Goal: Information Seeking & Learning: Check status

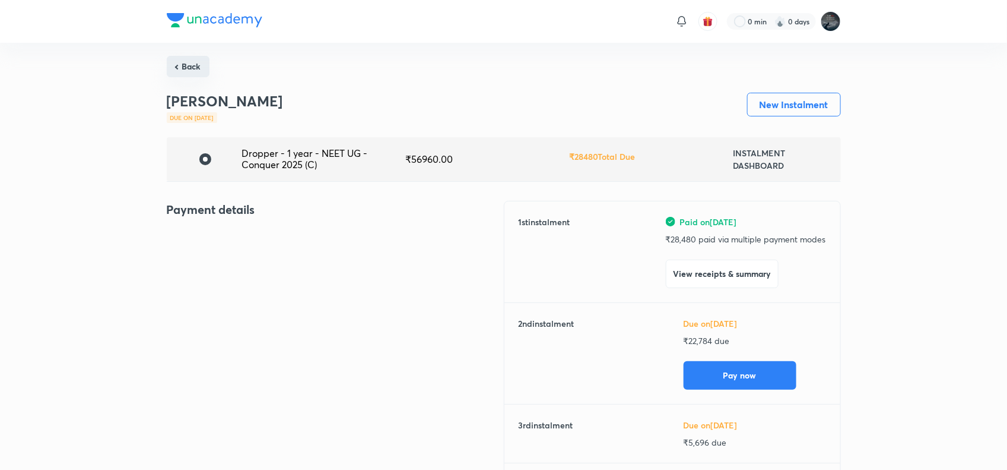
click at [198, 57] on button "Back" at bounding box center [188, 66] width 43 height 21
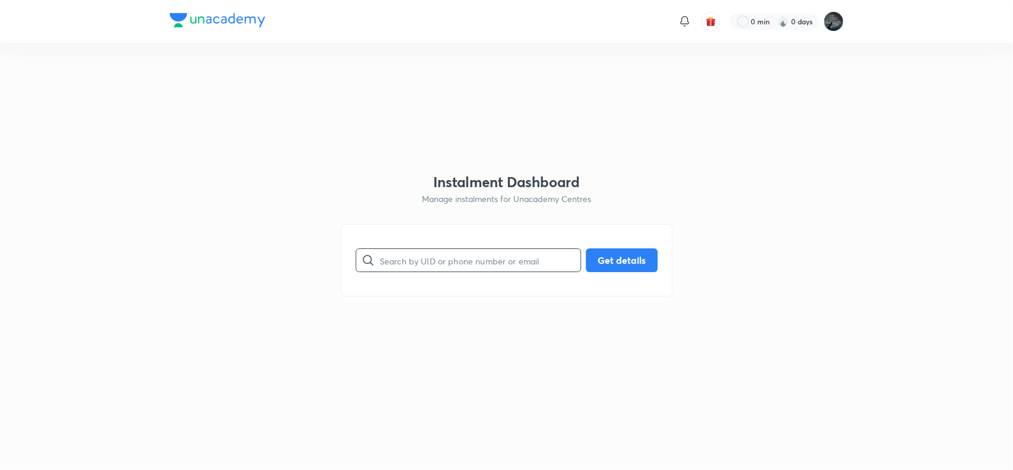
paste input "4KSTRVPLAA"
click at [530, 263] on input "4KSTRVPLAA" at bounding box center [480, 260] width 201 height 30
type input "4KSTRVPLAA"
click at [638, 263] on button "Get details" at bounding box center [622, 259] width 72 height 24
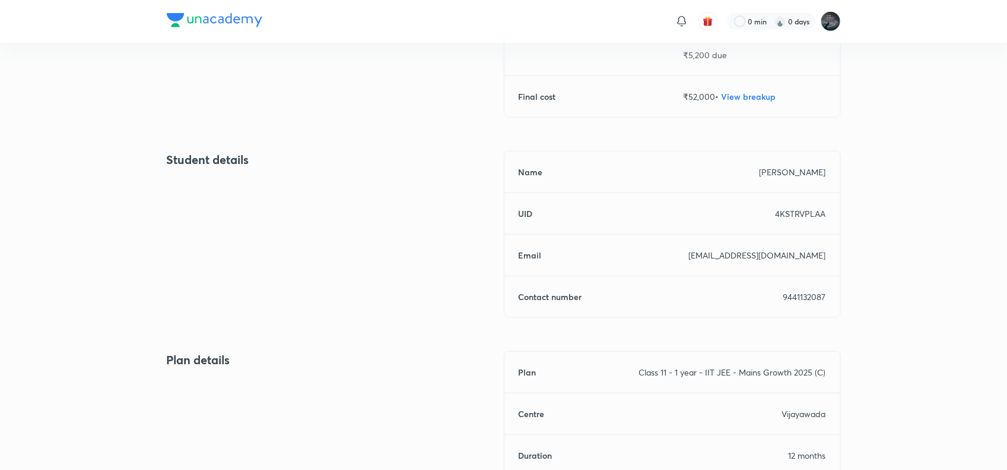
scroll to position [388, 0]
click at [794, 291] on p "9441132087" at bounding box center [805, 296] width 43 height 12
copy p "9441132087"
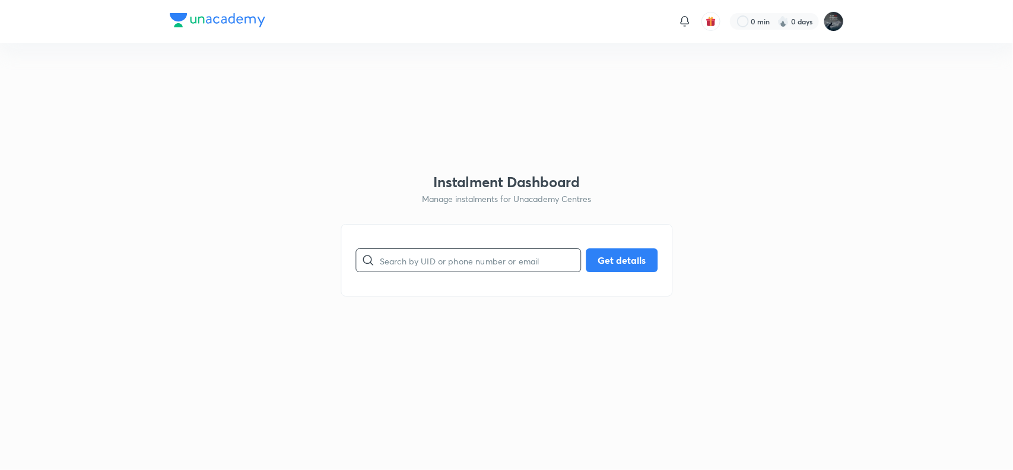
click at [464, 248] on input "text" at bounding box center [480, 260] width 201 height 30
paste input "71F5P3BSTB"
type input "71F5P3BSTB"
click at [627, 254] on button "Get details" at bounding box center [622, 259] width 72 height 24
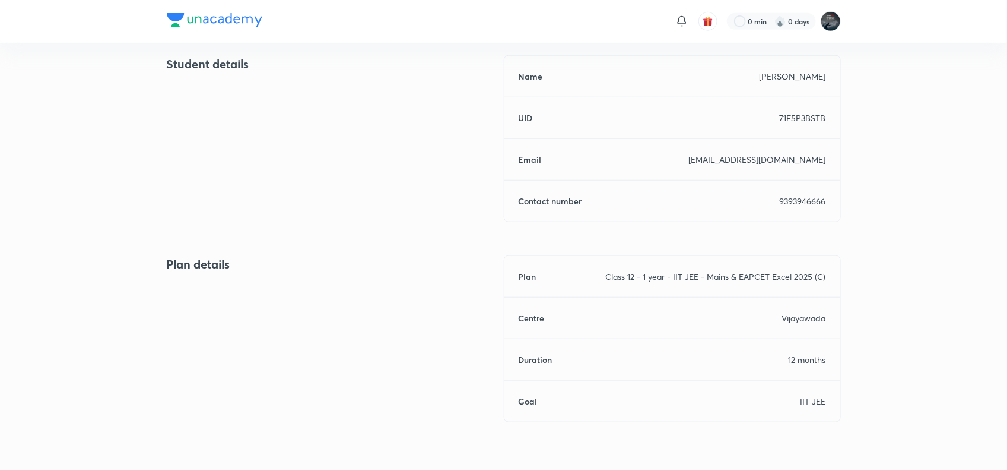
scroll to position [521, 0]
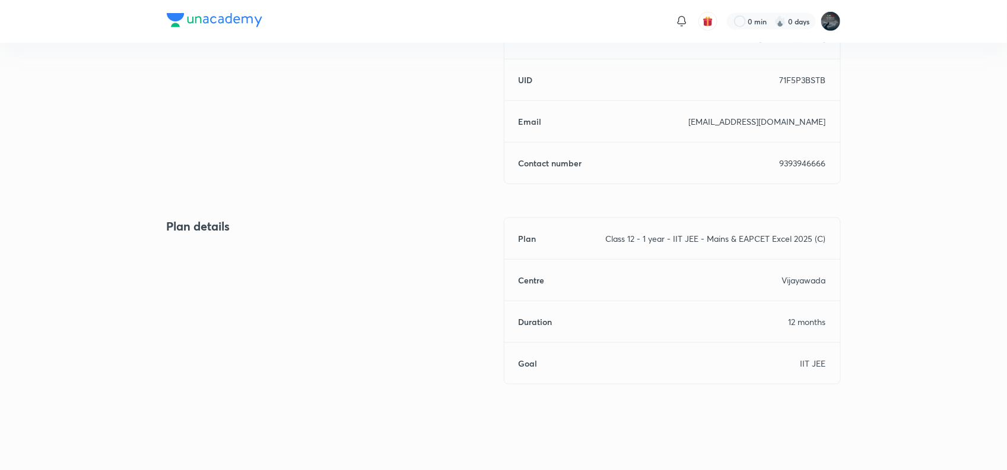
click at [793, 170] on div "Name Batthina Pranitha UID 71F5P3BSTB Email ramubatthina@gmail.com Contact numb…" at bounding box center [672, 100] width 337 height 167
copy p "9393946666"
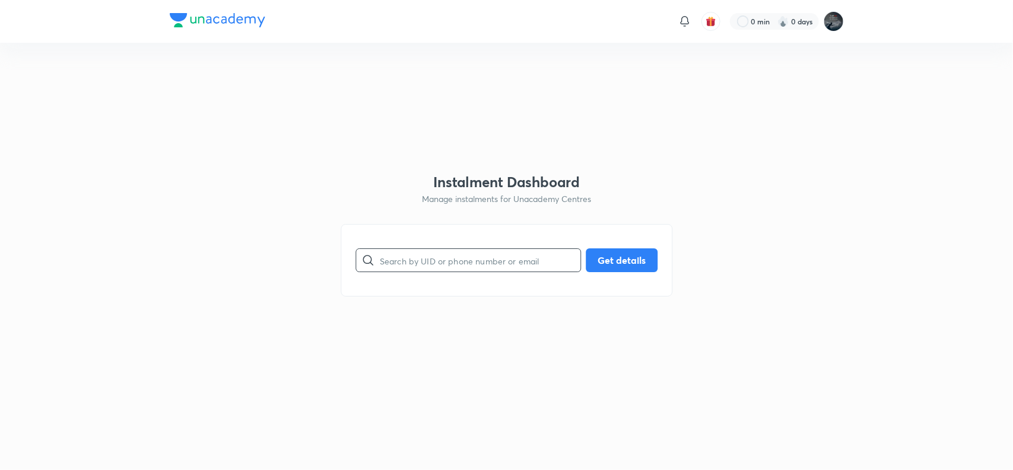
paste input "C1IOGOQ9JE"
drag, startPoint x: 0, startPoint y: 0, endPoint x: 438, endPoint y: 259, distance: 508.9
click at [438, 259] on input "C1IOGOQ9JE" at bounding box center [480, 260] width 201 height 30
type input "C1IOGOQ9JE"
click at [627, 265] on button "Get details" at bounding box center [622, 259] width 72 height 24
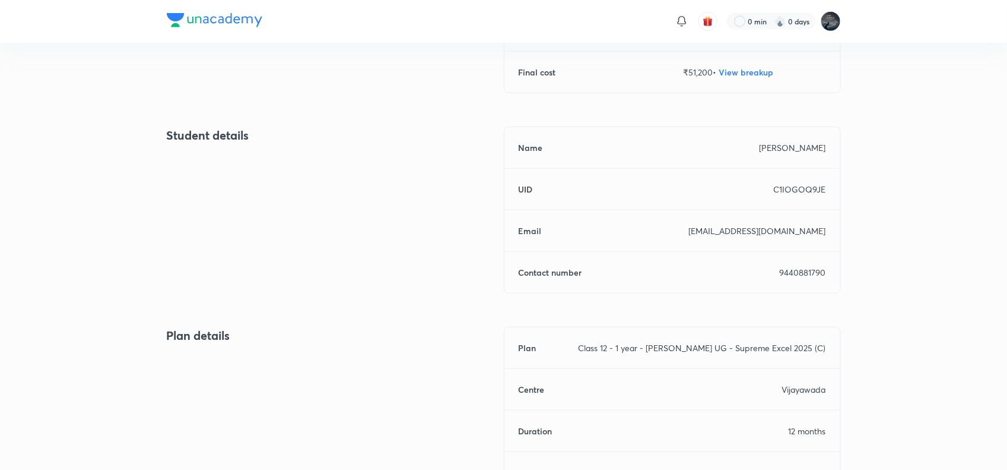
scroll to position [521, 0]
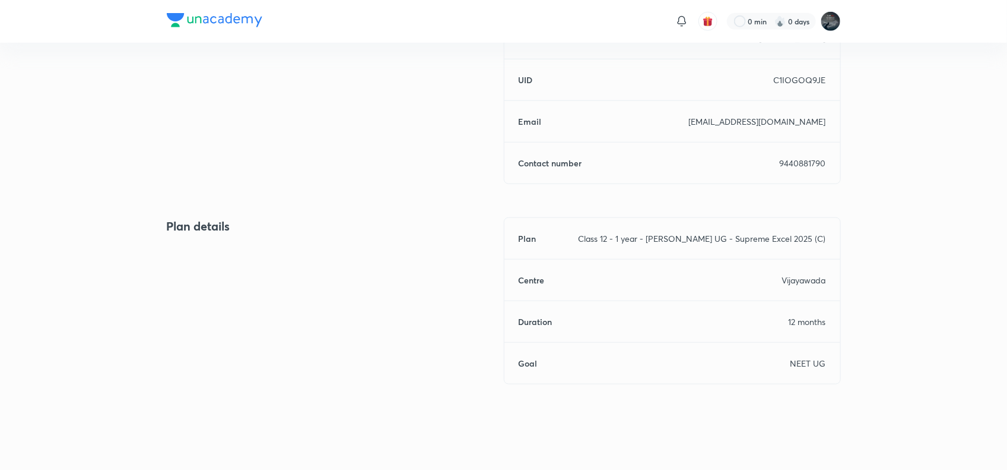
click at [811, 163] on p "9440881790" at bounding box center [803, 163] width 46 height 12
copy p "9440881790"
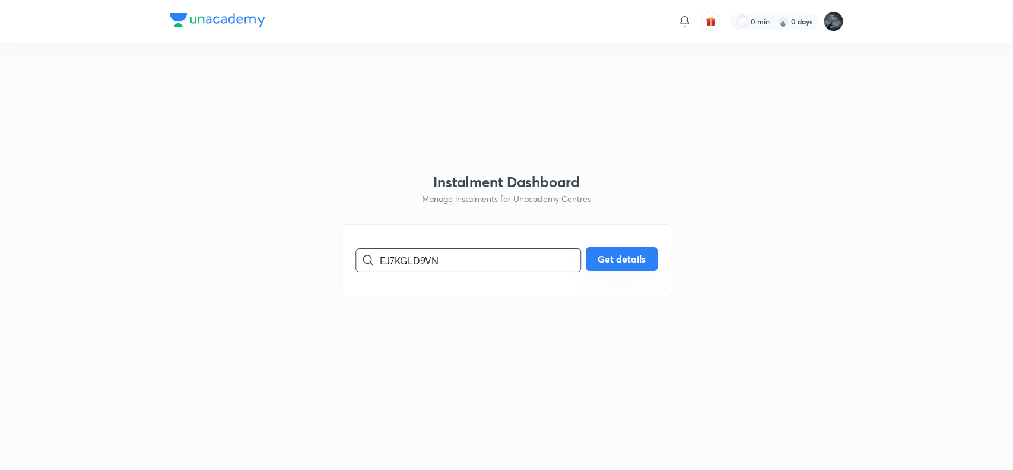
type input "EJ7KGLD9VN"
click at [607, 260] on button "Get details" at bounding box center [622, 259] width 72 height 24
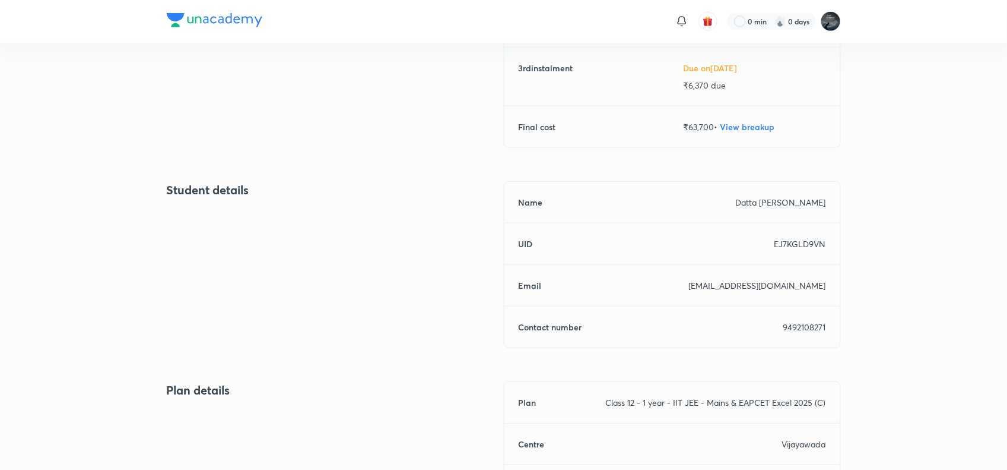
scroll to position [357, 0]
click at [802, 318] on div "Name Datta Sai kowsik UID EJ7KGLD9VN Email salaka.sandhya@gmail.com Contact num…" at bounding box center [672, 263] width 337 height 167
copy p "9492108271"
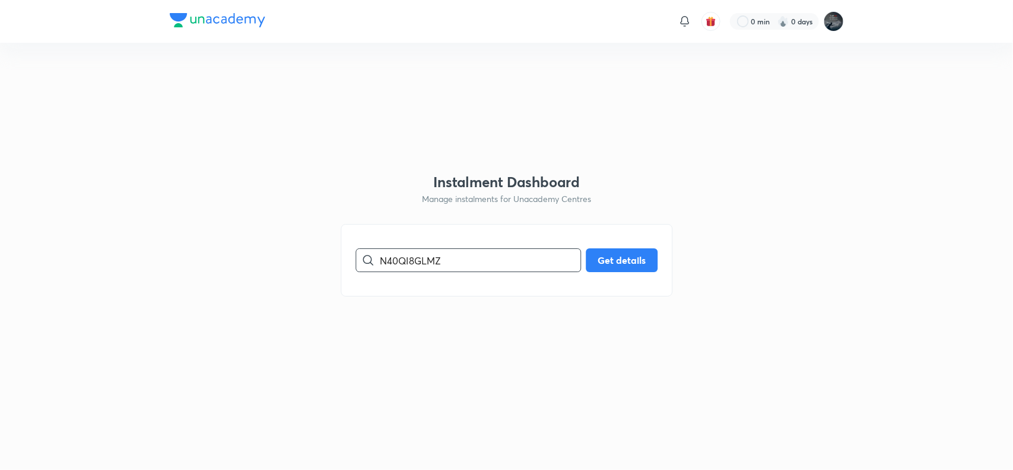
click at [417, 262] on input "N40QI8GLMZ" at bounding box center [480, 260] width 201 height 30
type input "N40QI8GLMZ"
click at [636, 265] on button "Get details" at bounding box center [622, 259] width 72 height 24
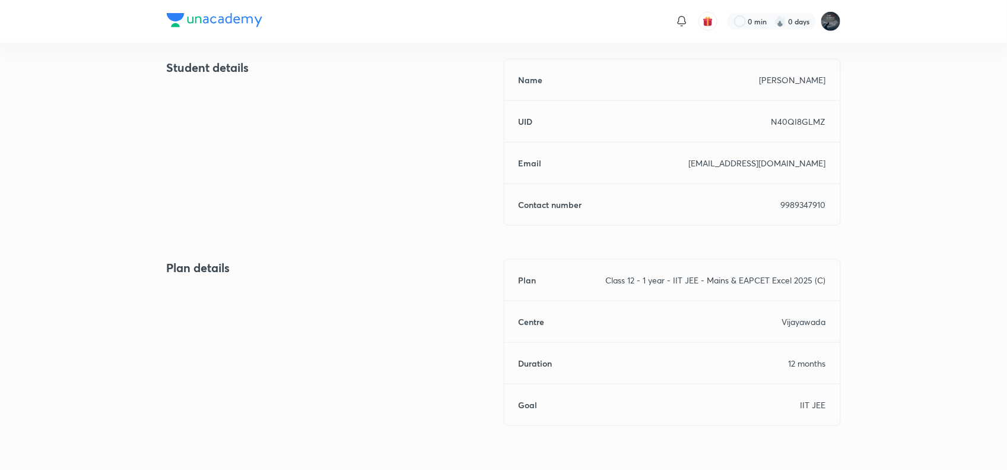
scroll to position [480, 0]
click at [805, 201] on p "9989347910" at bounding box center [803, 204] width 45 height 12
copy p "9989347910"
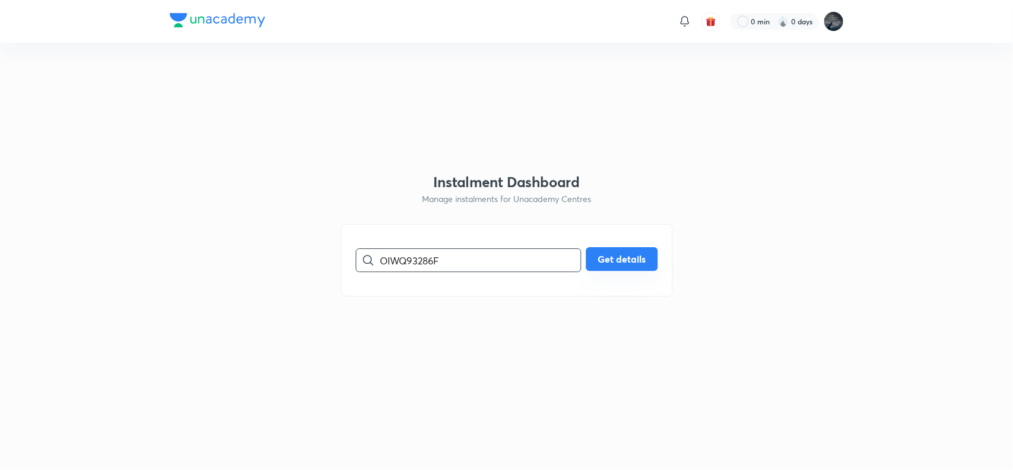
type input "OIWQ93286F"
click at [616, 264] on button "Get details" at bounding box center [622, 259] width 72 height 24
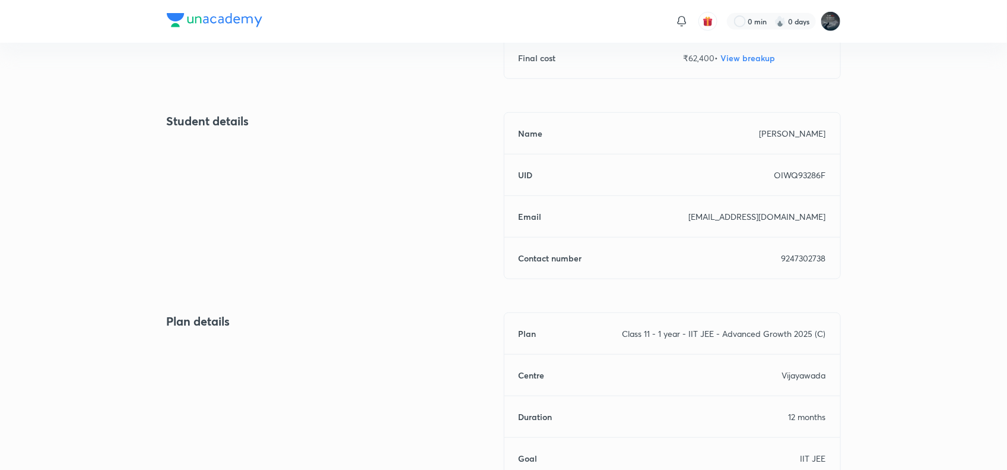
scroll to position [430, 0]
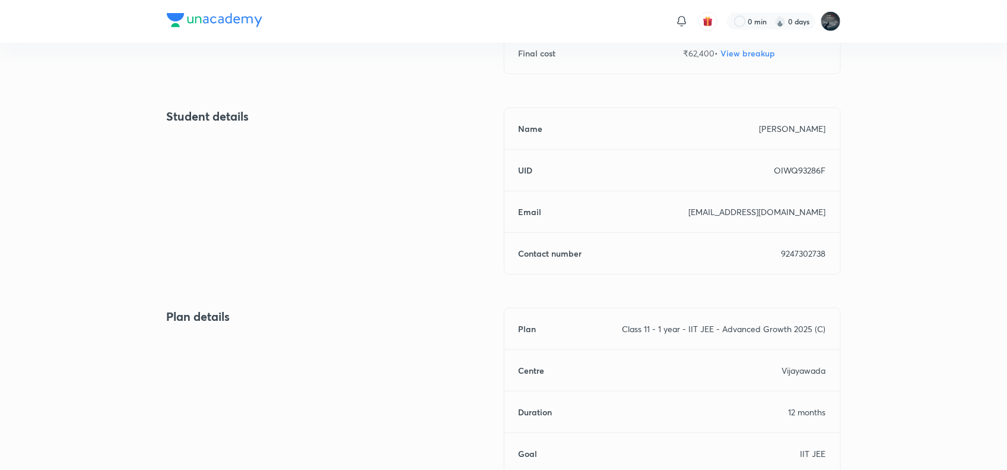
click at [802, 253] on p "9247302738" at bounding box center [804, 253] width 45 height 12
copy p "9247302738"
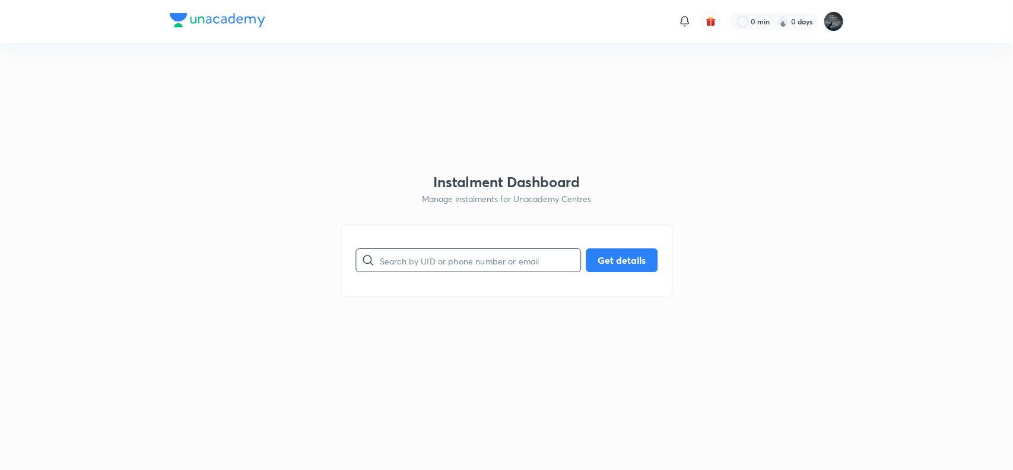
click at [441, 268] on input "text" at bounding box center [480, 260] width 201 height 30
paste input "1F7IPTUEN7"
type input "1F7IPTUEN7"
click at [625, 252] on button "Get details" at bounding box center [622, 259] width 72 height 24
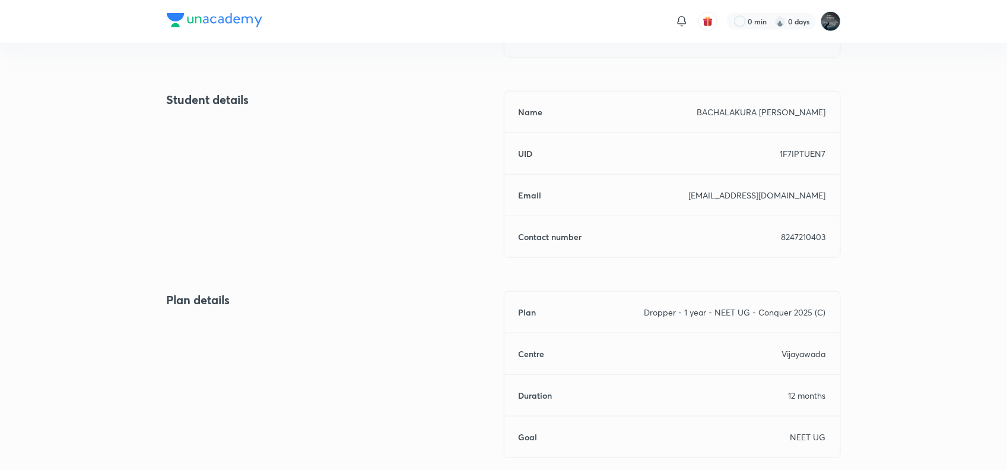
scroll to position [449, 0]
click at [809, 234] on p "8247210403" at bounding box center [804, 235] width 45 height 12
copy p "8247210403"
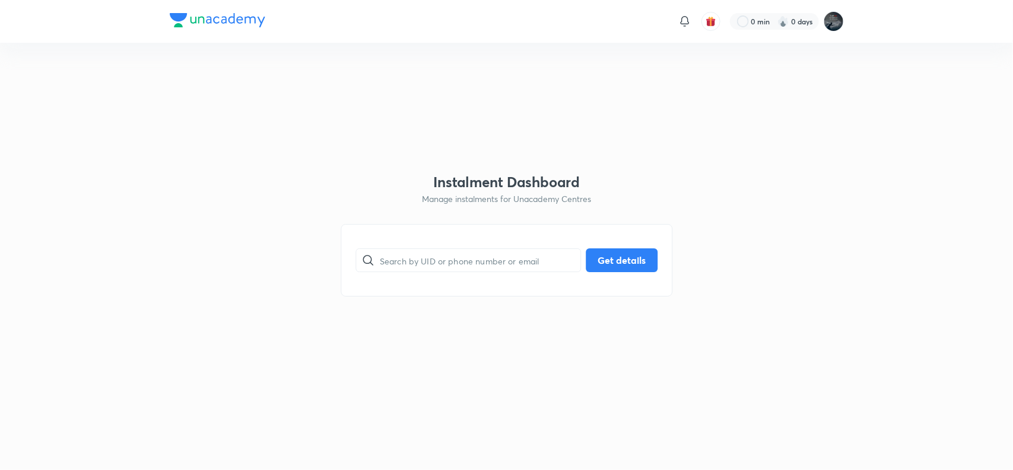
paste input "1YTY8GHWCE"
click at [440, 251] on input "1YTY8GHWCE" at bounding box center [480, 260] width 201 height 30
type input "1YTY8GHWCE"
click at [594, 251] on button "Get details" at bounding box center [622, 259] width 72 height 24
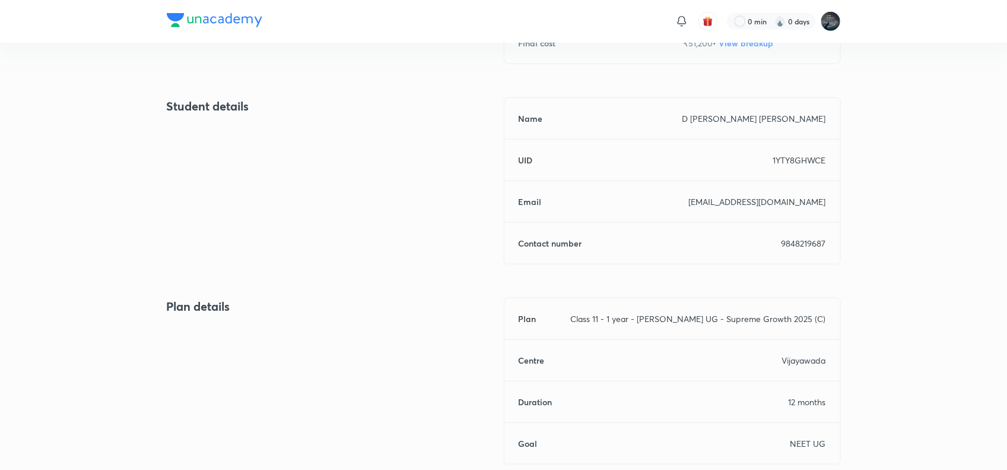
scroll to position [441, 0]
click at [784, 240] on p "9848219687" at bounding box center [804, 242] width 45 height 12
click at [809, 242] on p "9848219687" at bounding box center [804, 242] width 45 height 12
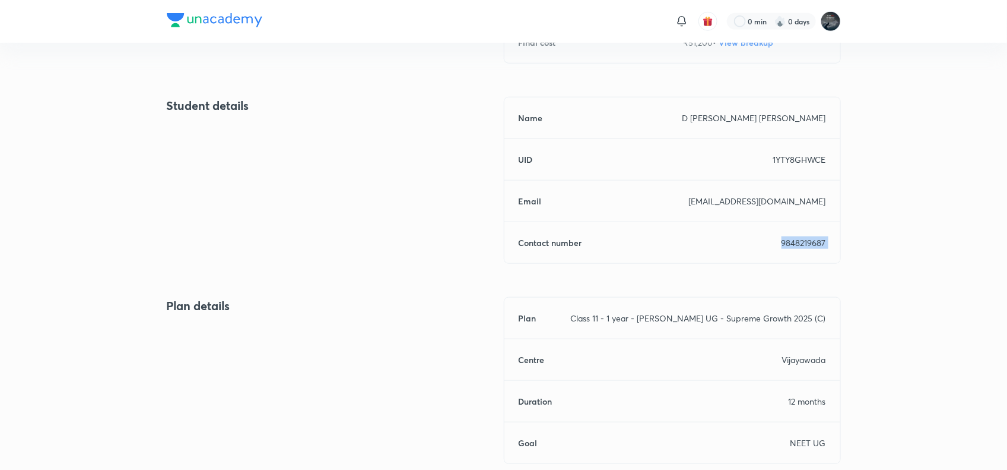
copy p "9848219687"
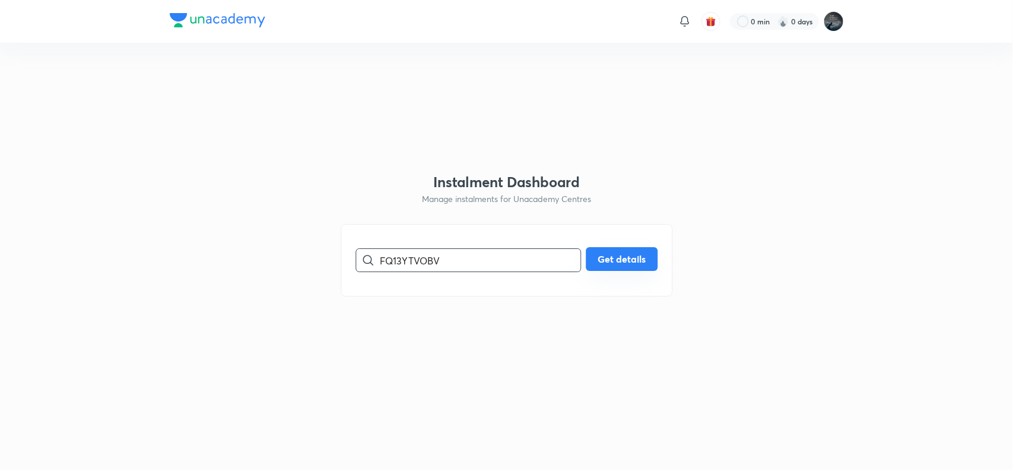
type input "FQ13YTVOBV"
click at [639, 256] on button "Get details" at bounding box center [622, 259] width 72 height 24
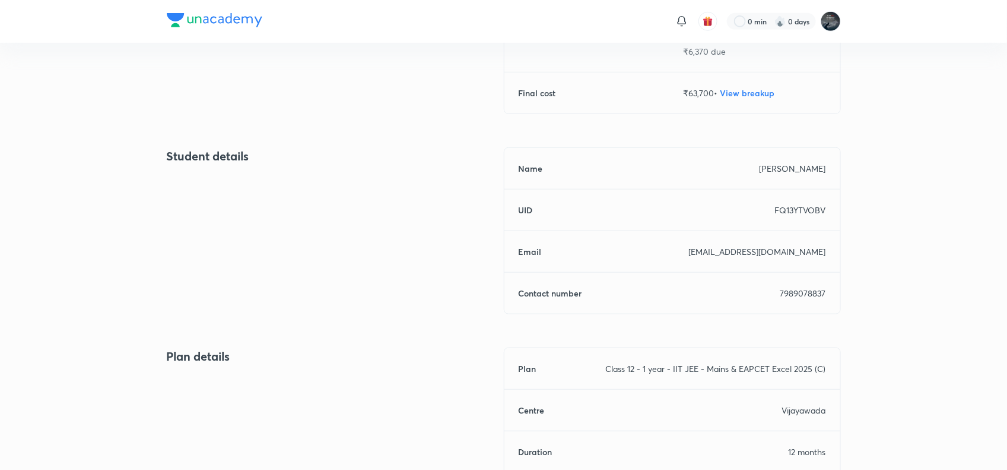
scroll to position [392, 0]
click at [794, 294] on p "7989078837" at bounding box center [804, 291] width 46 height 12
copy p "7989078837"
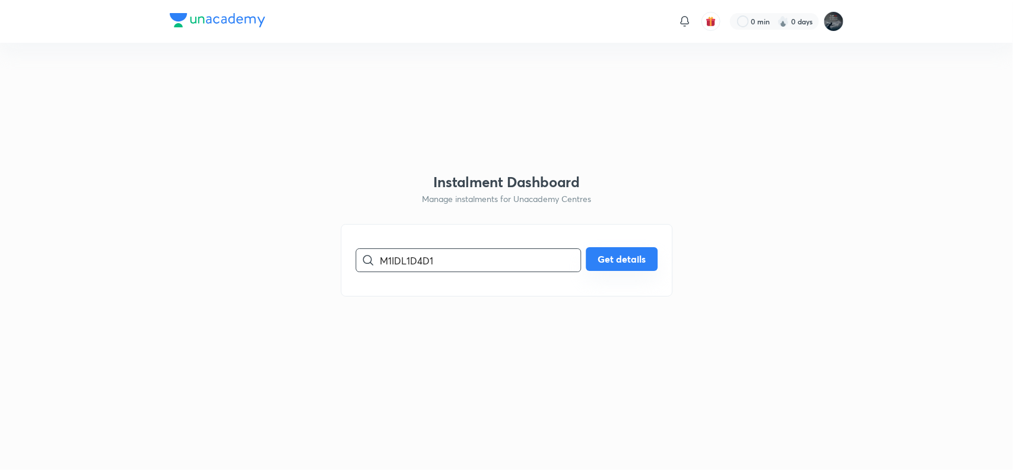
type input "M1IDL1D4D1"
click at [611, 259] on button "Get details" at bounding box center [622, 259] width 72 height 24
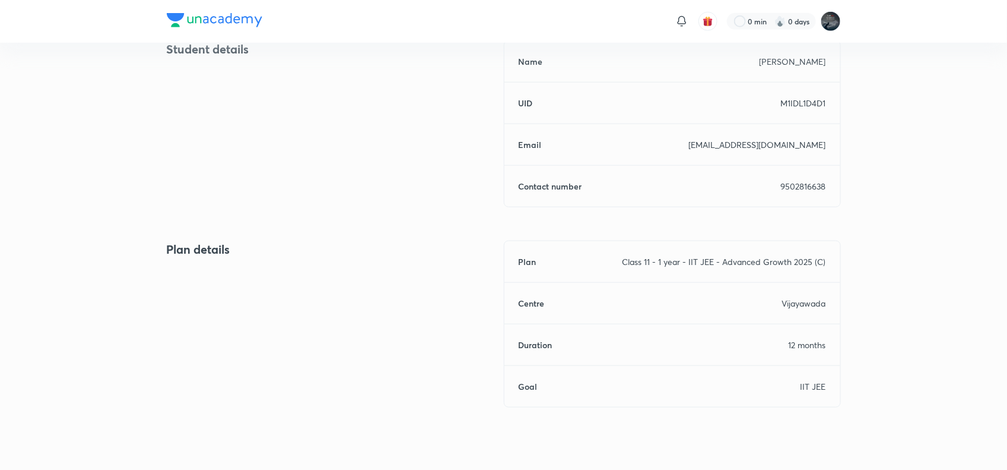
scroll to position [499, 0]
click at [803, 182] on p "9502816638" at bounding box center [803, 185] width 45 height 12
copy p "9502816638"
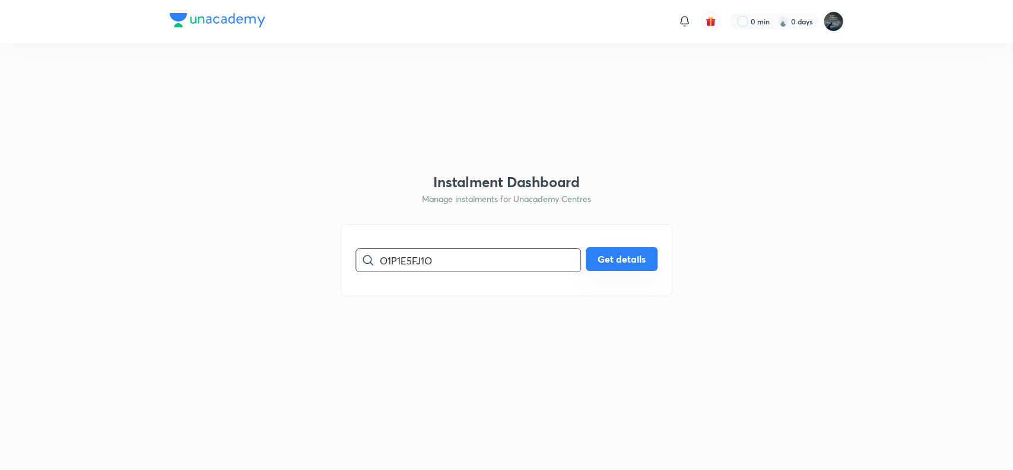
type input "O1P1E5FJ1O"
click at [617, 256] on button "Get details" at bounding box center [622, 259] width 72 height 24
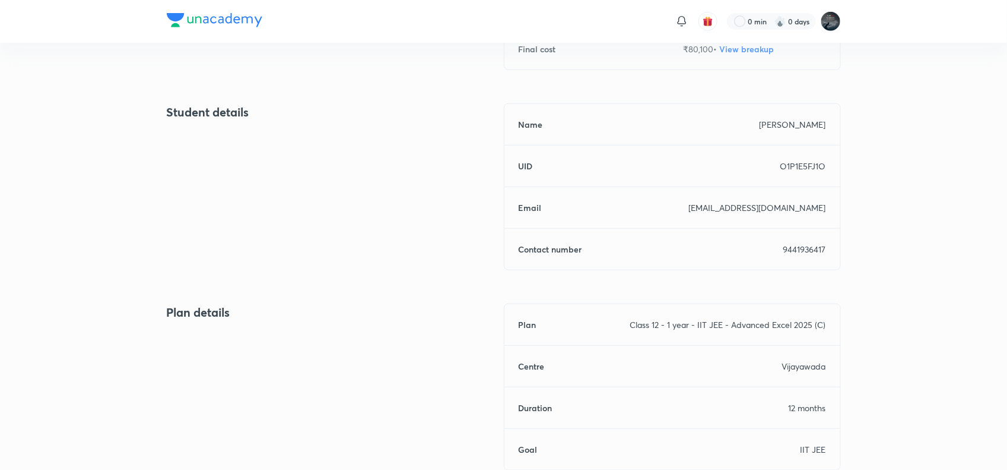
scroll to position [435, 0]
click at [795, 247] on p "9441936417" at bounding box center [805, 248] width 43 height 12
copy p "9441936417"
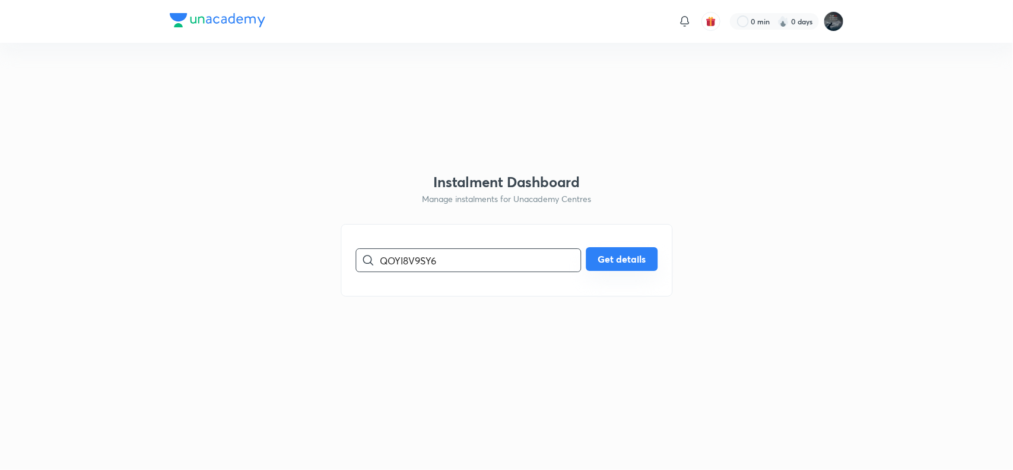
type input "QOYI8V9SY6"
click at [598, 256] on button "Get details" at bounding box center [622, 259] width 72 height 24
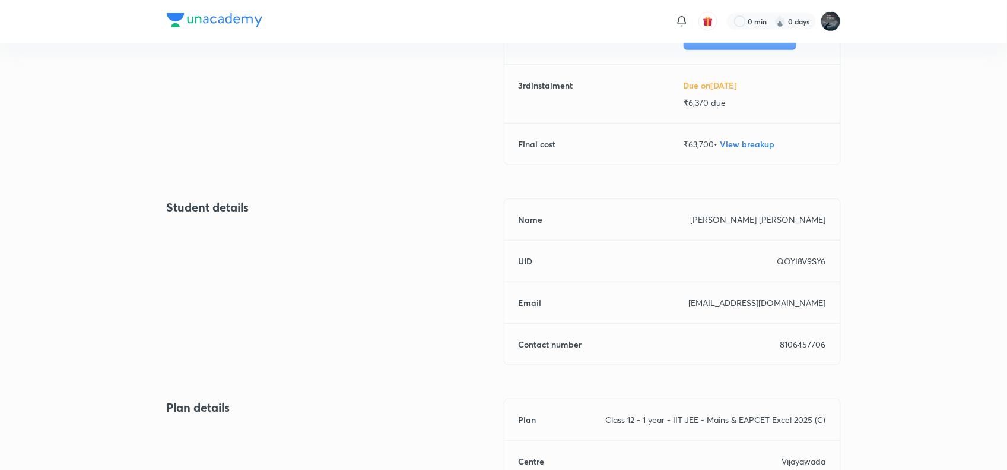
scroll to position [345, 0]
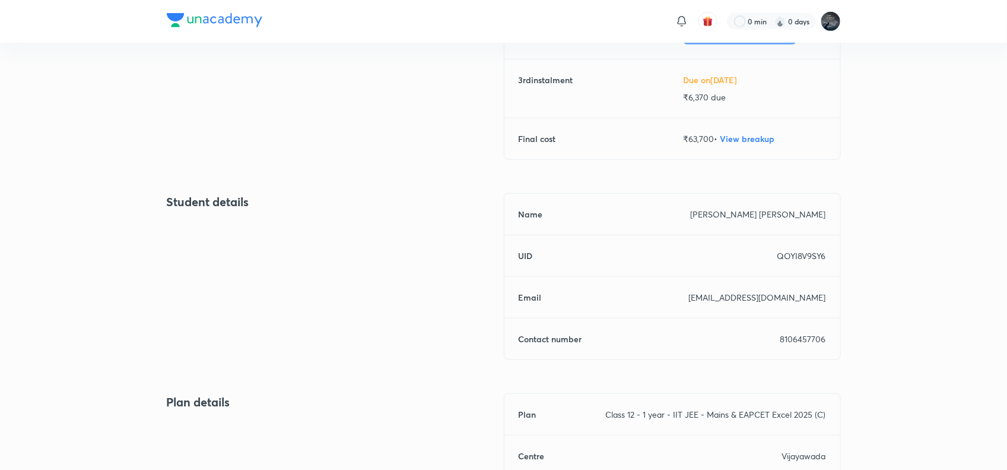
click at [791, 335] on p "8106457706" at bounding box center [804, 338] width 46 height 12
copy p "8106457706"
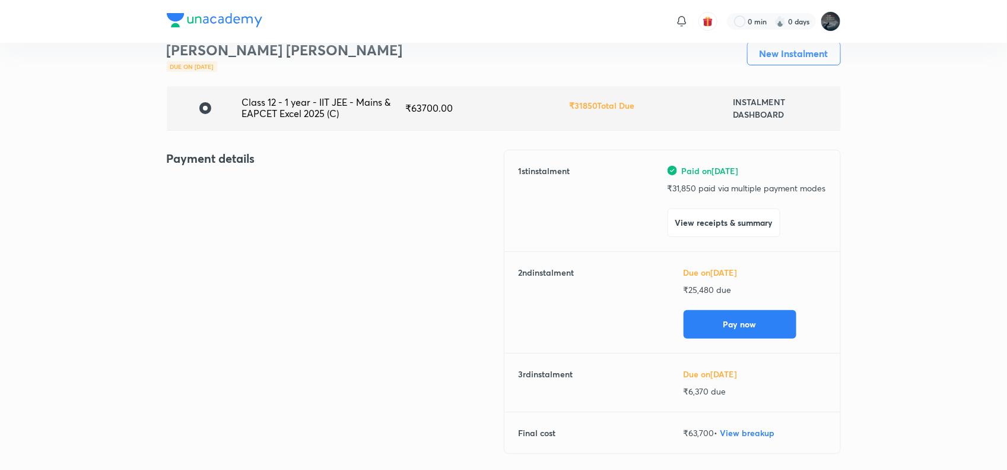
scroll to position [16, 0]
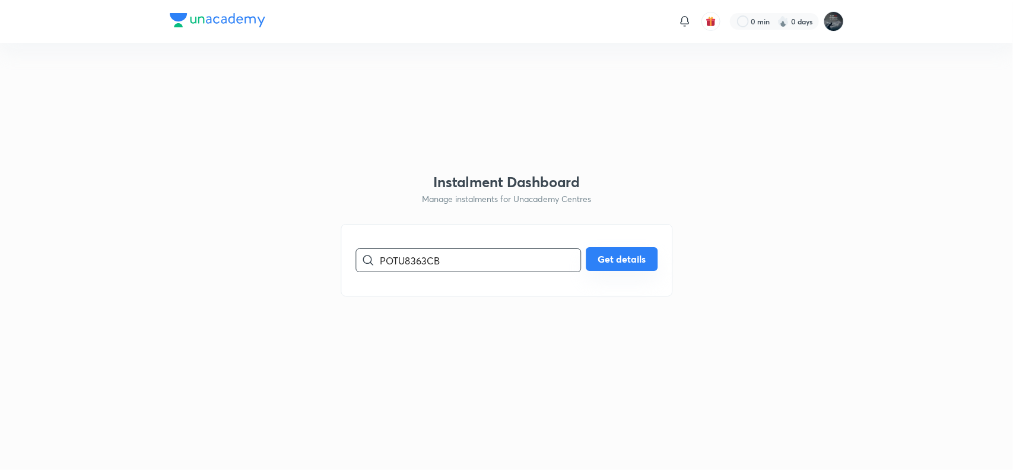
type input "POTU8363CB"
click at [609, 257] on button "Get details" at bounding box center [622, 259] width 72 height 24
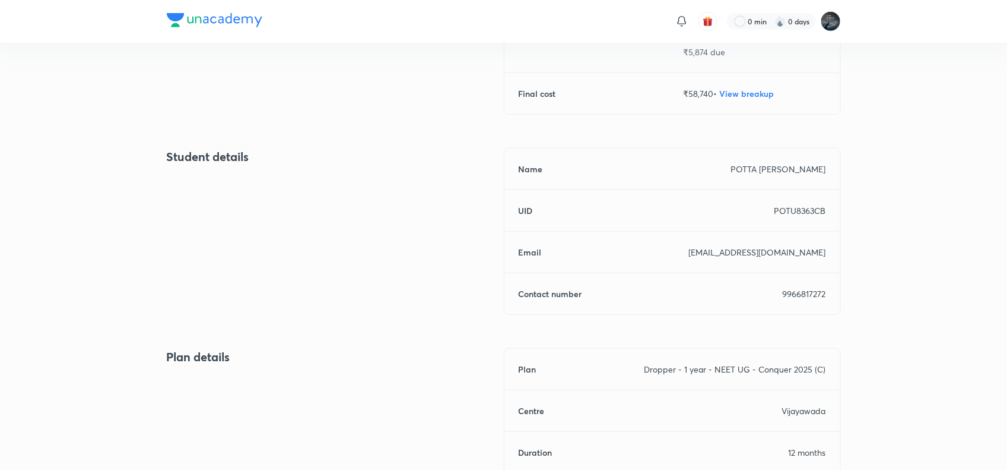
scroll to position [391, 0]
click at [800, 292] on p "9966817272" at bounding box center [804, 293] width 43 height 12
copy p "9966817272"
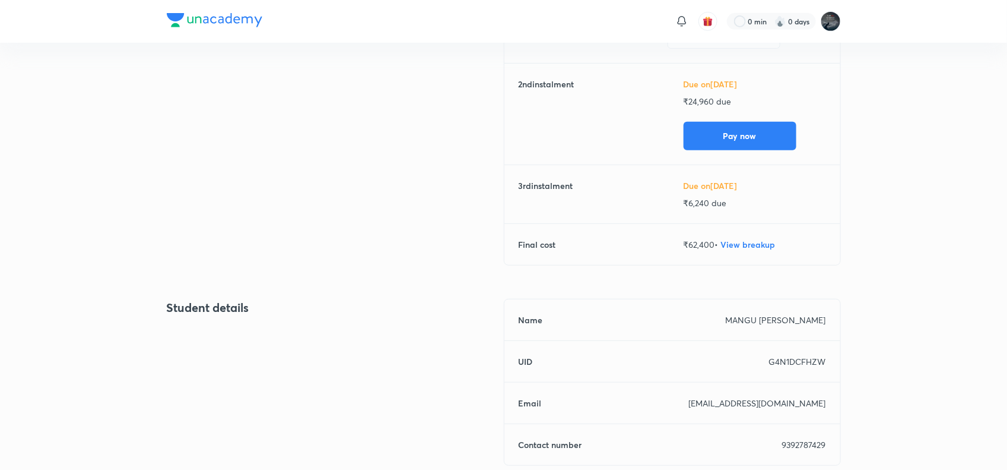
scroll to position [245, 0]
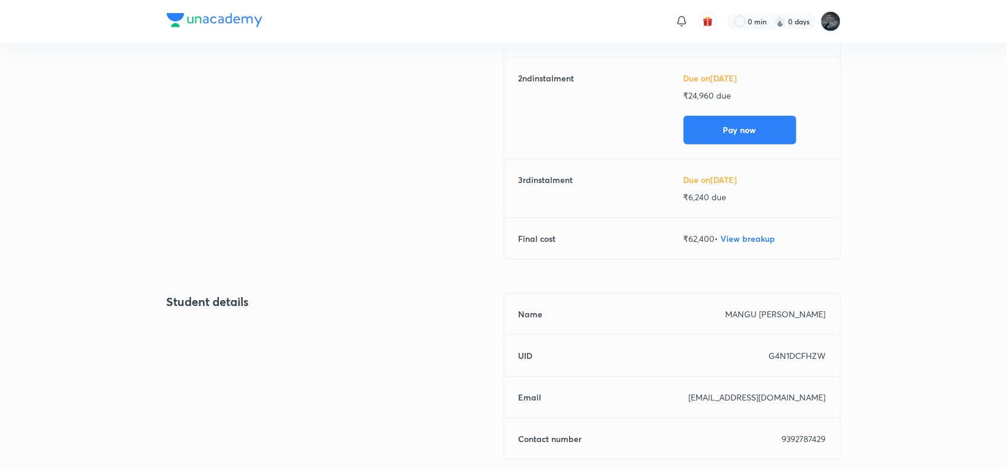
click at [794, 440] on p "9392787429" at bounding box center [804, 438] width 44 height 12
copy p "9392787429"
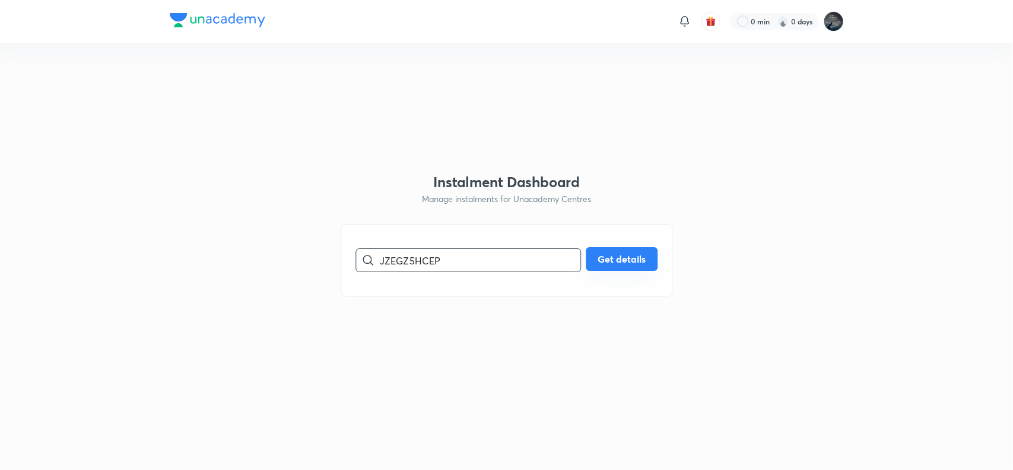
type input "JZEGZ5HCEP"
click at [603, 262] on button "Get details" at bounding box center [622, 259] width 72 height 24
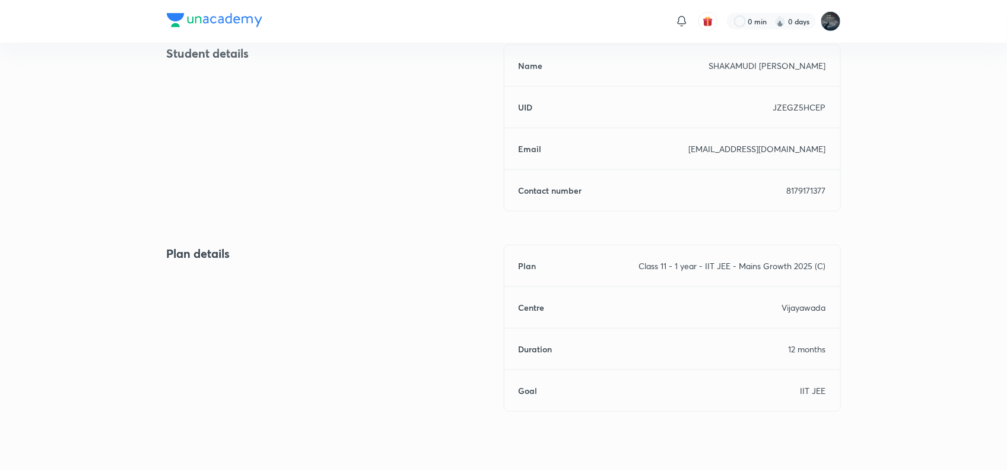
scroll to position [494, 0]
click at [814, 186] on p "8179171377" at bounding box center [806, 189] width 39 height 12
copy p "8179171377"
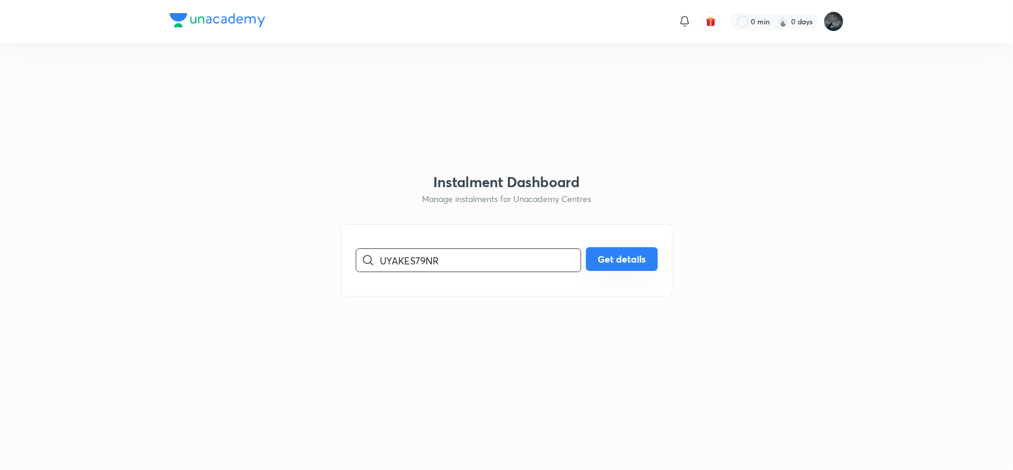
type input "UYAKES79NR"
click at [614, 268] on button "Get details" at bounding box center [622, 259] width 72 height 24
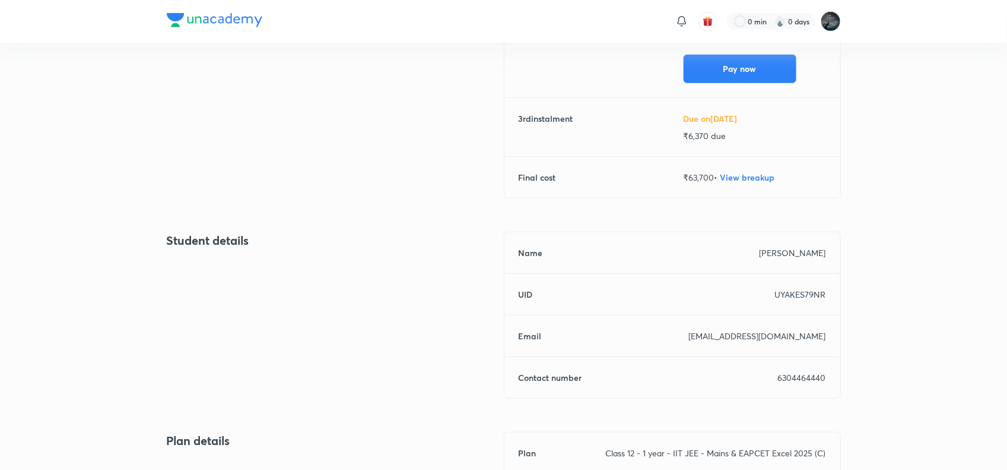
scroll to position [307, 0]
click at [803, 370] on p "6304464440" at bounding box center [802, 376] width 48 height 12
copy p "6304464440"
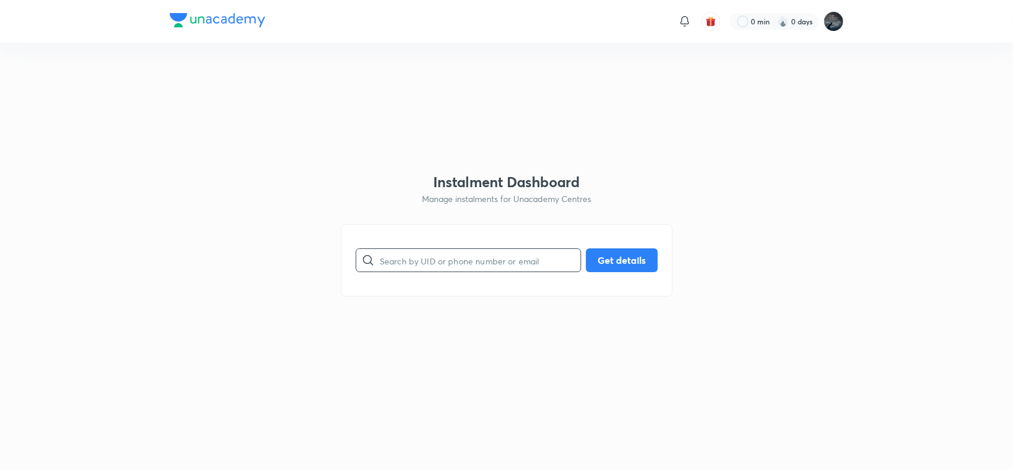
click at [438, 265] on input "text" at bounding box center [480, 260] width 201 height 30
type input "UFUFMCS9FB"
click at [630, 267] on button "Get details" at bounding box center [622, 259] width 72 height 24
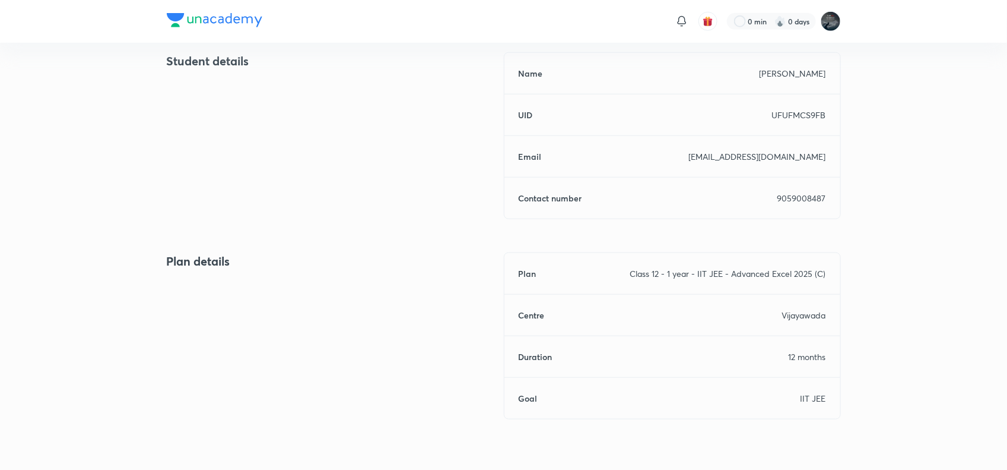
scroll to position [521, 0]
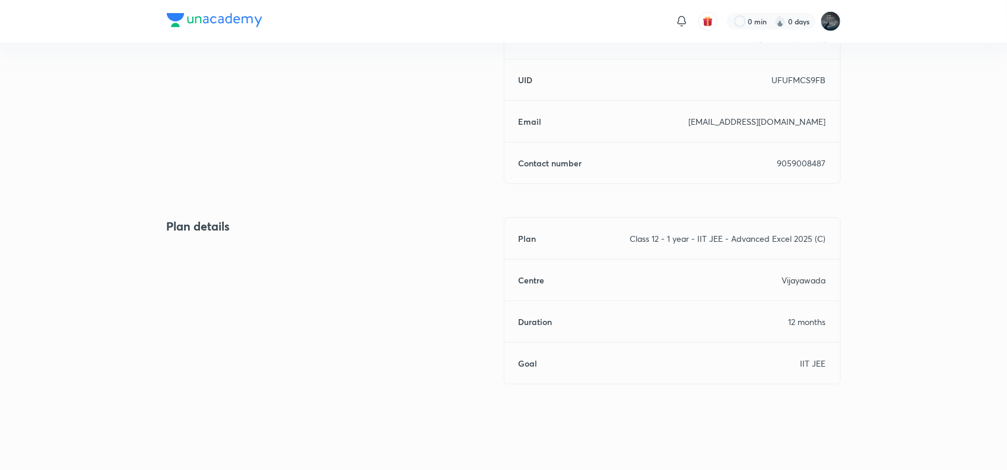
click at [794, 164] on p "9059008487" at bounding box center [802, 163] width 49 height 12
copy p "9059008487"
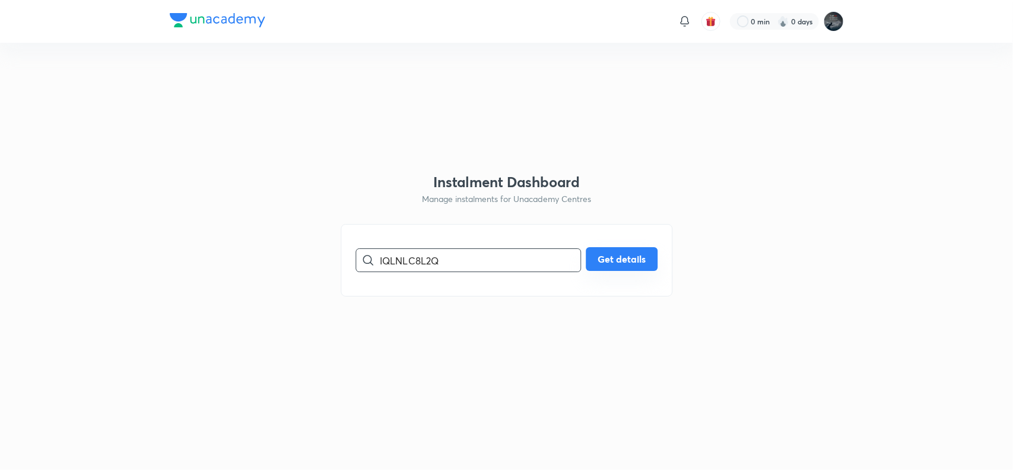
type input "IQLNLC8L2Q"
click at [610, 265] on button "Get details" at bounding box center [622, 259] width 72 height 24
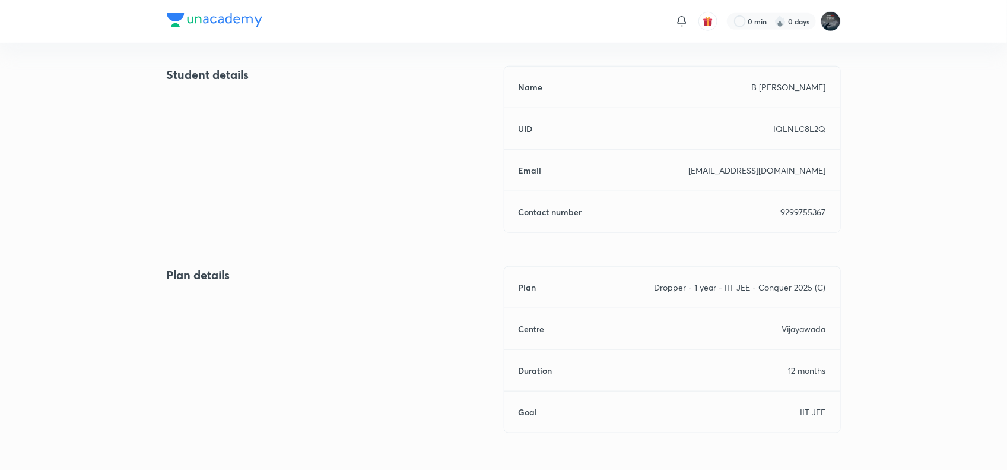
scroll to position [476, 0]
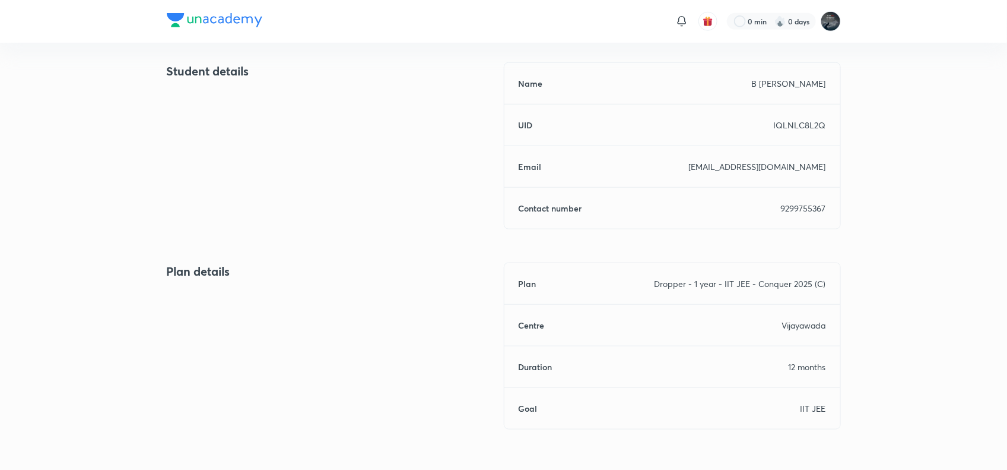
click at [797, 206] on p "9299755367" at bounding box center [803, 208] width 45 height 12
copy p "9299755367"
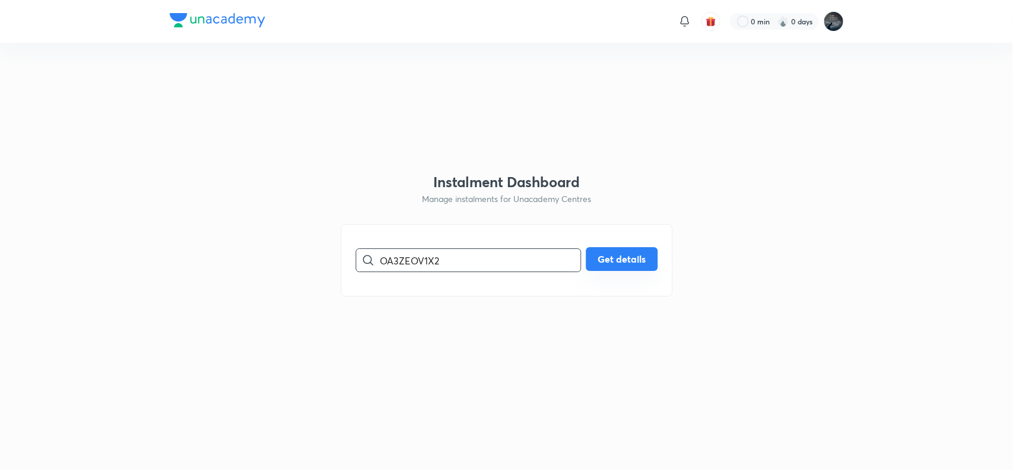
type input "OA3ZEOV1X2"
click at [601, 265] on button "Get details" at bounding box center [622, 259] width 72 height 24
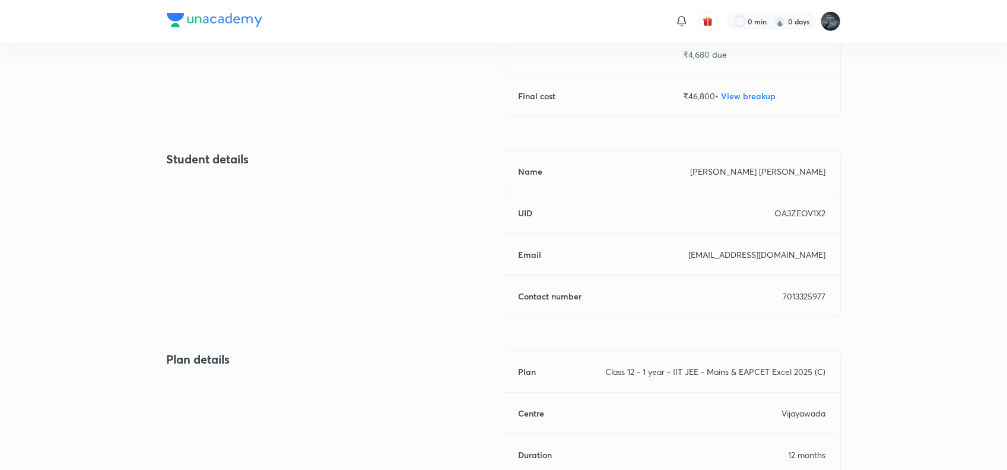
scroll to position [392, 0]
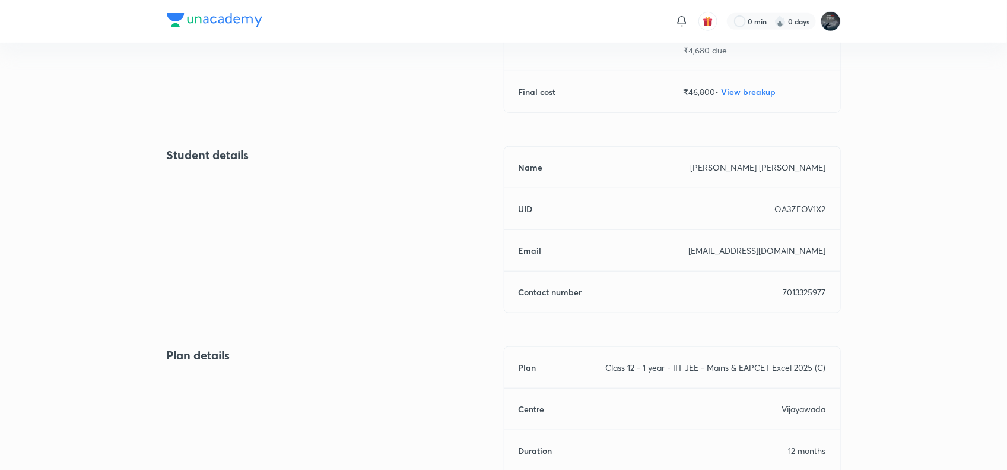
click at [817, 289] on p "7013325977" at bounding box center [805, 292] width 43 height 12
copy p "7013325977"
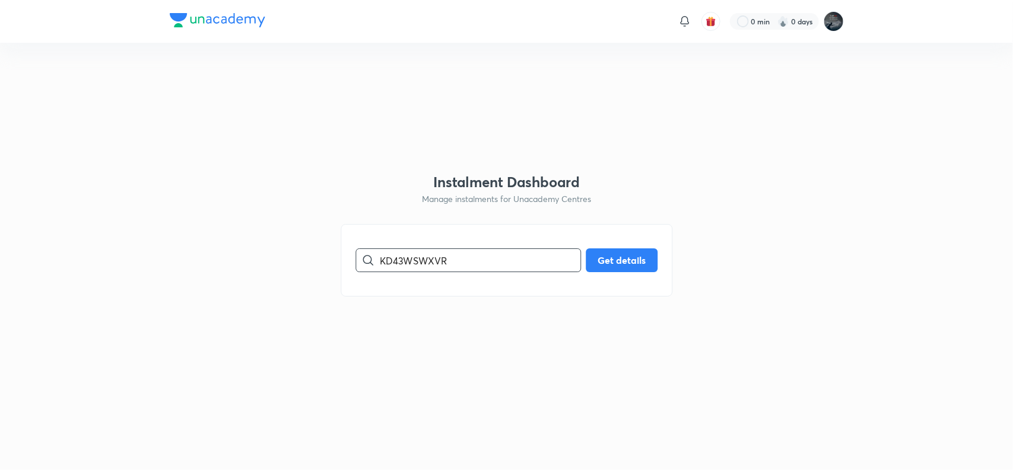
type input "KD43WSWXVR"
click at [625, 258] on button "Get details" at bounding box center [622, 260] width 72 height 24
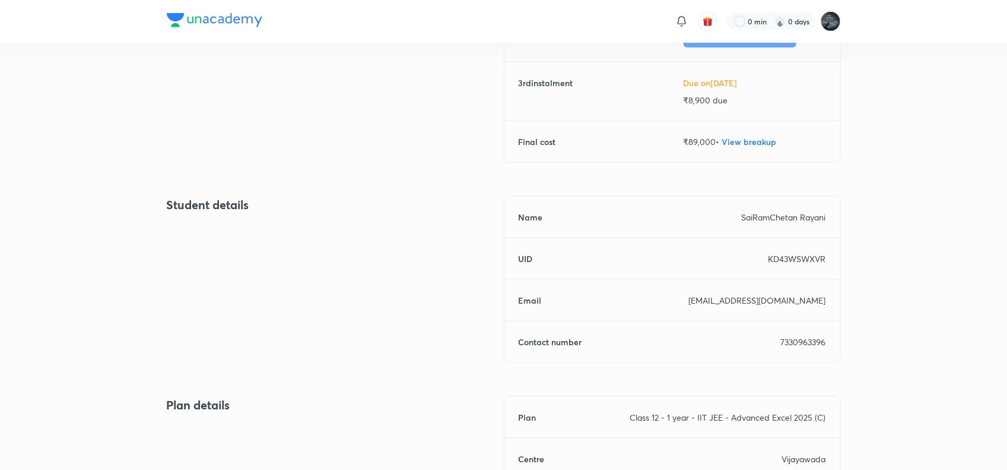
scroll to position [345, 0]
click at [798, 246] on div "Name SaiRamChetan Rayani UID KD43WSWXVR Email jyotsnarayani@gmail.com Contact n…" at bounding box center [672, 276] width 337 height 167
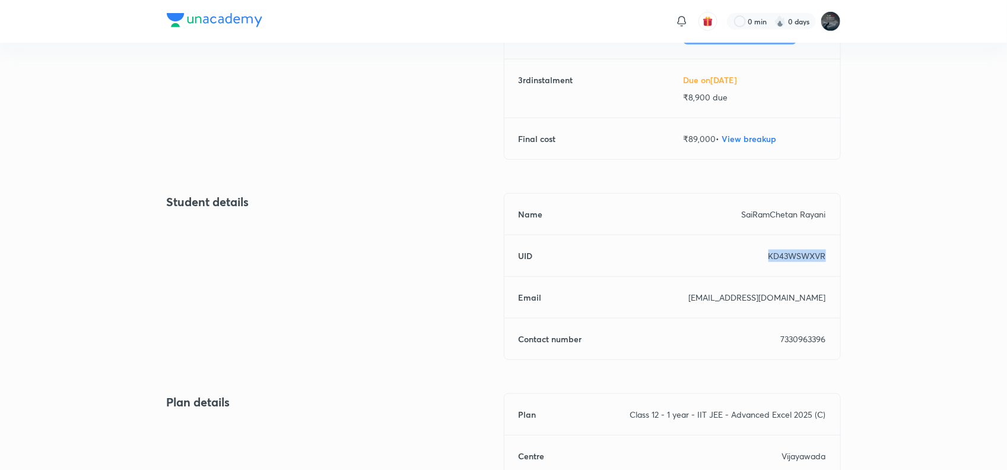
click at [798, 246] on div "Name SaiRamChetan Rayani UID KD43WSWXVR Email jyotsnarayani@gmail.com Contact n…" at bounding box center [672, 276] width 337 height 167
click at [793, 336] on p "7330963396" at bounding box center [803, 338] width 45 height 12
copy p "7330963396"
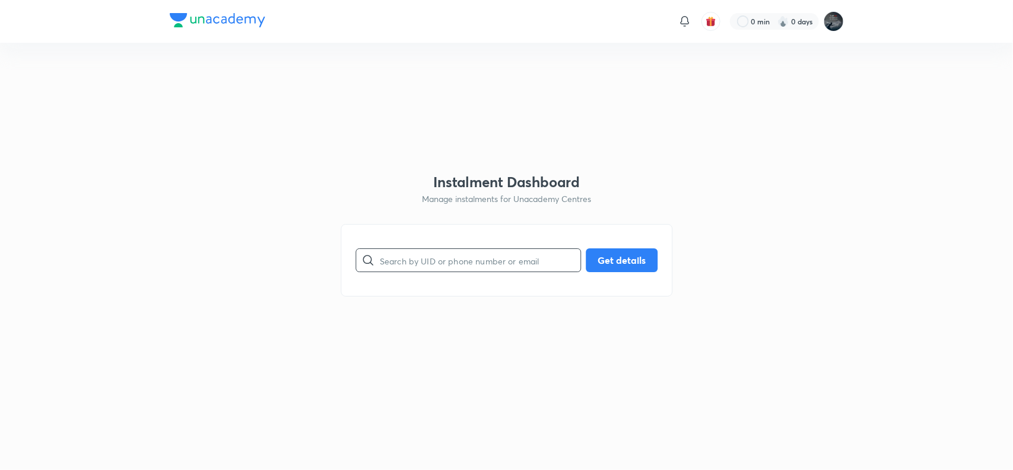
drag, startPoint x: 0, startPoint y: 0, endPoint x: 456, endPoint y: 260, distance: 524.9
click at [456, 260] on input "text" at bounding box center [480, 260] width 201 height 30
paste input "NCL2WEMWAR"
type input "NCL2WEMWAR"
click at [617, 257] on button "Get details" at bounding box center [622, 259] width 72 height 24
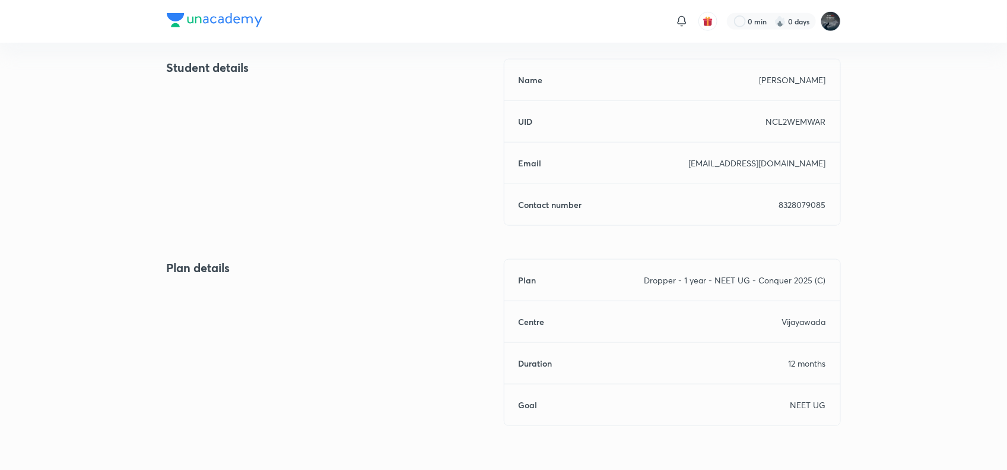
scroll to position [521, 0]
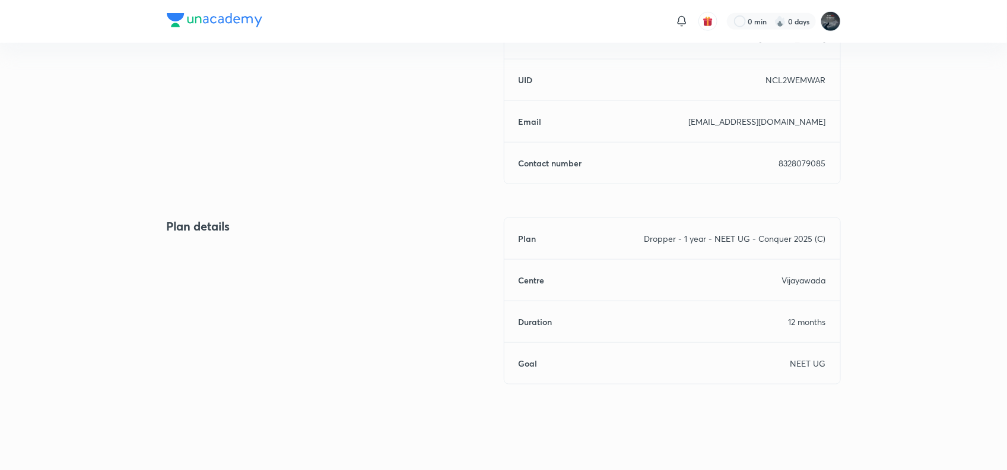
click at [808, 160] on p "8328079085" at bounding box center [802, 163] width 47 height 12
copy p "8328079085"
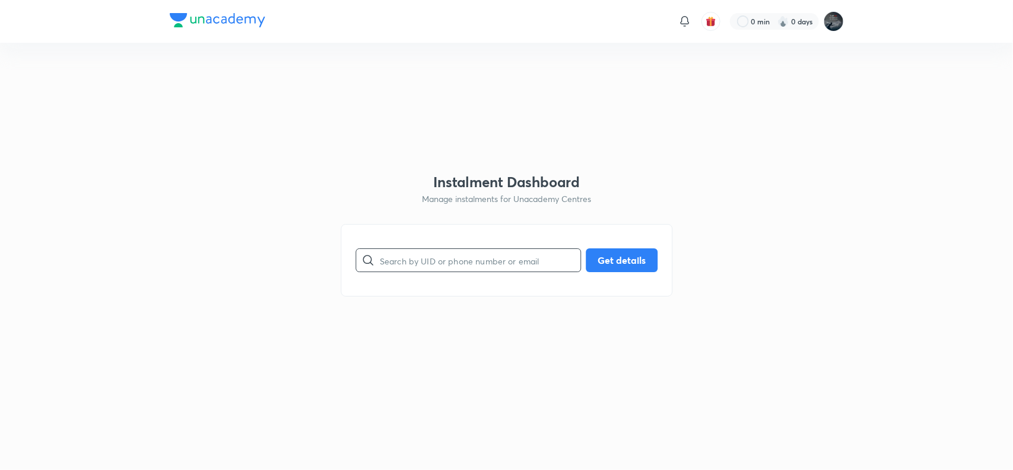
paste input "L2MFV1GLAE"
click at [417, 251] on input "L2MFV1GLAE" at bounding box center [480, 260] width 201 height 30
type input "L2MFV1GLAE"
click at [604, 253] on button "Get details" at bounding box center [622, 259] width 72 height 24
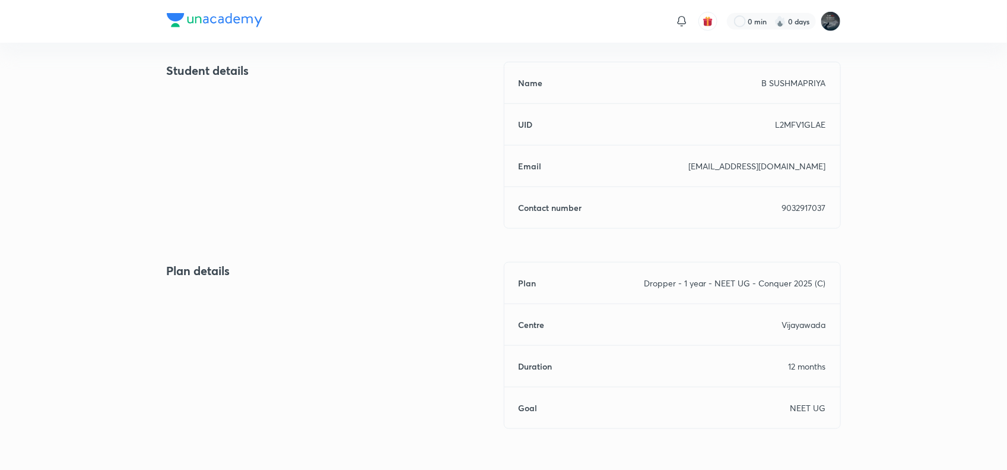
scroll to position [477, 0]
click at [794, 210] on p "9032917037" at bounding box center [804, 207] width 44 height 12
copy p "9032917037"
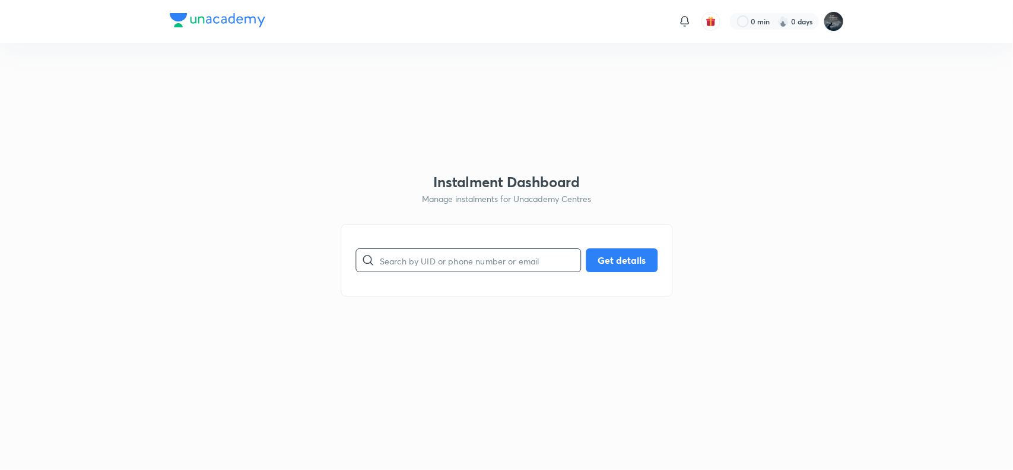
paste input "5MH9GMY2T9"
click at [443, 251] on input "5MH9GMY2T9" at bounding box center [480, 260] width 201 height 30
type input "5MH9GMY2T9"
click at [636, 262] on button "Get details" at bounding box center [622, 259] width 72 height 24
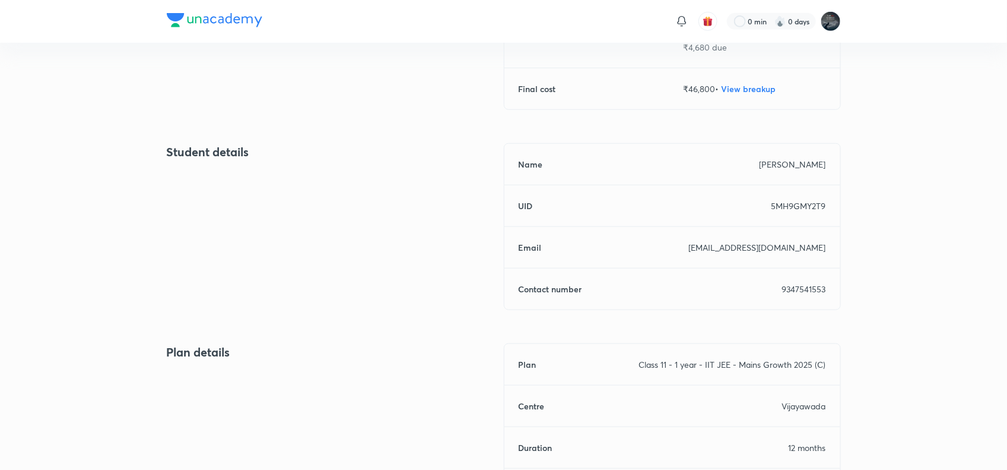
scroll to position [395, 0]
click at [799, 290] on p "9347541553" at bounding box center [804, 288] width 44 height 12
copy p "9347541553"
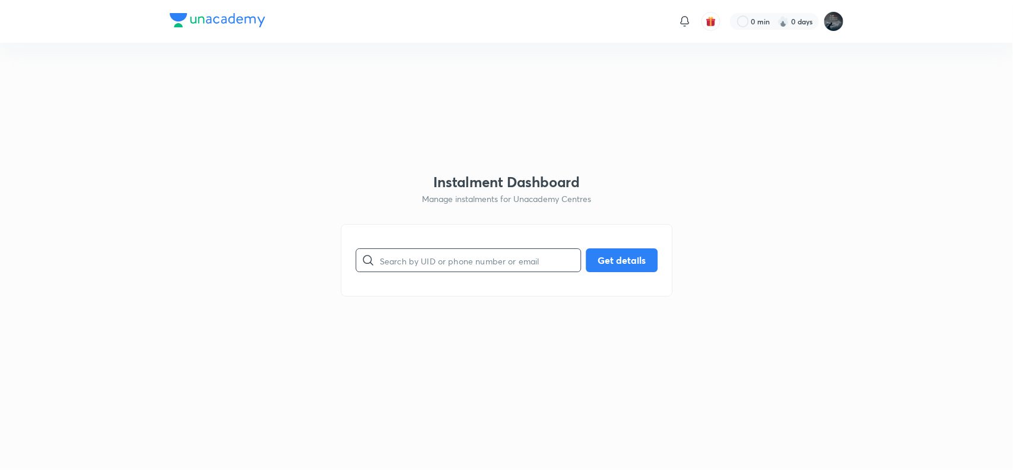
paste input "57EL6ERHV7"
click at [429, 264] on input "57EL6ERHV7" at bounding box center [480, 260] width 201 height 30
type input "57EL6ERHV7"
click at [610, 257] on button "Get details" at bounding box center [622, 259] width 72 height 24
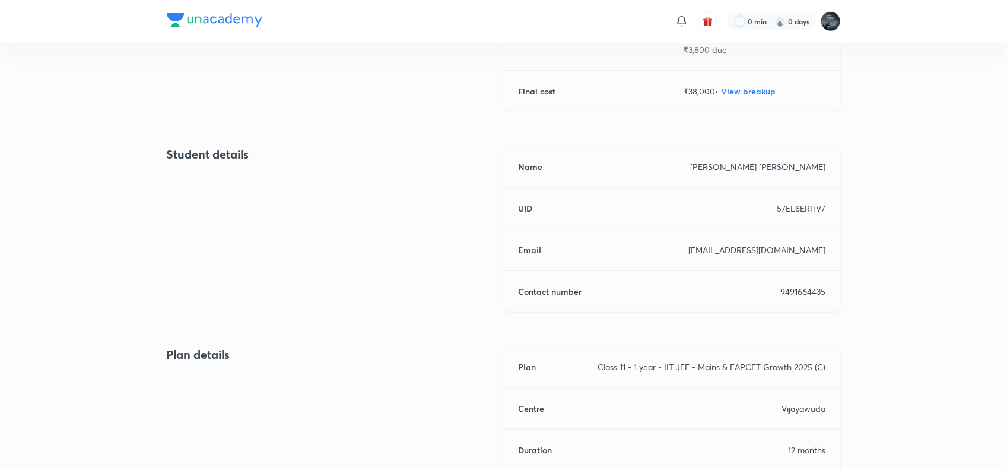
scroll to position [393, 0]
click at [803, 287] on p "9491664435" at bounding box center [803, 290] width 45 height 12
copy p "9491664435"
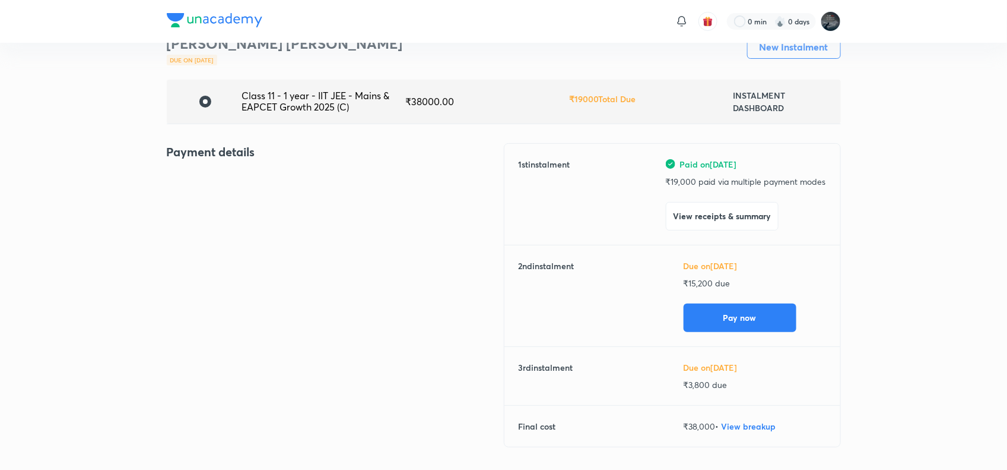
scroll to position [0, 0]
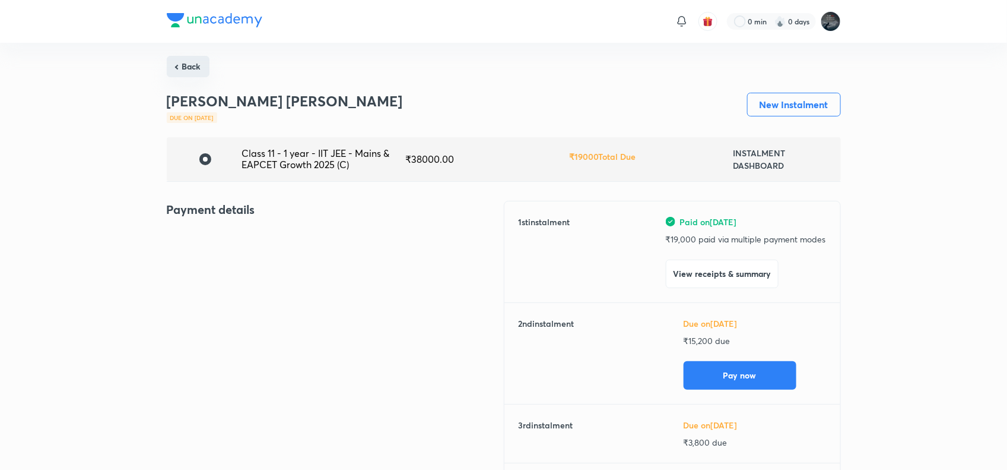
click at [182, 64] on button "Back" at bounding box center [188, 66] width 43 height 21
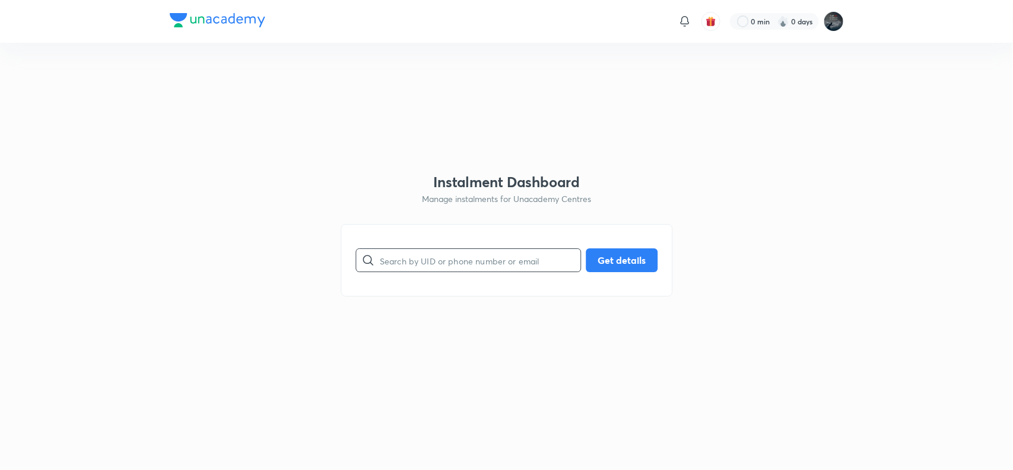
click at [470, 258] on input "text" at bounding box center [480, 260] width 201 height 30
paste input "NM8LERH7RZ"
type input "NM8LERH7RZ"
click at [603, 257] on button "Get details" at bounding box center [622, 259] width 72 height 24
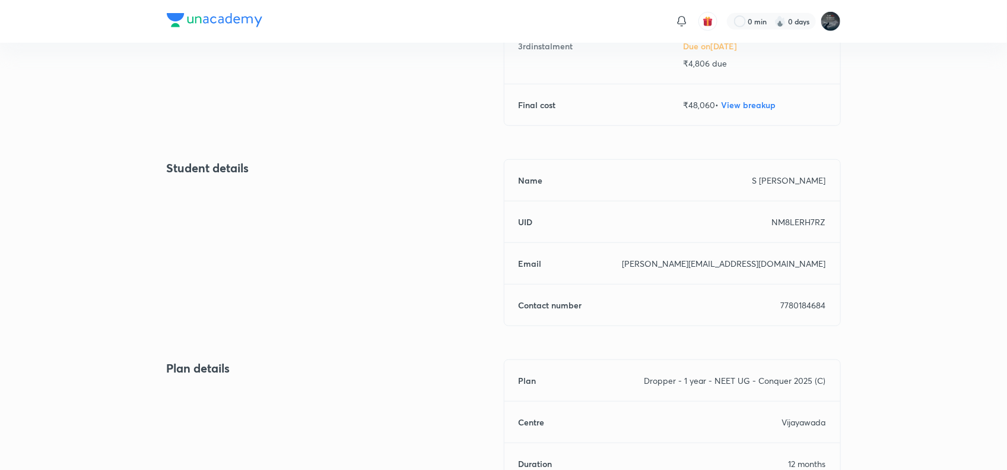
scroll to position [380, 0]
click at [801, 304] on p "7780184684" at bounding box center [803, 303] width 45 height 12
copy p "7780184684"
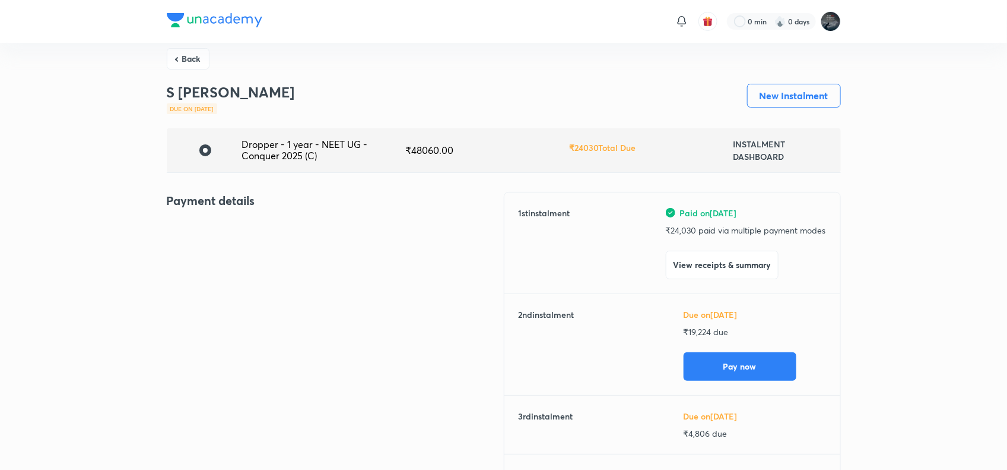
scroll to position [0, 0]
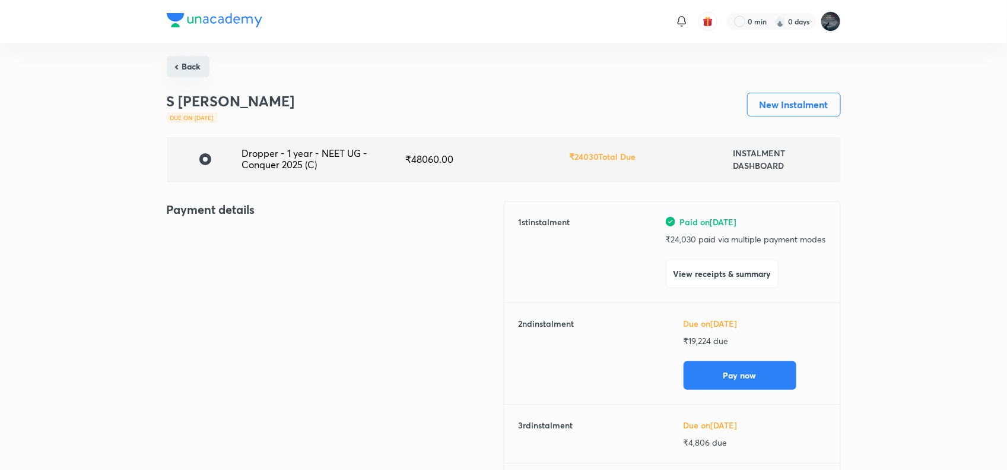
click at [188, 66] on button "Back" at bounding box center [188, 66] width 43 height 21
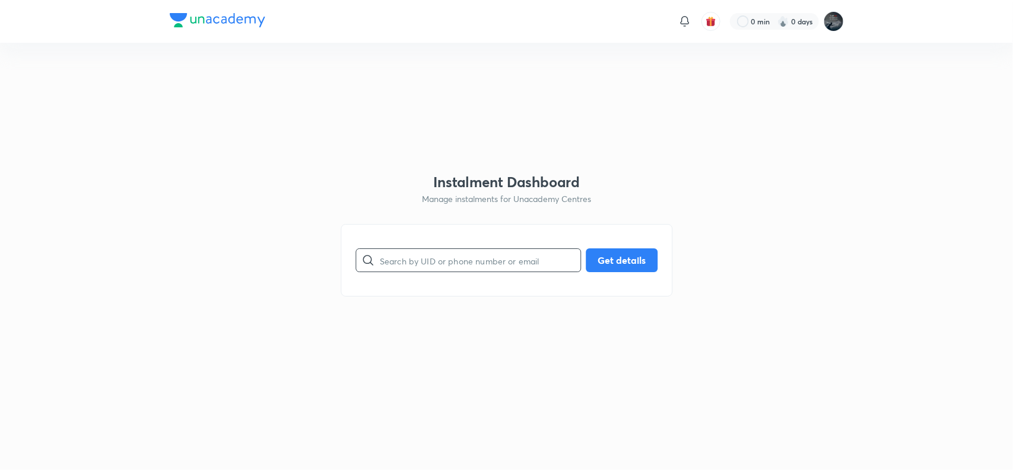
click at [429, 257] on input "text" at bounding box center [480, 260] width 201 height 30
paste input "DL0GMCRPZK"
type input "DL0GMCRPZK"
click at [612, 256] on button "Get details" at bounding box center [622, 259] width 72 height 24
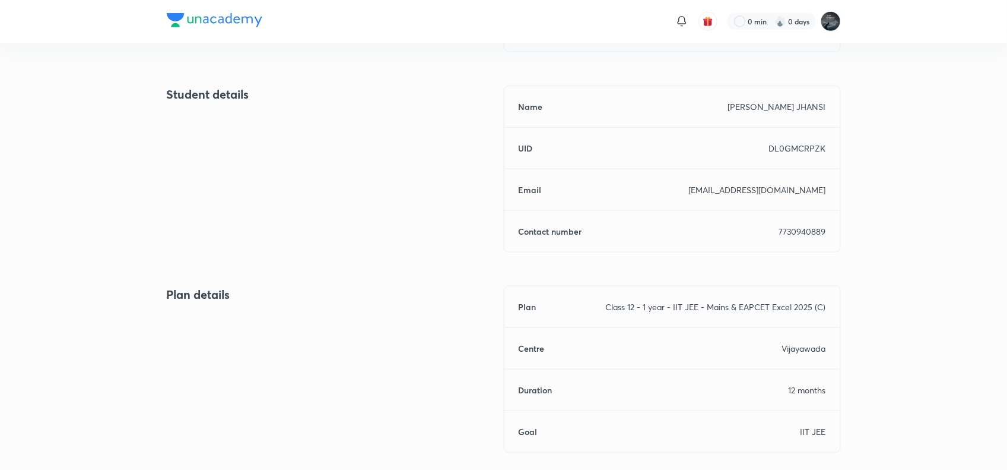
scroll to position [453, 0]
click at [800, 233] on p "7730940889" at bounding box center [802, 230] width 47 height 12
copy p "7730940889"
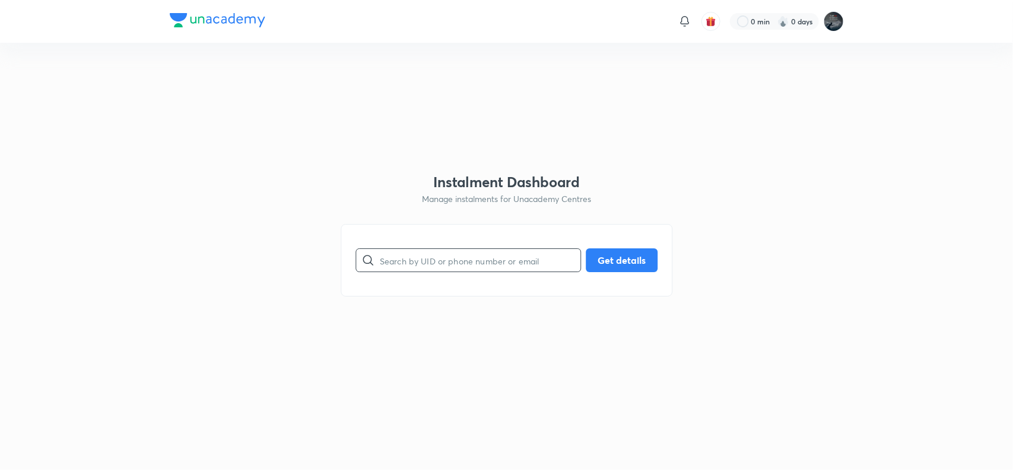
click at [464, 259] on input "text" at bounding box center [480, 260] width 201 height 30
paste input "LZZELL09AY"
type input "LZZELL09AY"
click at [619, 248] on button "Get details" at bounding box center [622, 259] width 72 height 24
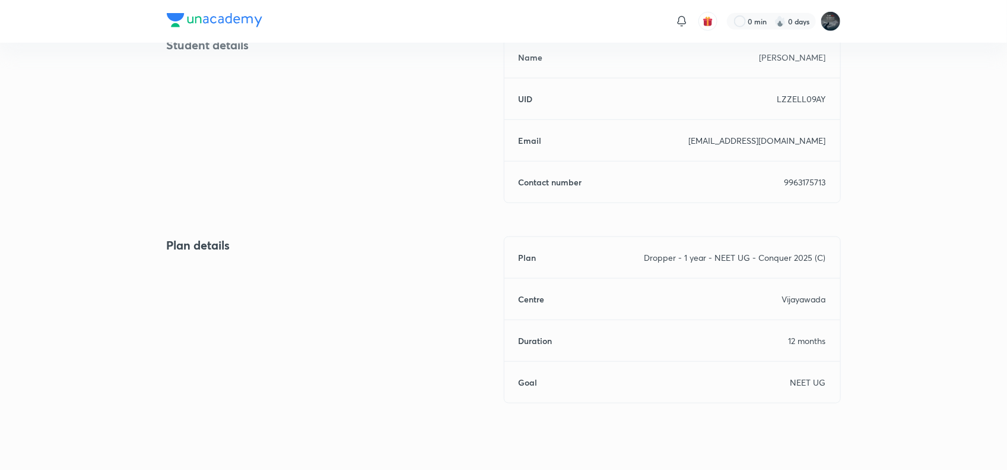
scroll to position [502, 0]
click at [804, 176] on p "9963175713" at bounding box center [806, 181] width 42 height 12
copy p "9963175713"
click at [804, 176] on p "9963175713" at bounding box center [806, 181] width 42 height 12
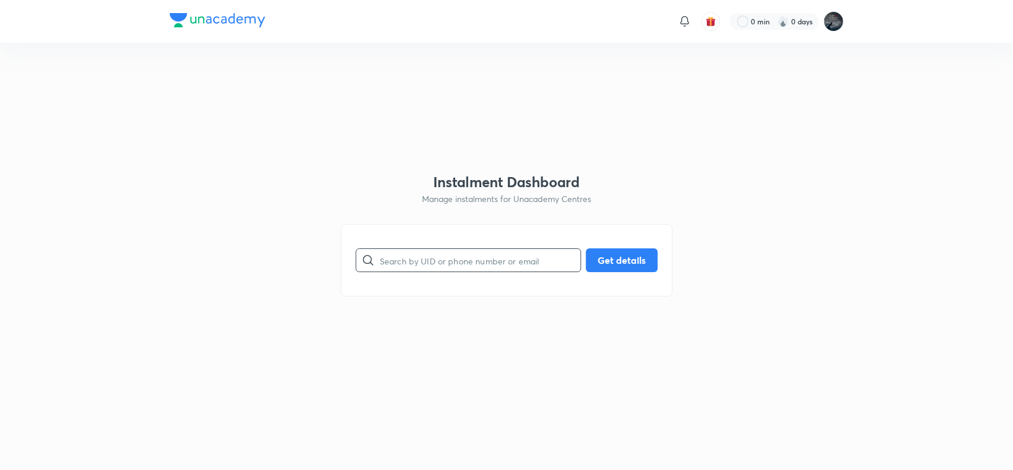
click at [476, 266] on input "text" at bounding box center [480, 260] width 201 height 30
paste input "MZ7FL1CK0M"
type input "MZ7FL1CK0M"
click at [603, 251] on button "Get details" at bounding box center [622, 259] width 72 height 24
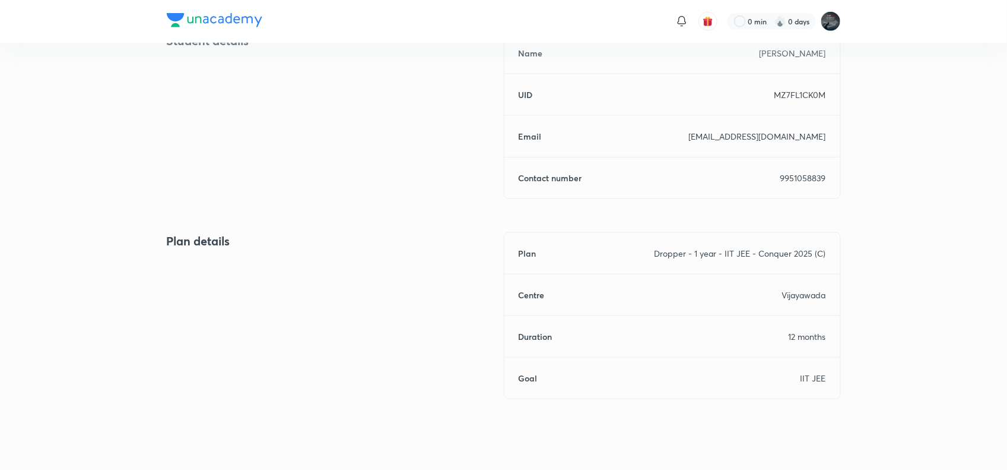
scroll to position [506, 0]
click at [809, 178] on p "9951058839" at bounding box center [804, 177] width 46 height 12
copy p "9951058839"
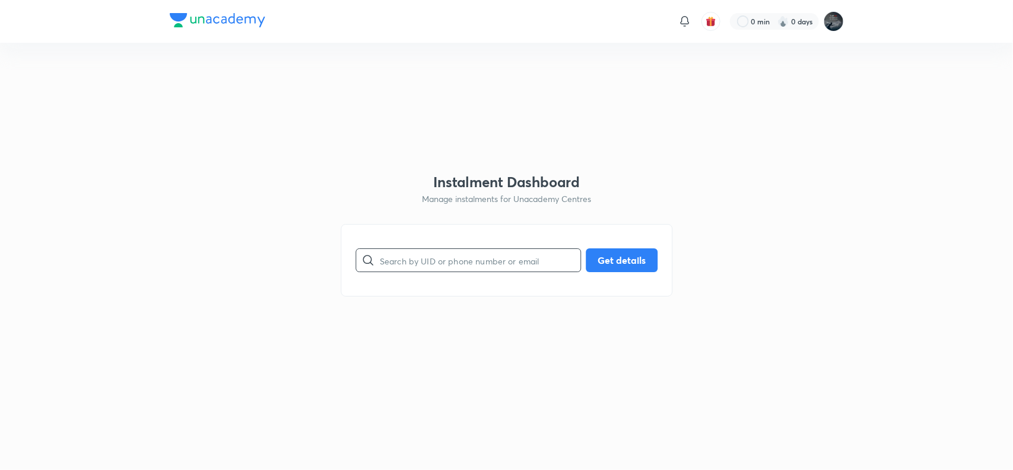
click at [453, 256] on input "text" at bounding box center [480, 260] width 201 height 30
paste input "QB9IB84E8U"
type input "QB9IB84E8U"
click at [616, 260] on button "Get details" at bounding box center [622, 259] width 72 height 24
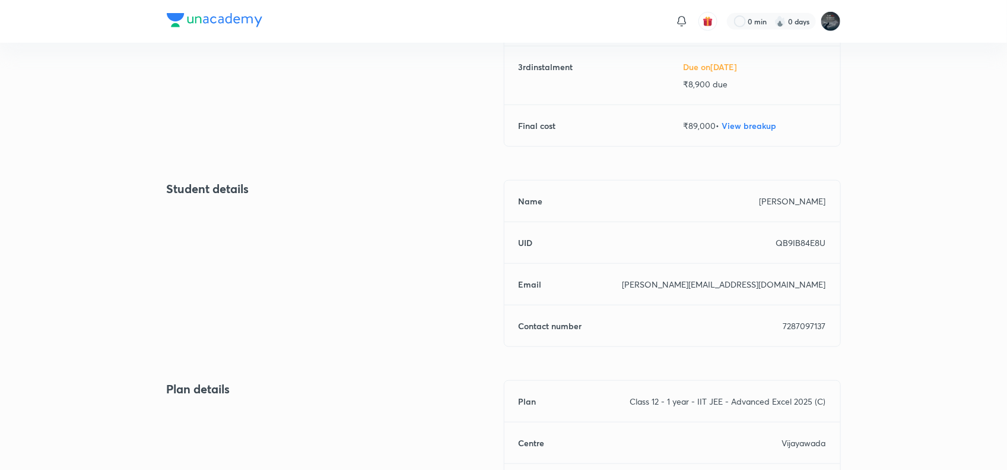
scroll to position [387, 0]
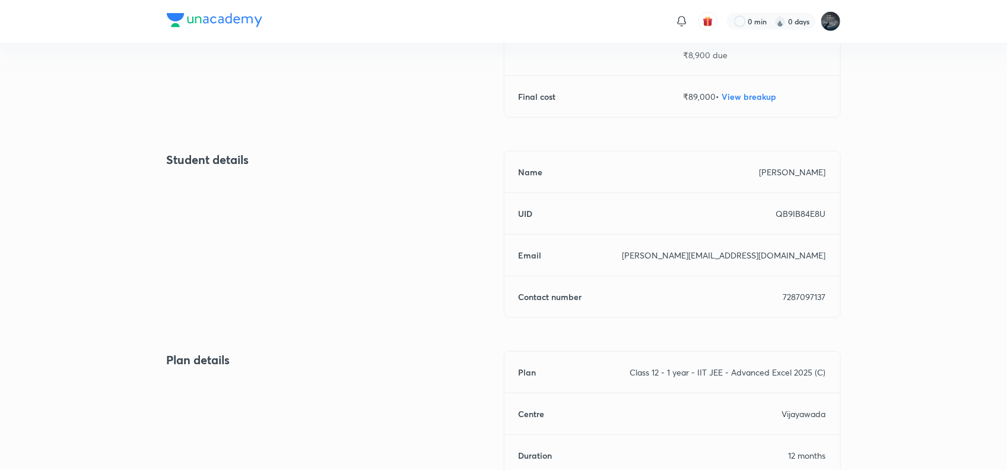
click at [806, 298] on p "7287097137" at bounding box center [805, 296] width 43 height 12
copy p "7287097137"
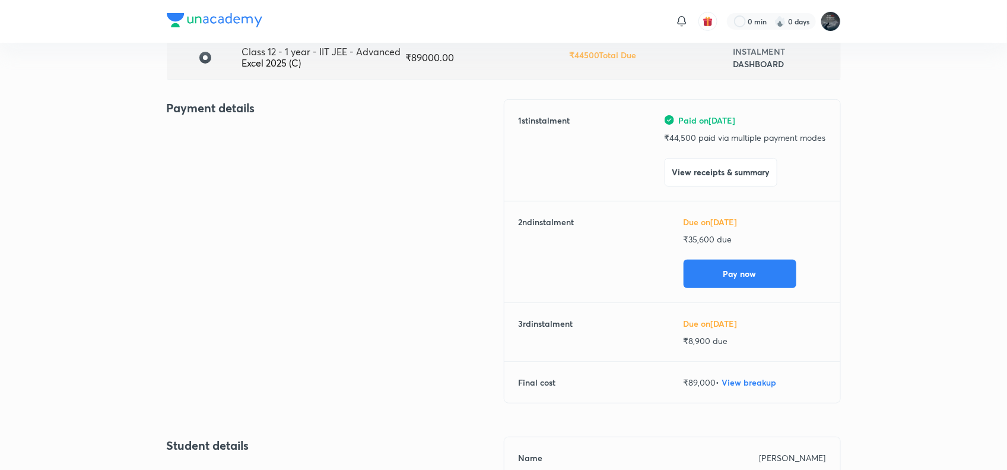
scroll to position [0, 0]
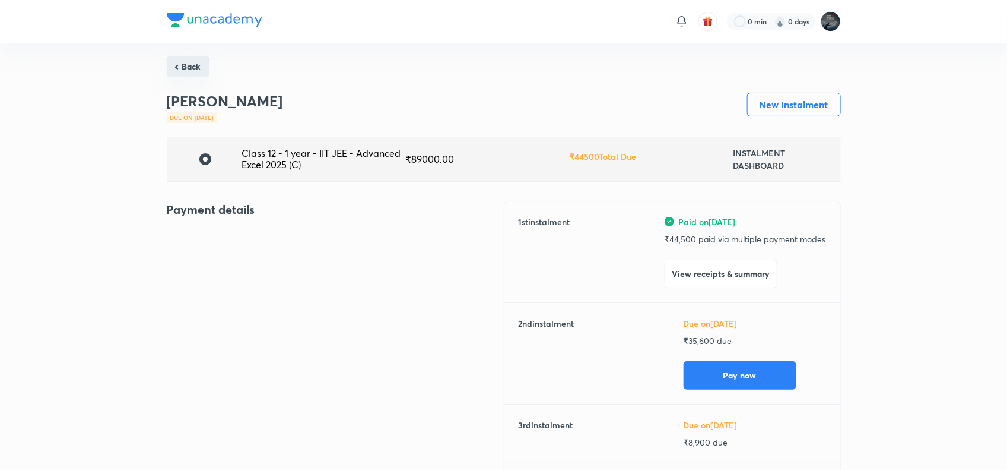
click at [184, 68] on button "Back" at bounding box center [188, 66] width 43 height 21
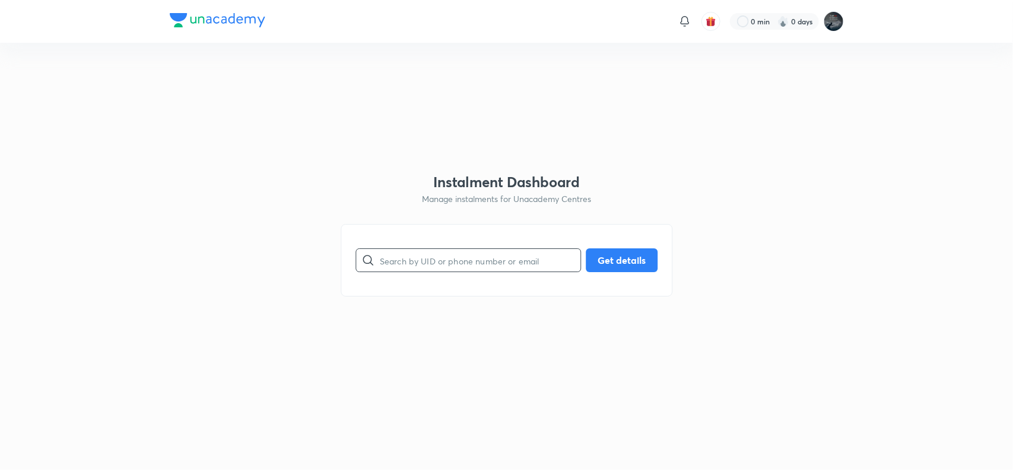
click at [472, 254] on input "text" at bounding box center [480, 260] width 201 height 30
paste input "HG4N4XALLL"
type input "HG4N4XALLL"
click at [610, 256] on button "Get details" at bounding box center [622, 259] width 72 height 24
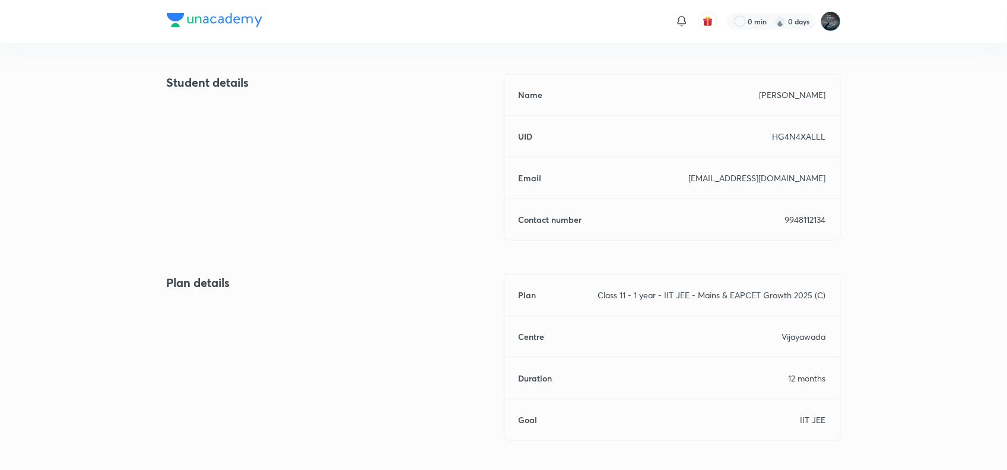
scroll to position [521, 0]
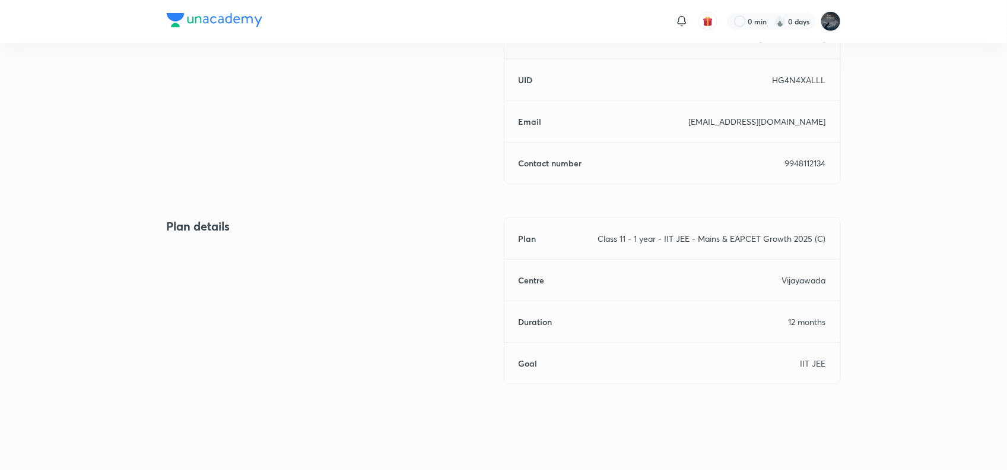
click at [802, 158] on p "9948112134" at bounding box center [805, 163] width 41 height 12
copy p "9948112134"
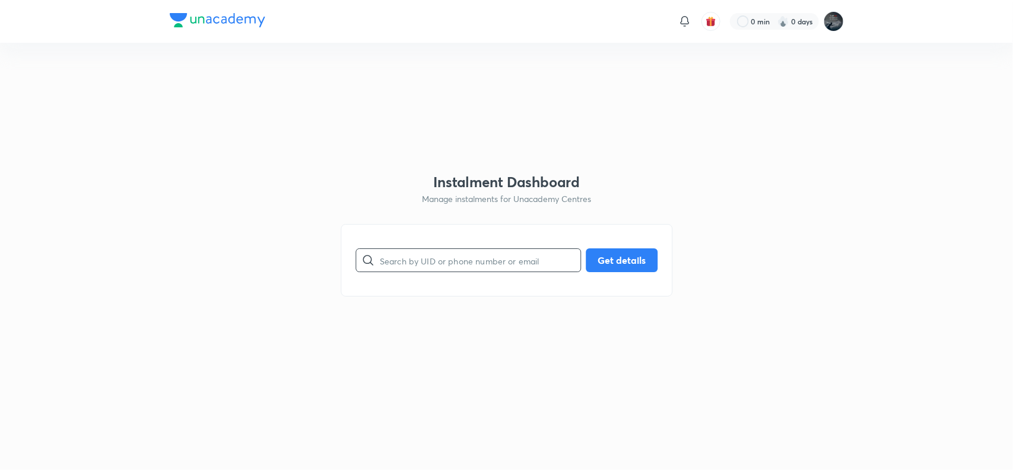
click at [410, 253] on input "text" at bounding box center [480, 260] width 201 height 30
type input "7UQTK46G7V"
click at [618, 259] on button "Get details" at bounding box center [622, 259] width 72 height 24
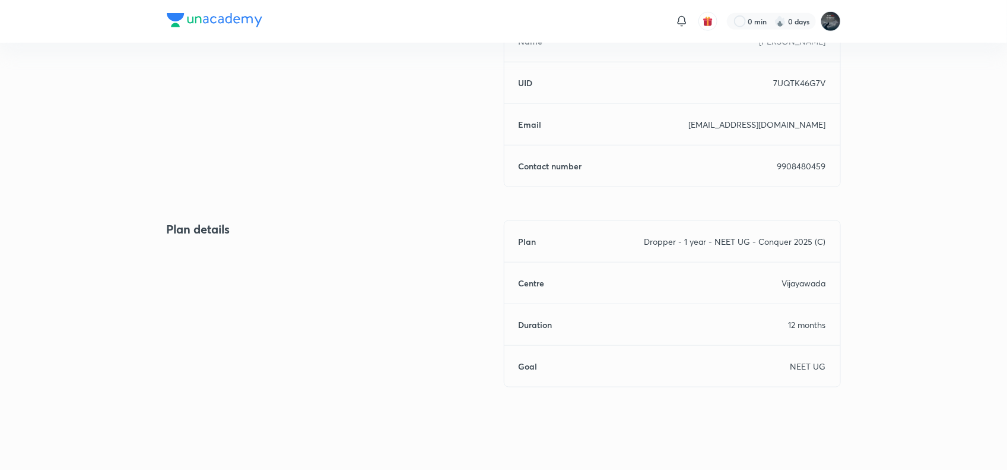
scroll to position [518, 0]
click at [801, 161] on p "9908480459" at bounding box center [802, 165] width 49 height 12
copy p "9908480459"
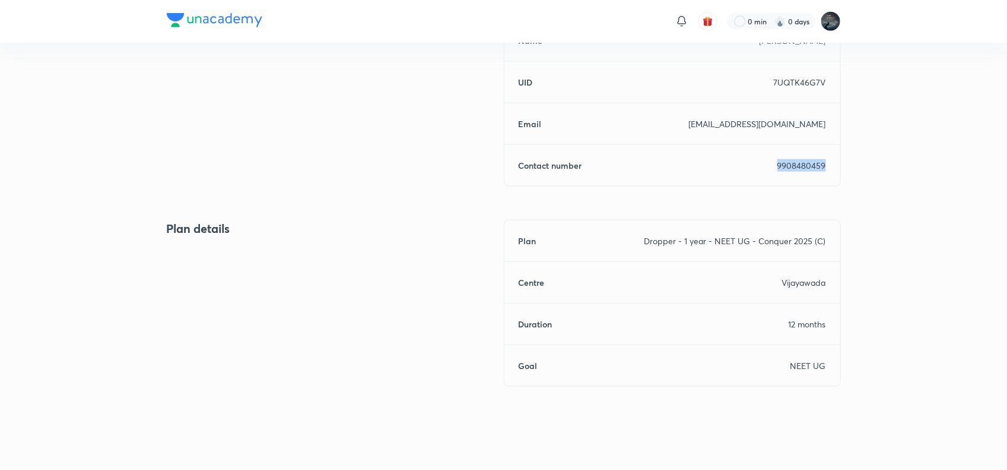
scroll to position [0, 0]
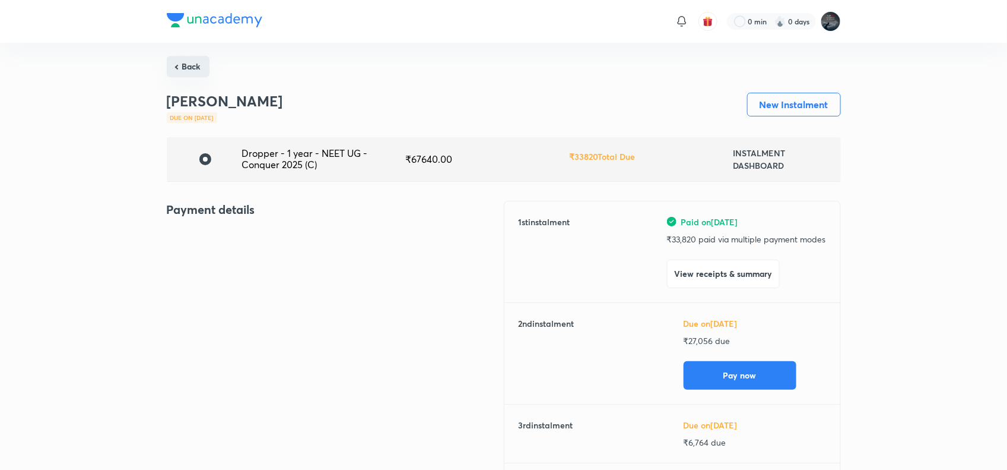
click at [190, 75] on button "Back" at bounding box center [188, 66] width 43 height 21
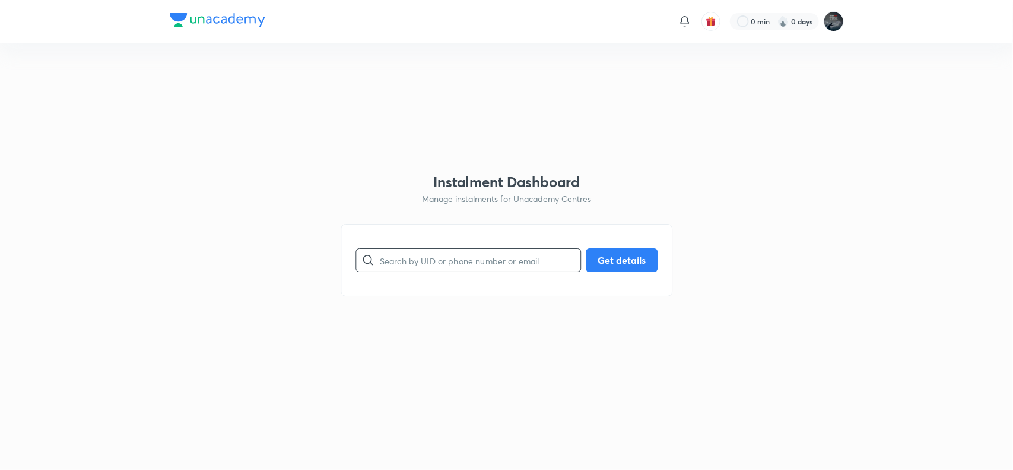
click at [426, 265] on input "text" at bounding box center [480, 260] width 201 height 30
paste input "C9P0ZB8XJS"
type input "C9P0ZB8XJS"
click at [622, 262] on button "Get details" at bounding box center [622, 259] width 72 height 24
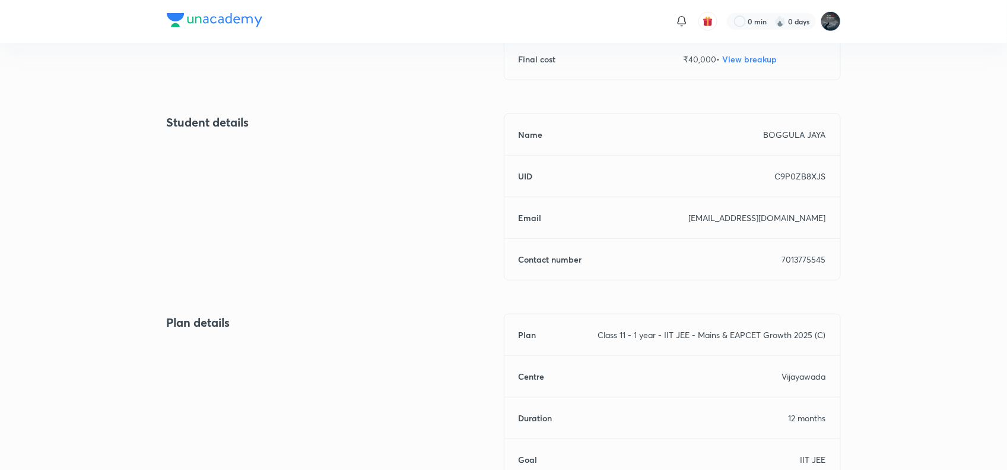
scroll to position [435, 0]
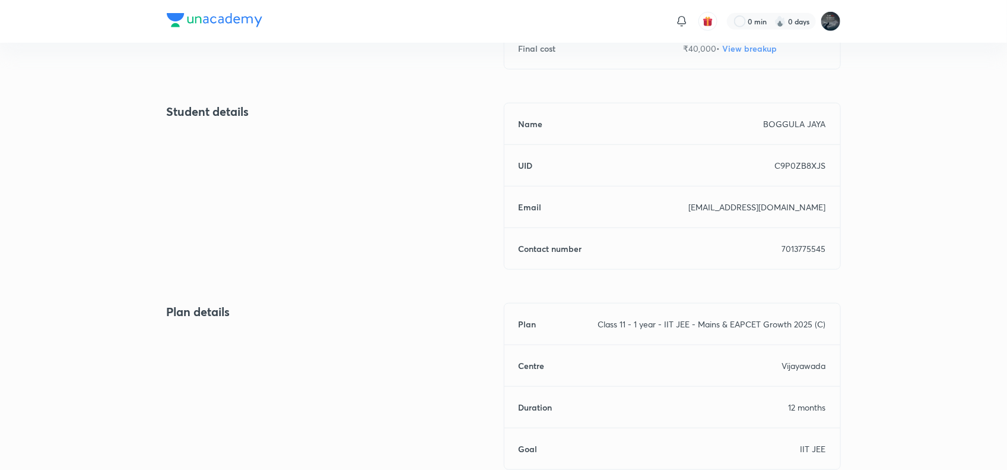
click at [800, 252] on p "7013775545" at bounding box center [804, 248] width 44 height 12
copy p "7013775545"
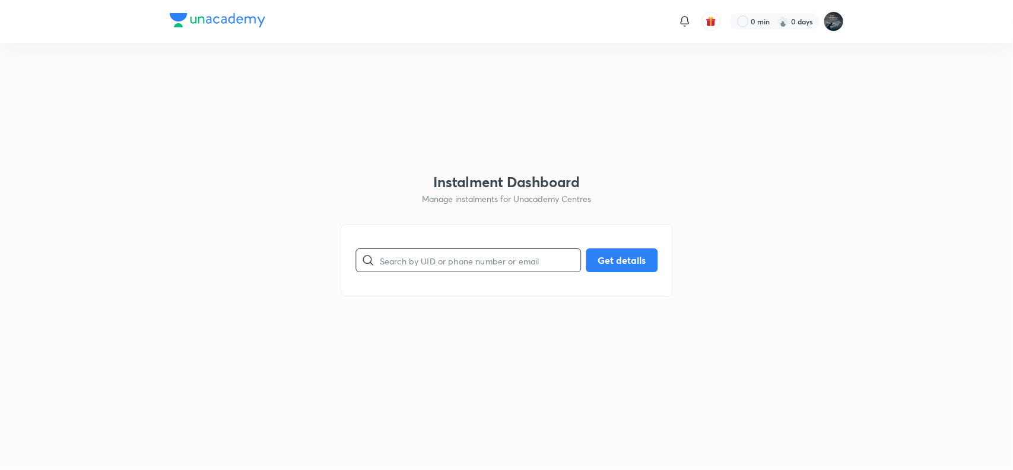
paste input "XIAY5JIR0I"
click at [431, 254] on input "XIAY5JIR0I" at bounding box center [480, 260] width 201 height 30
type input "XIAY5JIR0I"
click at [624, 262] on button "Get details" at bounding box center [622, 259] width 72 height 24
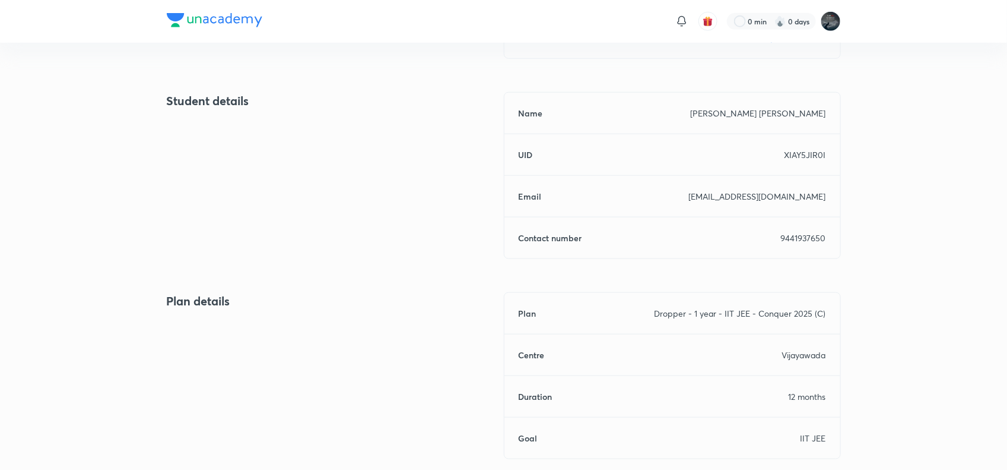
scroll to position [565, 0]
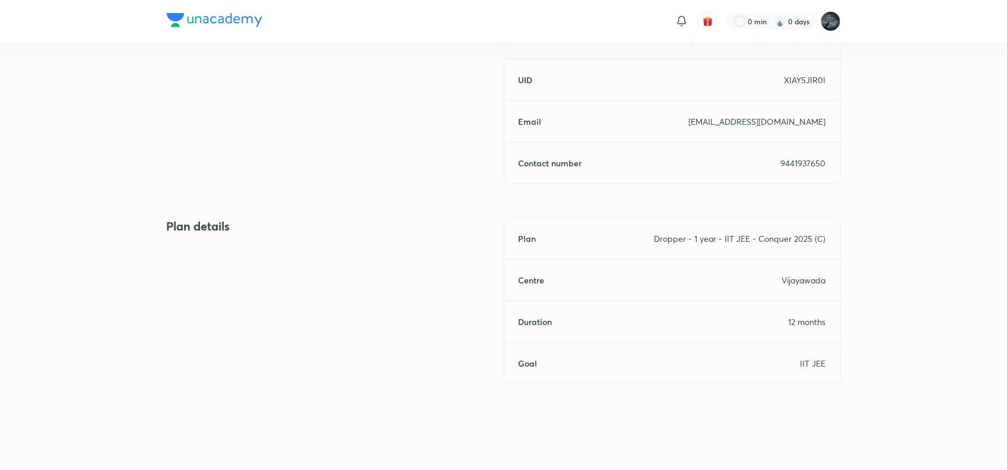
click at [795, 164] on p "9441937650" at bounding box center [803, 163] width 45 height 12
copy p "9441937650"
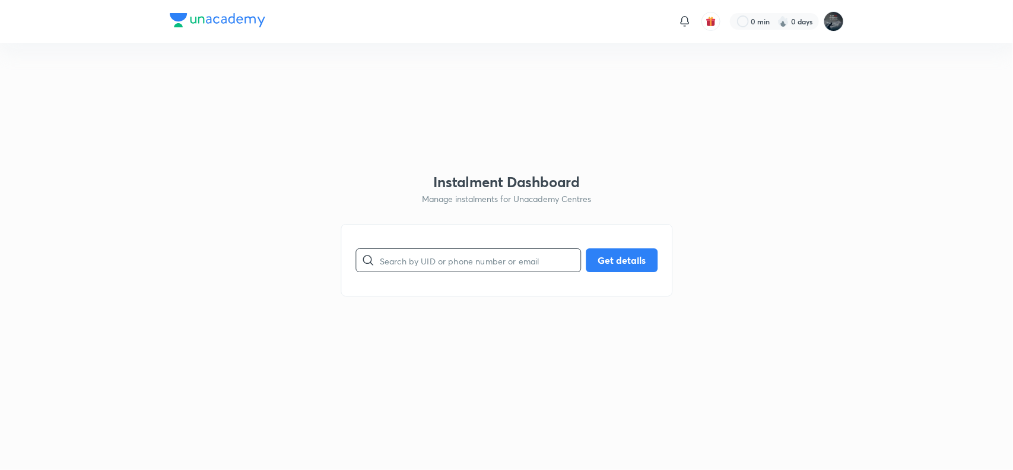
click at [525, 265] on input "text" at bounding box center [480, 260] width 201 height 30
paste input "N9MMM4HYIL"
type input "N9MMM4HYIL"
click at [625, 253] on button "Get details" at bounding box center [622, 259] width 72 height 24
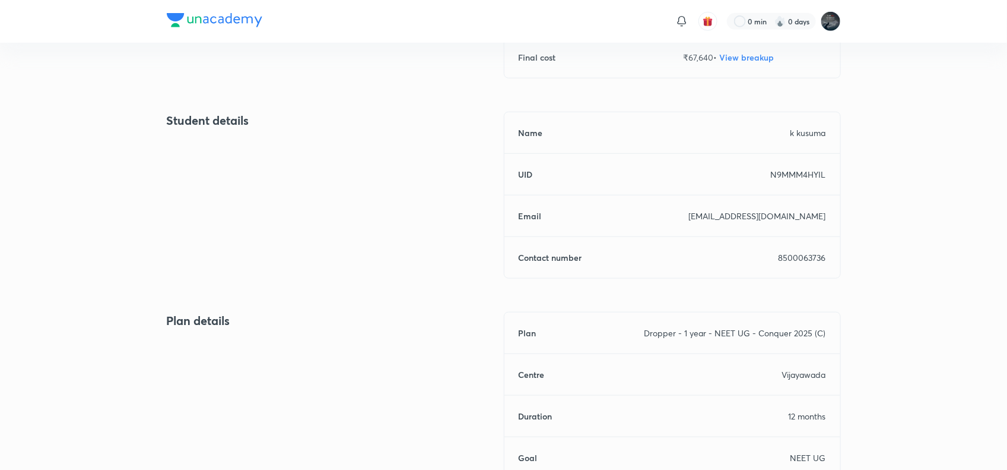
scroll to position [428, 0]
click at [800, 251] on p "8500063736" at bounding box center [802, 255] width 47 height 12
copy p "8500063736"
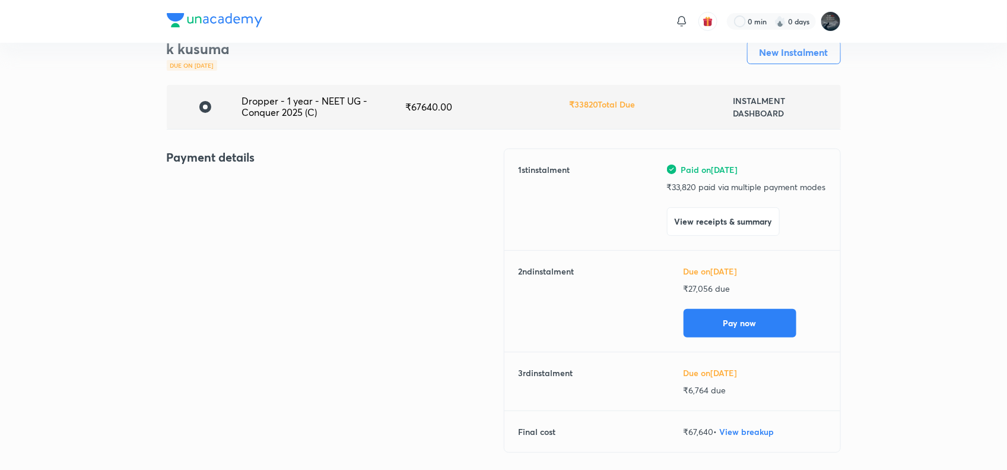
scroll to position [0, 0]
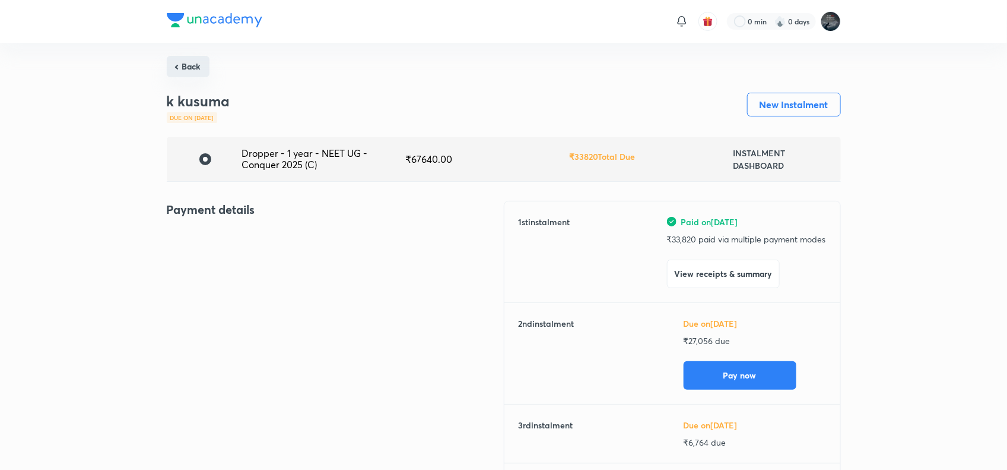
click at [195, 69] on button "Back" at bounding box center [188, 66] width 43 height 21
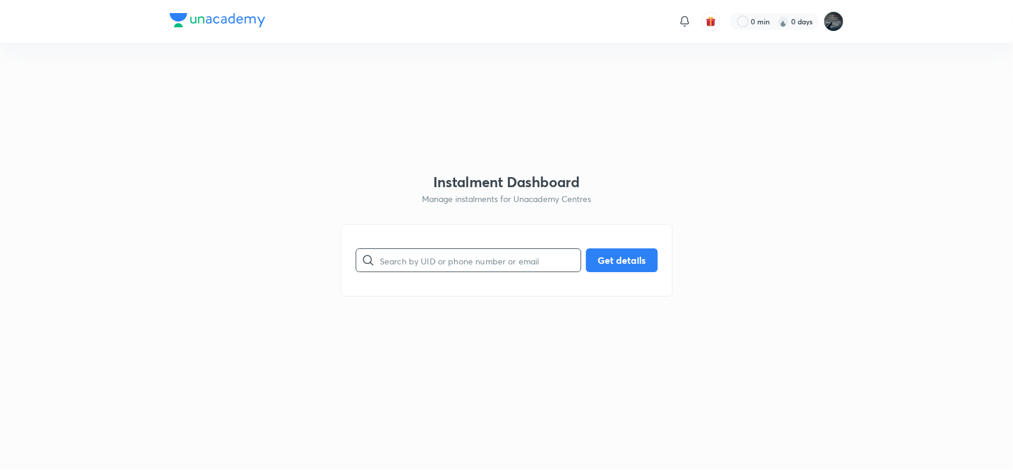
click at [417, 259] on input "text" at bounding box center [480, 260] width 201 height 30
paste input "VU4M6P4XFS"
type input "VU4M6P4XFS"
click at [627, 259] on button "Get details" at bounding box center [622, 259] width 72 height 24
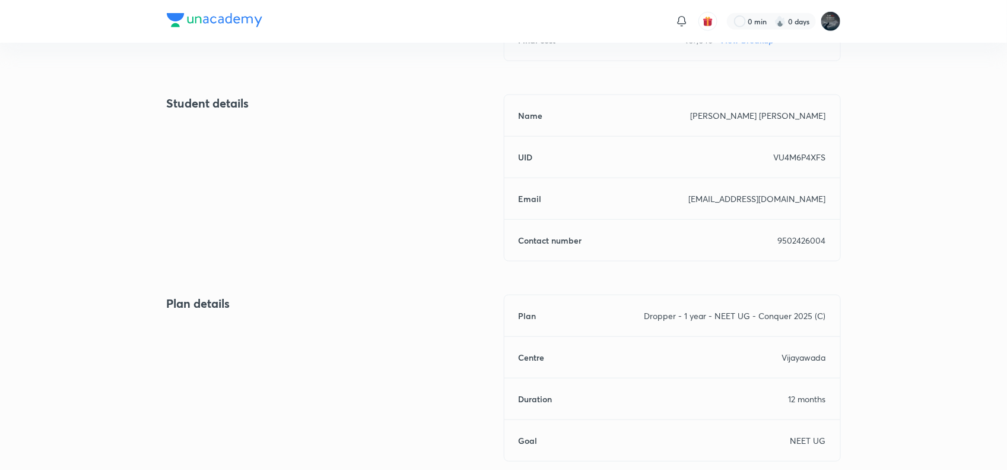
scroll to position [444, 0]
click at [807, 242] on p "9502426004" at bounding box center [802, 239] width 48 height 12
copy p "9502426004"
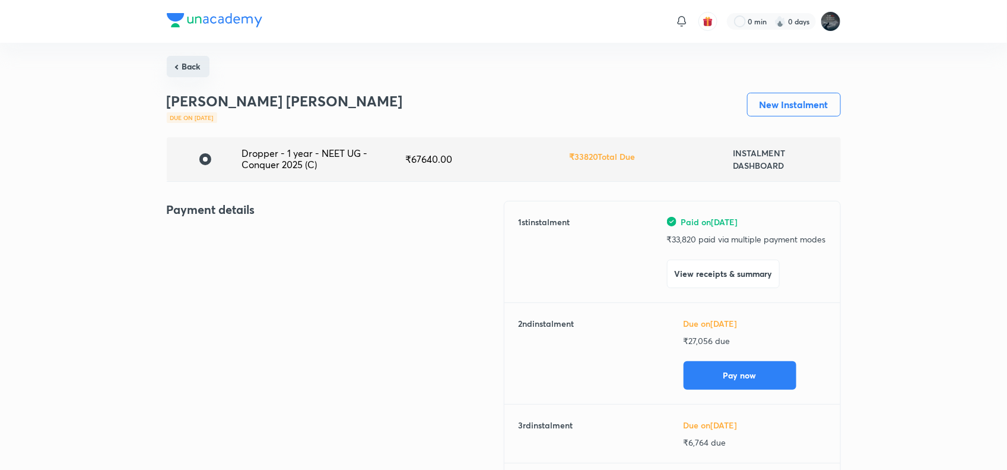
click at [194, 75] on button "Back" at bounding box center [188, 66] width 43 height 21
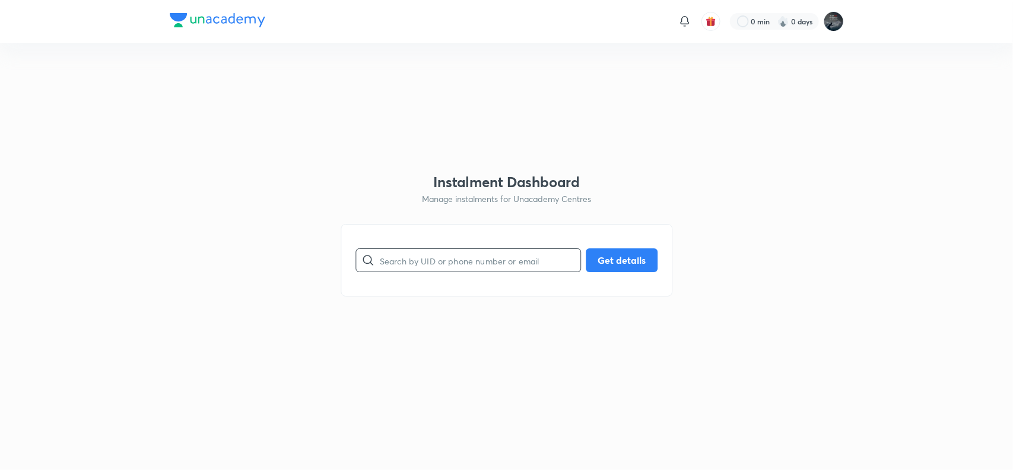
click at [441, 262] on input "text" at bounding box center [480, 260] width 201 height 30
paste input "HOALKKXIYV"
type input "HOALKKXIYV"
click at [619, 258] on button "Get details" at bounding box center [622, 259] width 72 height 24
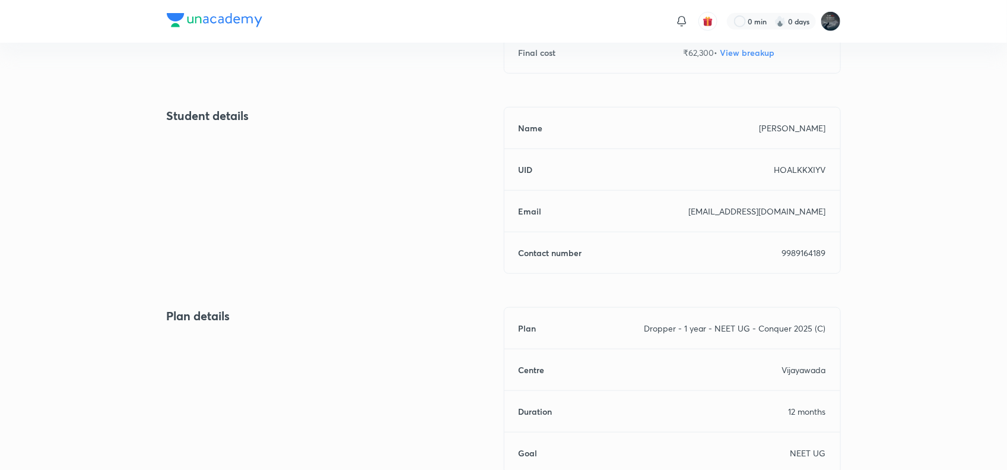
scroll to position [432, 0]
click at [800, 255] on p "9989164189" at bounding box center [804, 252] width 44 height 12
copy p "9989164189"
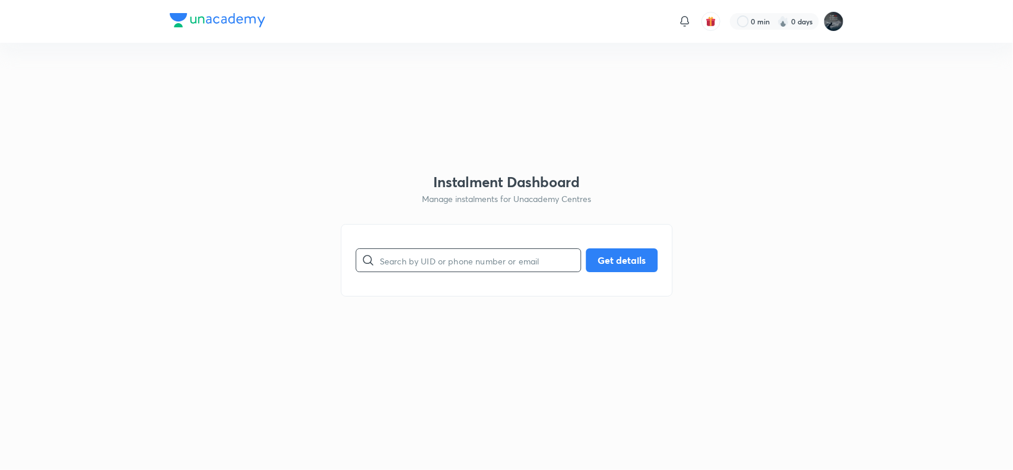
paste input "STCUGT5CH1"
drag, startPoint x: 0, startPoint y: 0, endPoint x: 435, endPoint y: 262, distance: 507.6
click at [435, 262] on input "STCUGT5CH1" at bounding box center [480, 260] width 201 height 30
type input "STCUGT5CH1"
click at [616, 262] on button "Get details" at bounding box center [622, 259] width 72 height 24
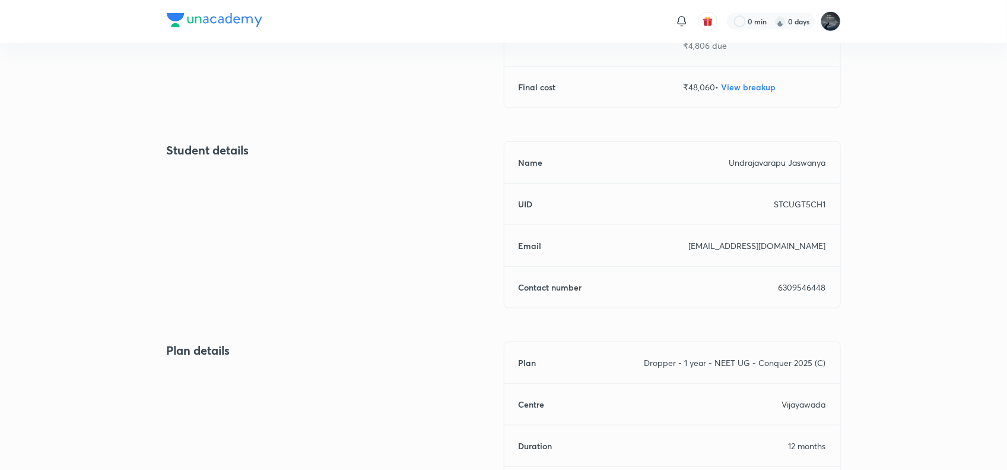
scroll to position [398, 0]
click at [800, 283] on p "6309546448" at bounding box center [802, 286] width 47 height 12
copy p "6309546448"
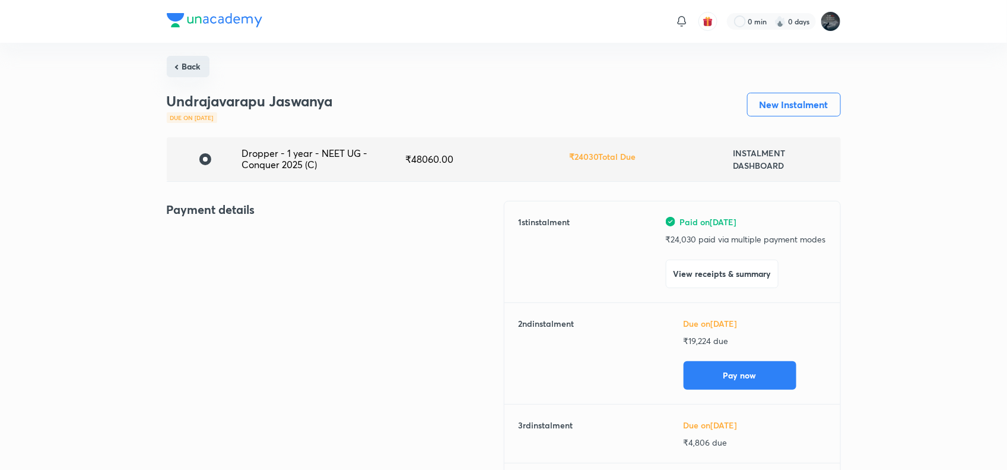
click at [190, 68] on button "Back" at bounding box center [188, 66] width 43 height 21
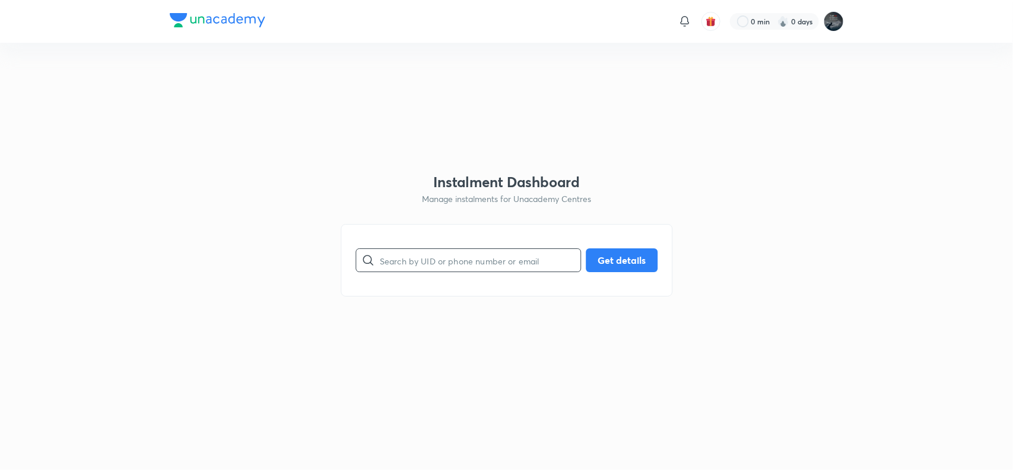
paste input "CIS4V3TJDL"
click at [449, 262] on input "CIS4V3TJDL" at bounding box center [480, 260] width 201 height 30
type input "CIS4V3TJDL"
click at [622, 258] on button "Get details" at bounding box center [622, 259] width 72 height 24
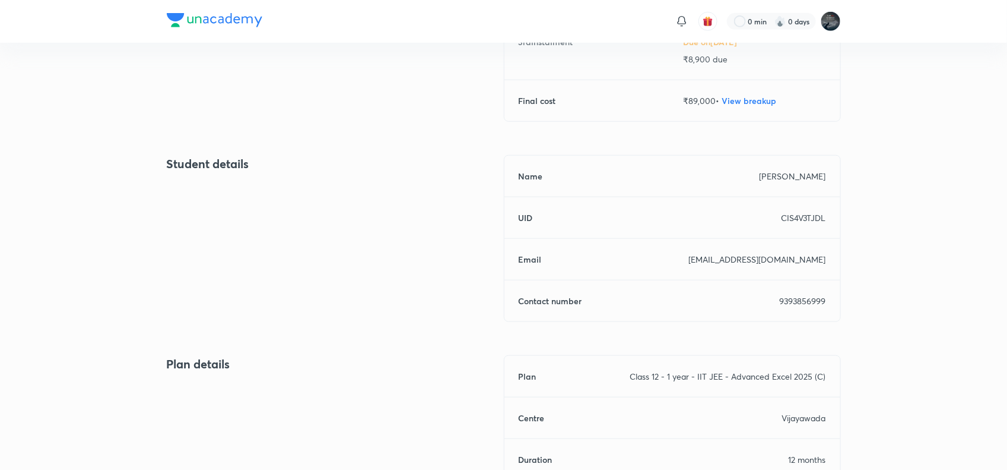
scroll to position [391, 0]
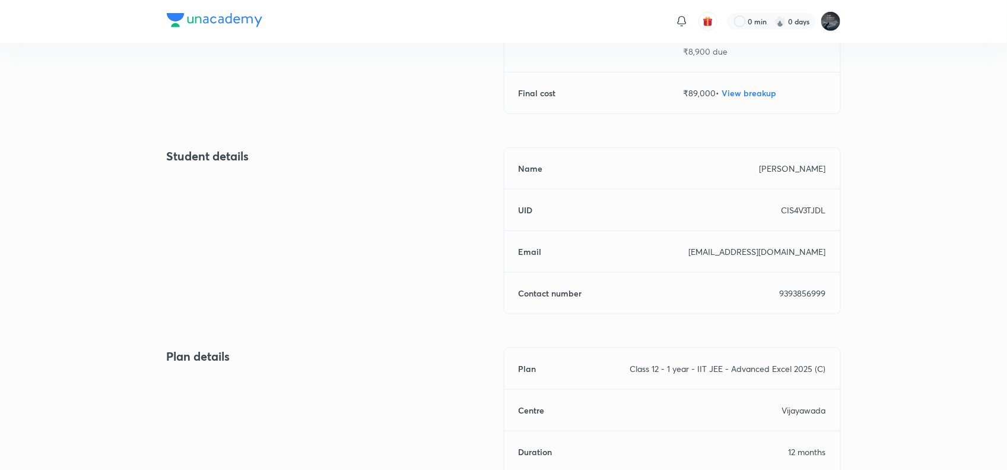
click at [795, 295] on p "9393856999" at bounding box center [803, 293] width 46 height 12
copy p "9393856999"
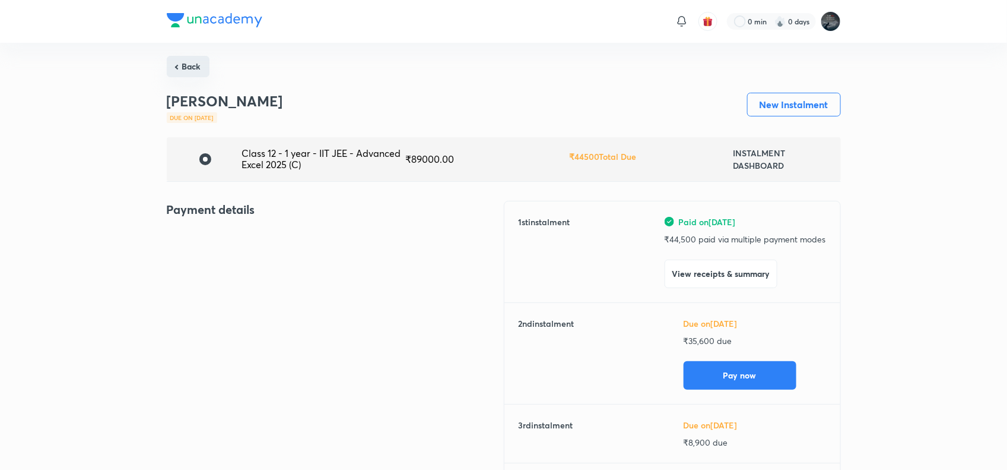
click at [190, 64] on button "Back" at bounding box center [188, 66] width 43 height 21
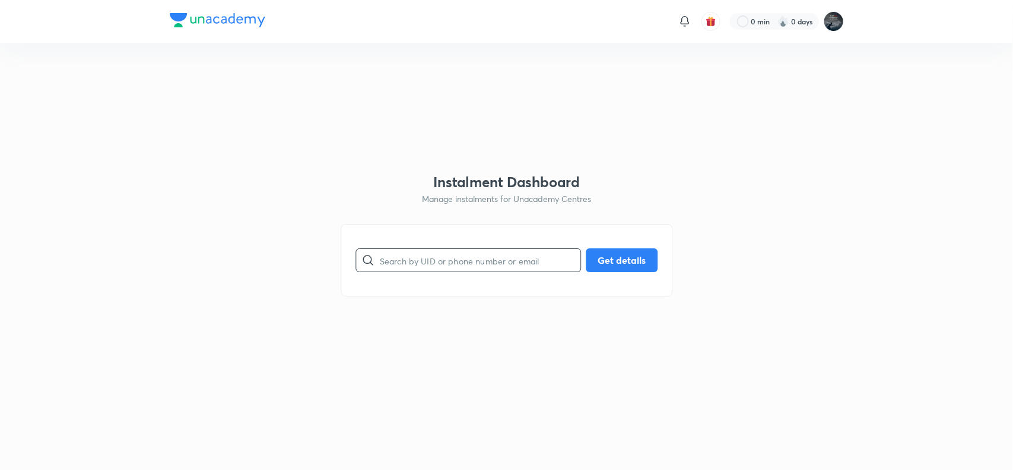
paste input "JNARGER4W1"
click at [411, 265] on input "JNARGER4W1" at bounding box center [480, 260] width 201 height 30
type input "JNARGER4W1"
click at [639, 261] on button "Get details" at bounding box center [622, 259] width 72 height 24
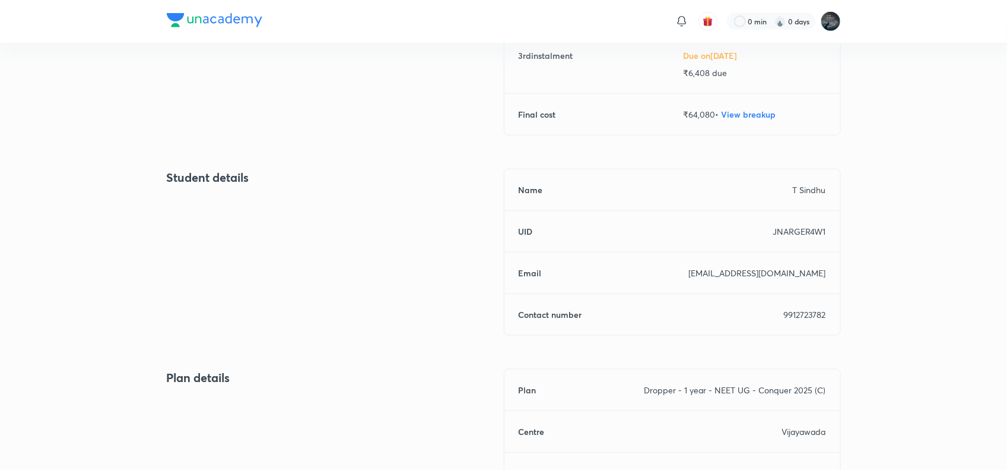
scroll to position [371, 0]
click at [804, 310] on p "9912723782" at bounding box center [805, 312] width 42 height 12
copy p "9912723782"
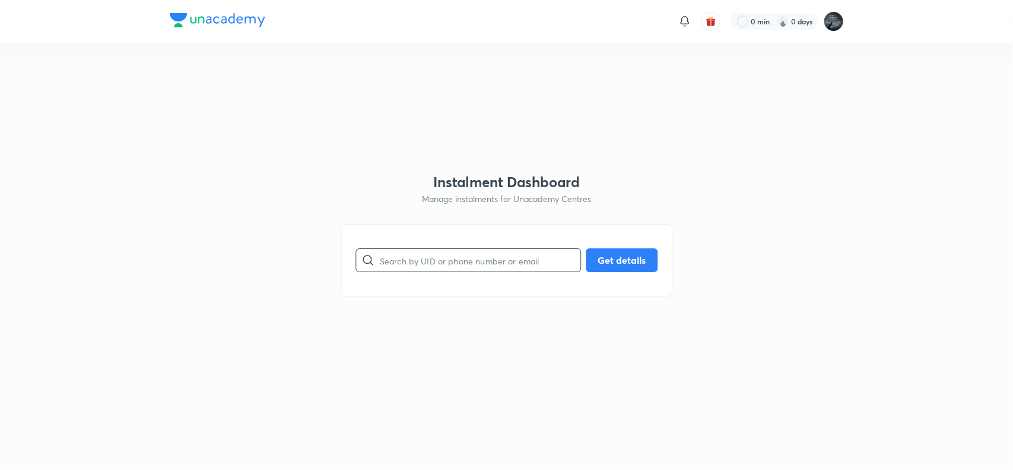
paste input "SVCPN3ALKH"
click at [417, 262] on input "SVCPN3ALKH" at bounding box center [480, 260] width 201 height 30
type input "SVCPN3ALKH"
click at [604, 266] on button "Get details" at bounding box center [622, 259] width 72 height 24
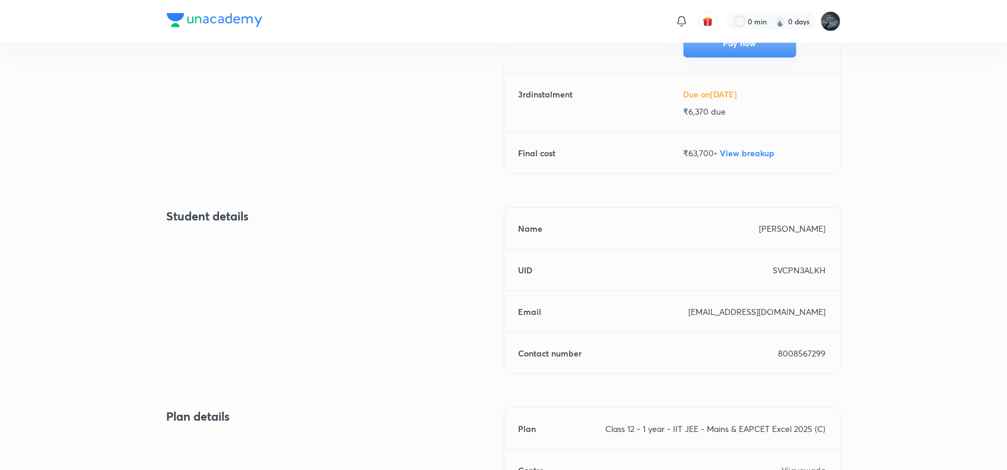
scroll to position [333, 0]
click at [790, 351] on p "8008567299" at bounding box center [802, 350] width 47 height 12
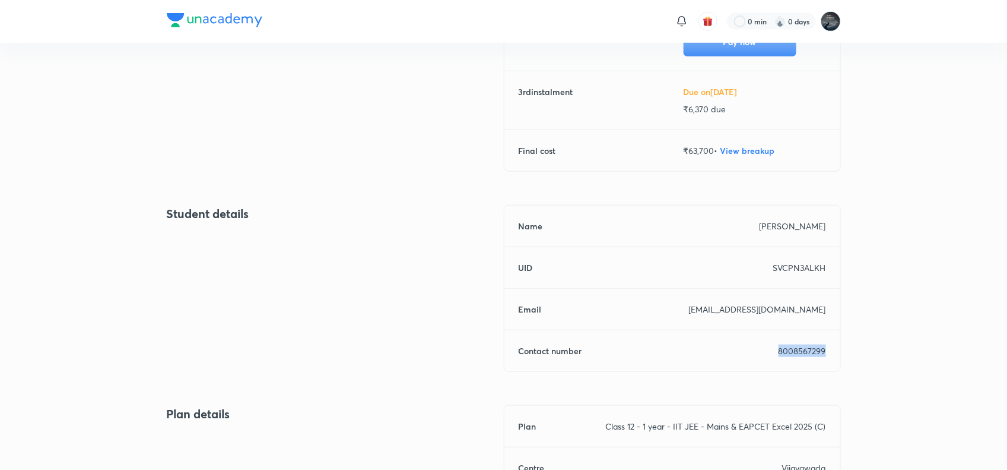
click at [790, 351] on p "8008567299" at bounding box center [802, 350] width 47 height 12
copy p "8008567299"
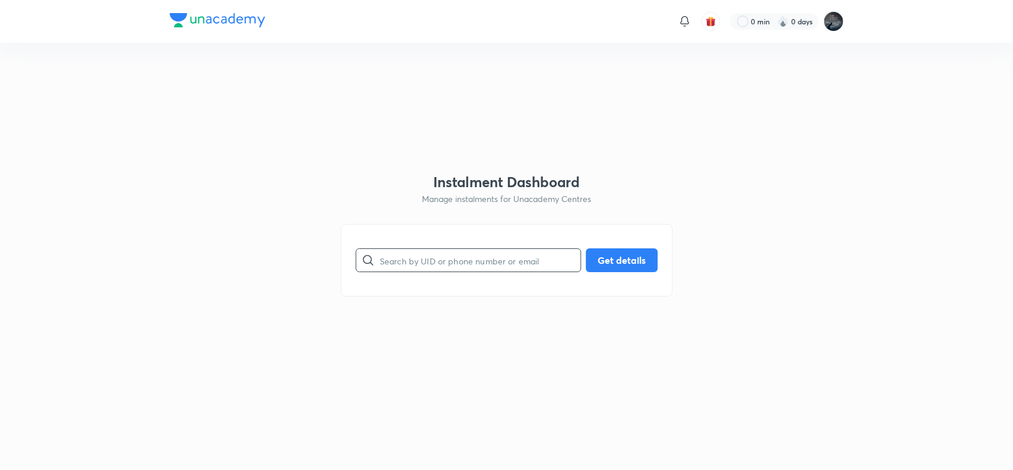
click at [458, 269] on input "text" at bounding box center [480, 260] width 201 height 30
paste input "5QH2EU5781"
type input "5QH2EU5781"
click at [630, 257] on button "Get details" at bounding box center [622, 259] width 72 height 24
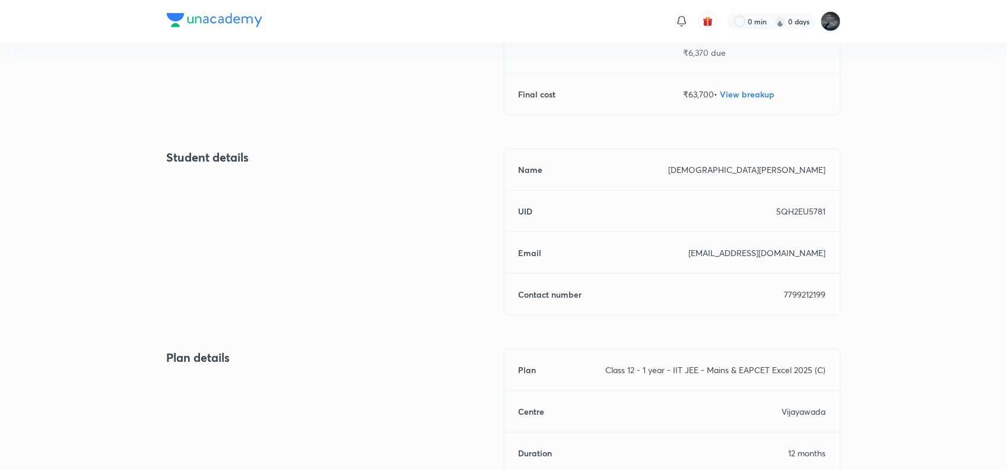
scroll to position [390, 0]
click at [808, 299] on p "7799212199" at bounding box center [806, 293] width 42 height 12
copy p "7799212199"
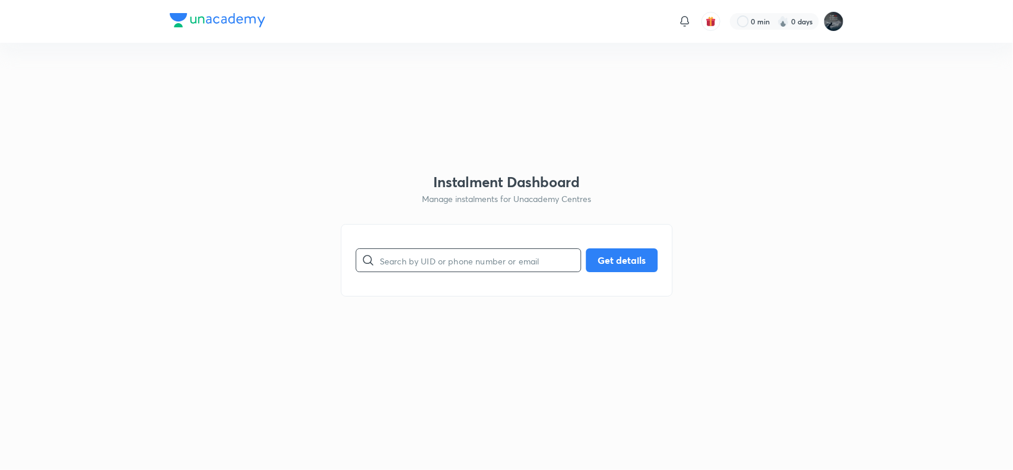
paste input "DHUJO341BY"
click at [447, 253] on input "DHUJO341BY" at bounding box center [480, 260] width 201 height 30
type input "DHUJO341BY"
drag, startPoint x: 606, startPoint y: 245, endPoint x: 609, endPoint y: 262, distance: 16.9
click at [609, 262] on div "DHUJO341BY ​ Get details" at bounding box center [507, 260] width 332 height 72
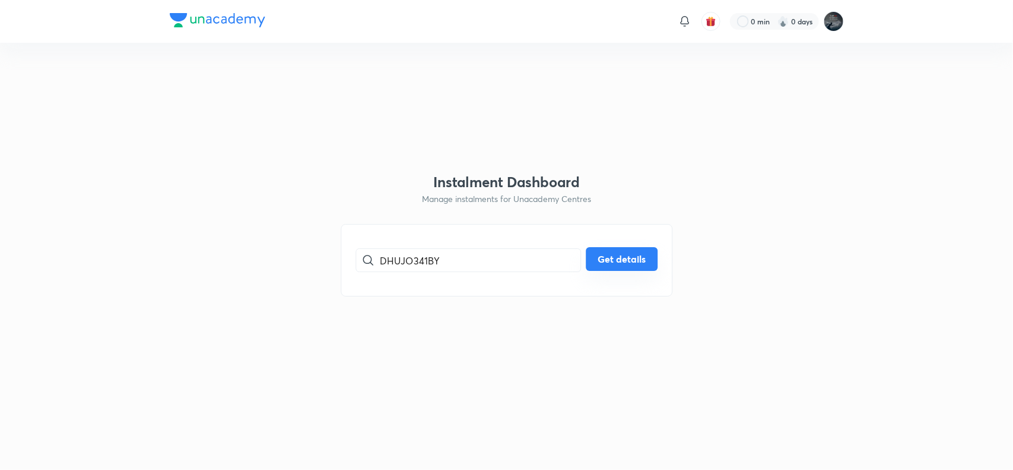
click at [609, 262] on button "Get details" at bounding box center [622, 259] width 72 height 24
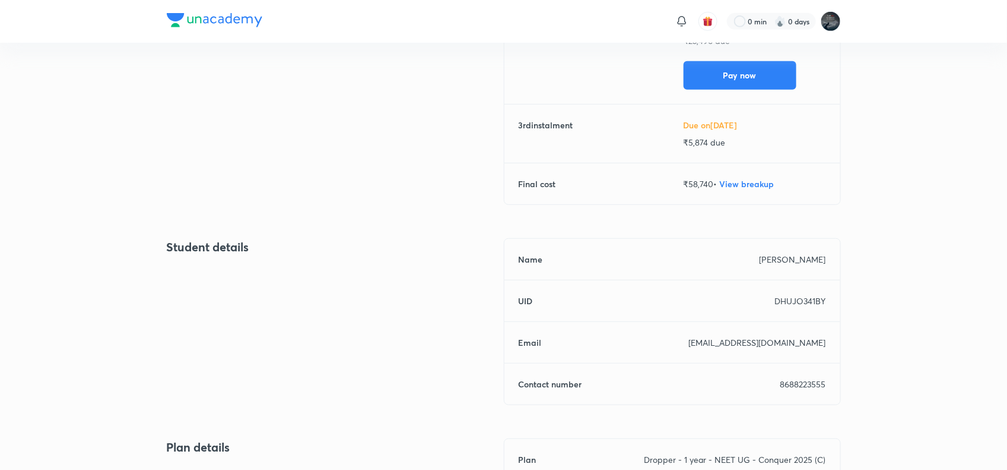
scroll to position [300, 0]
click at [794, 389] on div "Name JILLEPALLI JOYAL UID DHUJO341BY Email jkbatteryworks@gmail.com Contact num…" at bounding box center [672, 320] width 337 height 167
copy p "8688223555"
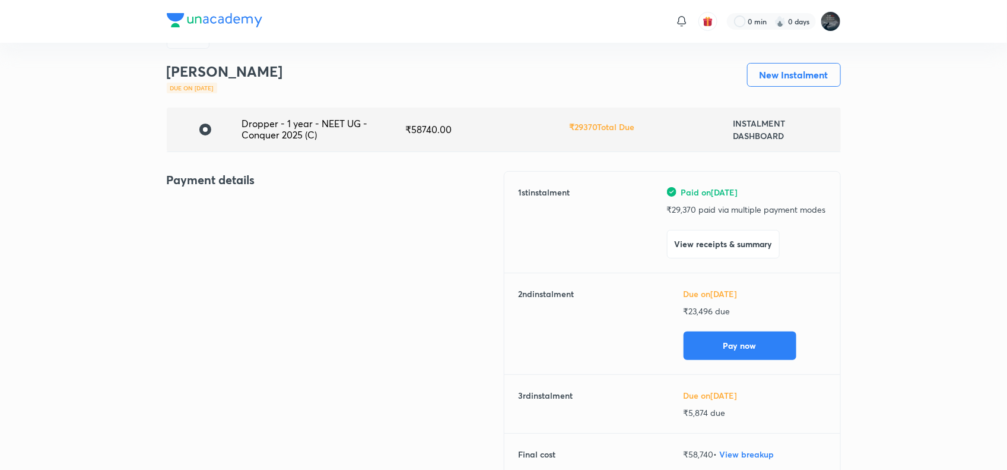
scroll to position [0, 0]
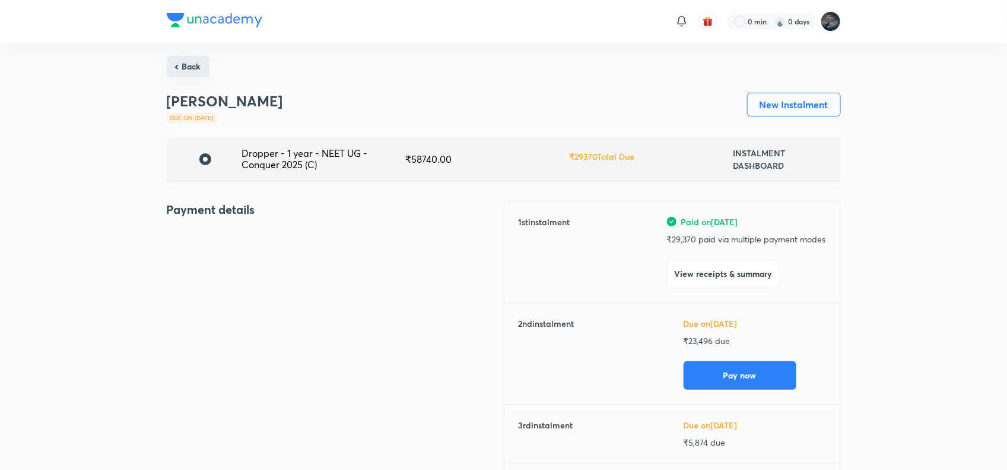
click at [189, 62] on button "Back" at bounding box center [188, 66] width 43 height 21
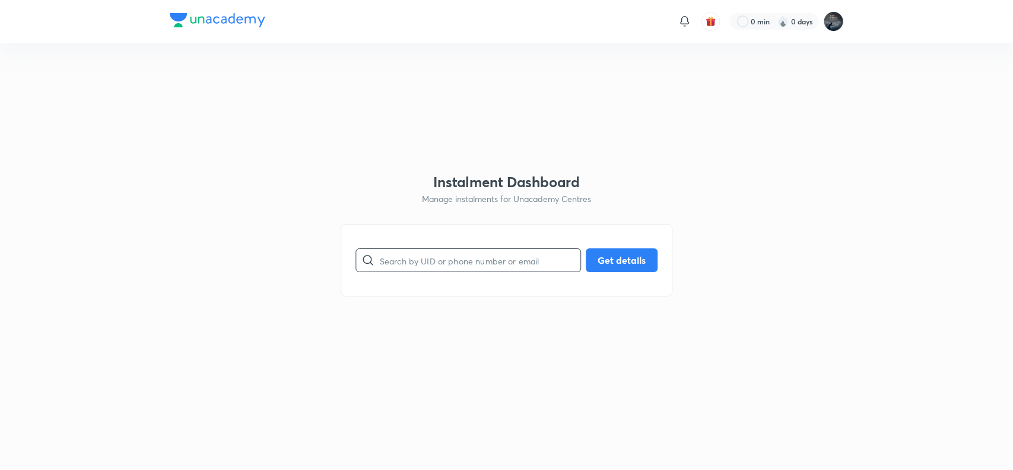
paste input "TLC1R9L3D1"
click at [429, 259] on input "text" at bounding box center [480, 260] width 201 height 30
type input "TLC1R9L3D1"
click at [618, 252] on button "Get details" at bounding box center [622, 259] width 72 height 24
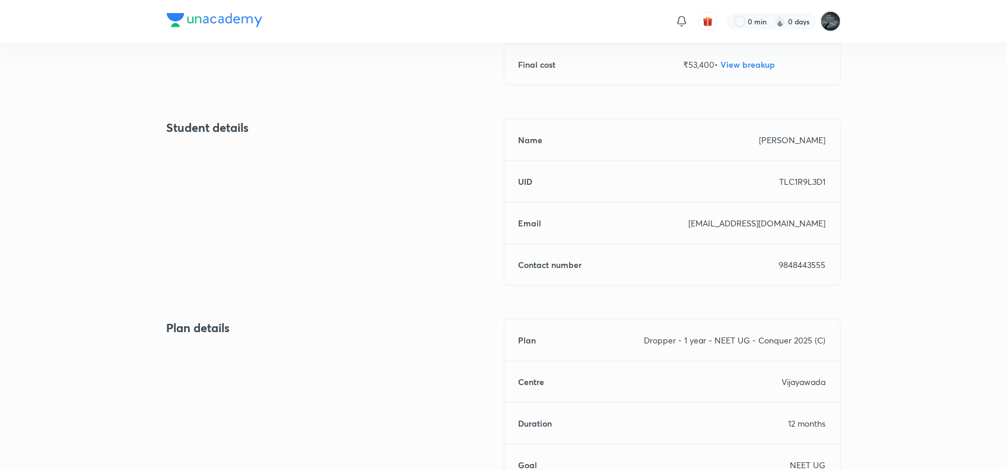
scroll to position [420, 0]
click at [800, 263] on p "9848443555" at bounding box center [802, 264] width 47 height 12
copy p "9848443555"
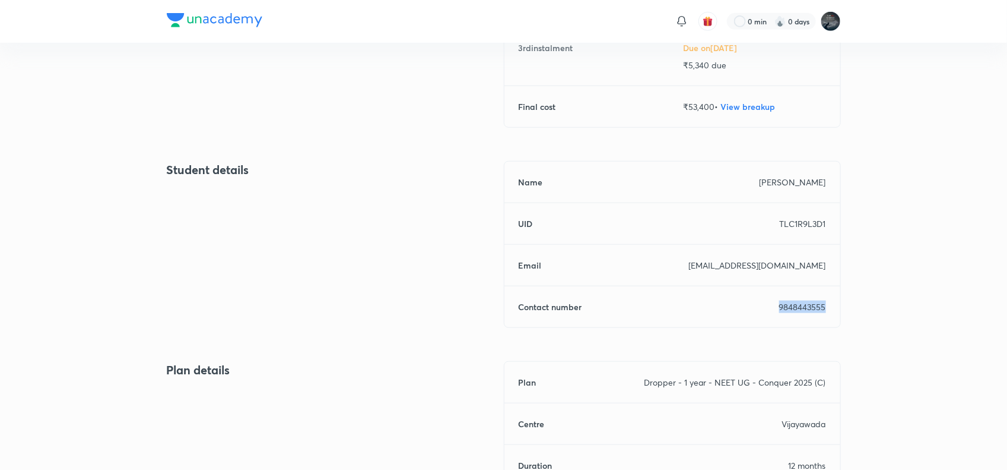
scroll to position [378, 0]
copy p "9848443555"
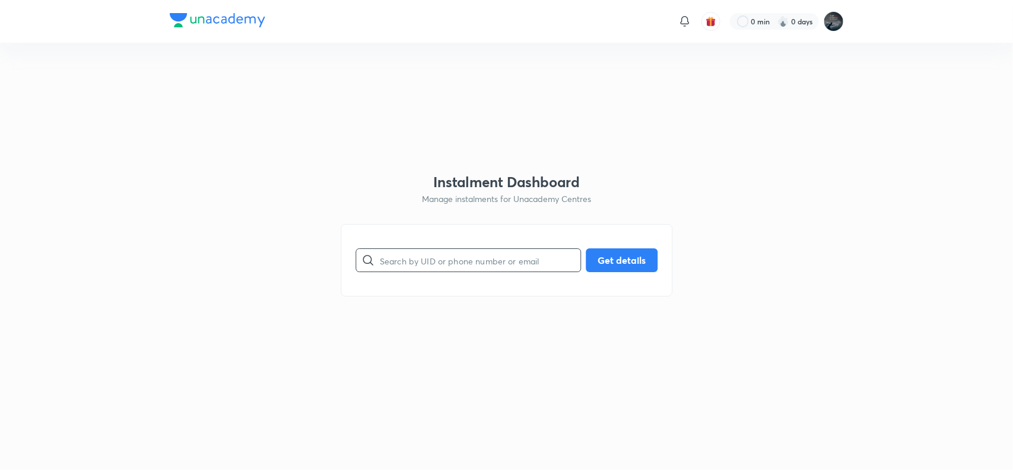
paste input "840X3DTACV"
click at [480, 261] on input "text" at bounding box center [480, 260] width 201 height 30
type input "840X3DTACV"
click at [635, 251] on button "Get details" at bounding box center [622, 259] width 72 height 24
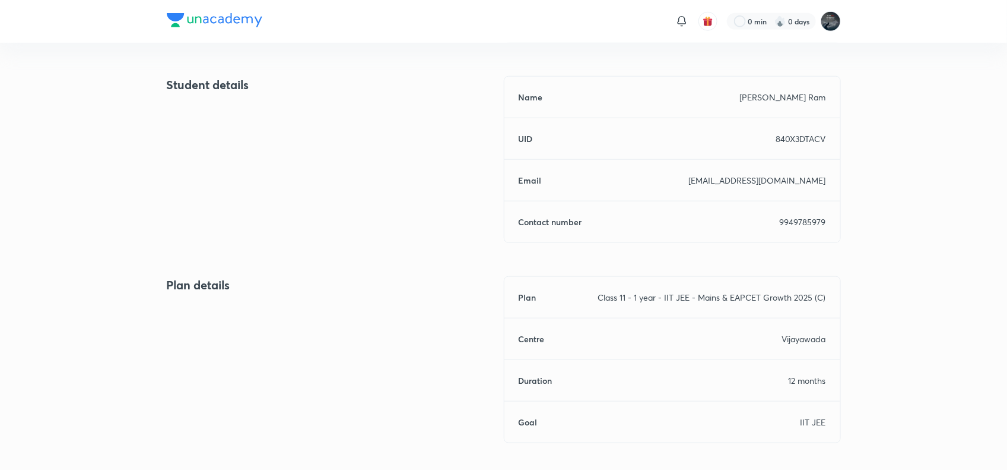
scroll to position [463, 0]
click at [802, 221] on p "9949785979" at bounding box center [803, 220] width 46 height 12
copy p "9949785979"
click at [802, 221] on p "9949785979" at bounding box center [803, 220] width 46 height 12
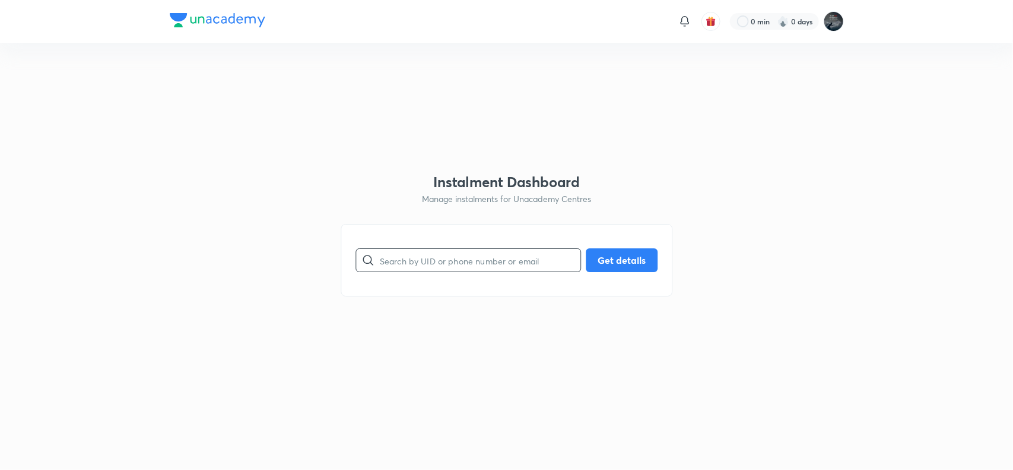
paste input "8RV28CQQE3"
click at [464, 265] on input "8RV28CQQE3" at bounding box center [480, 260] width 201 height 30
type input "8RV28CQQE3"
click at [617, 256] on button "Get details" at bounding box center [622, 259] width 72 height 24
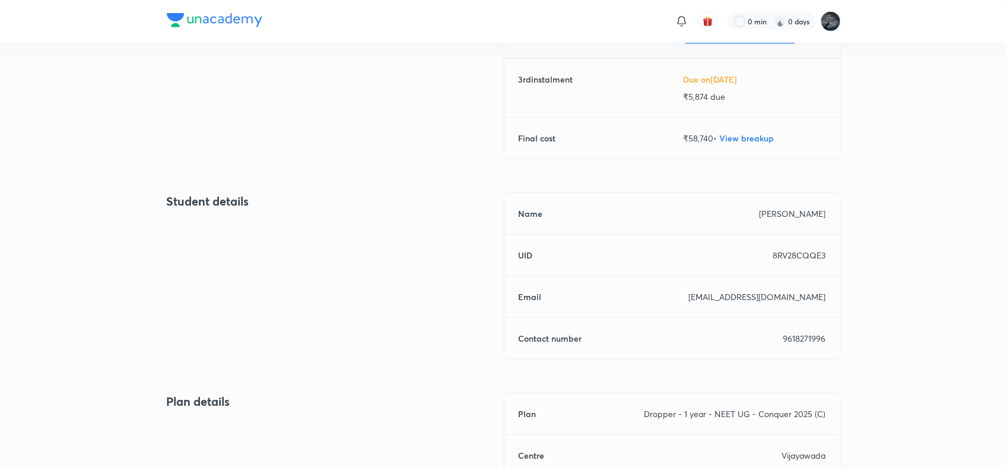
scroll to position [349, 0]
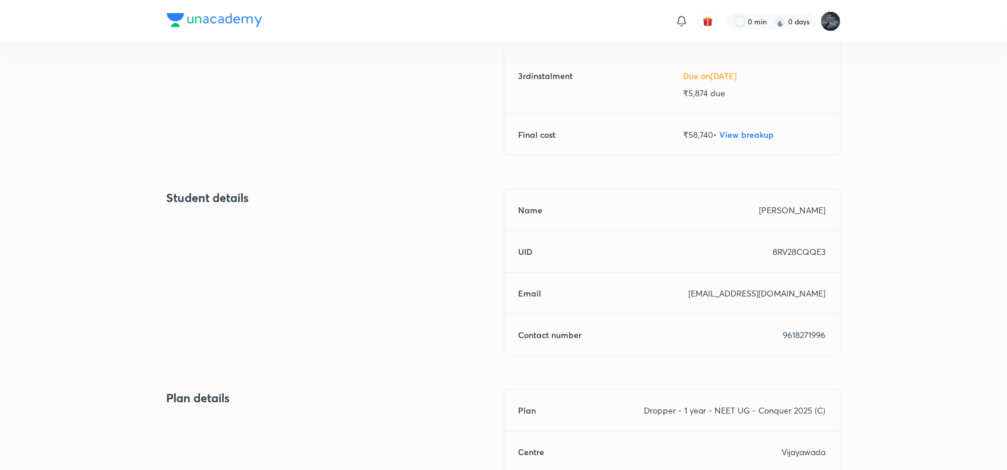
click at [796, 330] on p "9618271996" at bounding box center [805, 334] width 43 height 12
copy p "9618271996"
click at [796, 330] on p "9618271996" at bounding box center [805, 334] width 43 height 12
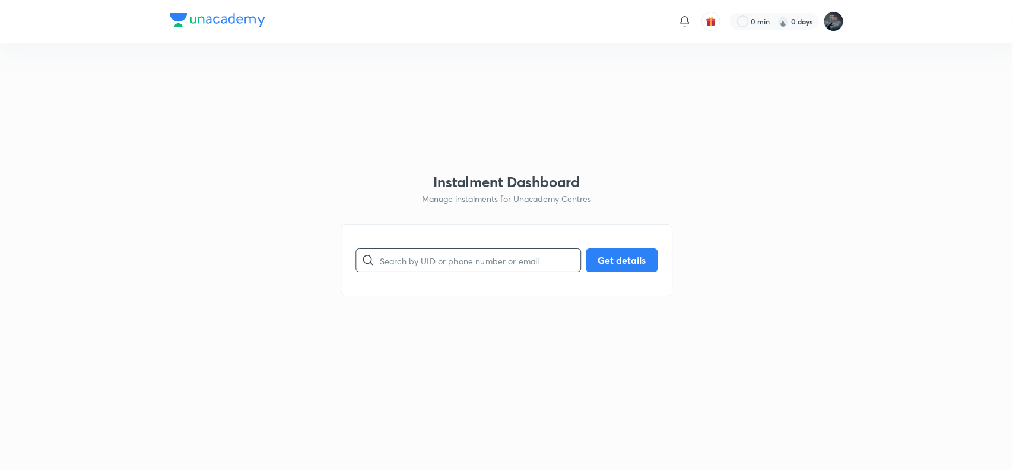
click at [429, 257] on input "text" at bounding box center [480, 260] width 201 height 30
paste input "04EC2IJ7GO"
type input "04EC2IJ7GO"
click at [616, 261] on button "Get details" at bounding box center [622, 259] width 72 height 24
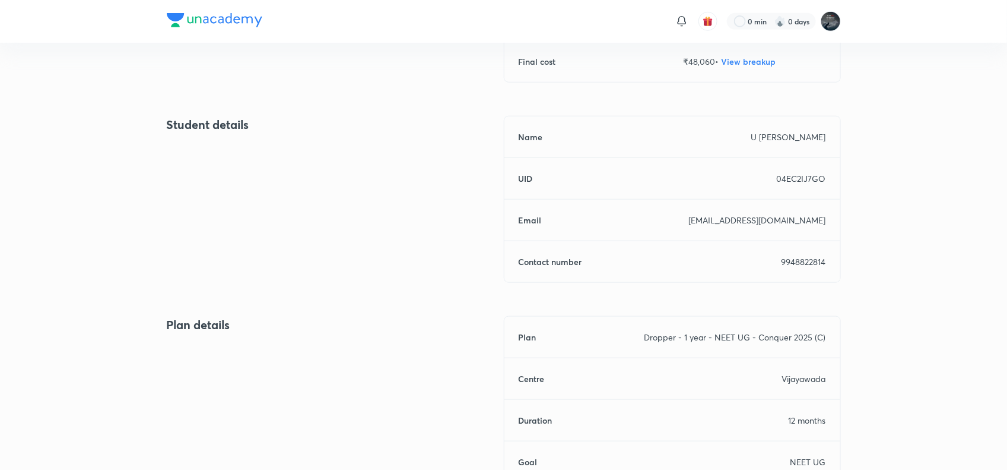
scroll to position [423, 0]
click at [806, 259] on p "9948822814" at bounding box center [804, 261] width 45 height 12
copy p "9948822814"
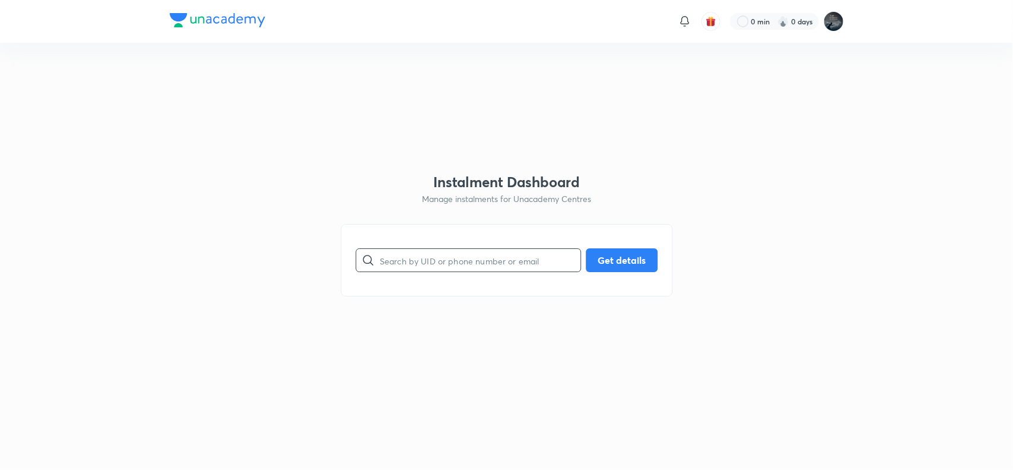
click at [440, 266] on input "text" at bounding box center [480, 260] width 201 height 30
paste input "QDUX5QDP0S"
type input "QDUX5QDP0S"
click at [616, 267] on button "Get details" at bounding box center [622, 259] width 72 height 24
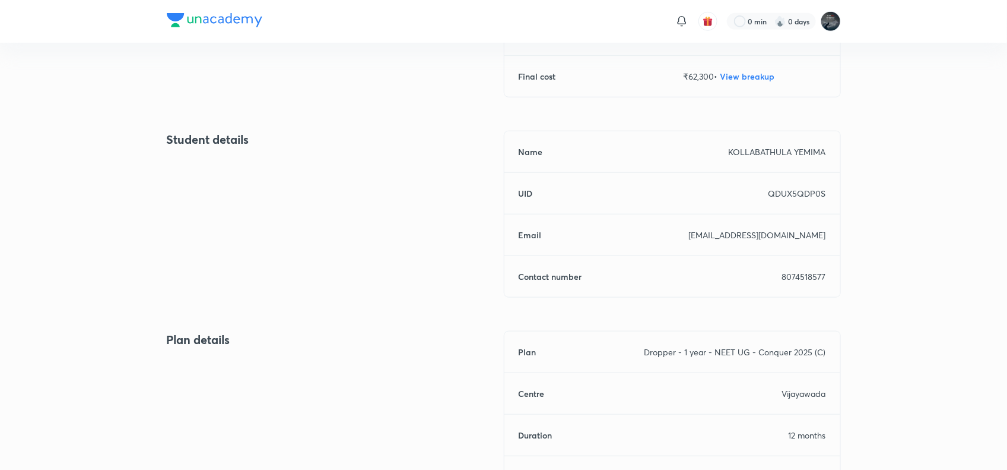
scroll to position [408, 0]
click at [787, 274] on p "8074518577" at bounding box center [804, 276] width 44 height 12
copy p "8074518577"
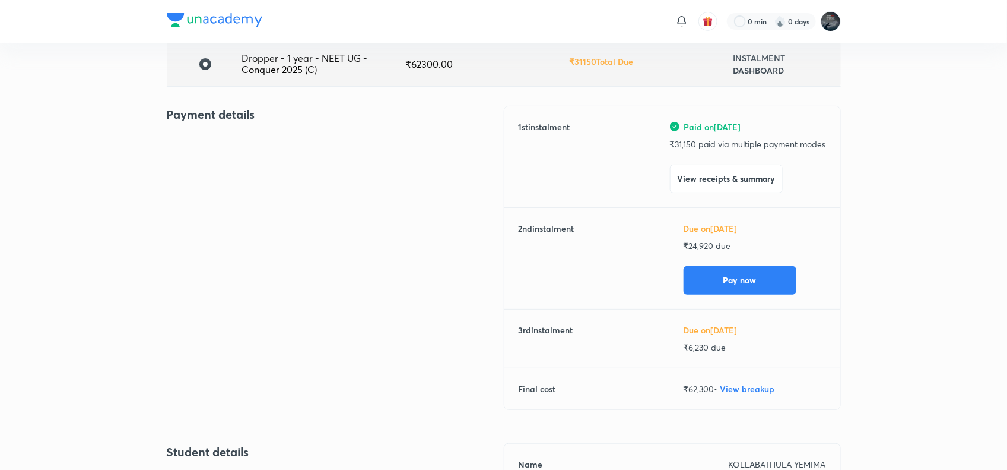
scroll to position [0, 0]
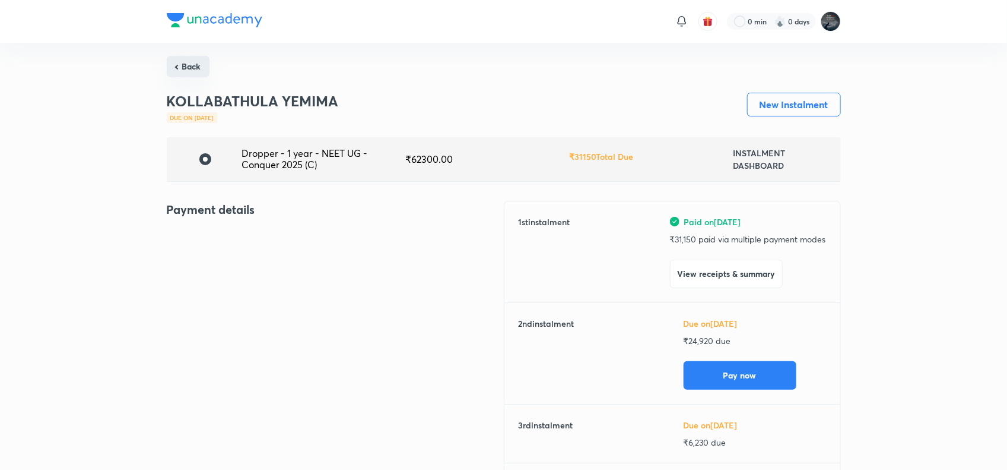
click at [189, 64] on button "Back" at bounding box center [188, 66] width 43 height 21
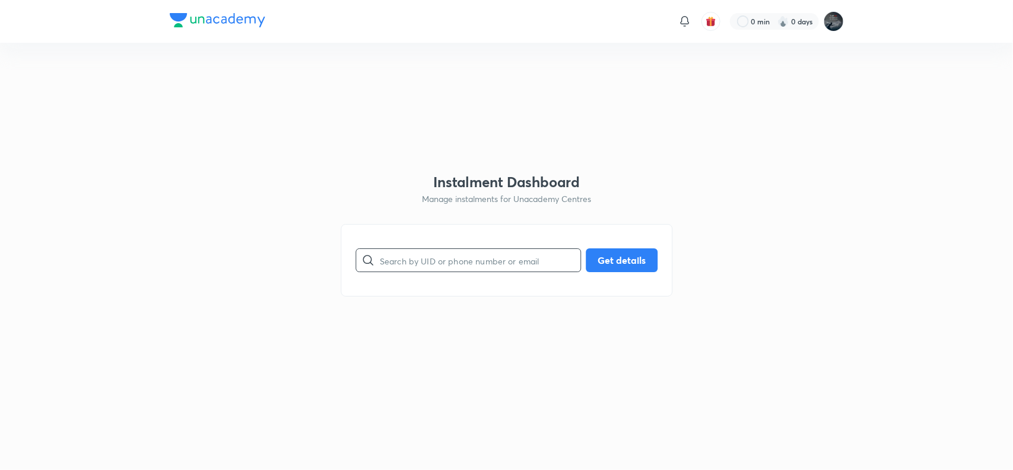
paste input "MI5TY1QU8G"
click at [452, 251] on input "MI5TY1QU8G" at bounding box center [480, 260] width 201 height 30
type input "MI5TY1QU8G"
click at [629, 259] on button "Get details" at bounding box center [622, 259] width 72 height 24
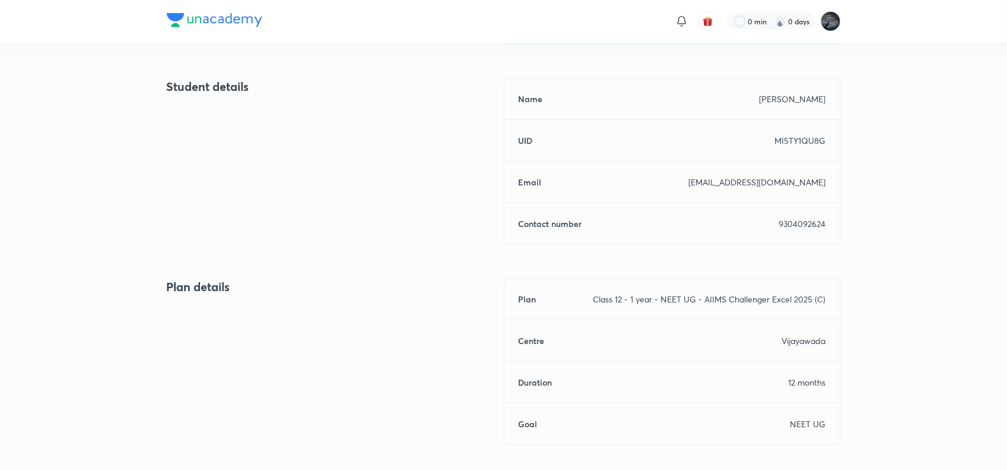
scroll to position [461, 0]
click at [793, 218] on p "9304092624" at bounding box center [802, 223] width 47 height 12
copy p "9304092624"
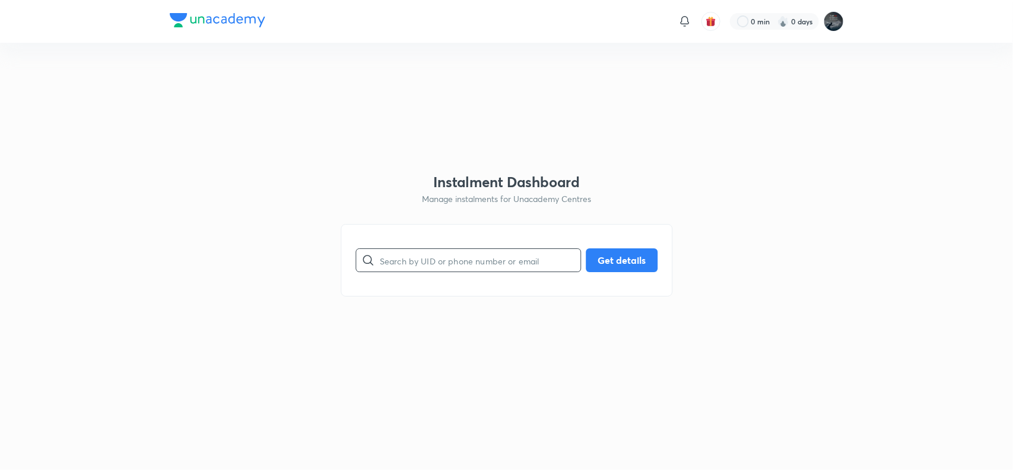
paste input "ON6HMNMWY1"
click at [461, 260] on input "ON6HMNMWY1" at bounding box center [480, 260] width 201 height 30
type input "ON6HMNMWY1"
click at [591, 258] on button "Get details" at bounding box center [622, 259] width 72 height 24
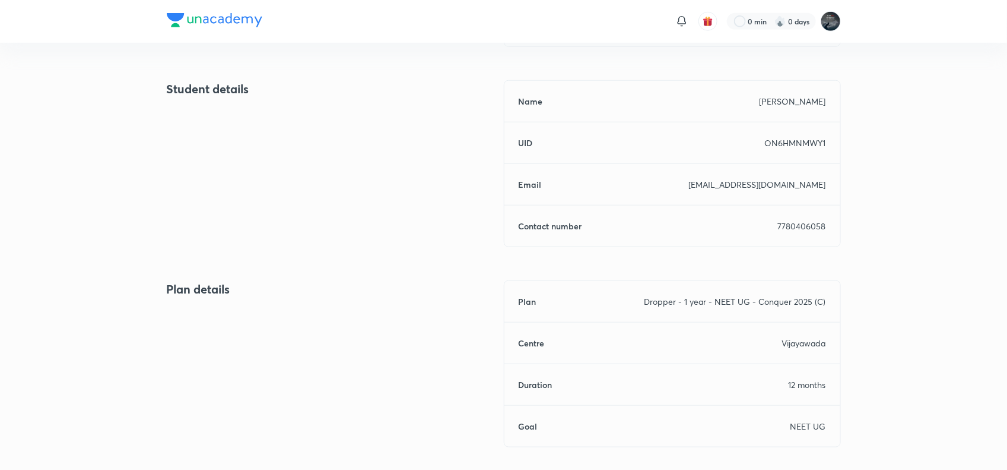
scroll to position [458, 0]
click at [791, 223] on p "7780406058" at bounding box center [802, 225] width 48 height 12
copy p "7780406058"
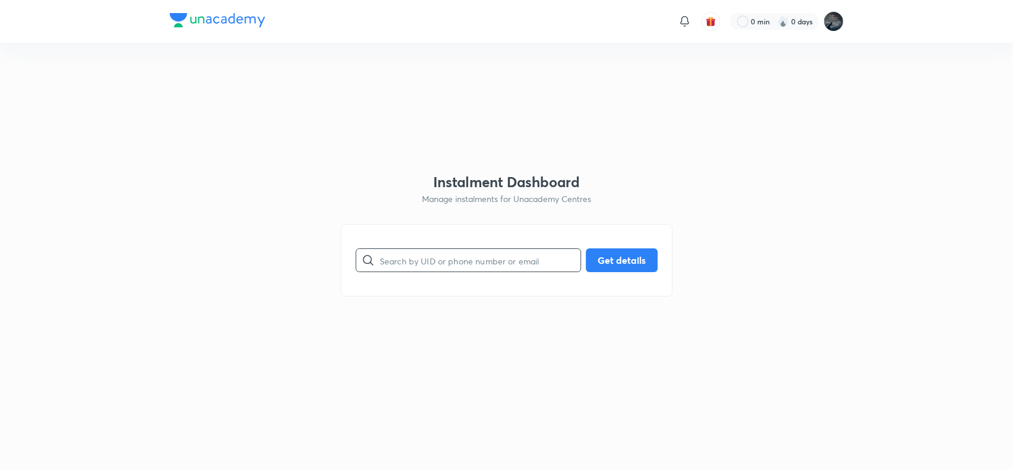
paste input "Q034CG42EK"
click at [475, 256] on input "Q034CG42EK" at bounding box center [480, 260] width 201 height 30
type input "Q034CG42EK"
click at [633, 259] on button "Get details" at bounding box center [622, 259] width 72 height 24
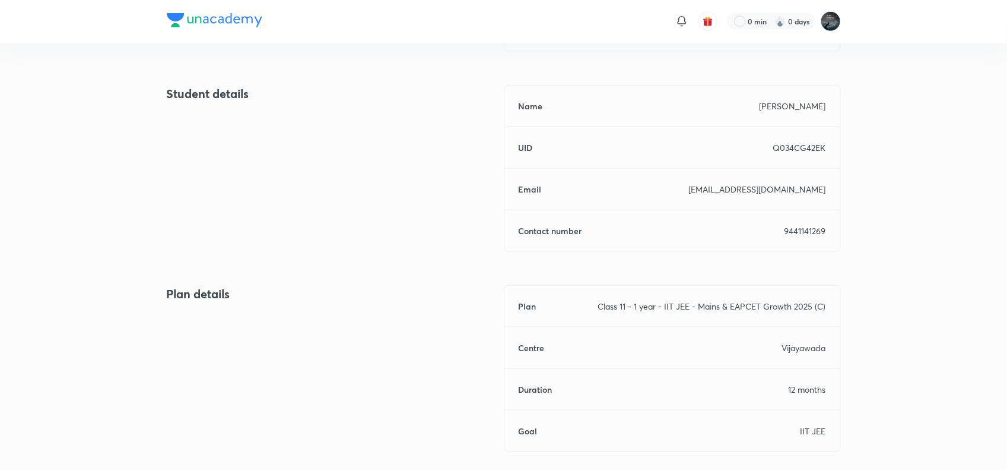
scroll to position [454, 0]
click at [793, 230] on p "9441141269" at bounding box center [806, 229] width 42 height 12
copy p "9441141269"
click at [793, 230] on p "9441141269" at bounding box center [806, 229] width 42 height 12
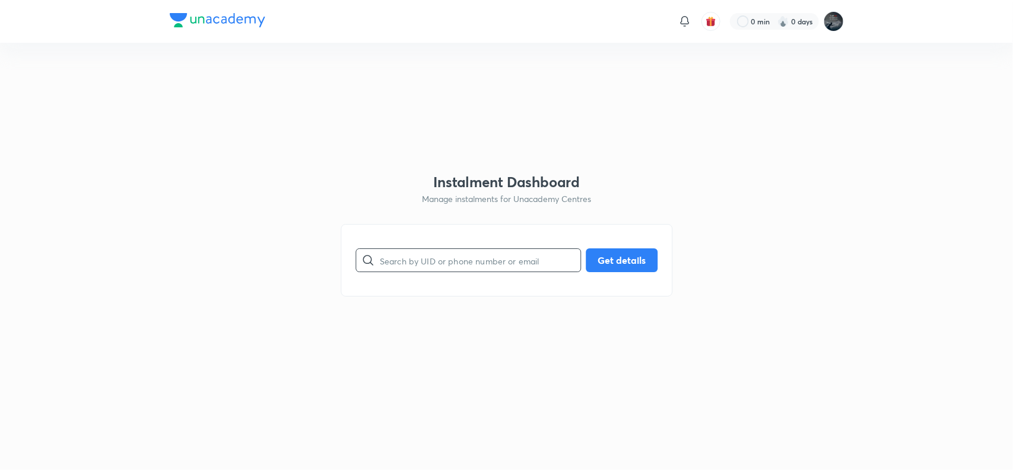
click at [469, 253] on input "text" at bounding box center [480, 260] width 201 height 30
paste input "0SWOGZ5ANQ"
type input "0SWOGZ5ANQ"
click at [600, 263] on button "Get details" at bounding box center [622, 259] width 72 height 24
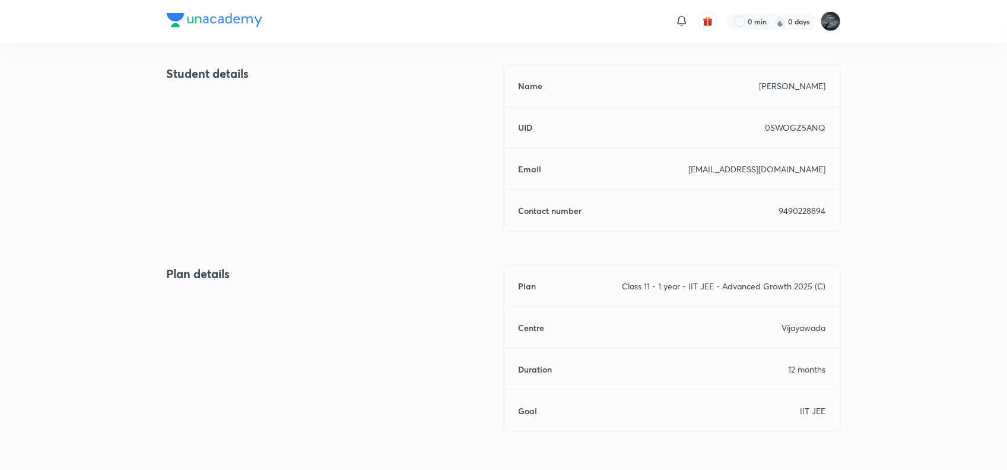
scroll to position [475, 0]
click at [793, 214] on p "9490228894" at bounding box center [802, 208] width 47 height 12
copy p "9490228894"
click at [793, 214] on p "9490228894" at bounding box center [802, 208] width 47 height 12
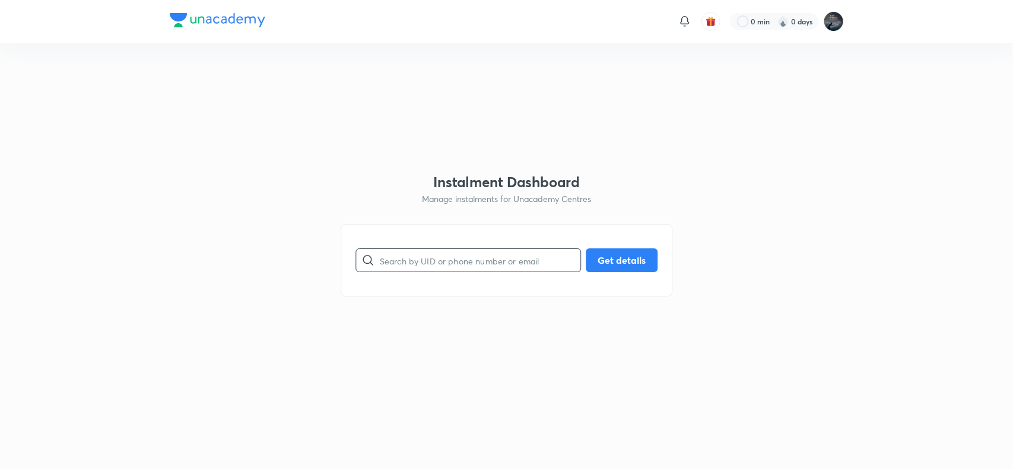
paste input "3UMORYLOQH"
click at [440, 259] on input "3UMORYLOQH" at bounding box center [480, 260] width 201 height 30
type input "3UMORYLOQH"
click at [627, 258] on button "Get details" at bounding box center [622, 259] width 72 height 24
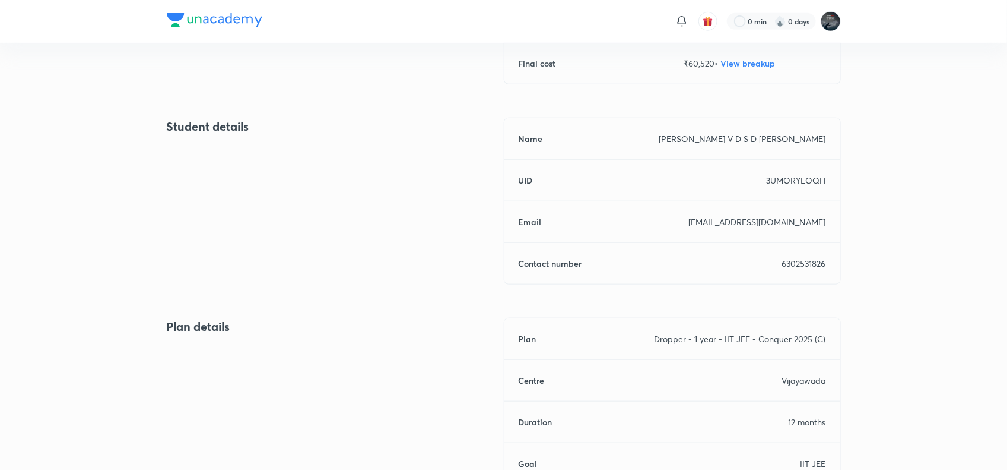
scroll to position [423, 0]
click at [794, 258] on p "6302531826" at bounding box center [804, 261] width 44 height 12
copy p "6302531826"
click at [794, 258] on p "6302531826" at bounding box center [804, 261] width 44 height 12
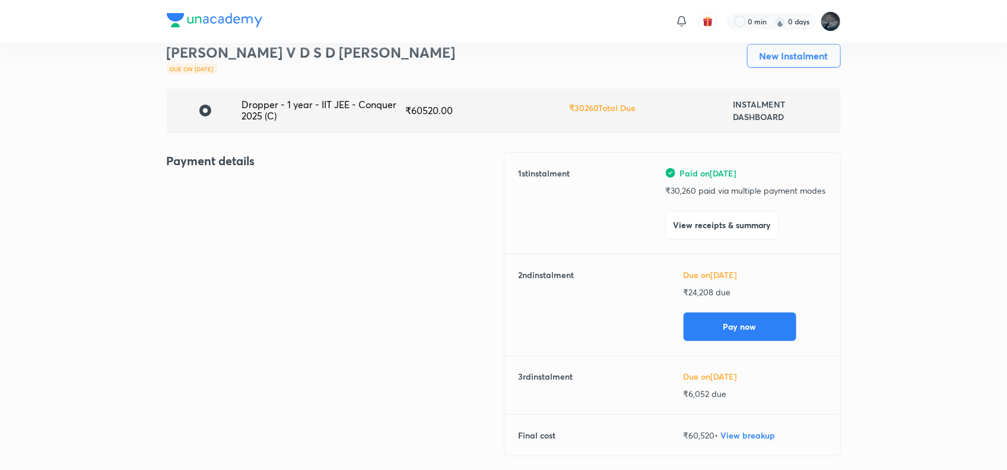
scroll to position [0, 0]
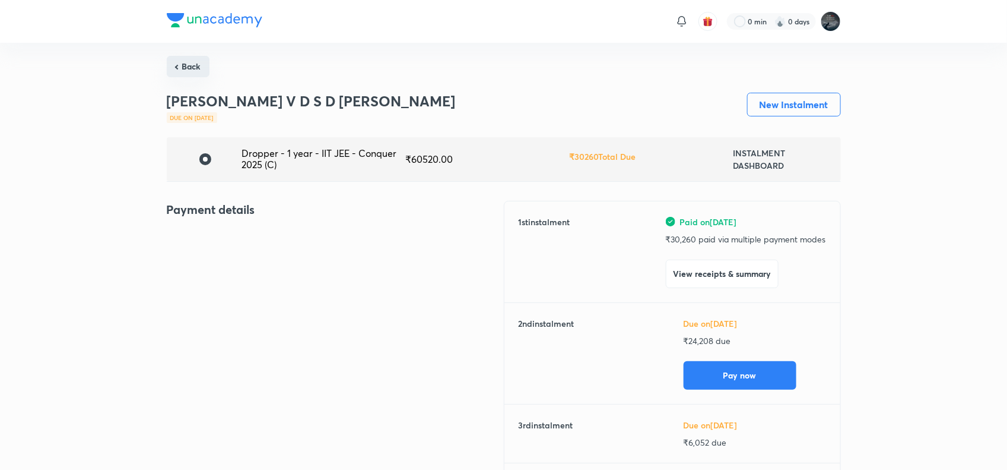
click at [184, 67] on button "Back" at bounding box center [188, 66] width 43 height 21
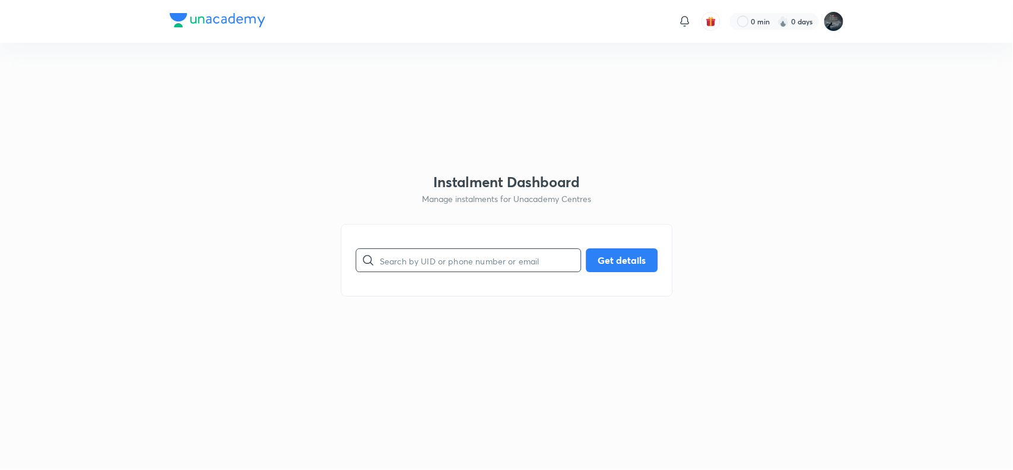
paste input "O07ZM3SKF9"
click at [437, 256] on input "text" at bounding box center [480, 260] width 201 height 30
type input "O07ZM3SKF9"
click at [637, 263] on button "Get details" at bounding box center [622, 259] width 72 height 24
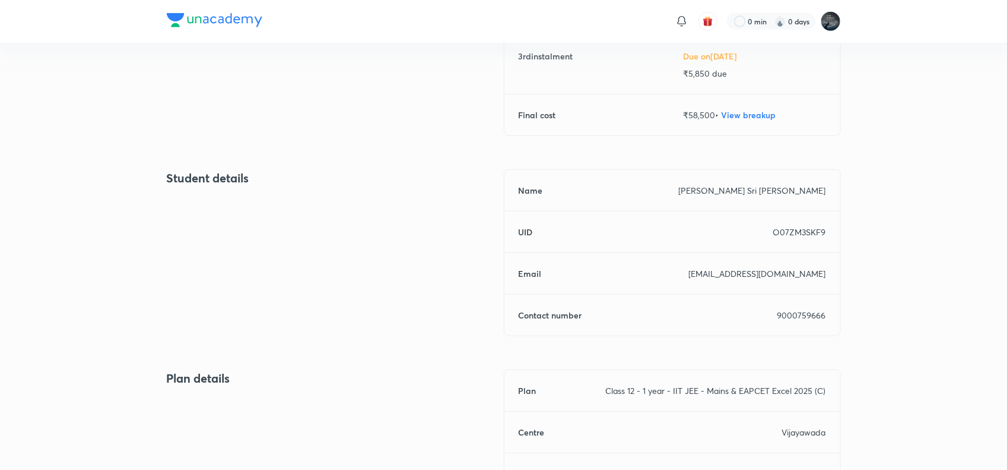
scroll to position [369, 0]
click at [797, 316] on p "9000759666" at bounding box center [802, 314] width 49 height 12
copy p "9000759666"
click at [797, 316] on p "9000759666" at bounding box center [802, 314] width 49 height 12
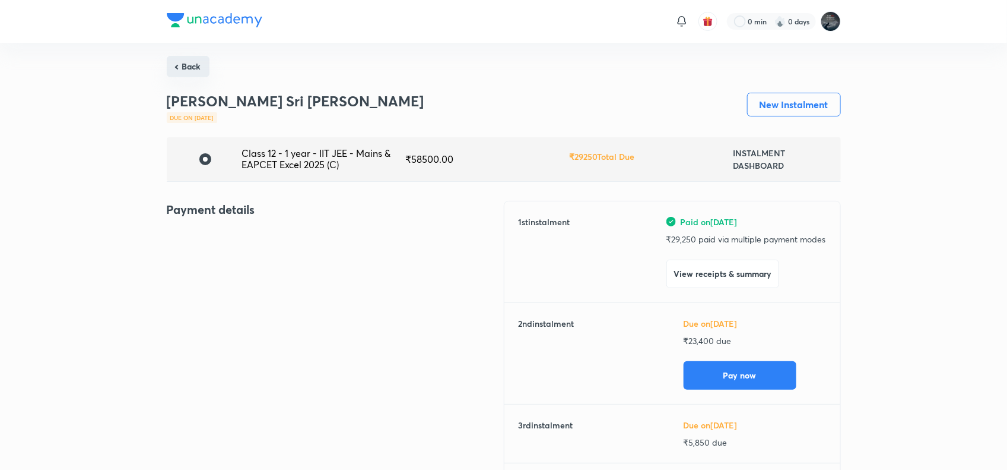
click at [186, 66] on button "Back" at bounding box center [188, 66] width 43 height 21
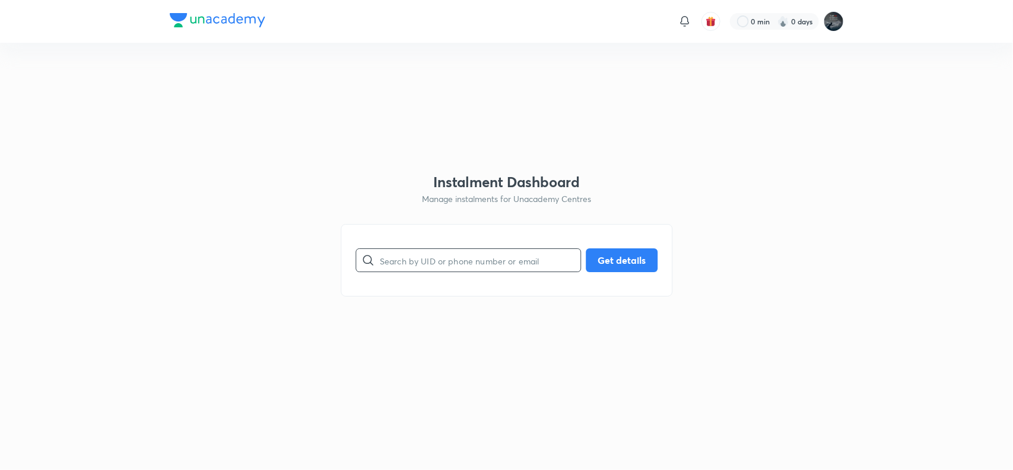
click at [445, 254] on input "text" at bounding box center [480, 260] width 201 height 30
paste input "0IZPH5I6V2"
type input "0IZPH5I6V2"
click at [626, 266] on button "Get details" at bounding box center [622, 259] width 72 height 24
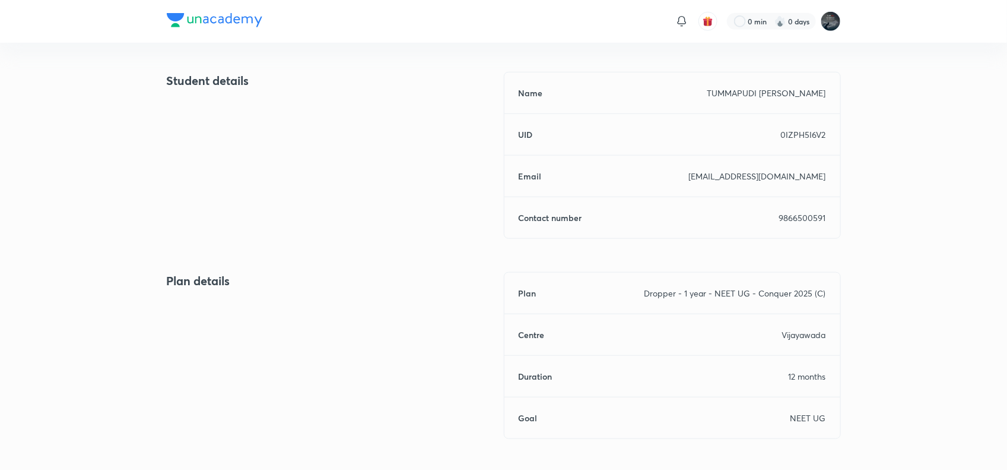
scroll to position [468, 0]
click at [794, 215] on p "9866500591" at bounding box center [802, 216] width 47 height 12
copy p "9866500591"
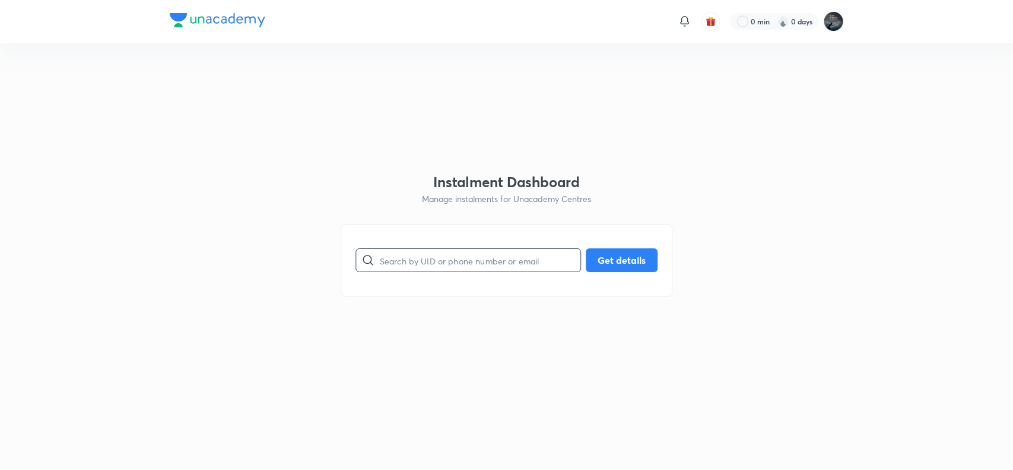
click at [450, 259] on input "text" at bounding box center [480, 260] width 201 height 30
paste input "60XK6JX5AZ"
type input "60XK6JX5AZ"
click at [618, 256] on button "Get details" at bounding box center [622, 259] width 72 height 24
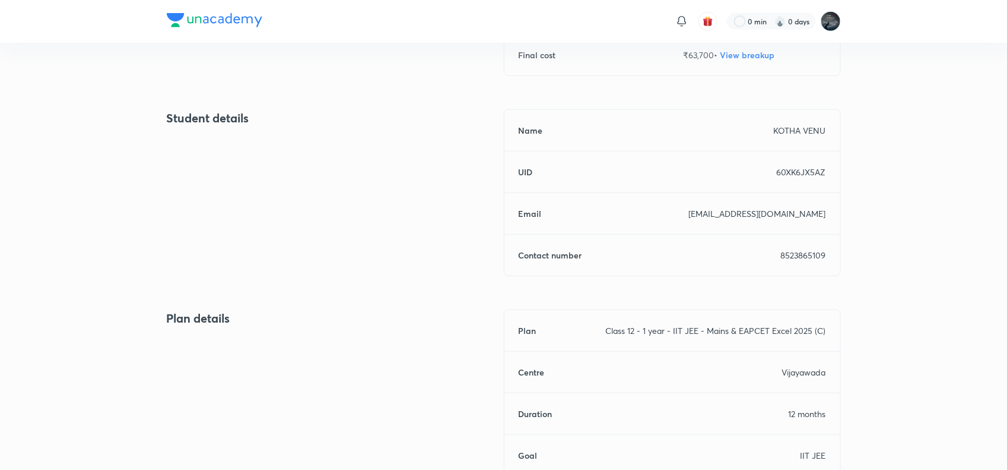
scroll to position [429, 0]
click at [794, 251] on p "8523865109" at bounding box center [803, 254] width 45 height 12
copy p "8523865109"
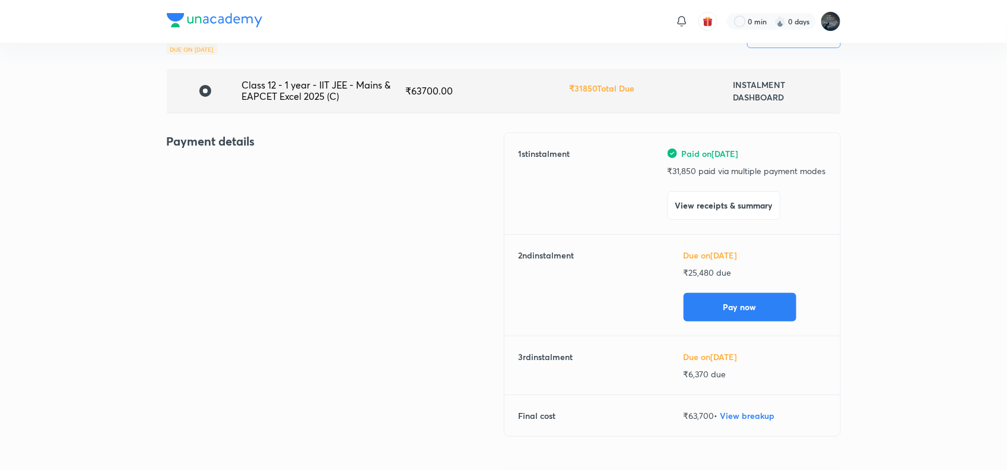
scroll to position [0, 0]
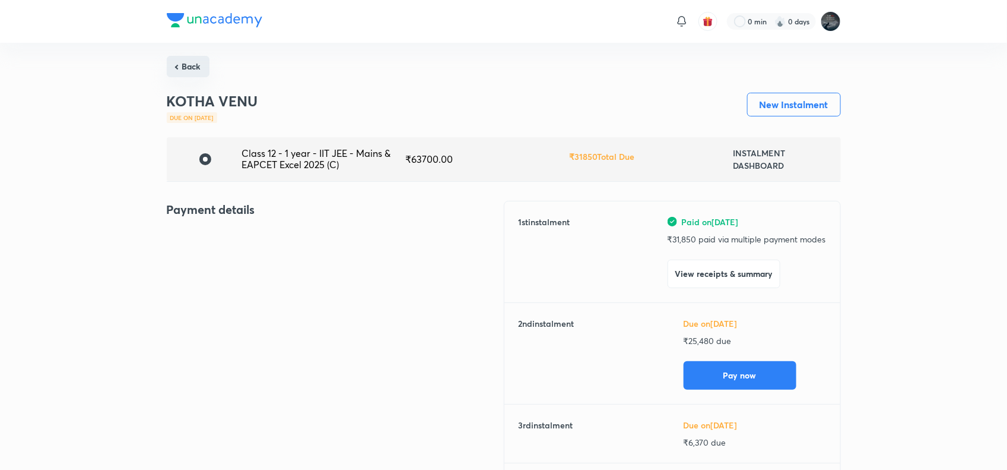
click at [184, 66] on button "Back" at bounding box center [188, 66] width 43 height 21
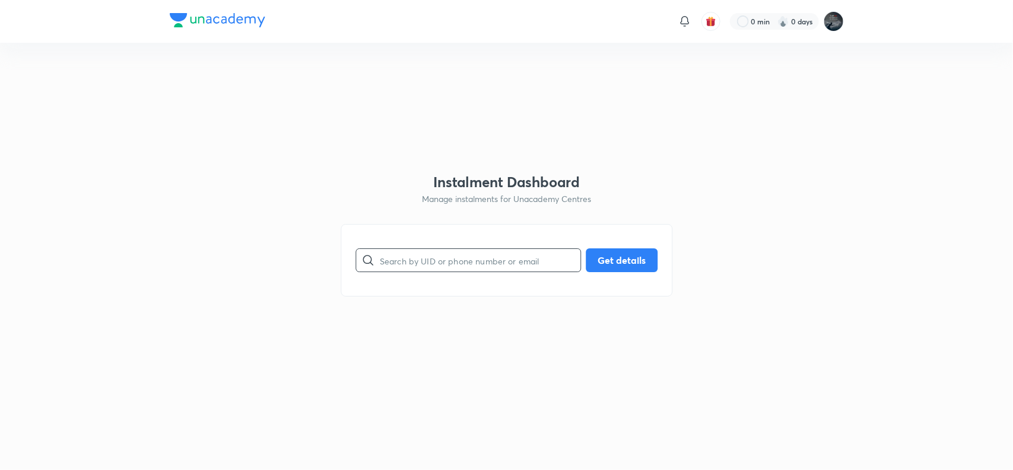
paste input "NWA9DHK2TI"
click at [427, 262] on input "NWA9DHK2TI" at bounding box center [480, 260] width 201 height 30
type input "NWA9DHK2TI"
click at [606, 264] on button "Get details" at bounding box center [622, 259] width 72 height 24
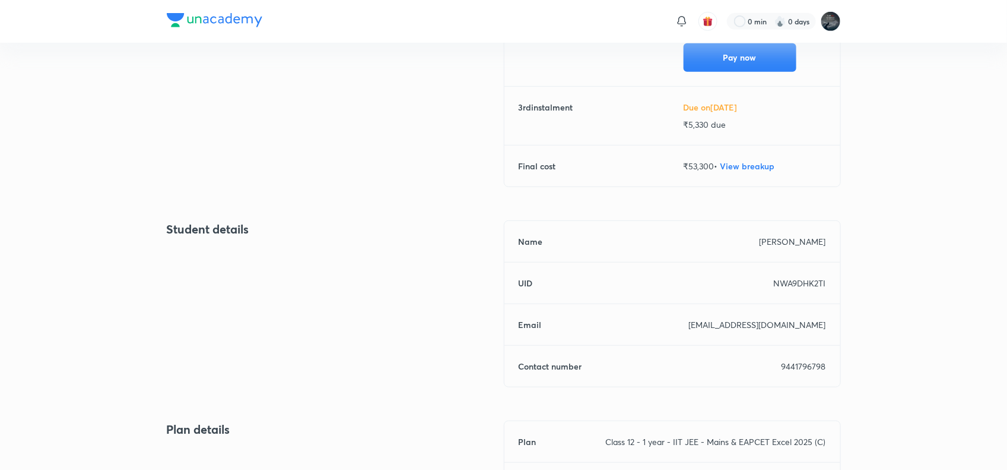
scroll to position [325, 0]
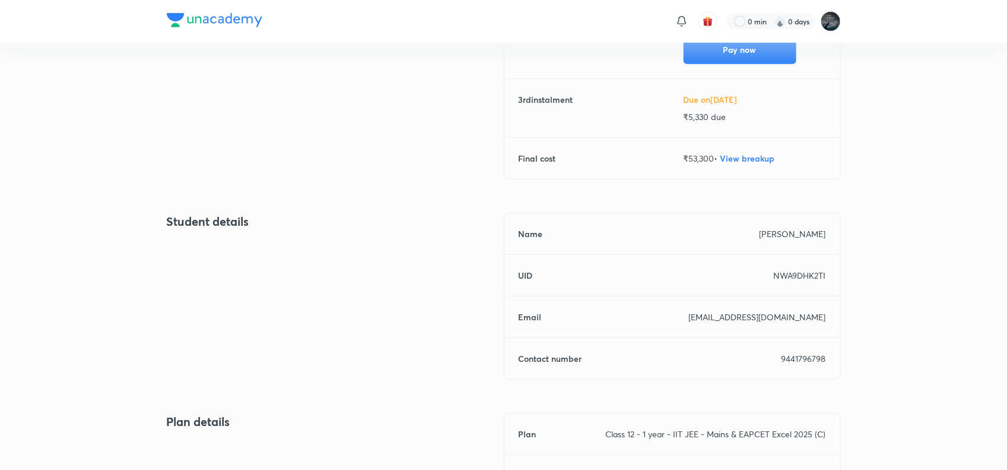
click at [808, 356] on p "9441796798" at bounding box center [804, 358] width 45 height 12
copy p "9441796798"
click at [808, 356] on p "9441796798" at bounding box center [804, 358] width 45 height 12
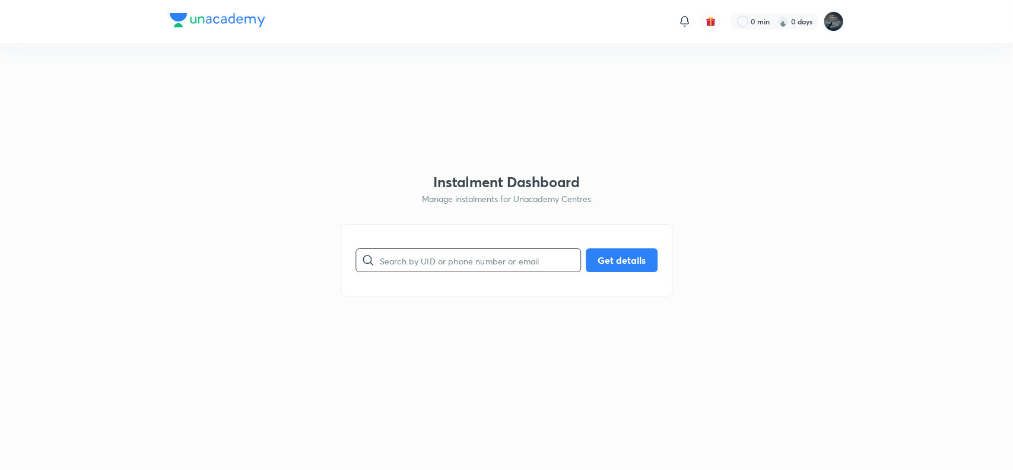
paste input "R75NG62DBF"
click at [487, 262] on input "R75NG62DBF" at bounding box center [480, 260] width 201 height 30
type input "R75NG62DBF"
click at [639, 253] on button "Get details" at bounding box center [622, 259] width 72 height 24
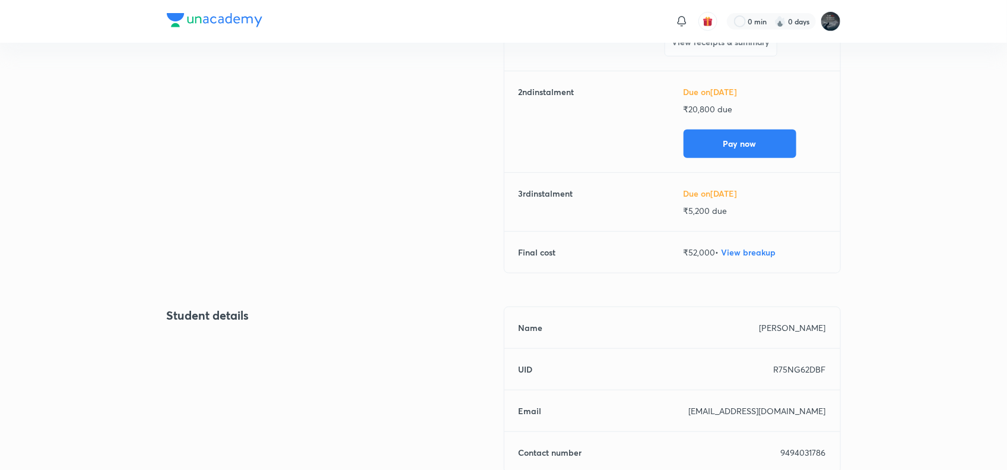
scroll to position [233, 0]
click at [801, 450] on p "9494031786" at bounding box center [803, 450] width 45 height 12
copy p "9494031786"
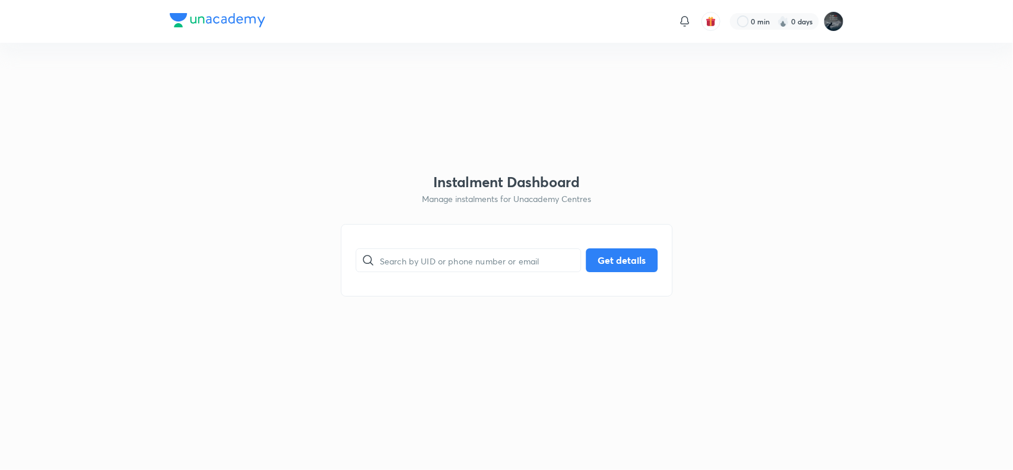
paste input "E8LJ6K3GEK"
click at [467, 264] on input "E8LJ6K3GEK" at bounding box center [480, 260] width 201 height 30
type input "E8LJ6K3GEK"
click at [629, 252] on button "Get details" at bounding box center [622, 259] width 72 height 24
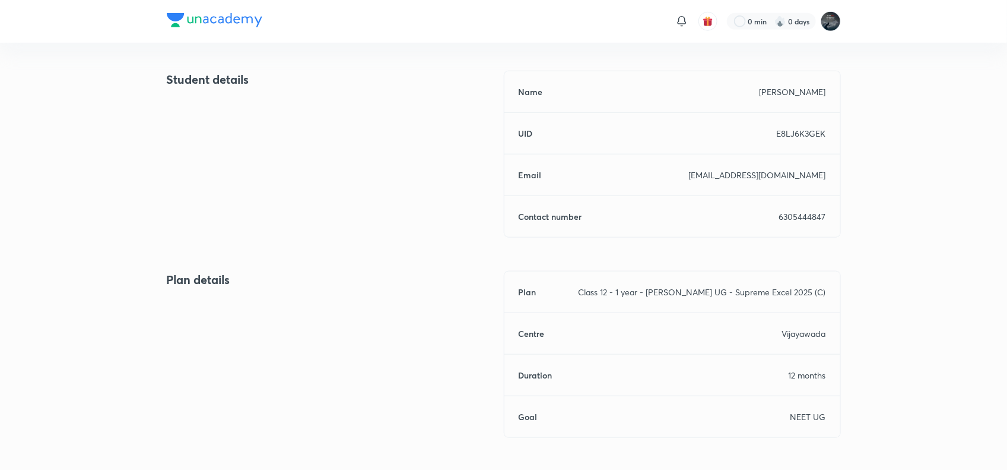
scroll to position [471, 0]
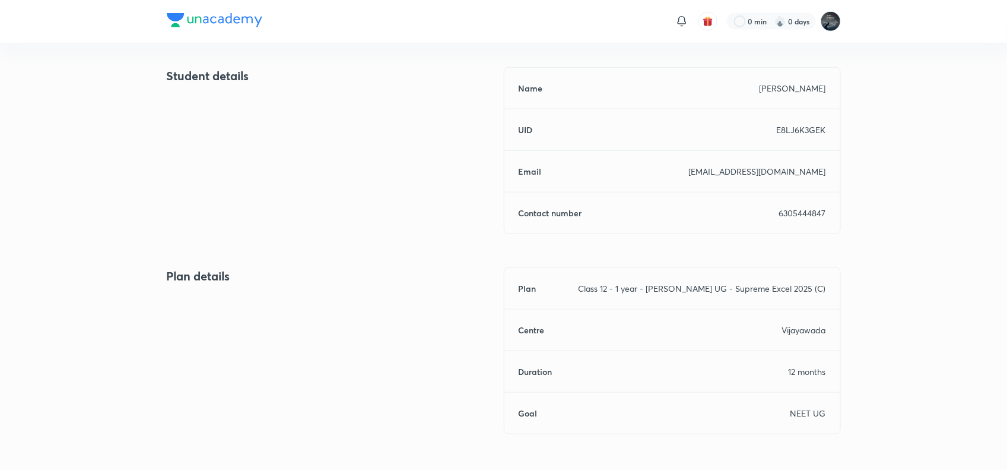
click at [814, 204] on div "Name [PERSON_NAME] UID E8LJ6K3GEK Email [EMAIL_ADDRESS][DOMAIN_NAME] Contact nu…" at bounding box center [672, 150] width 337 height 167
copy p "6305444847"
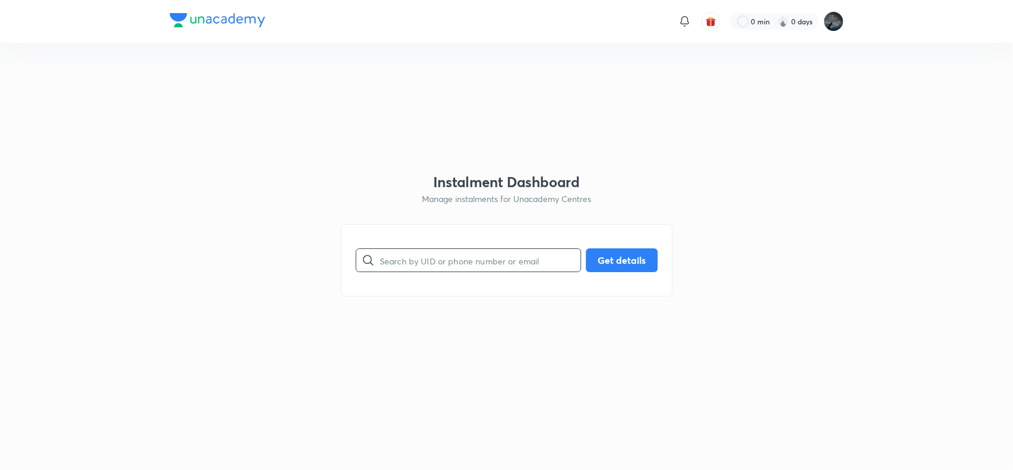
click at [427, 262] on input "text" at bounding box center [480, 260] width 201 height 30
paste input "J7V2NMDF4X"
type input "J7V2NMDF4X"
click at [610, 255] on button "Get details" at bounding box center [622, 259] width 72 height 24
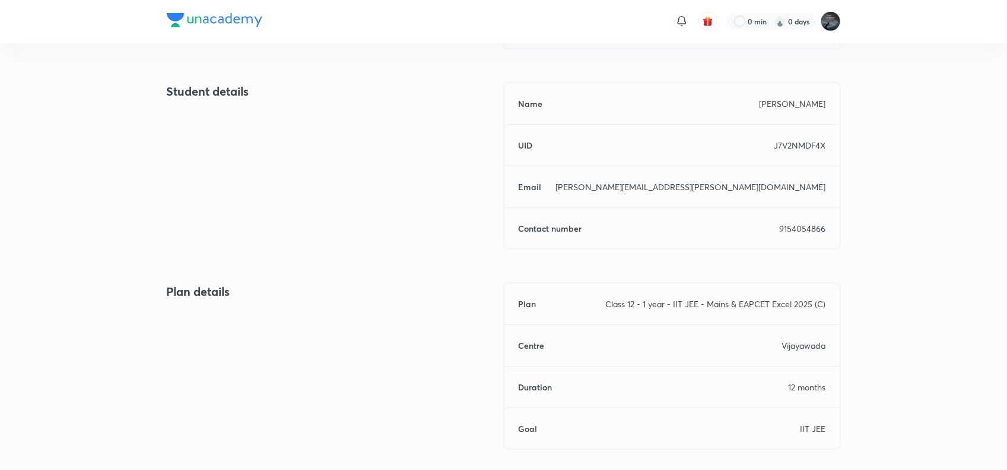
scroll to position [521, 0]
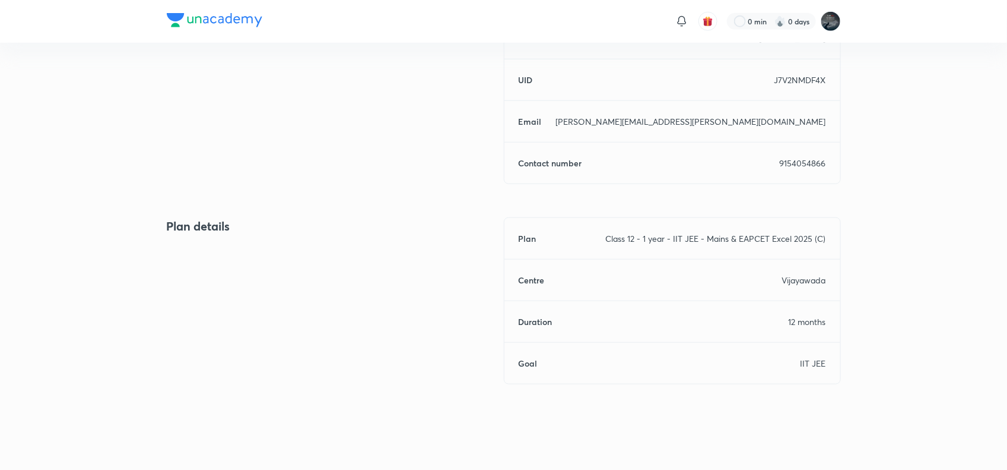
click at [791, 161] on p "9154054866" at bounding box center [803, 163] width 46 height 12
click at [798, 166] on p "9154054866" at bounding box center [803, 163] width 46 height 12
copy p "9154054866"
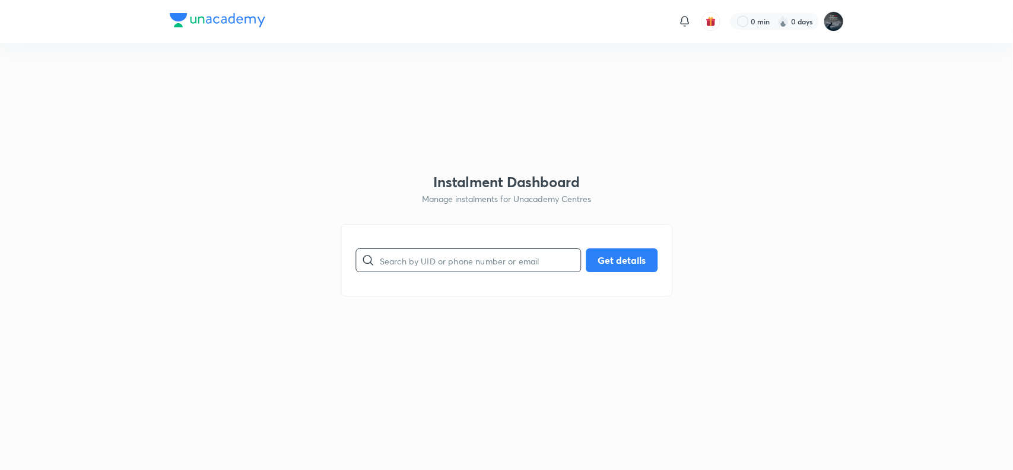
click at [435, 256] on input "text" at bounding box center [480, 260] width 201 height 30
paste input "W14HI4MV7U"
type input "W14HI4MV7U"
click at [607, 259] on button "Get details" at bounding box center [622, 259] width 72 height 24
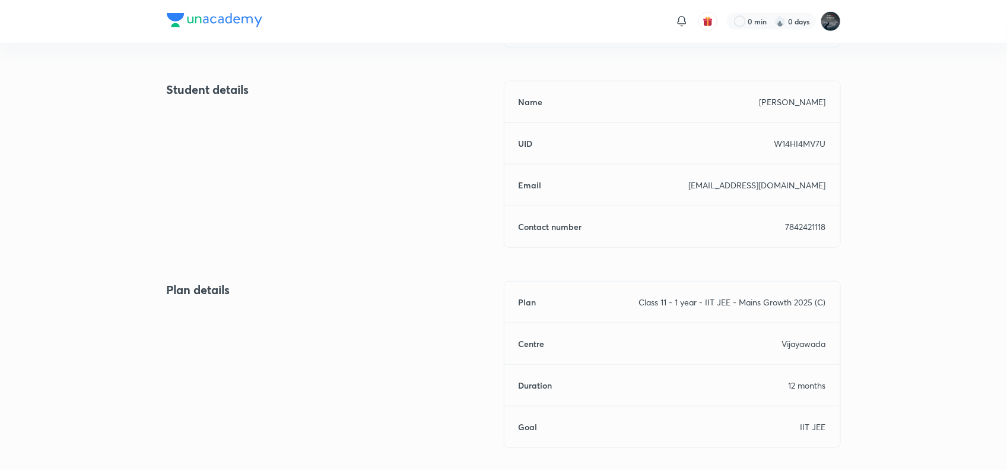
scroll to position [521, 0]
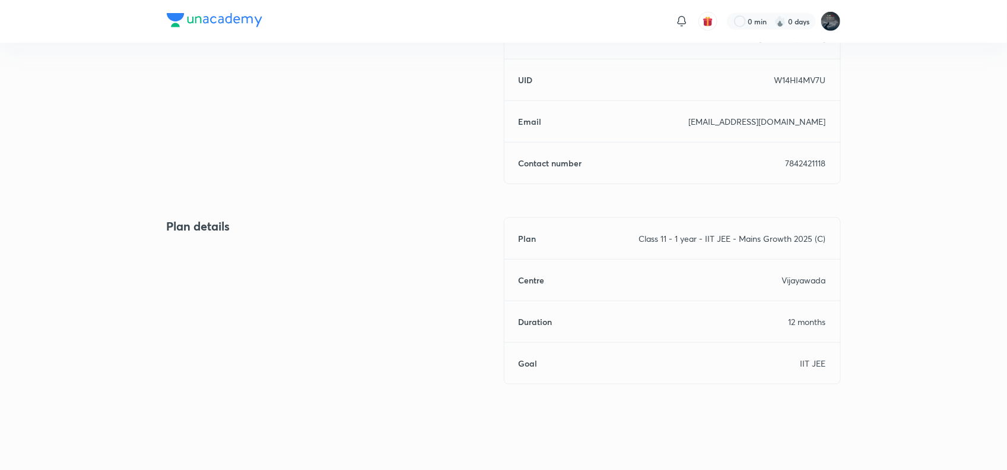
click at [806, 164] on p "7842421118" at bounding box center [806, 163] width 40 height 12
copy p "7842421118"
click at [806, 164] on p "7842421118" at bounding box center [806, 163] width 40 height 12
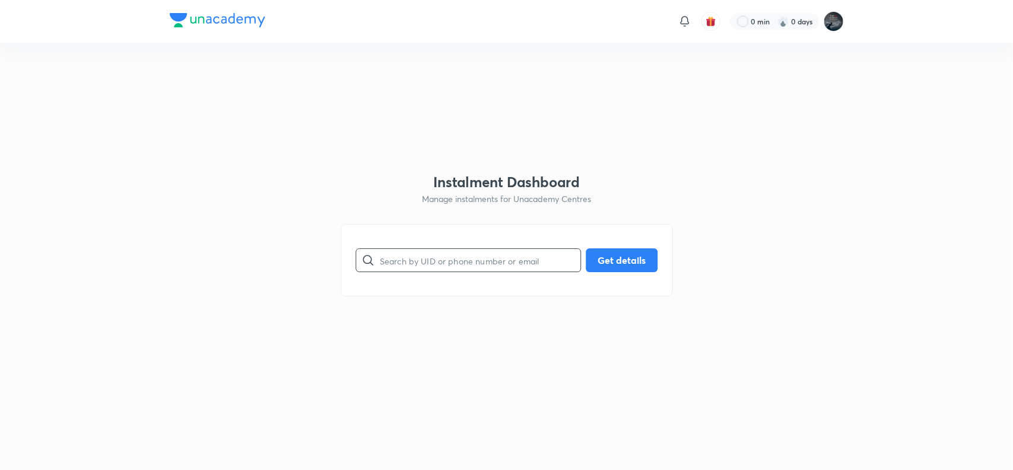
click at [413, 259] on input "text" at bounding box center [480, 260] width 201 height 30
paste input "99JCH7T50P"
type input "99JCH7T50P"
click at [607, 252] on button "Get details" at bounding box center [622, 259] width 72 height 24
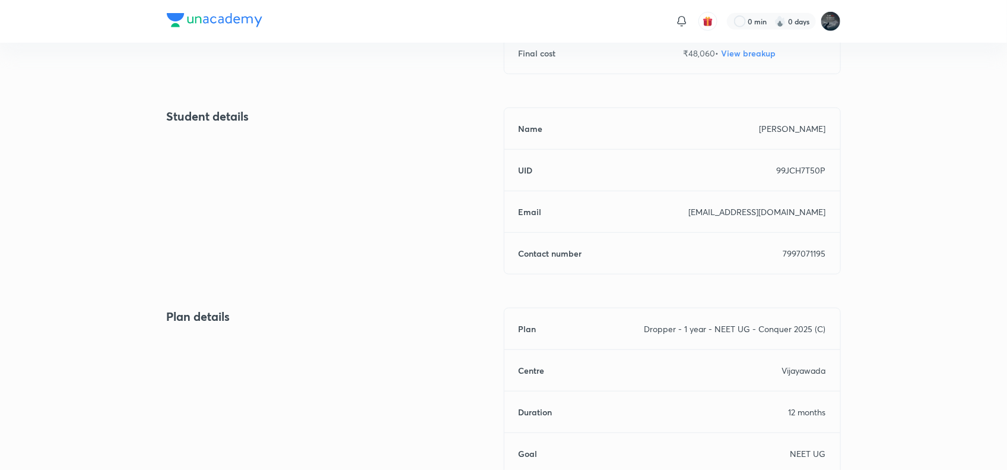
scroll to position [432, 0]
click at [809, 250] on p "7997071195" at bounding box center [805, 251] width 43 height 12
copy p "7997071195"
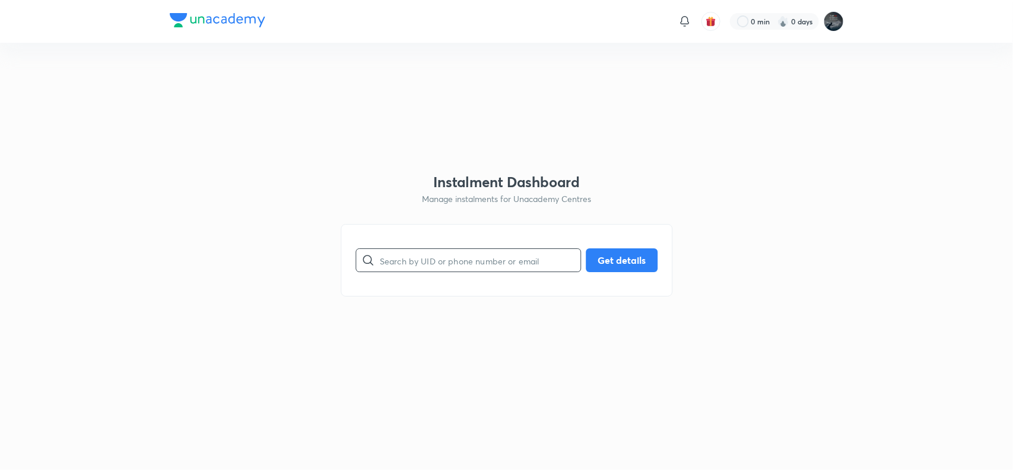
click at [486, 259] on input "text" at bounding box center [480, 260] width 201 height 30
paste input "A1XOWBSPEC"
type input "A1XOWBSPEC"
click at [611, 257] on button "Get details" at bounding box center [622, 259] width 72 height 24
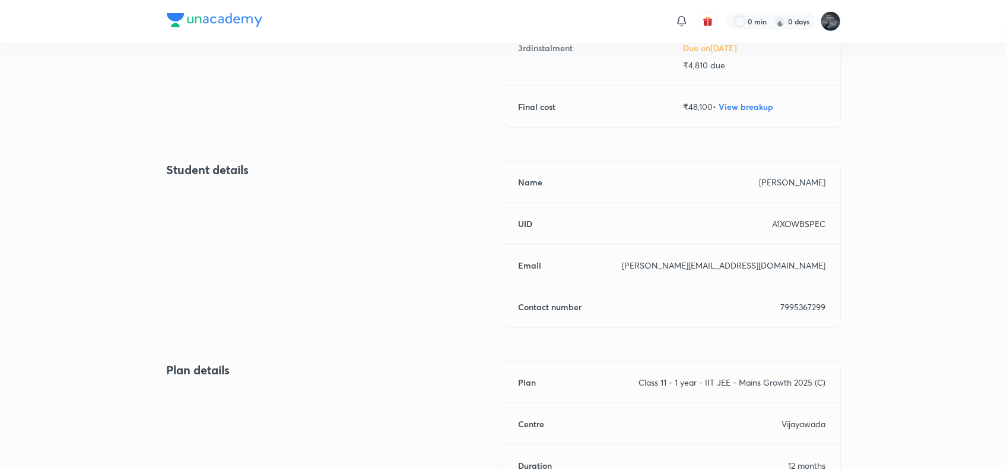
scroll to position [378, 0]
click at [809, 306] on p "7995367299" at bounding box center [803, 305] width 45 height 12
copy p "7995367299"
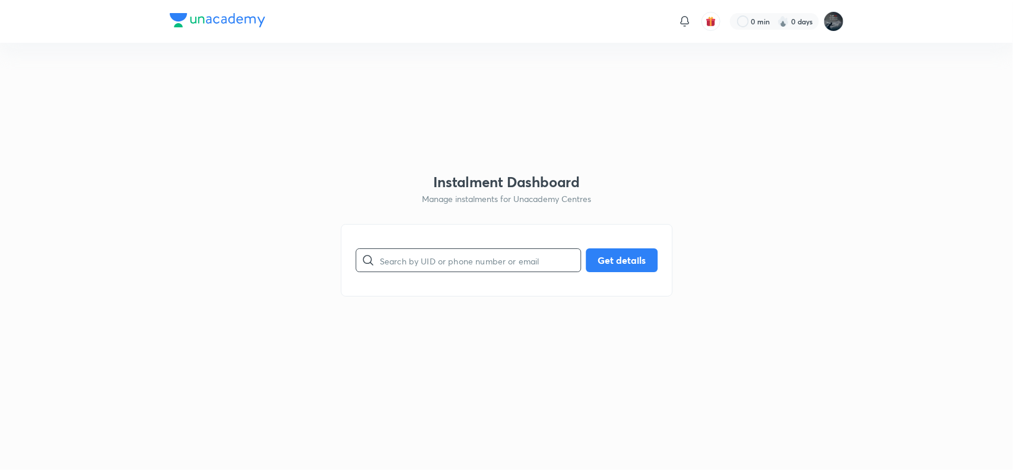
paste input "70KK7EQ2D0"
drag, startPoint x: 0, startPoint y: 0, endPoint x: 475, endPoint y: 265, distance: 543.7
click at [475, 265] on input "70KK7EQ2D0" at bounding box center [480, 260] width 201 height 30
type input "70KK7EQ2D0"
click at [633, 252] on button "Get details" at bounding box center [622, 259] width 72 height 24
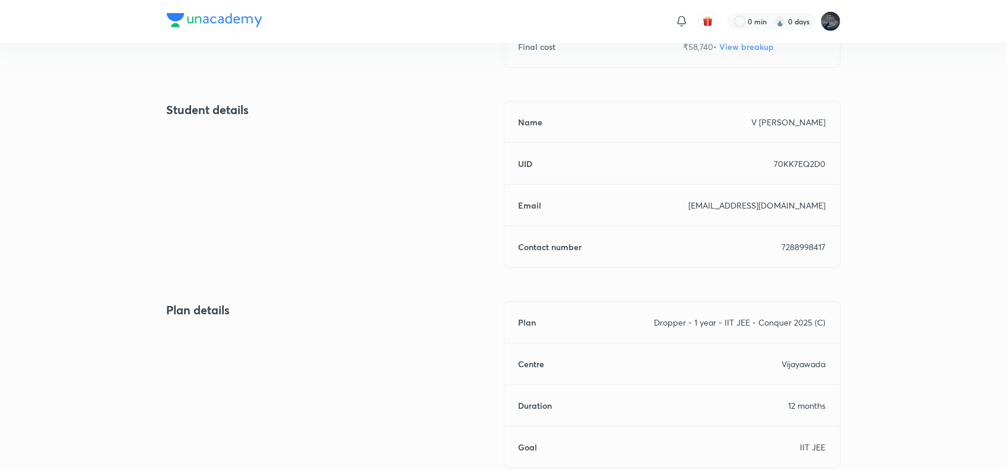
scroll to position [443, 0]
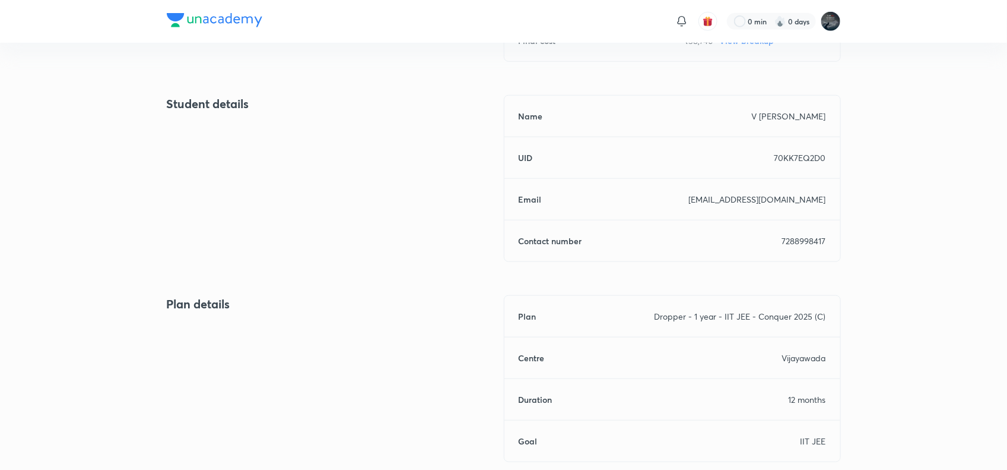
click at [799, 242] on p "7288998417" at bounding box center [804, 240] width 44 height 12
copy p "7288998417"
click at [799, 242] on p "7288998417" at bounding box center [804, 240] width 44 height 12
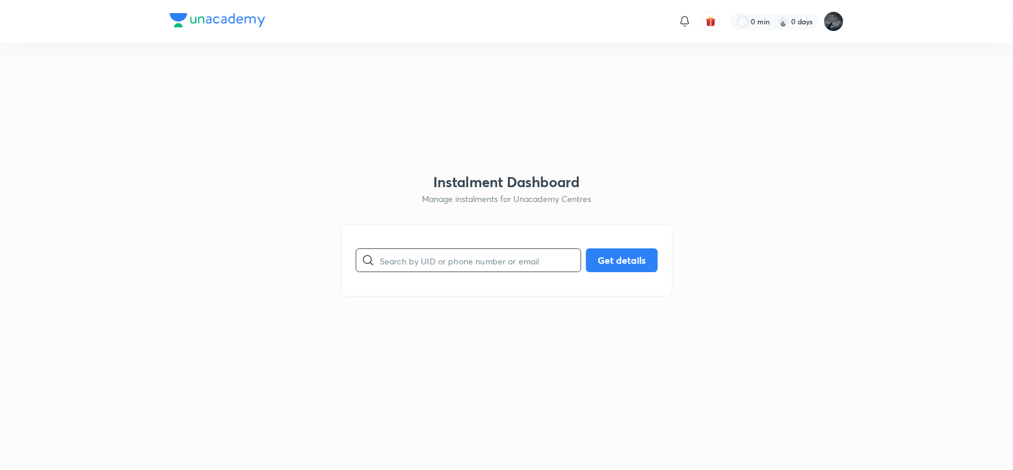
paste input "AKQ8J9QJL3"
click at [456, 257] on input "AKQ8J9QJL3" at bounding box center [480, 260] width 201 height 30
type input "AKQ8J9QJL3"
click at [607, 262] on button "Get details" at bounding box center [622, 259] width 72 height 24
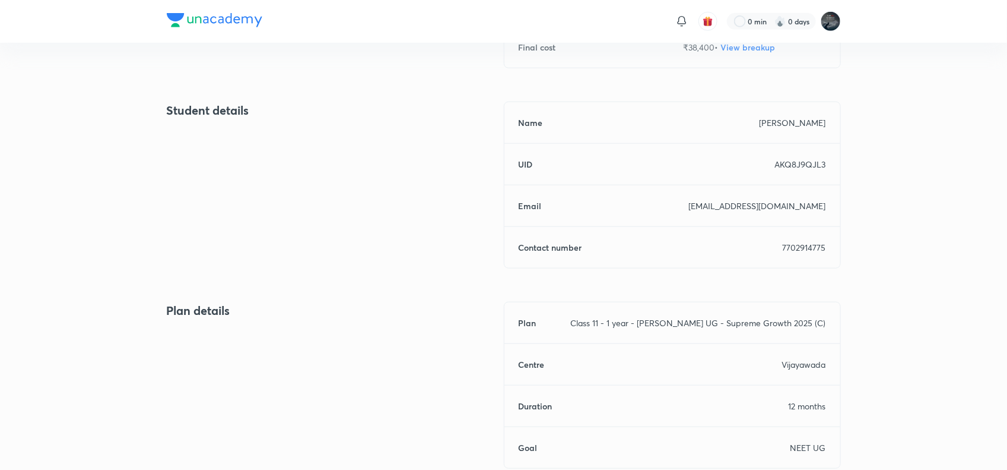
scroll to position [437, 0]
click at [798, 254] on div "Name [PERSON_NAME] UID AKQ8J9QJL3 Email [EMAIL_ADDRESS][DOMAIN_NAME] Contact nu…" at bounding box center [672, 184] width 337 height 167
copy p "7702914775"
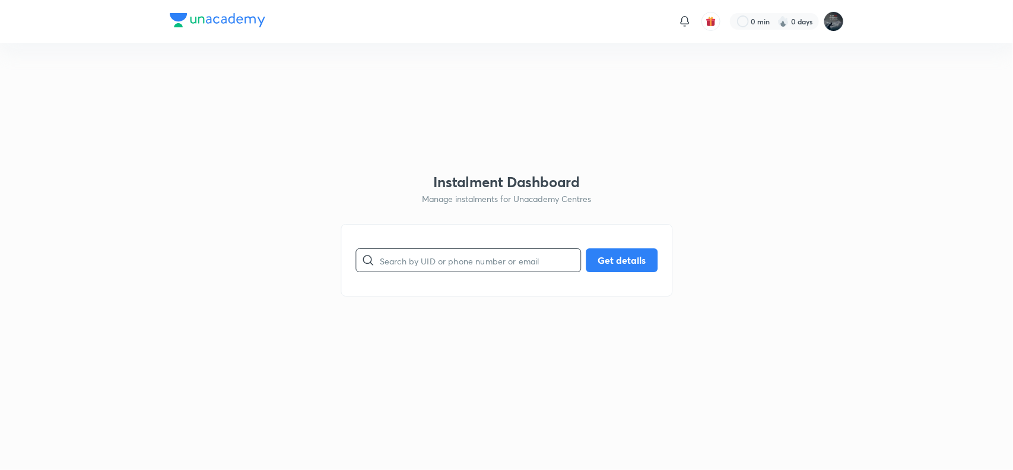
drag, startPoint x: 0, startPoint y: 0, endPoint x: 440, endPoint y: 260, distance: 511.0
click at [440, 260] on input "text" at bounding box center [480, 260] width 201 height 30
paste input "DV8LPEERK0"
type input "DV8LPEERK0"
click at [606, 254] on button "Get details" at bounding box center [622, 259] width 72 height 24
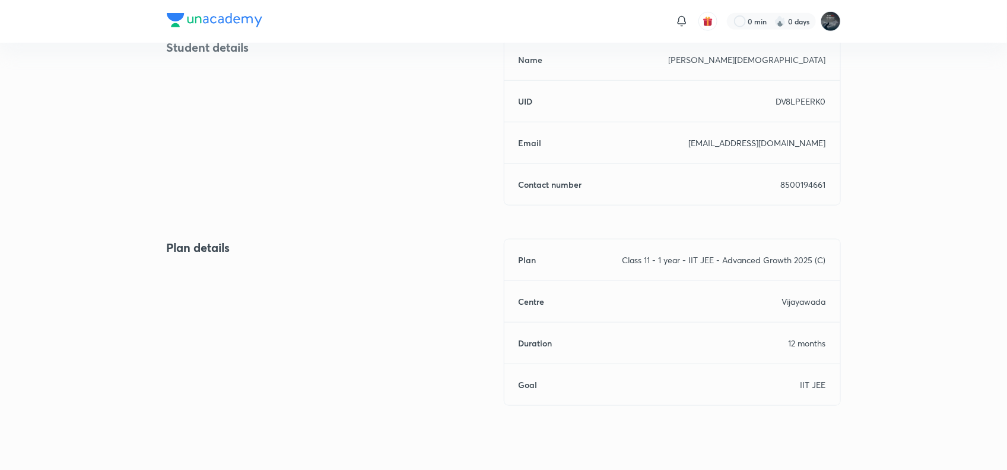
scroll to position [521, 0]
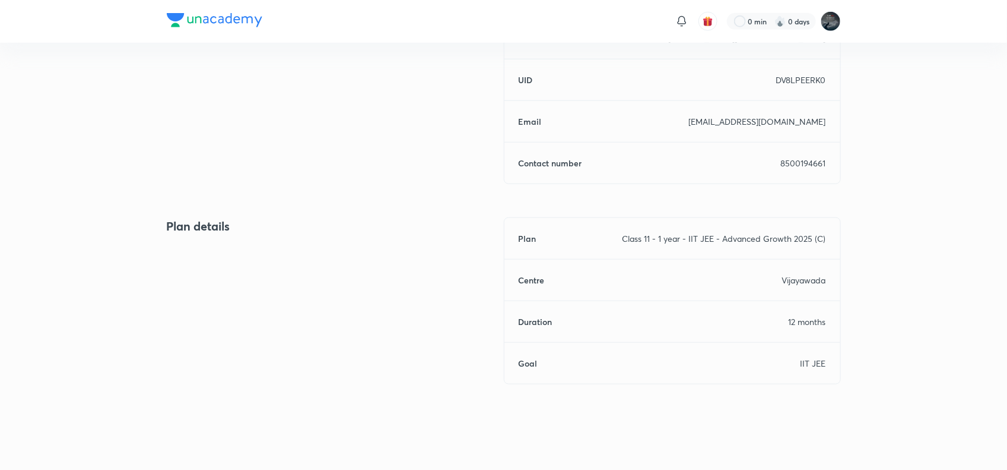
click at [793, 158] on p "8500194661" at bounding box center [803, 163] width 45 height 12
copy p "8500194661"
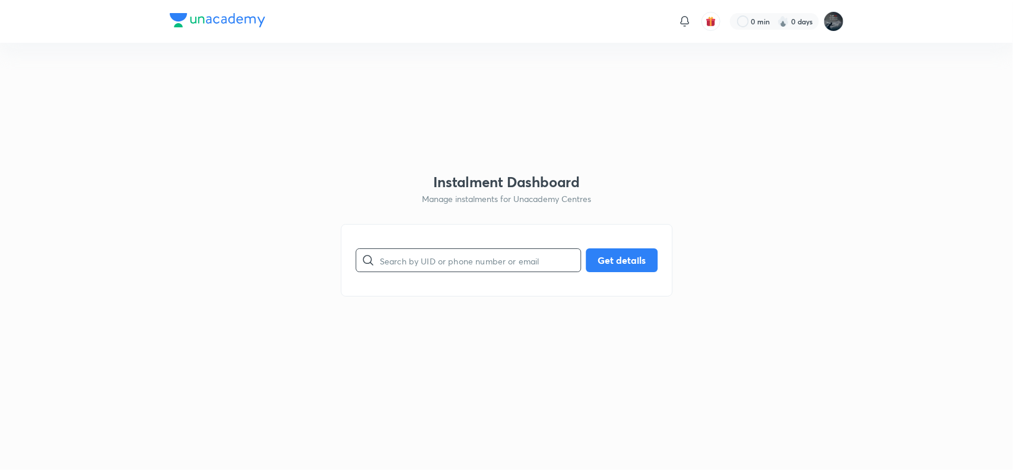
click at [464, 260] on input "text" at bounding box center [480, 260] width 201 height 30
paste input "2JWV18OEPC"
type input "2JWV18OEPC"
click at [600, 257] on button "Get details" at bounding box center [622, 259] width 72 height 24
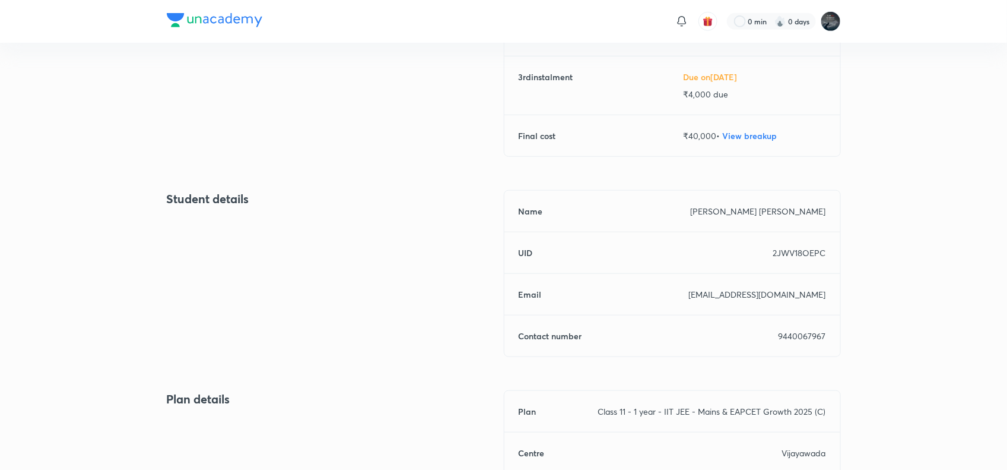
scroll to position [348, 0]
click at [800, 336] on p "9440067967" at bounding box center [802, 335] width 47 height 12
copy p "9440067967"
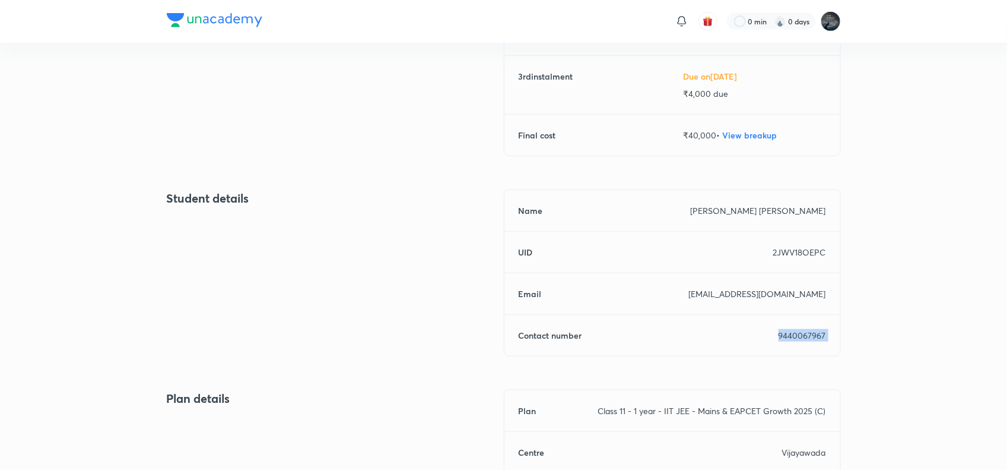
scroll to position [0, 0]
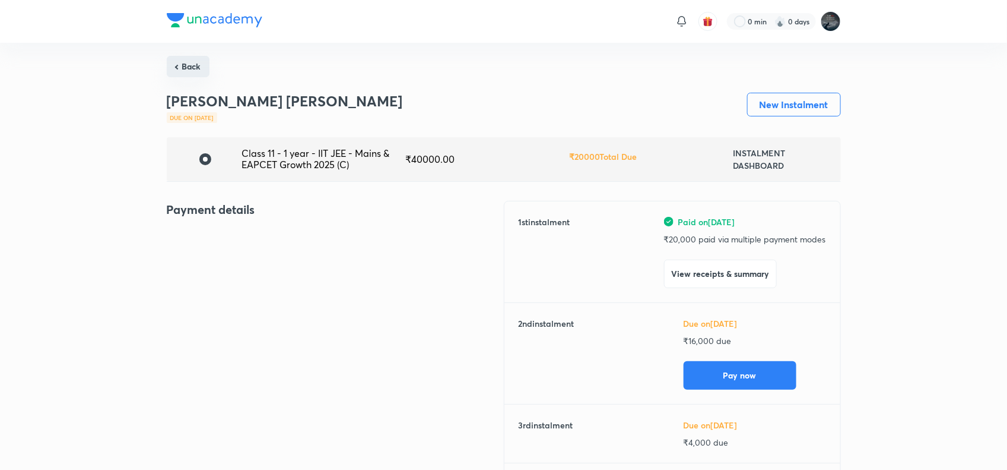
click at [189, 64] on button "Back" at bounding box center [188, 66] width 43 height 21
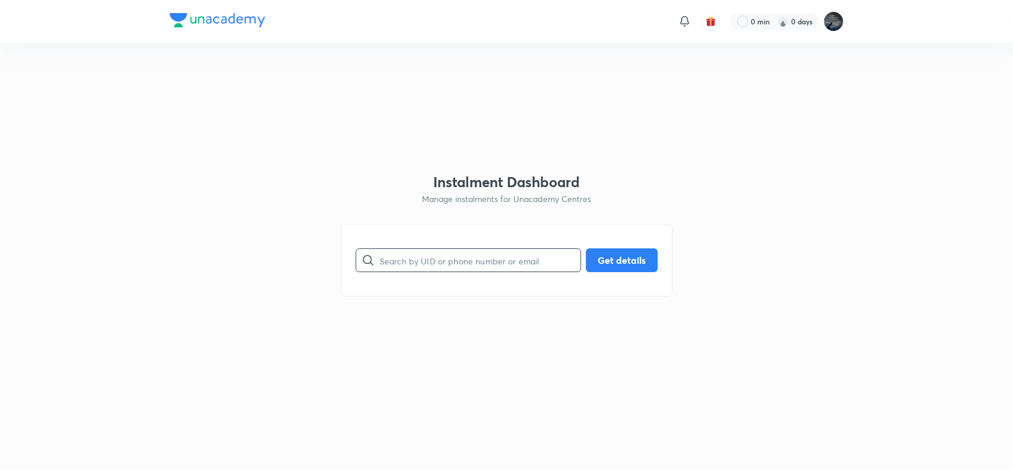
paste input "L5IM9ZV3HO"
click at [423, 262] on input "text" at bounding box center [480, 260] width 201 height 30
type input "L5IM9ZV3HO"
click at [620, 268] on button "Get details" at bounding box center [622, 259] width 72 height 24
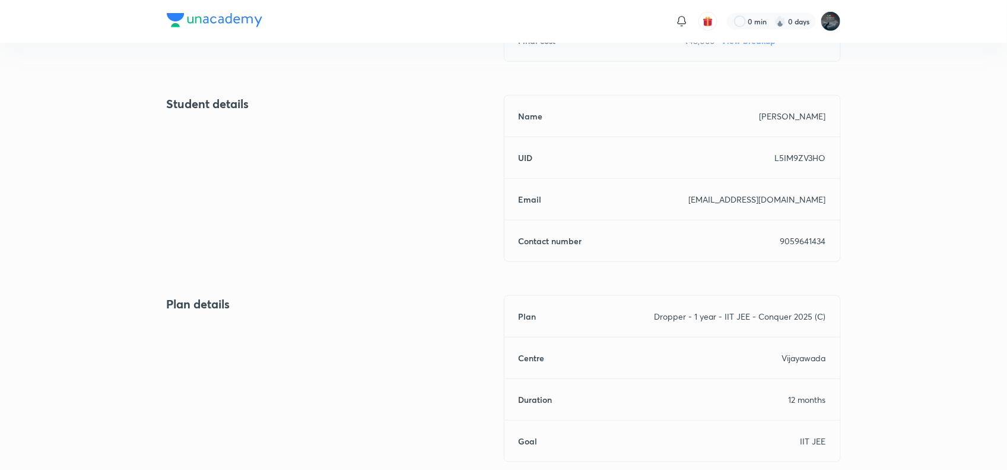
scroll to position [521, 0]
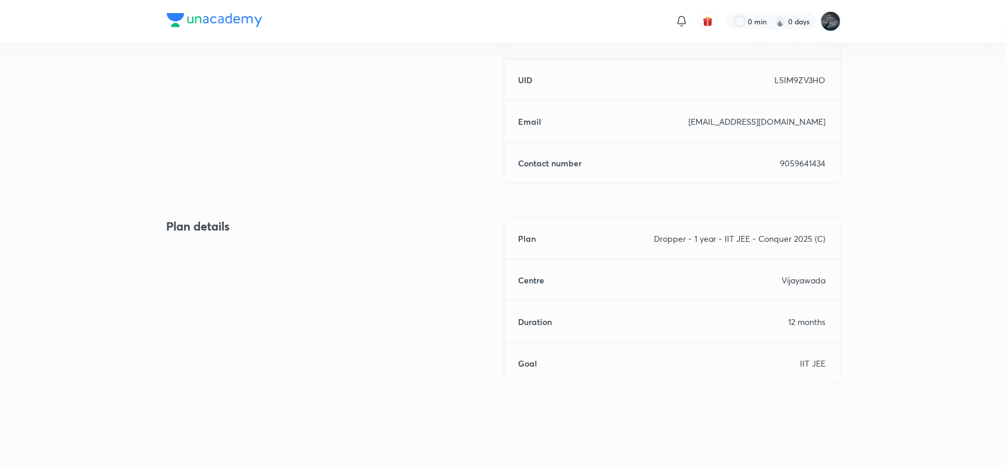
click at [790, 160] on p "9059641434" at bounding box center [804, 163] width 46 height 12
copy p "9059641434"
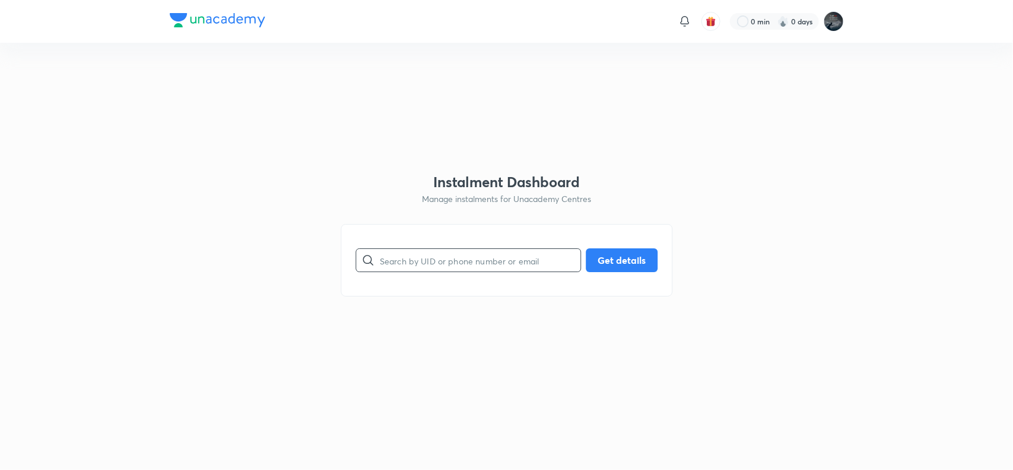
click at [454, 265] on input "text" at bounding box center [480, 260] width 201 height 30
paste input "IEOWY2MAVT"
type input "IEOWY2MAVT"
click at [601, 265] on button "Get details" at bounding box center [622, 259] width 72 height 24
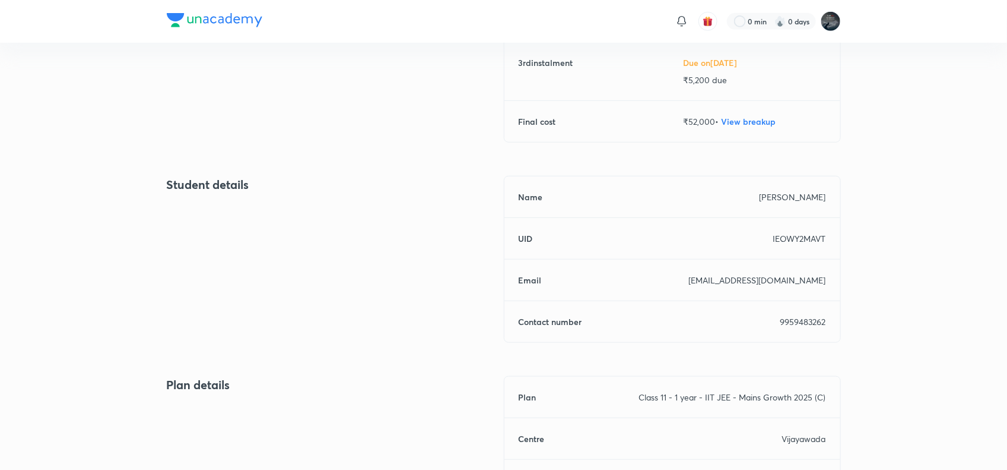
scroll to position [371, 0]
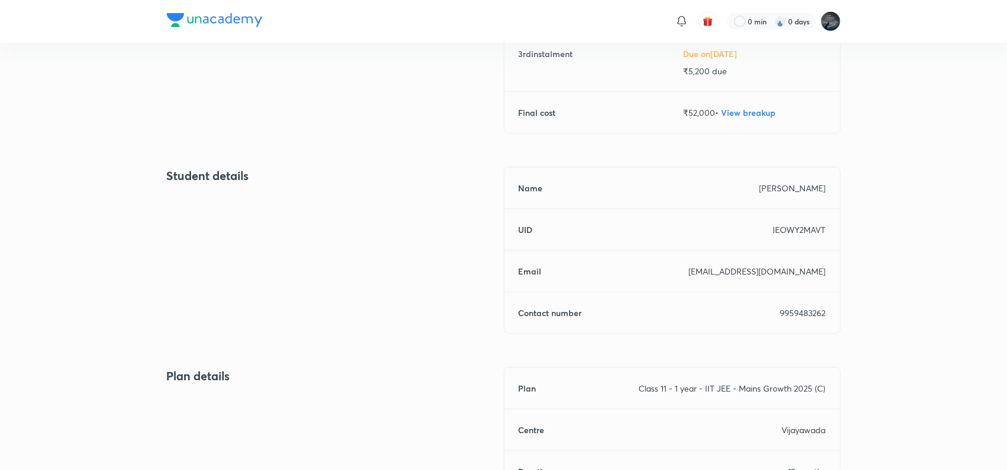
click at [804, 310] on p "9959483262" at bounding box center [804, 312] width 46 height 12
copy p "9959483262"
click at [804, 310] on p "9959483262" at bounding box center [804, 312] width 46 height 12
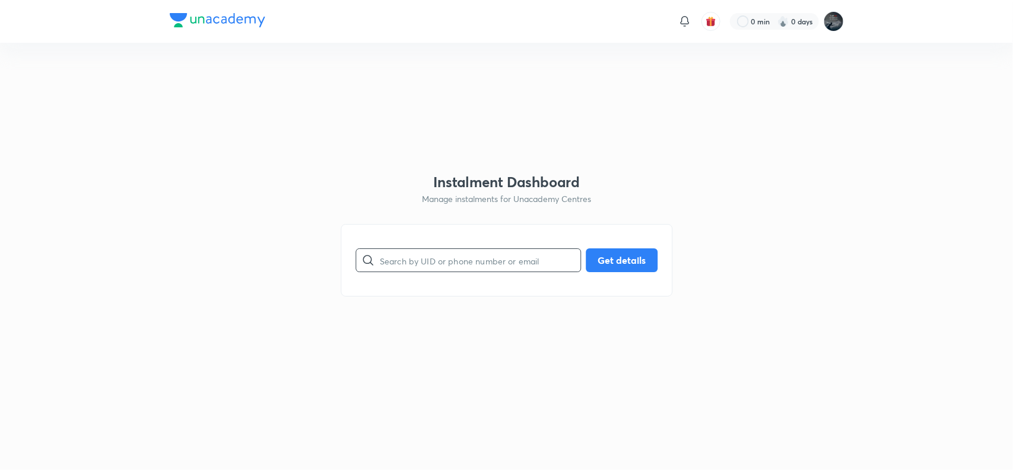
paste input "OO89WT6HM9"
click at [402, 259] on input "OO89WT6HM9" at bounding box center [480, 260] width 201 height 30
type input "OO89WT6HM9"
click at [613, 258] on button "Get details" at bounding box center [622, 259] width 72 height 24
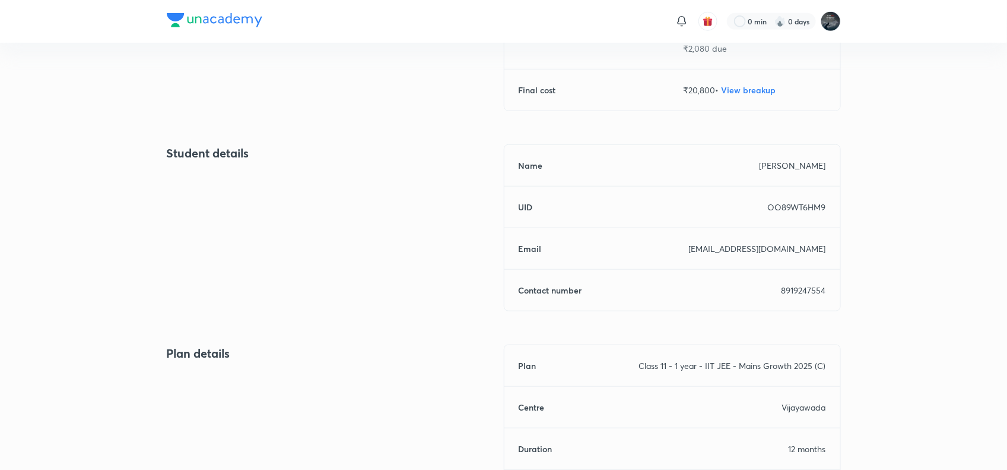
scroll to position [399, 0]
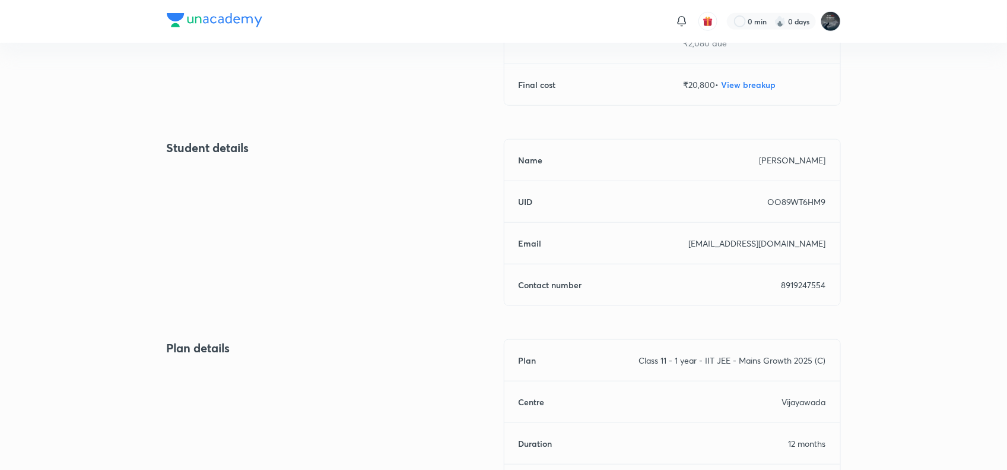
click at [809, 282] on p "8919247554" at bounding box center [804, 284] width 45 height 12
copy p "8919247554"
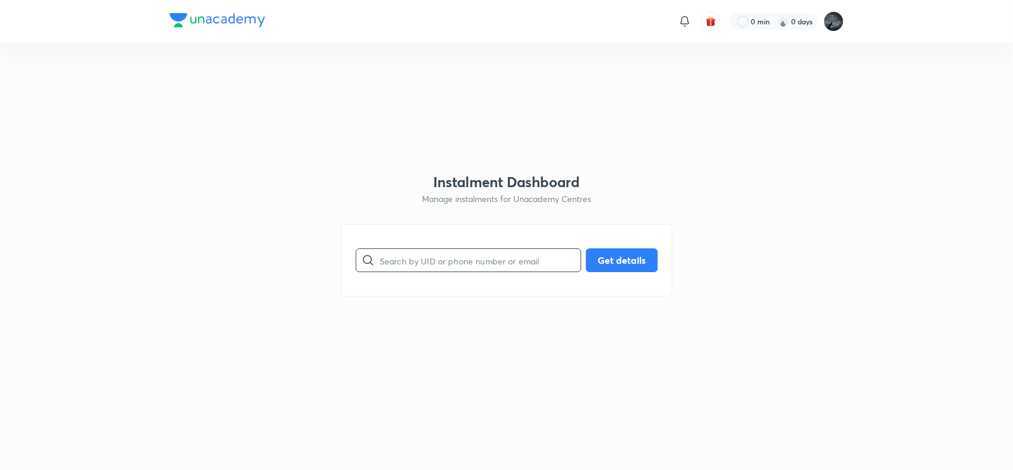
click at [437, 261] on input "text" at bounding box center [480, 260] width 201 height 30
paste input "LA3NQ6VVYB"
type input "LA3NQ6VVYB"
click at [619, 257] on button "Get details" at bounding box center [622, 259] width 72 height 24
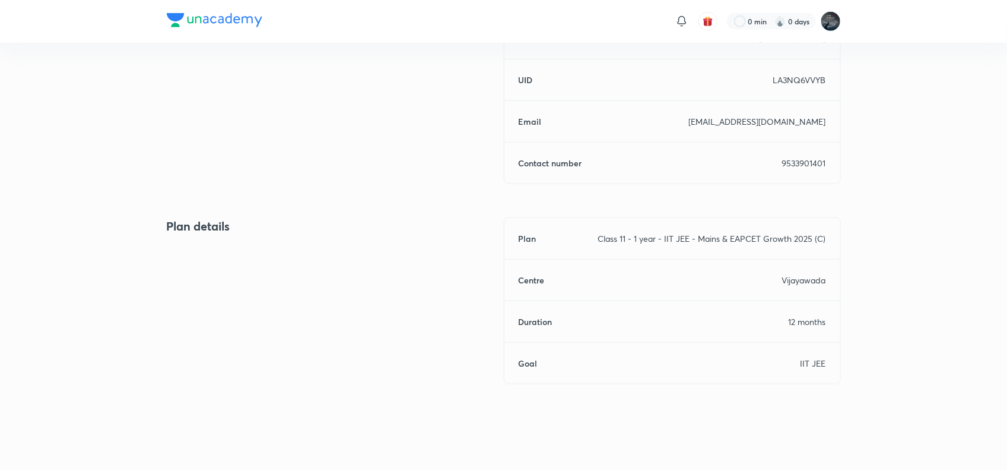
scroll to position [449, 0]
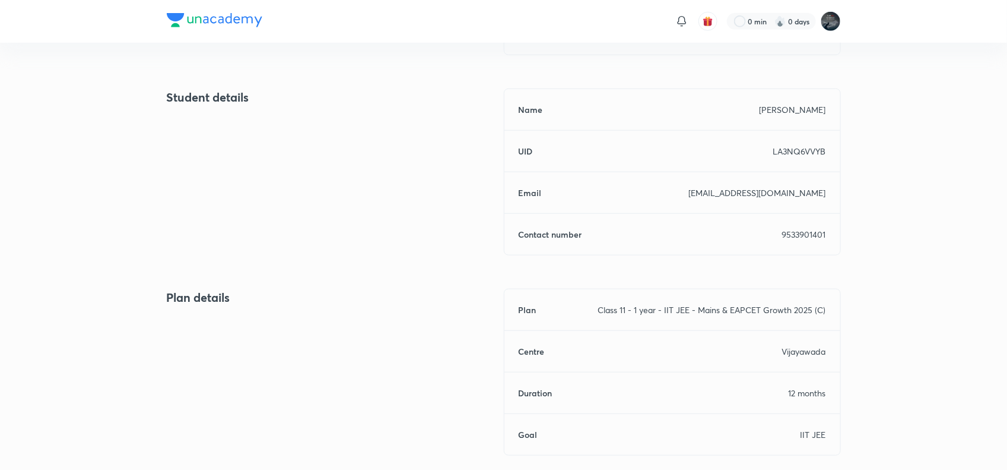
click at [806, 233] on p "9533901401" at bounding box center [804, 234] width 44 height 12
copy p "9533901401"
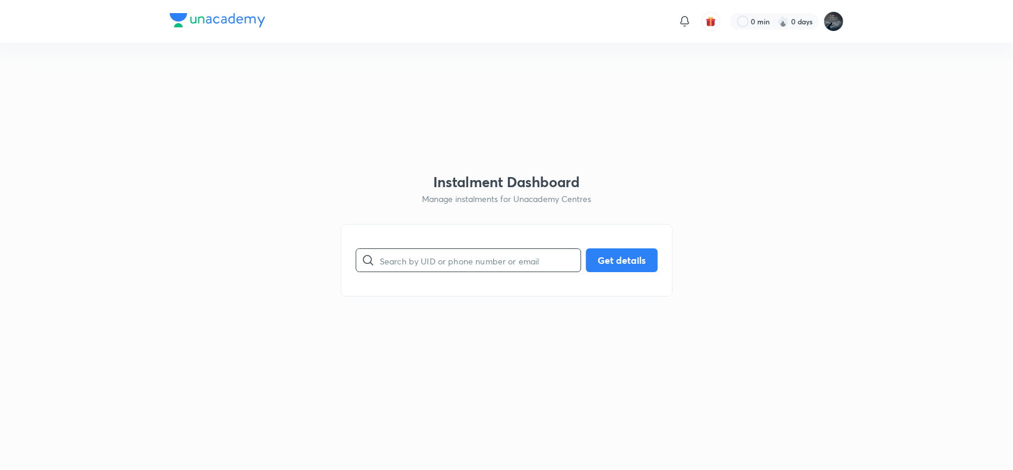
click at [446, 245] on input "text" at bounding box center [480, 260] width 201 height 30
paste input "QWLDWPT7E6"
type input "QWLDWPT7E6"
click at [622, 254] on button "Get details" at bounding box center [622, 259] width 72 height 24
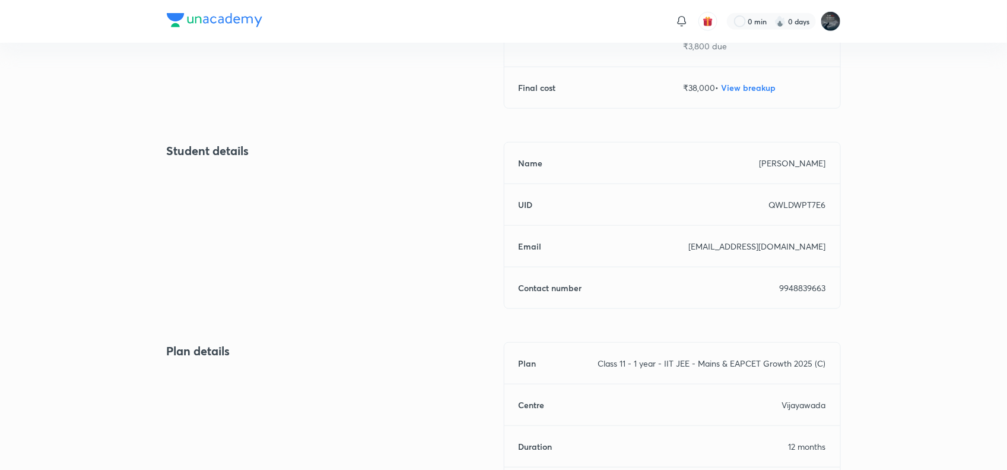
scroll to position [440, 0]
click at [790, 289] on p "9948839663" at bounding box center [803, 287] width 46 height 12
copy p "9948839663"
click at [790, 289] on p "9948839663" at bounding box center [803, 287] width 46 height 12
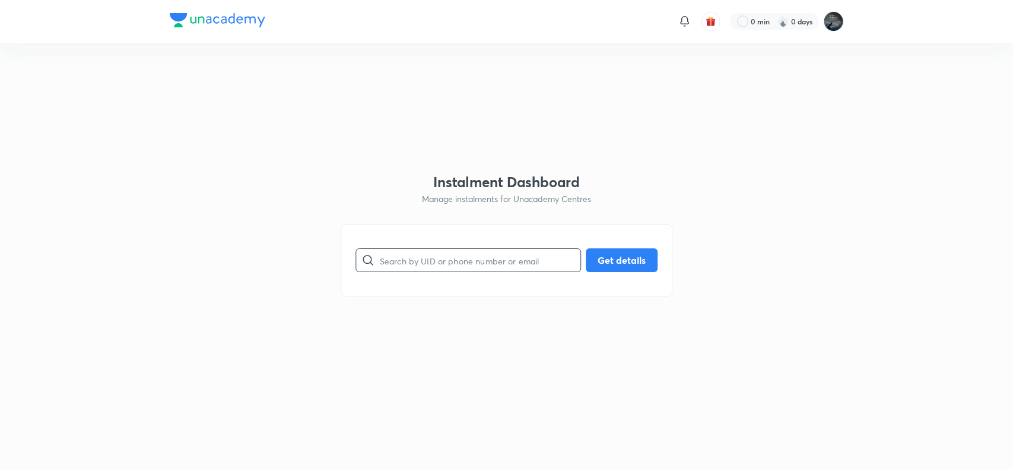
click at [437, 264] on input "text" at bounding box center [480, 260] width 201 height 30
paste input "O4LYER69V8"
type input "O4LYER69V8"
click at [607, 260] on button "Get details" at bounding box center [622, 259] width 72 height 24
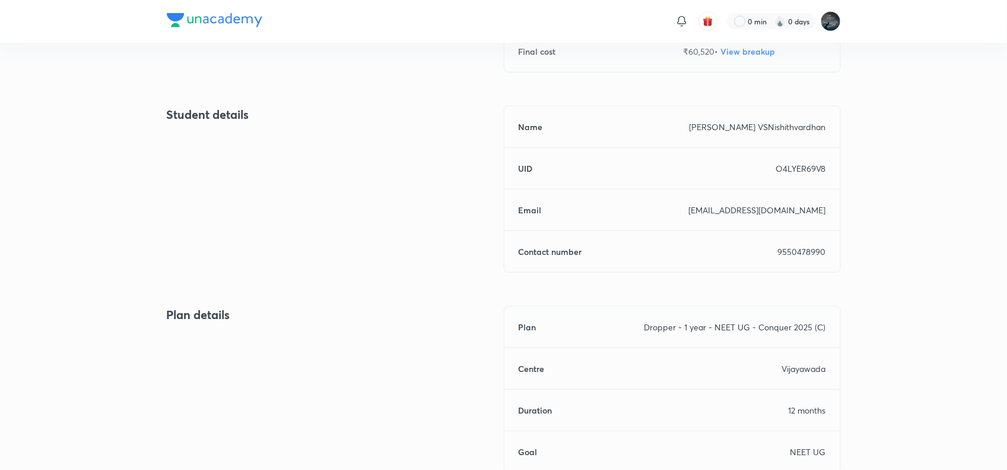
scroll to position [433, 0]
click at [797, 246] on p "9550478990" at bounding box center [802, 250] width 48 height 12
copy p "9550478990"
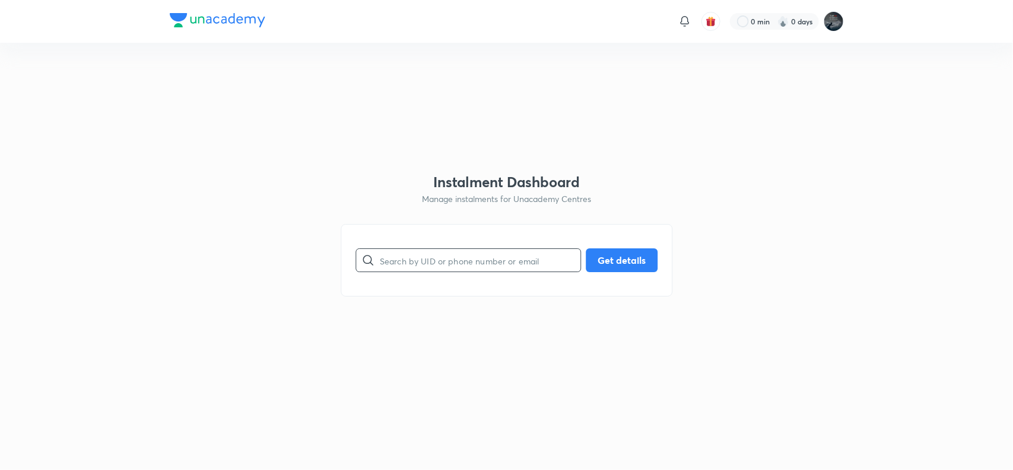
click at [416, 255] on input "text" at bounding box center [480, 260] width 201 height 30
type input "88YKB6V0LE"
click at [606, 259] on button "Get details" at bounding box center [622, 259] width 72 height 24
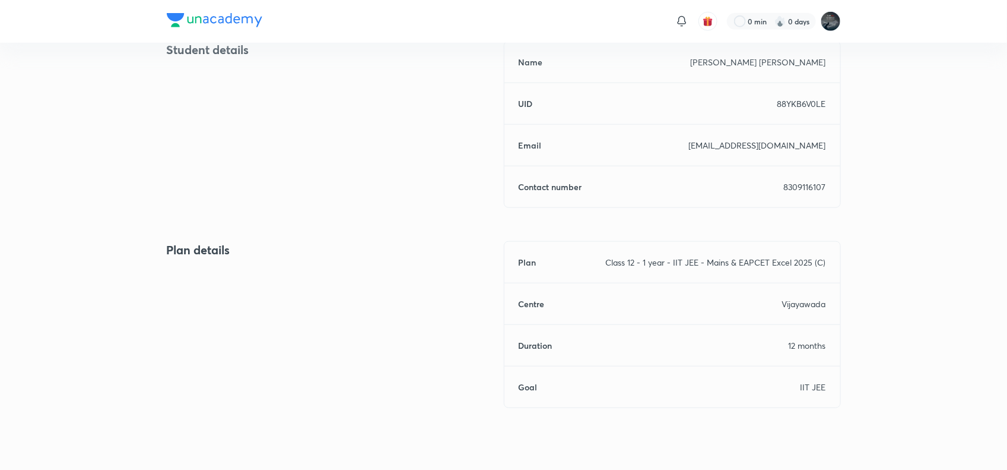
scroll to position [500, 0]
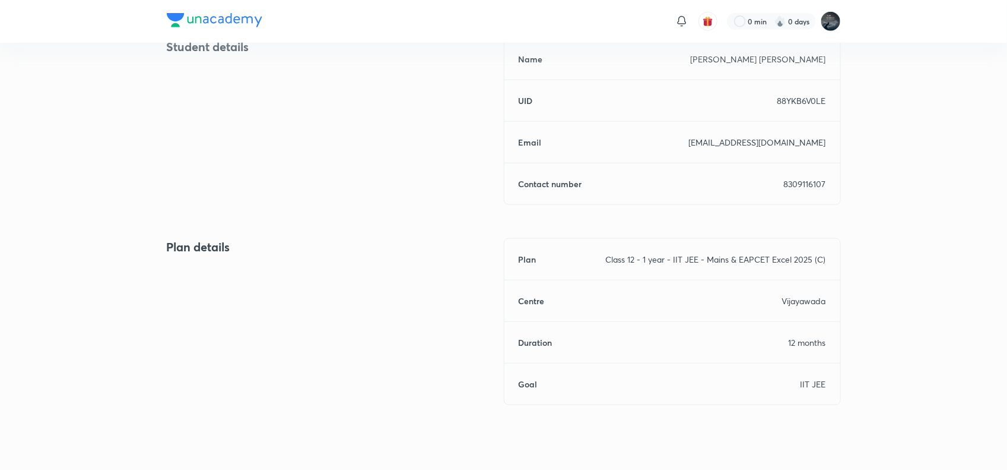
click at [805, 183] on p "8309116107" at bounding box center [805, 184] width 42 height 12
copy p "8309116107"
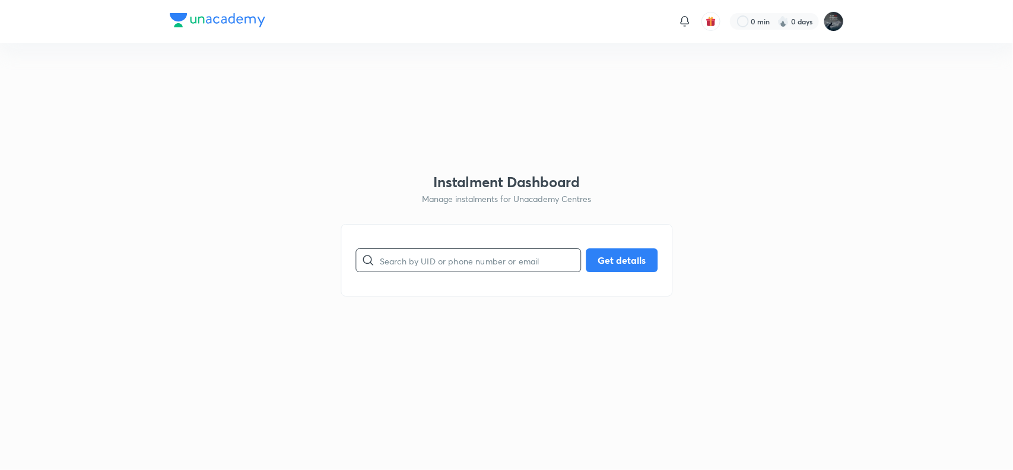
drag, startPoint x: 0, startPoint y: 0, endPoint x: 414, endPoint y: 264, distance: 491.4
click at [414, 264] on input "text" at bounding box center [480, 260] width 201 height 30
paste input "HJJU9XRA7R"
type input "HJJU9XRA7R"
click at [617, 256] on button "Get details" at bounding box center [622, 259] width 72 height 24
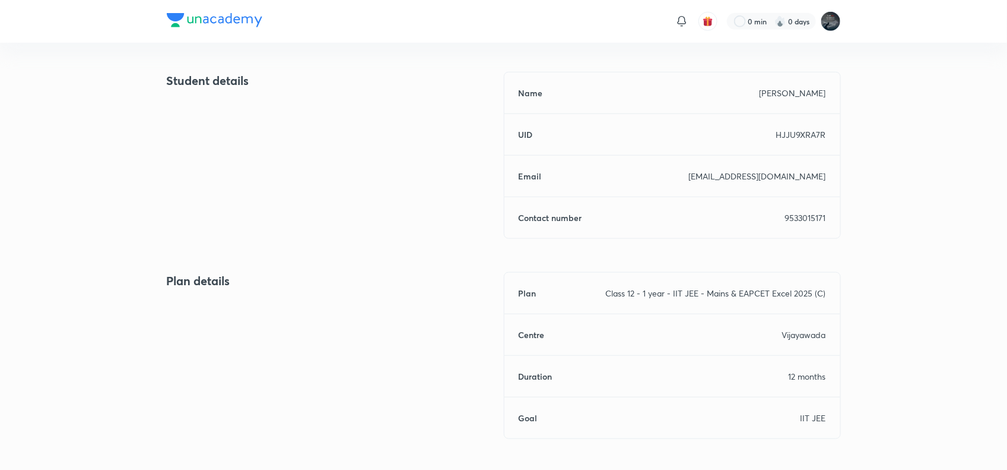
scroll to position [486, 0]
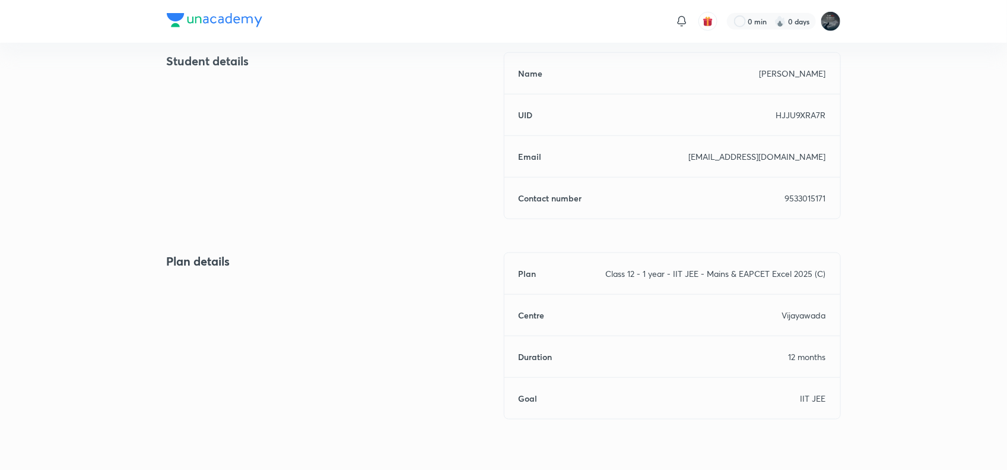
click at [801, 202] on p "9533015171" at bounding box center [805, 198] width 41 height 12
copy p "9533015171"
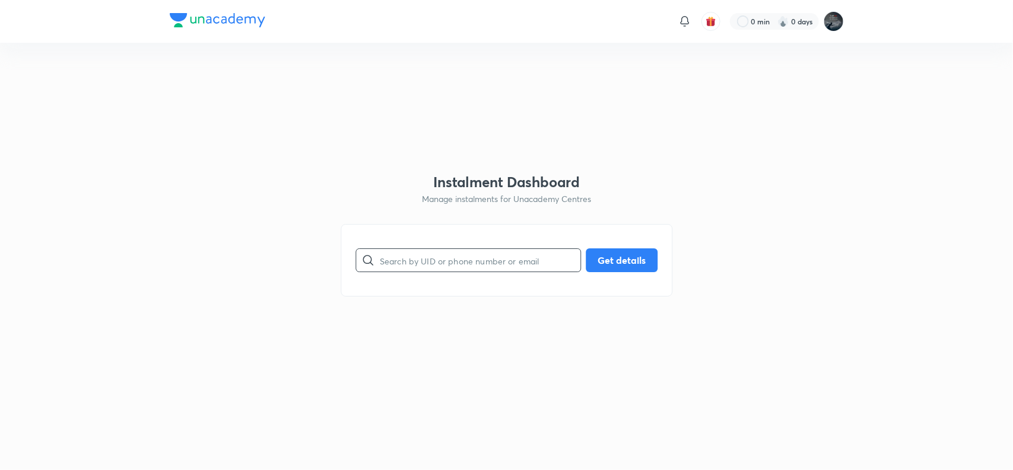
paste input "FHE76VVAD8"
drag, startPoint x: 0, startPoint y: 0, endPoint x: 437, endPoint y: 261, distance: 509.1
click at [437, 261] on input "FHE76VVAD8" at bounding box center [480, 260] width 201 height 30
type input "FHE76VVAD8"
click at [609, 262] on button "Get details" at bounding box center [622, 259] width 72 height 24
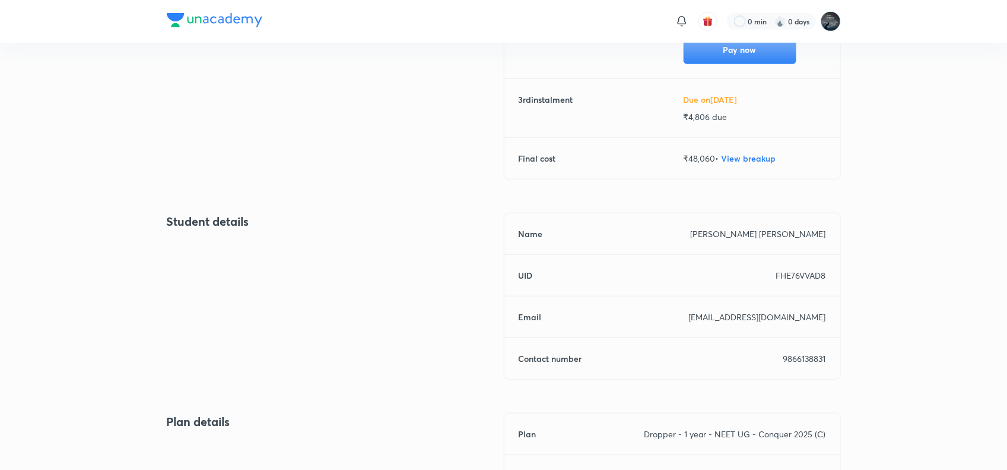
scroll to position [327, 0]
click at [790, 358] on p "9866138831" at bounding box center [805, 357] width 43 height 12
copy p "9866138831"
click at [790, 358] on p "9866138831" at bounding box center [805, 357] width 43 height 12
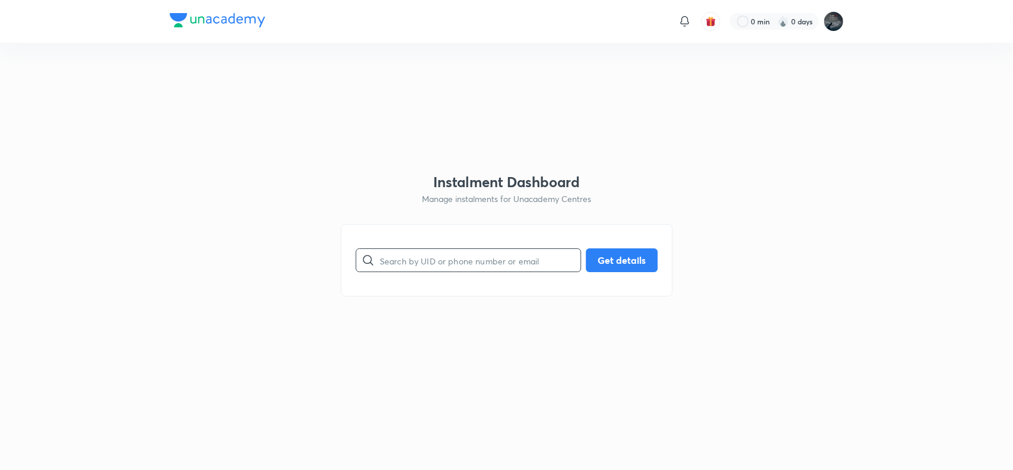
click at [416, 265] on input "text" at bounding box center [480, 260] width 201 height 30
paste input "4GPC49RL20"
type input "4GPC49RL20"
click at [604, 268] on button "Get details" at bounding box center [622, 259] width 72 height 24
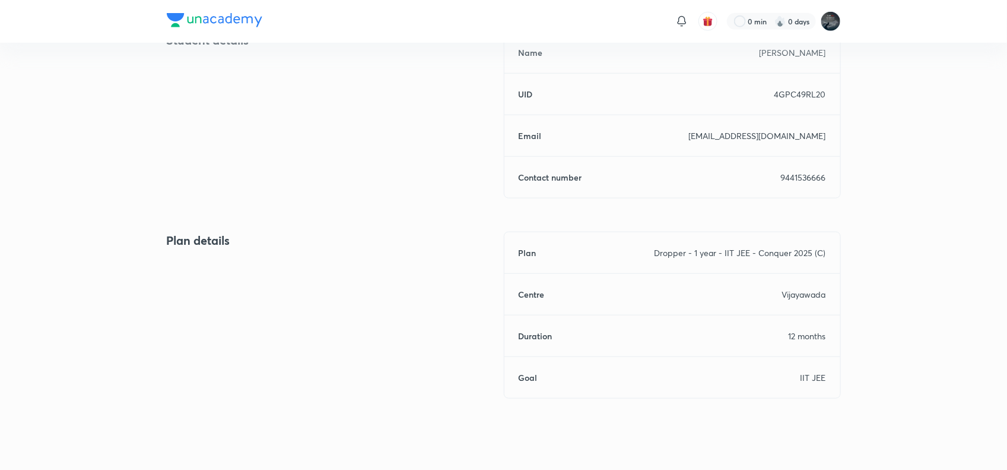
scroll to position [521, 0]
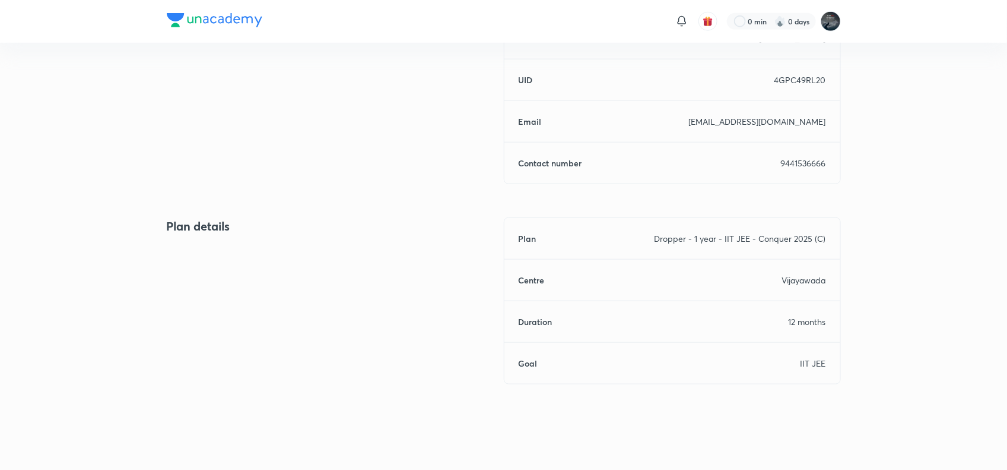
click at [801, 163] on p "9441536666" at bounding box center [803, 163] width 45 height 12
copy p "9441536666"
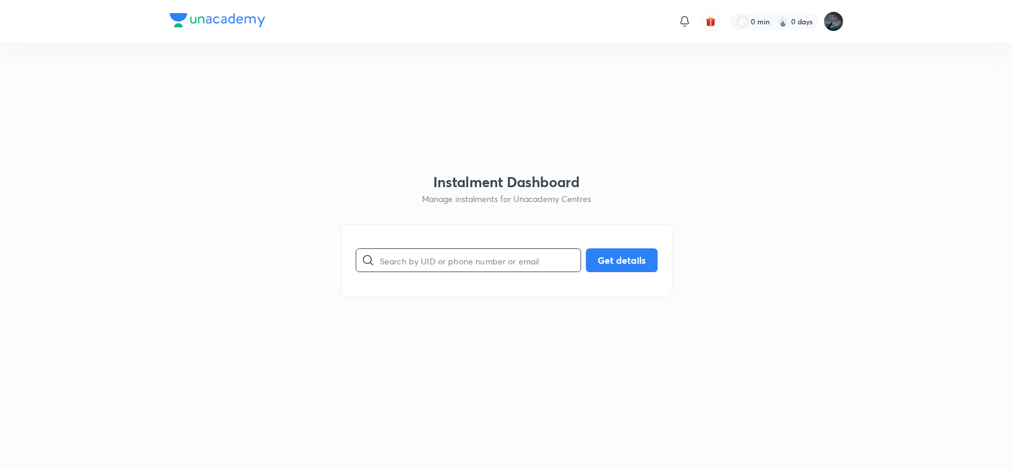
drag, startPoint x: 0, startPoint y: 0, endPoint x: 497, endPoint y: 263, distance: 562.2
click at [497, 263] on input "text" at bounding box center [480, 260] width 201 height 30
paste input "UDPIFUGN93"
type input "UDPIFUGN93"
click at [609, 266] on button "Get details" at bounding box center [622, 259] width 72 height 24
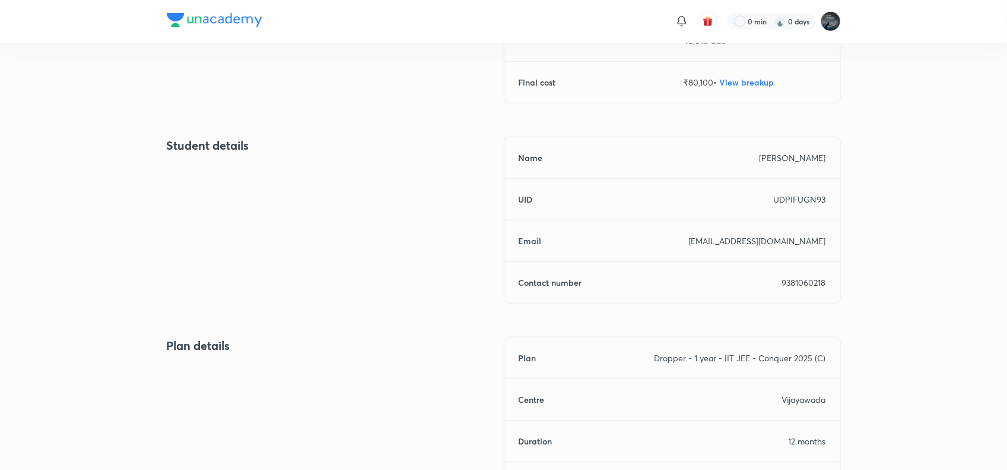
scroll to position [402, 0]
click at [795, 283] on p "9381060218" at bounding box center [804, 281] width 44 height 12
copy p "9381060218"
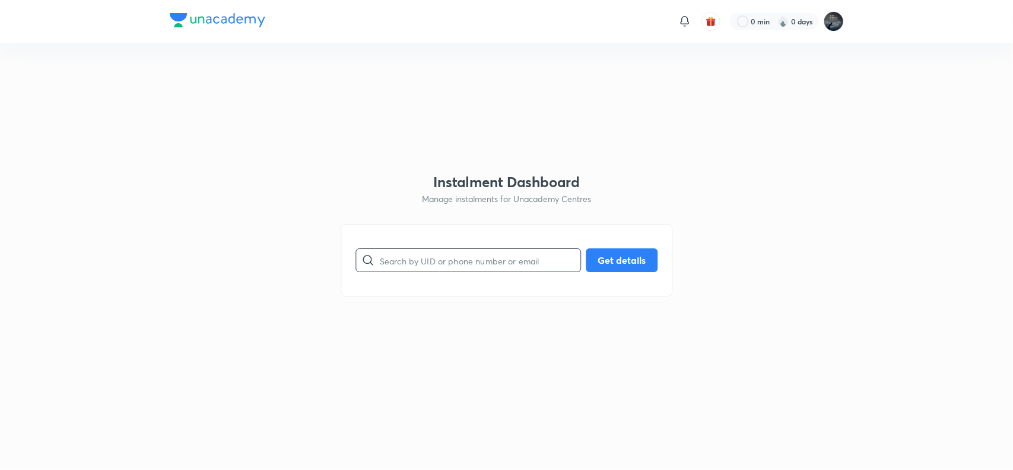
paste input "1R81007E2Y"
drag, startPoint x: 0, startPoint y: 0, endPoint x: 417, endPoint y: 253, distance: 488.0
click at [417, 253] on input "1R81007E2Y" at bounding box center [480, 260] width 201 height 30
type input "1R81007E2Y"
click at [607, 253] on button "Get details" at bounding box center [622, 259] width 72 height 24
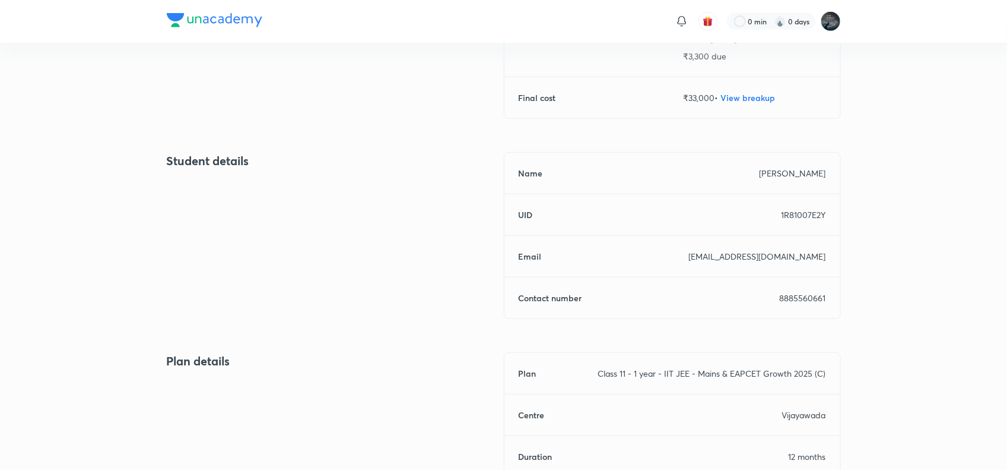
scroll to position [386, 0]
click at [803, 301] on p "8885560661" at bounding box center [803, 297] width 46 height 12
copy p "8885560661"
click at [803, 301] on p "8885560661" at bounding box center [803, 297] width 46 height 12
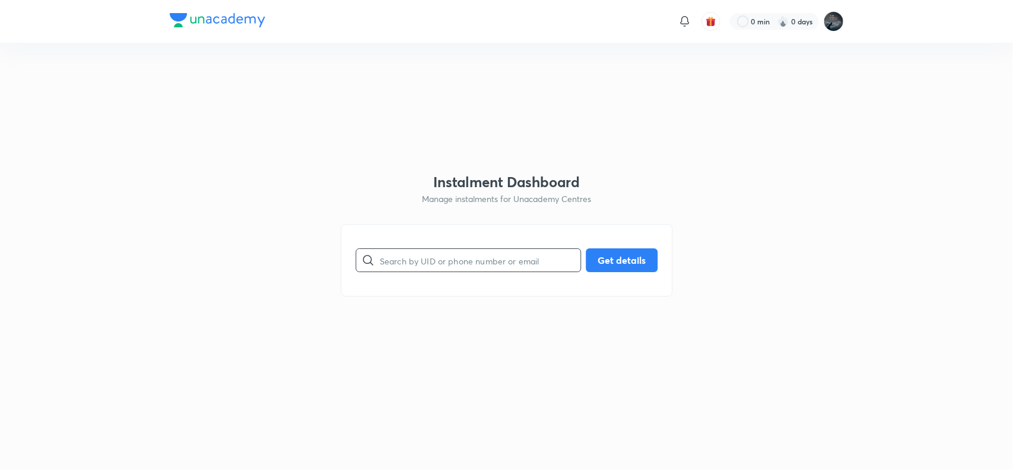
click at [407, 268] on input "text" at bounding box center [480, 260] width 201 height 30
paste input "WSFKLVBO1G"
type input "WSFKLVBO1G"
click at [624, 257] on button "Get details" at bounding box center [622, 259] width 72 height 24
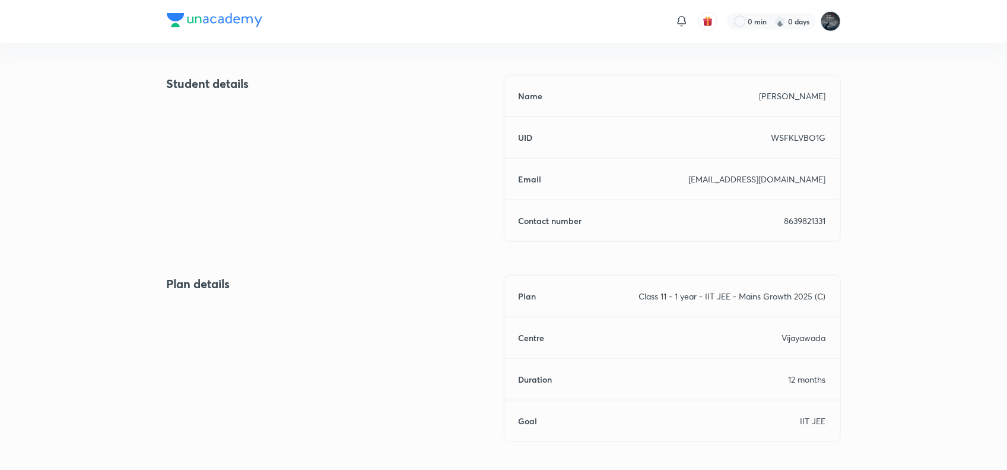
scroll to position [472, 0]
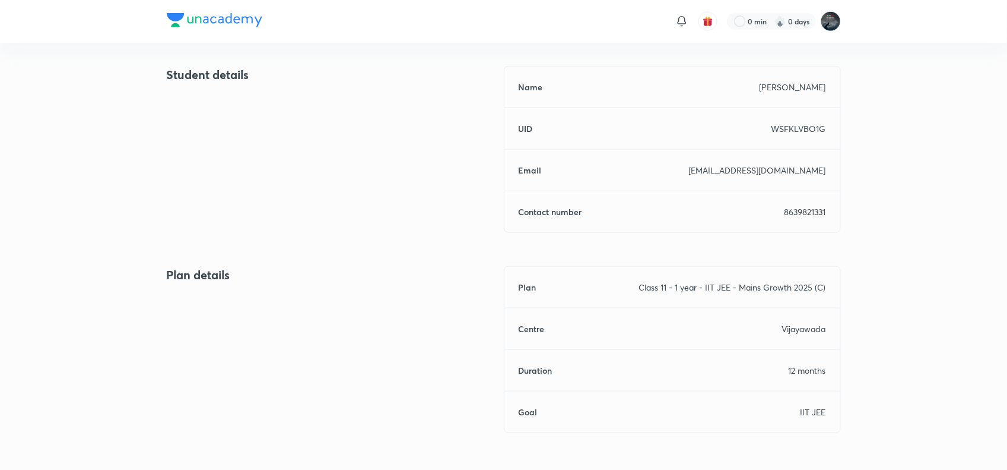
click at [807, 209] on p "8639821331" at bounding box center [806, 211] width 42 height 12
copy p "8639821331"
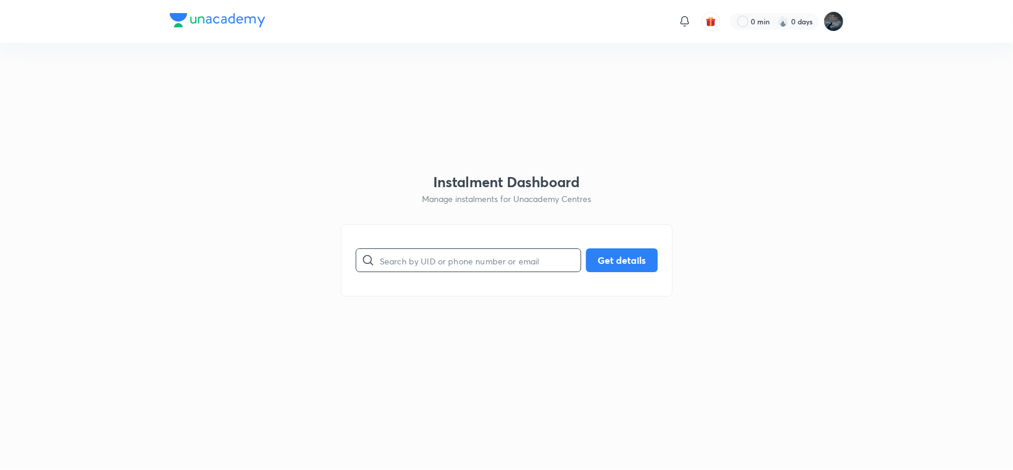
click at [480, 273] on input "text" at bounding box center [480, 260] width 201 height 30
paste input "XB2603RD2S"
type input "XB2603RD2S"
click at [626, 257] on button "Get details" at bounding box center [622, 259] width 72 height 24
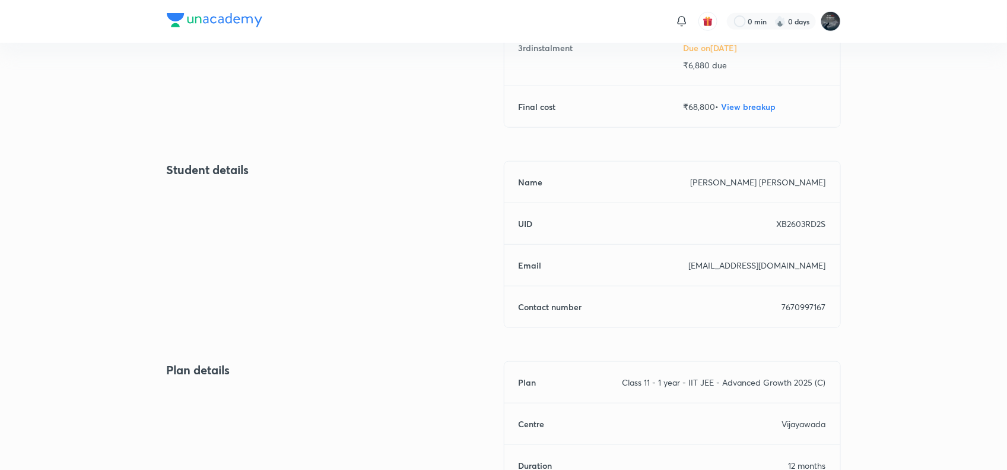
scroll to position [378, 0]
click at [797, 306] on p "7670997167" at bounding box center [804, 306] width 44 height 12
copy p "7670997167"
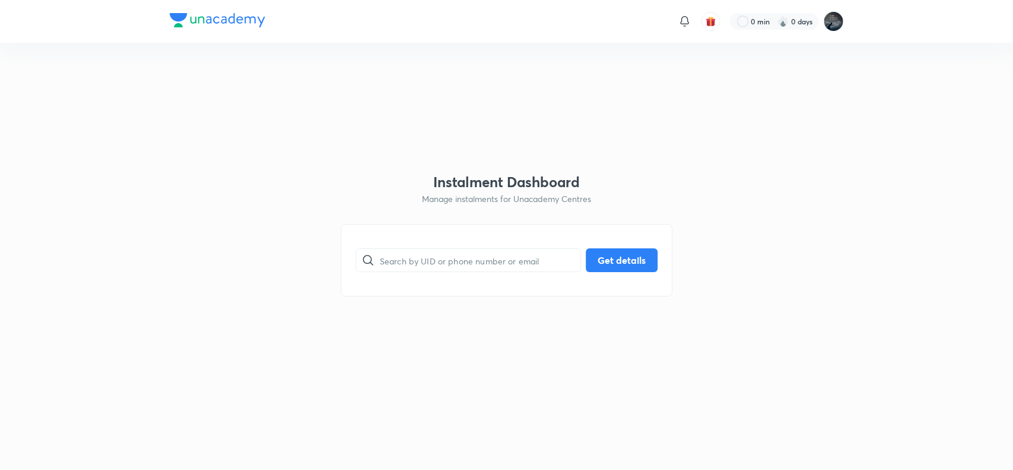
paste input "EI0LCWDQW7"
click at [402, 255] on input "EI0LCWDQW7" at bounding box center [480, 260] width 201 height 30
type input "EI0LCWDQW7"
click at [627, 262] on button "Get details" at bounding box center [622, 259] width 72 height 24
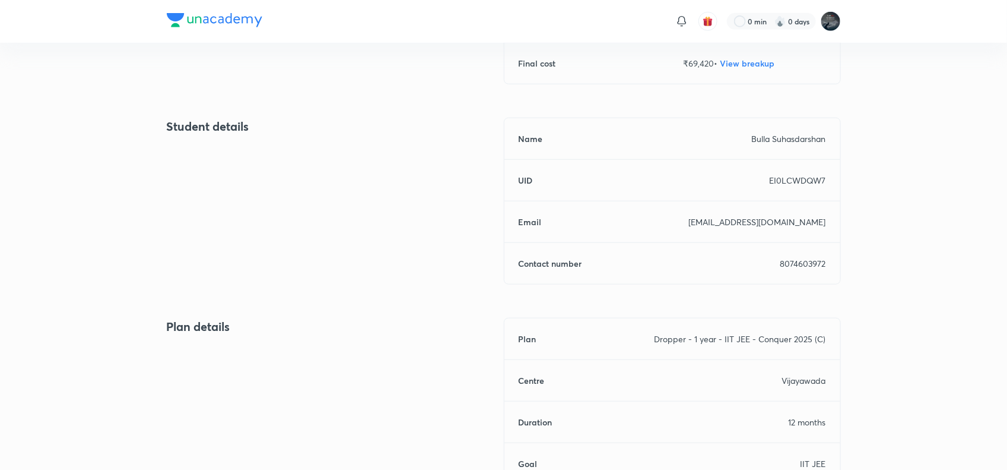
scroll to position [455, 0]
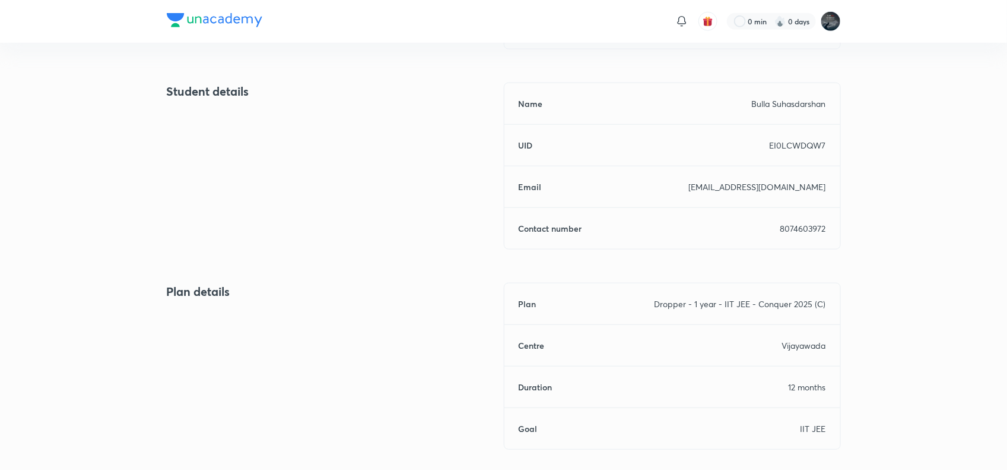
click at [807, 224] on p "8074603972" at bounding box center [804, 228] width 46 height 12
copy p "8074603972"
click at [807, 224] on p "8074603972" at bounding box center [804, 228] width 46 height 12
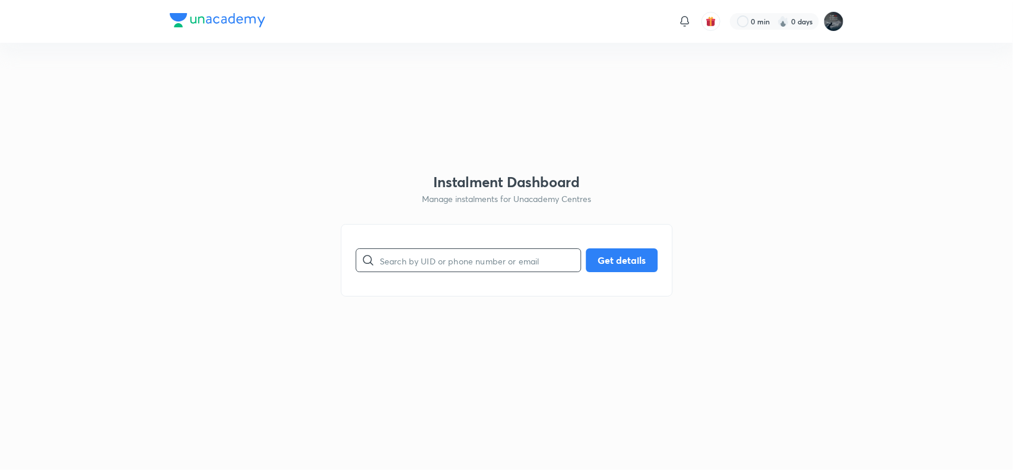
paste input "HKP897XKY0"
drag, startPoint x: 0, startPoint y: 0, endPoint x: 503, endPoint y: 267, distance: 569.9
click at [503, 267] on input "text" at bounding box center [480, 260] width 201 height 30
type input "HKP897XKY0"
click at [611, 261] on button "Get details" at bounding box center [622, 259] width 72 height 24
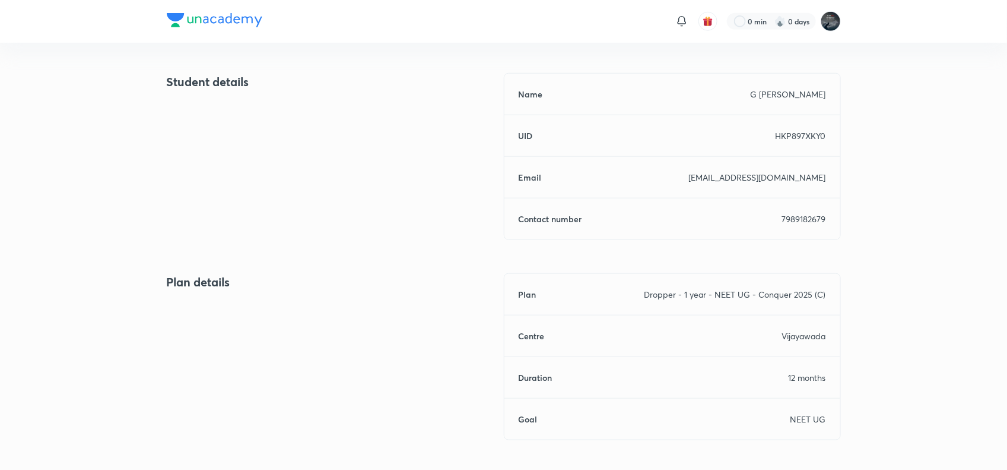
scroll to position [466, 0]
click at [794, 220] on p "7989182679" at bounding box center [804, 217] width 44 height 12
copy p "7989182679"
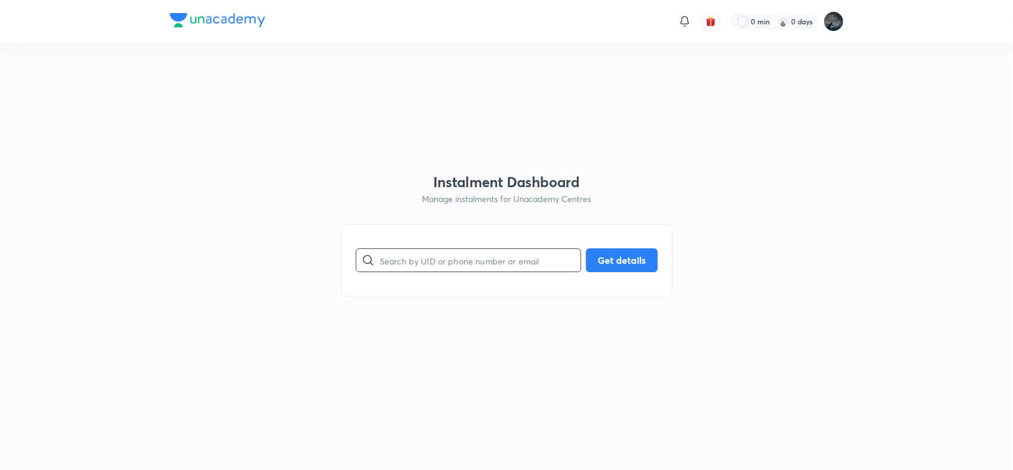
click at [442, 258] on input "text" at bounding box center [480, 260] width 201 height 30
paste input "52BXXRKGB5"
type input "52BXXRKGB5"
click at [604, 259] on button "Get details" at bounding box center [622, 259] width 72 height 24
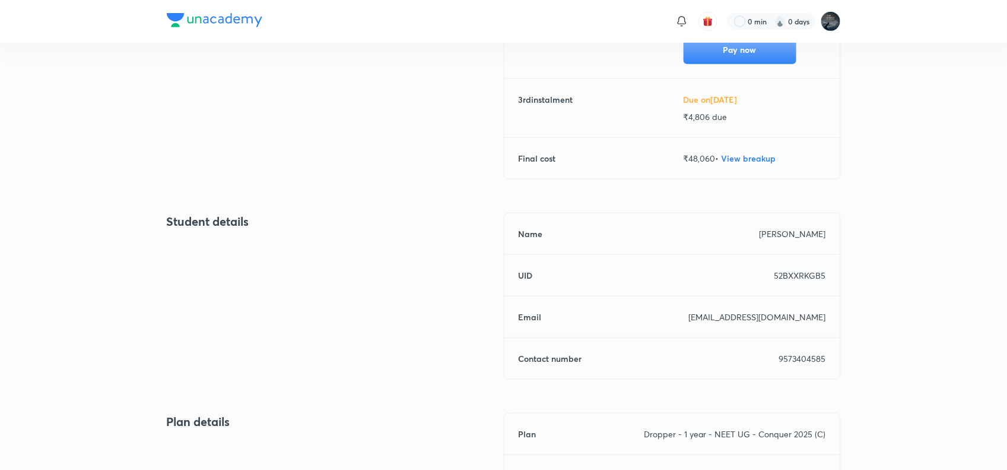
scroll to position [327, 0]
click at [801, 354] on p "9573404585" at bounding box center [802, 357] width 47 height 12
copy p "9573404585"
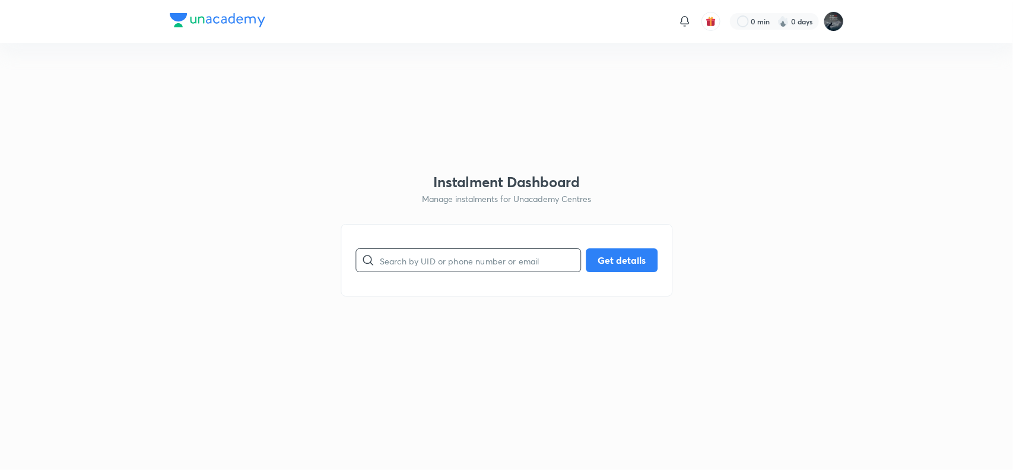
click at [425, 248] on input "text" at bounding box center [480, 260] width 201 height 30
paste input "N83SGK2A4H"
type input "N83SGK2A4H"
click at [620, 259] on button "Get details" at bounding box center [622, 259] width 72 height 24
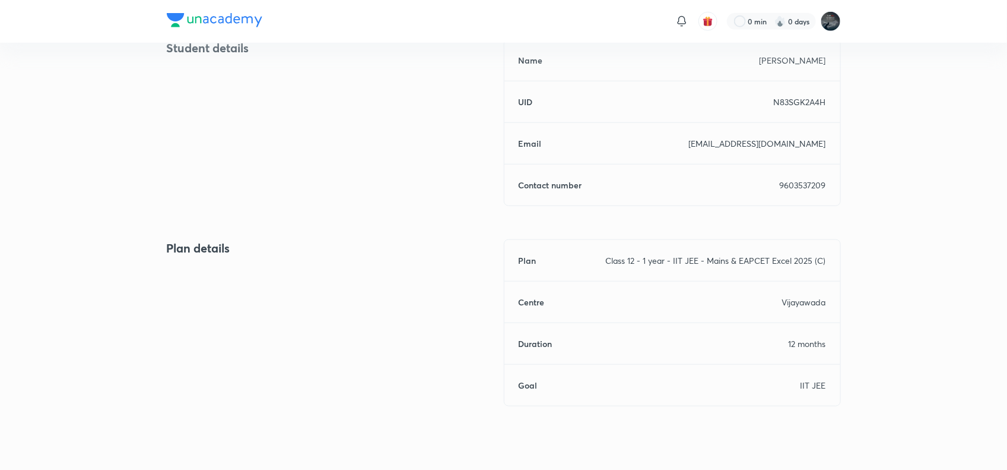
scroll to position [500, 0]
click at [799, 175] on div "Name SANTHOSH KUMAR UID N83SGK2A4H Email upurna12@gmail.com Contact number 9603…" at bounding box center [672, 121] width 337 height 167
copy p "9603537209"
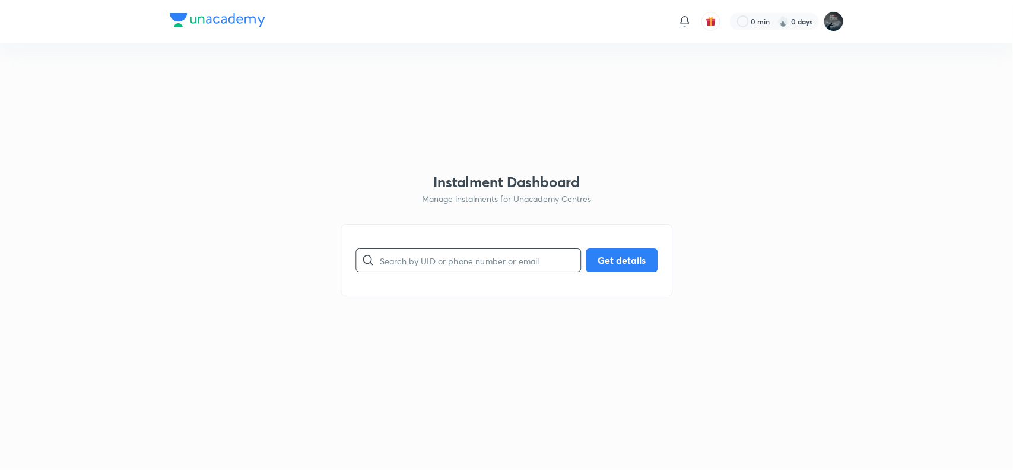
click at [432, 252] on input "text" at bounding box center [480, 260] width 201 height 30
paste input "X7B4ZNSWR2"
type input "X7B4ZNSWR2"
click at [622, 262] on button "Get details" at bounding box center [622, 259] width 72 height 24
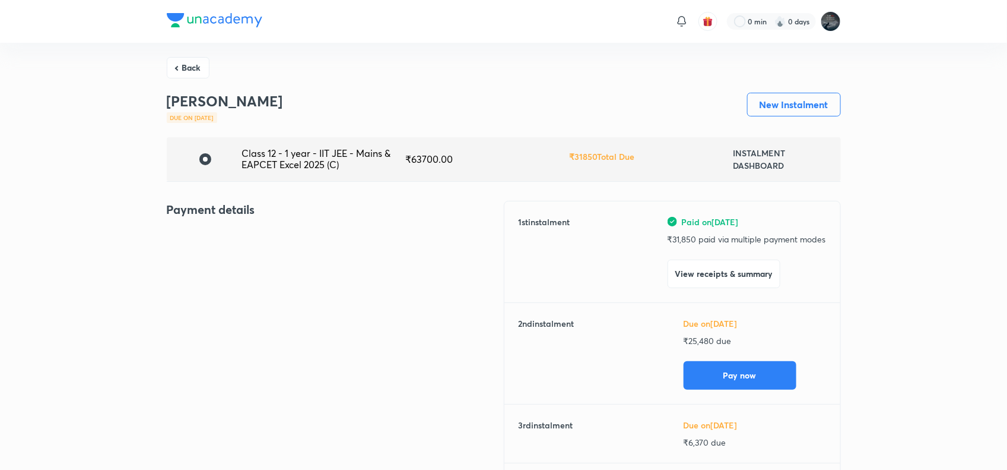
click at [622, 262] on div "1 st instalment Paid on [DATE] ₹ 31,850 paid via multiple payment modes View re…" at bounding box center [673, 251] width 308 height 72
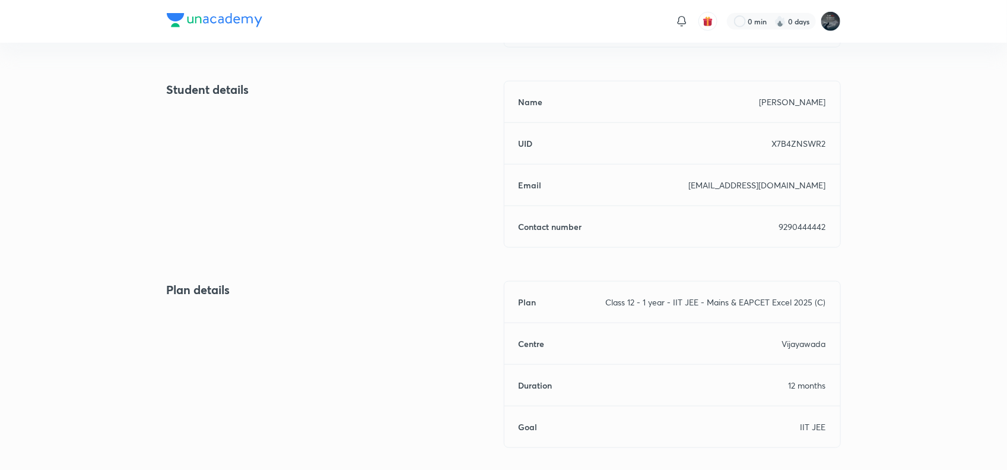
scroll to position [458, 0]
click at [814, 227] on p "9290444442" at bounding box center [802, 226] width 47 height 12
copy p "9290444442"
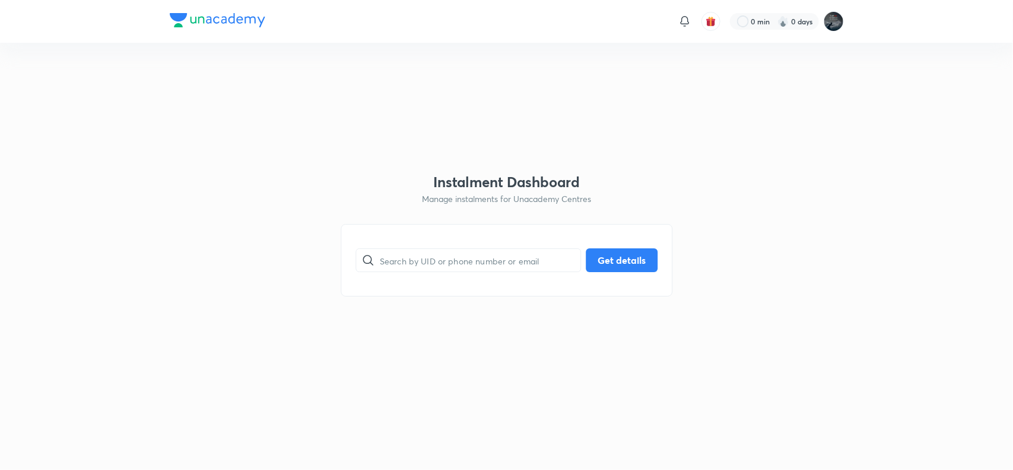
click at [425, 258] on input "text" at bounding box center [480, 260] width 201 height 30
type input "v"
paste input "P17EQTU5JX"
type input "P17EQTU5JX"
click at [623, 258] on button "Get details" at bounding box center [622, 259] width 72 height 24
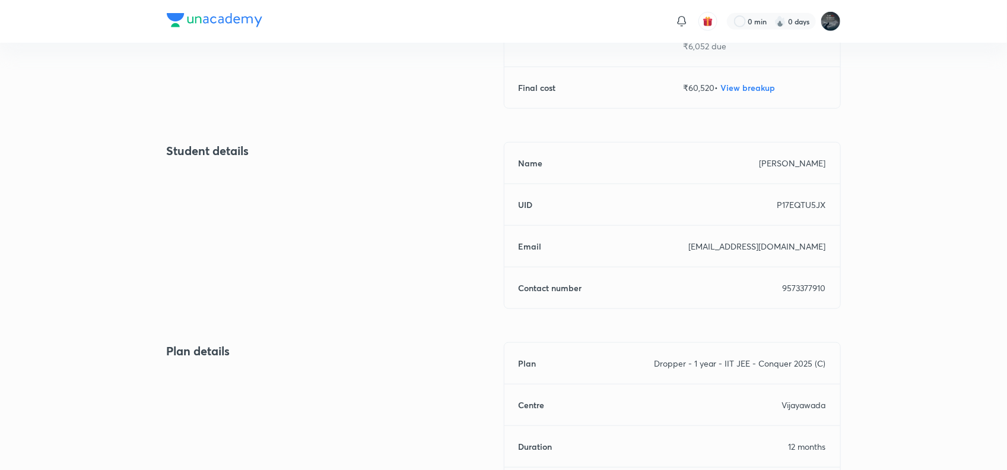
scroll to position [401, 0]
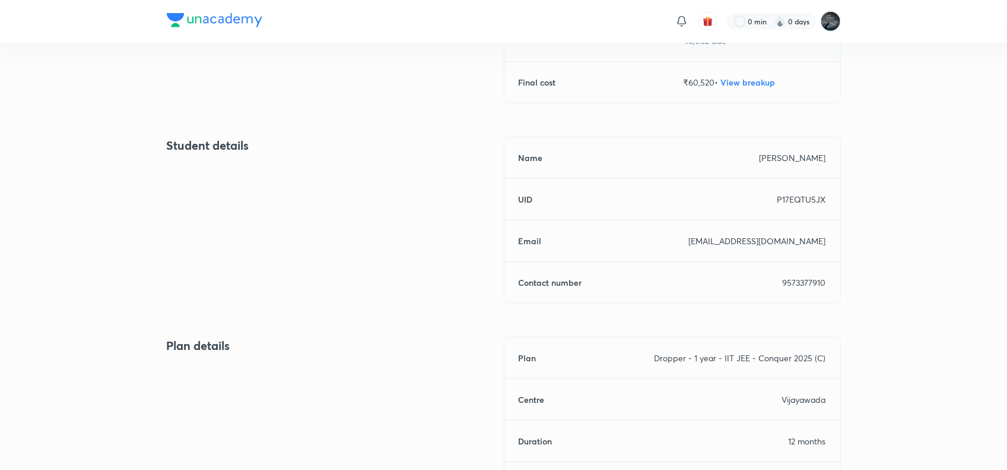
click at [801, 282] on p "9573377910" at bounding box center [804, 282] width 43 height 12
copy p "9573377910"
click at [801, 282] on p "9573377910" at bounding box center [804, 282] width 43 height 12
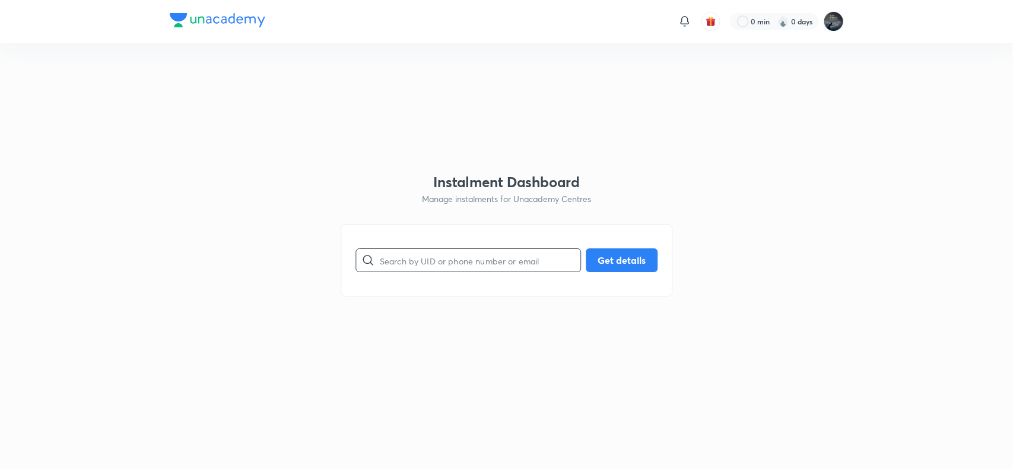
click at [443, 255] on input "text" at bounding box center [480, 260] width 201 height 30
paste input "B9H1WQ3RG2"
type input "B9H1WQ3RG2"
click at [614, 257] on button "Get details" at bounding box center [622, 259] width 72 height 24
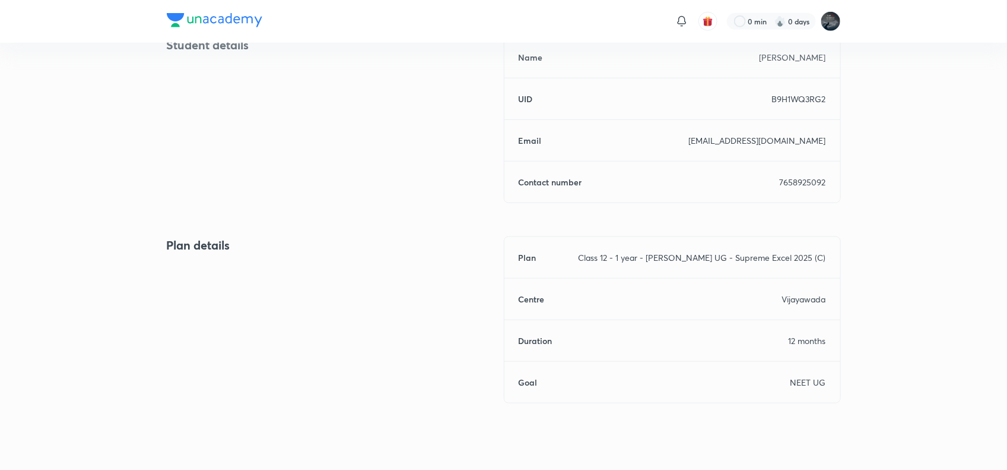
scroll to position [502, 0]
click at [793, 184] on p "7658925092" at bounding box center [803, 181] width 46 height 12
copy p "7658925092"
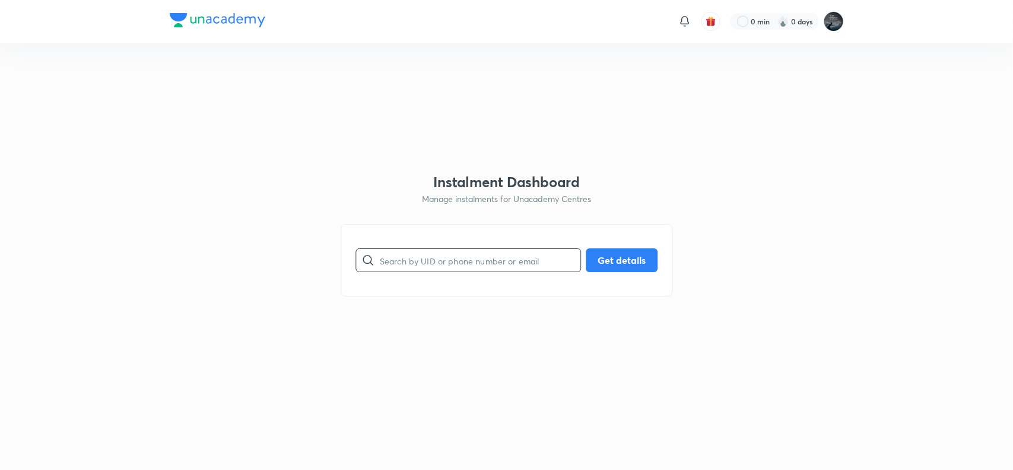
click at [423, 269] on input "text" at bounding box center [480, 260] width 201 height 30
paste input "Q5V826D9AL"
type input "Q5V826D9AL"
click at [620, 256] on button "Get details" at bounding box center [622, 259] width 72 height 24
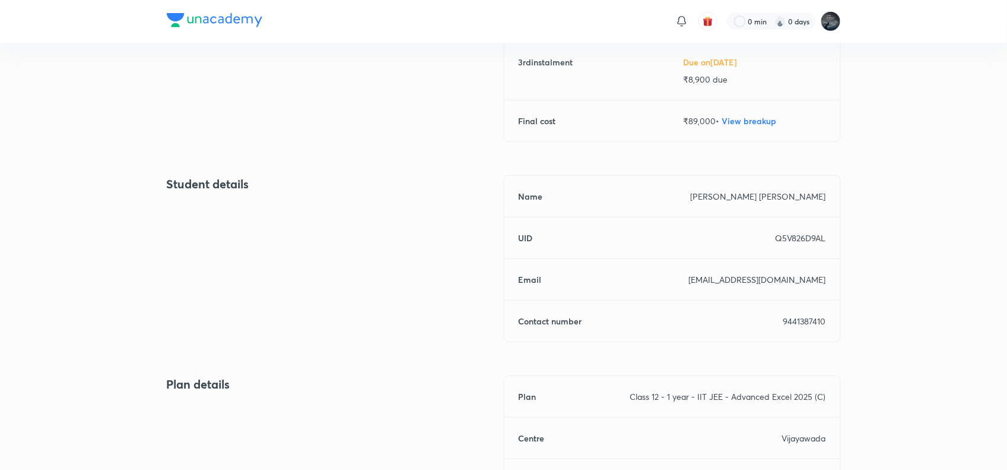
scroll to position [377, 0]
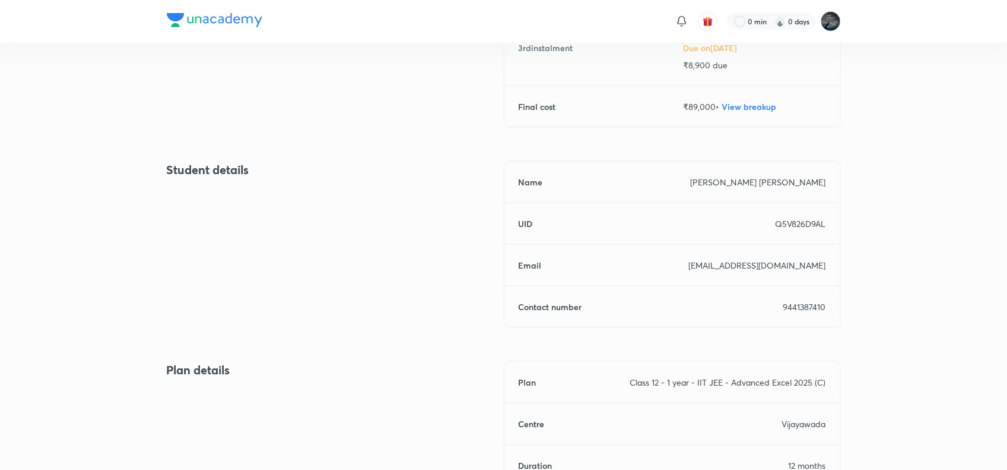
click at [815, 313] on div "Name Bodam Chenna Kishore Reddy UID Q5V826D9AL Email bchandrabhargavi@gmail.com…" at bounding box center [672, 244] width 337 height 167
copy p "9441387410"
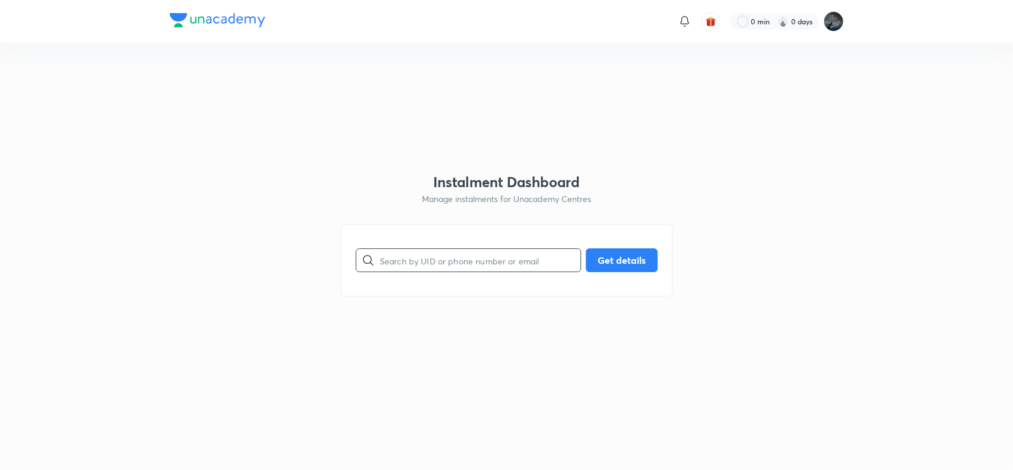
click at [421, 259] on input "text" at bounding box center [480, 260] width 201 height 30
paste input "GAIXKRR477"
type input "GAIXKRR477"
click at [607, 258] on button "Get details" at bounding box center [622, 259] width 72 height 24
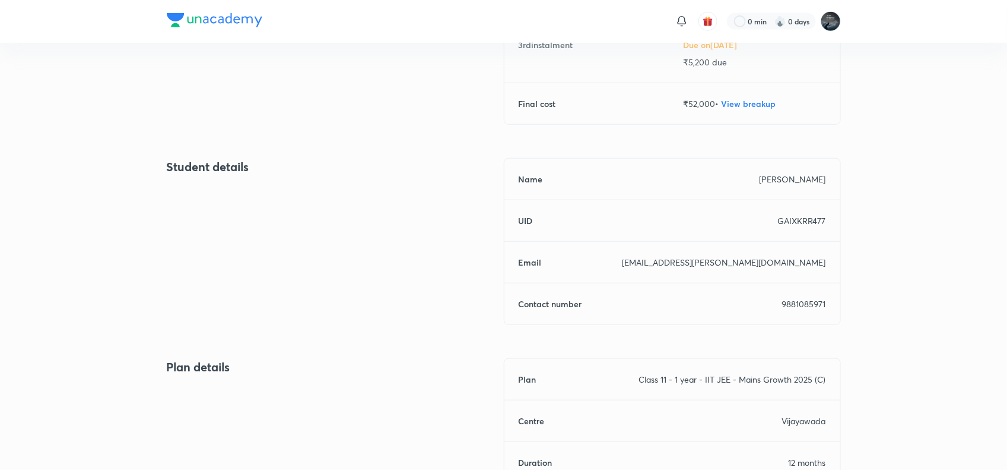
scroll to position [384, 0]
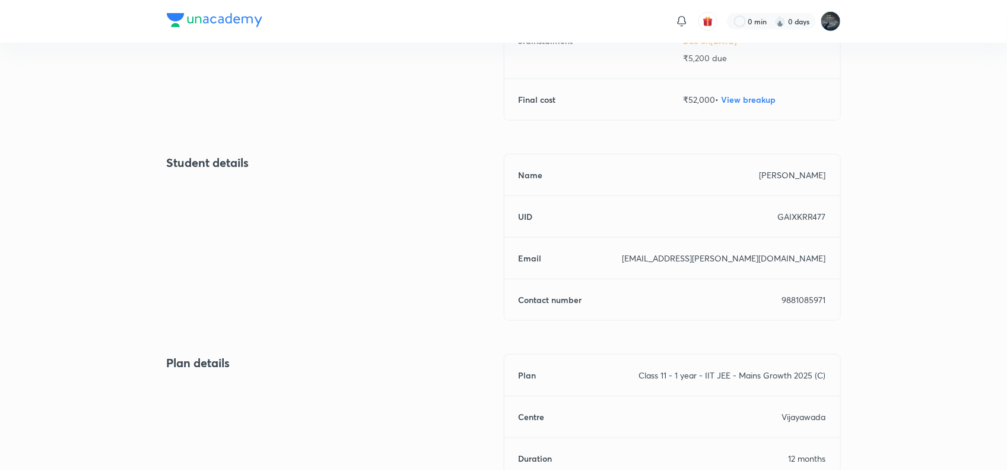
click at [814, 297] on p "9881085971" at bounding box center [804, 299] width 44 height 12
copy p "9881085971"
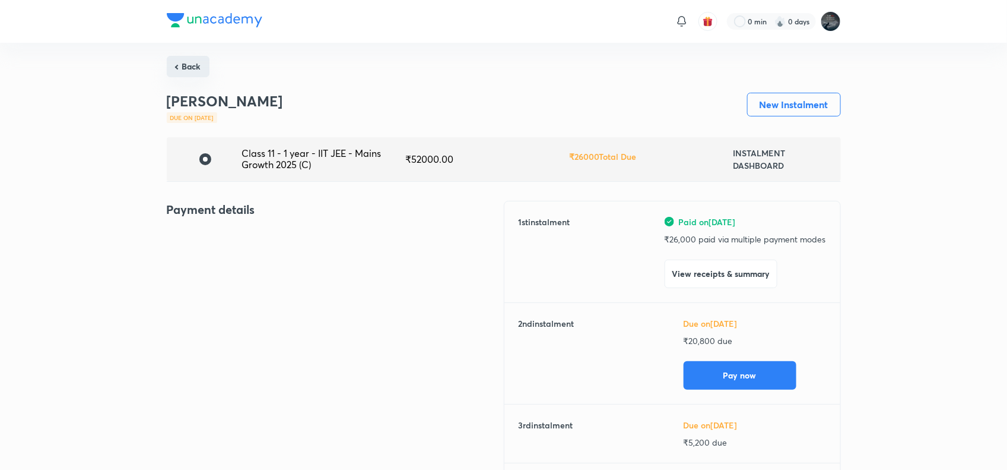
click at [198, 66] on button "Back" at bounding box center [188, 66] width 43 height 21
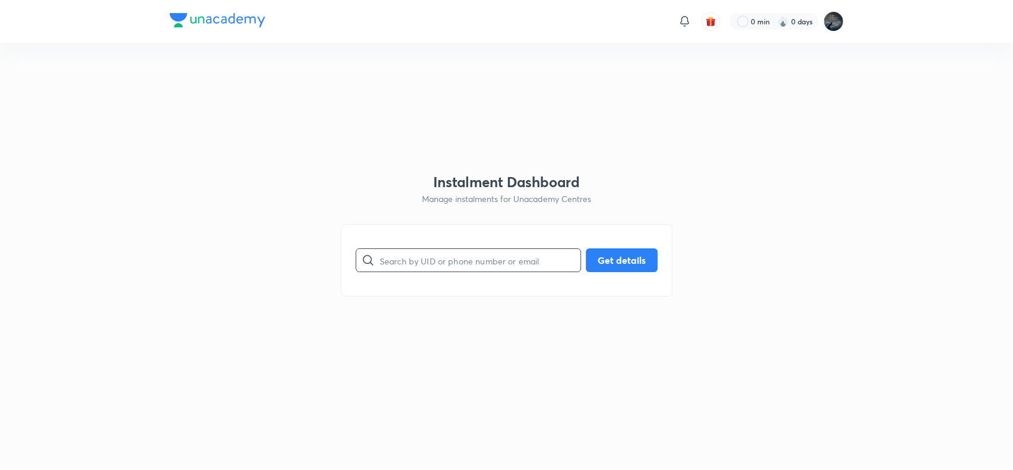
click at [420, 262] on input "text" at bounding box center [480, 260] width 201 height 30
paste input "05XMPQSB0T"
type input "05XMPQSB0T"
click at [615, 261] on button "Get details" at bounding box center [622, 259] width 72 height 24
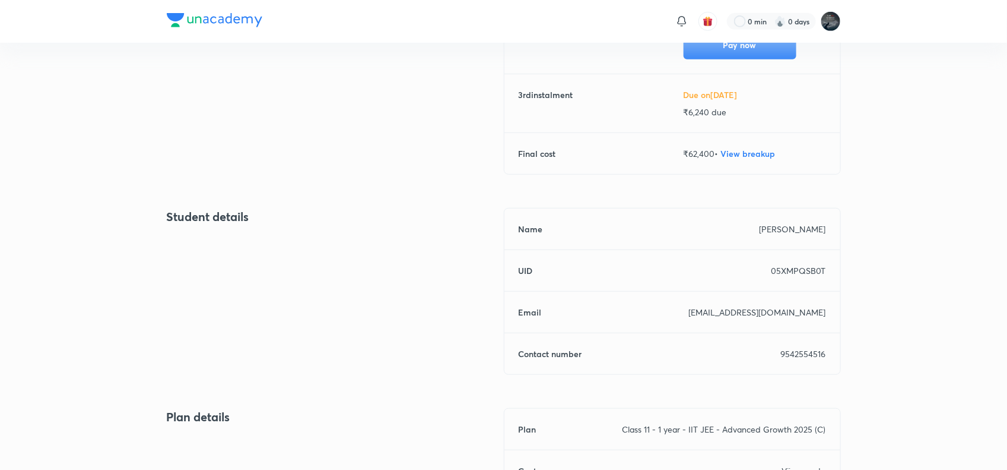
scroll to position [332, 0]
click at [799, 264] on p "05XMPQSB0T" at bounding box center [799, 268] width 55 height 12
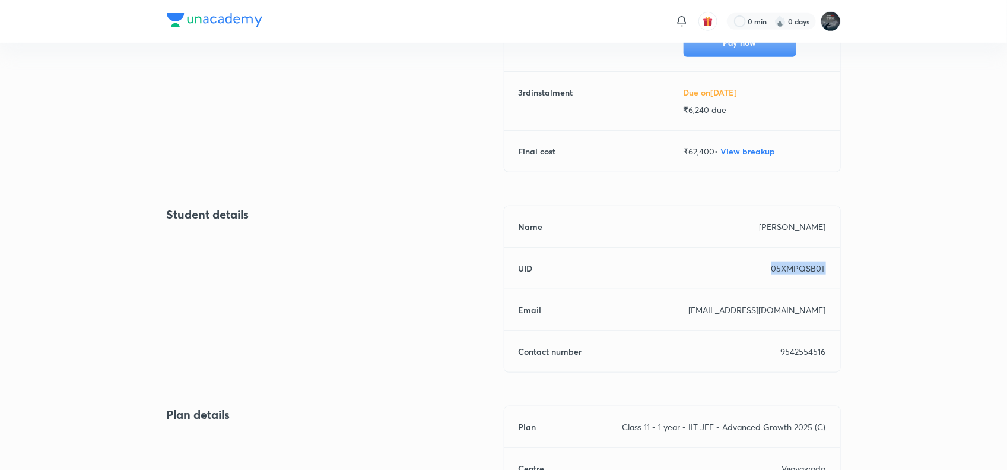
copy p "05XMPQSB0T"
click at [799, 264] on p "05XMPQSB0T" at bounding box center [799, 268] width 55 height 12
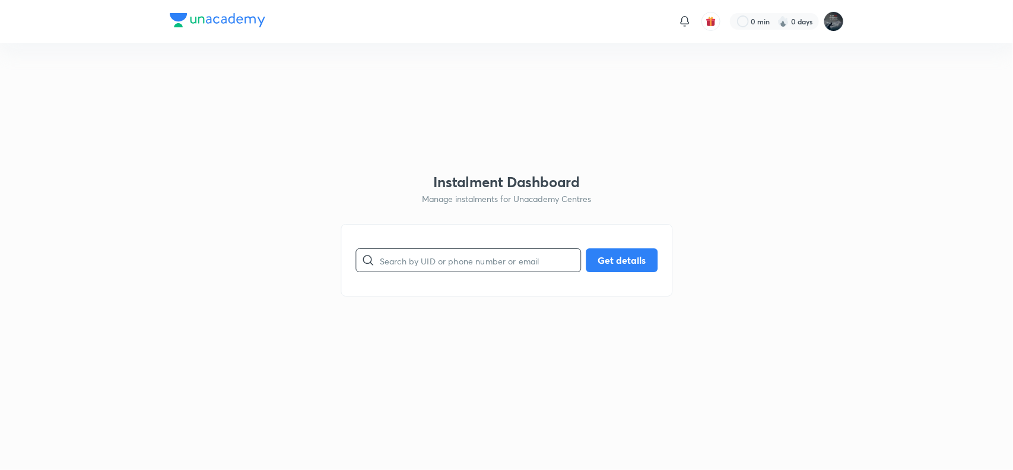
click at [447, 260] on input "text" at bounding box center [480, 260] width 201 height 30
paste input "LVM7FHZKP5"
type input "LVM7FHZKP5"
click at [616, 253] on button "Get details" at bounding box center [622, 259] width 72 height 24
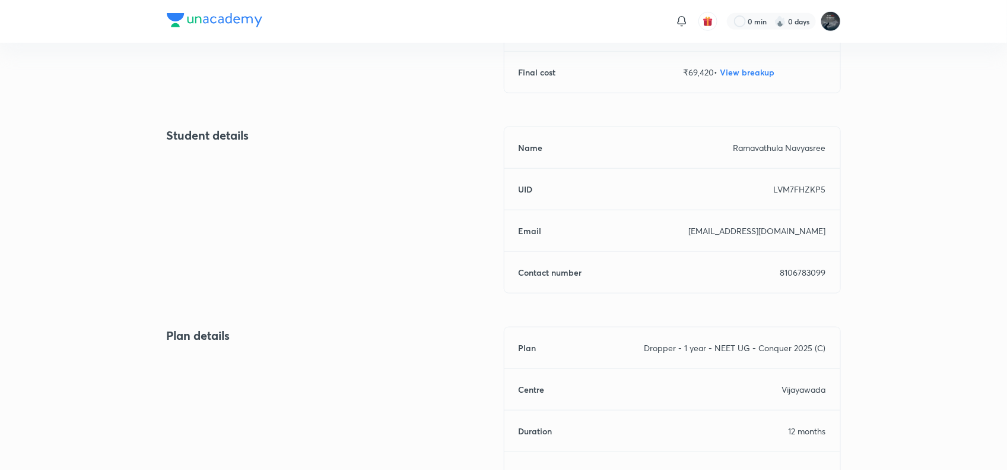
scroll to position [413, 0]
click at [797, 269] on p "8106783099" at bounding box center [804, 271] width 46 height 12
copy p "8106783099"
click at [797, 269] on p "8106783099" at bounding box center [804, 271] width 46 height 12
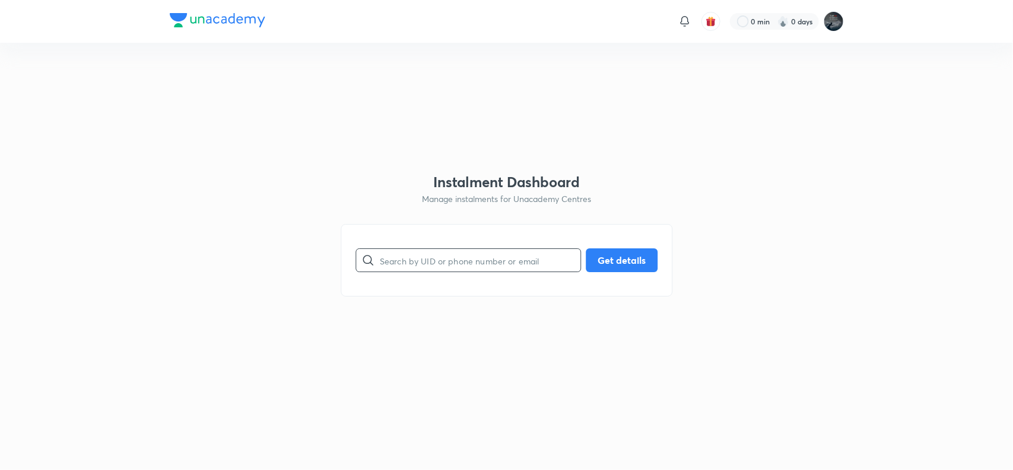
paste input "05XMPQSB0T"
drag, startPoint x: 0, startPoint y: 0, endPoint x: 414, endPoint y: 263, distance: 490.8
click at [414, 263] on input "05XMPQSB0T" at bounding box center [480, 260] width 201 height 30
type input "05XMPQSB0T"
click at [608, 259] on button "Get details" at bounding box center [622, 259] width 72 height 24
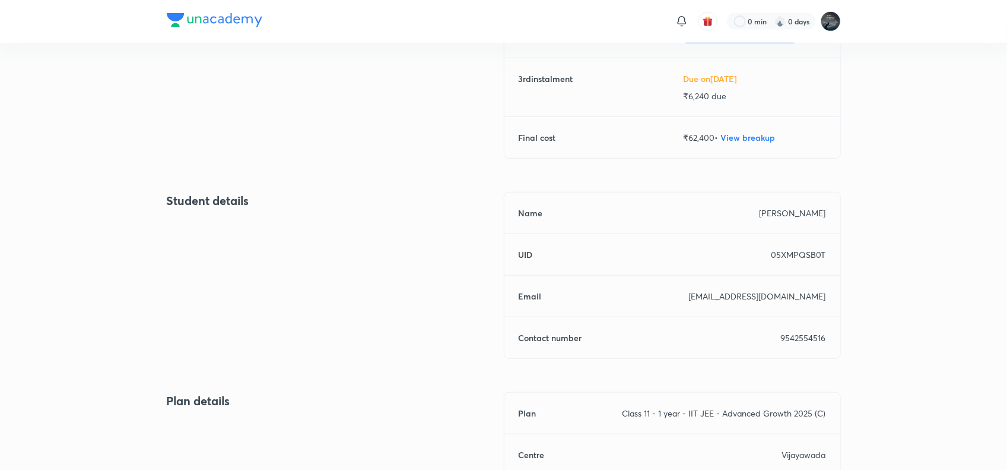
scroll to position [371, 0]
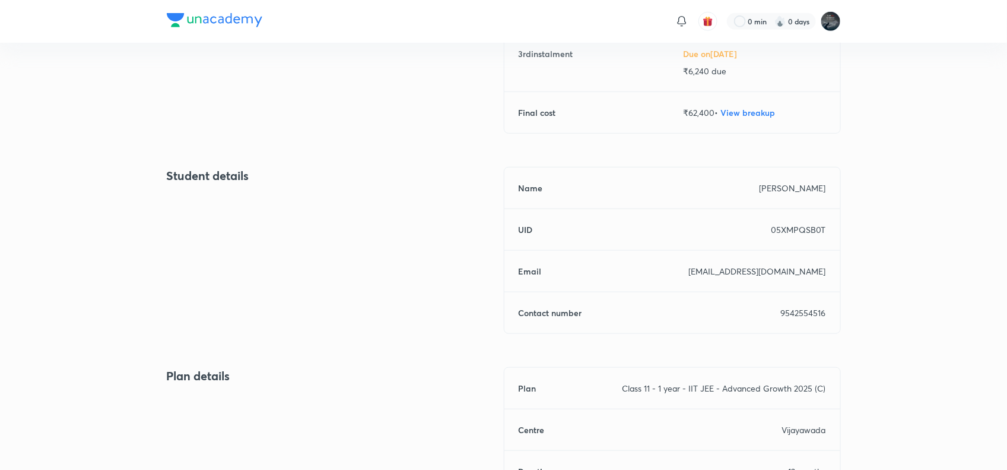
click at [797, 318] on p "9542554516" at bounding box center [803, 312] width 45 height 12
copy p "9542554516"
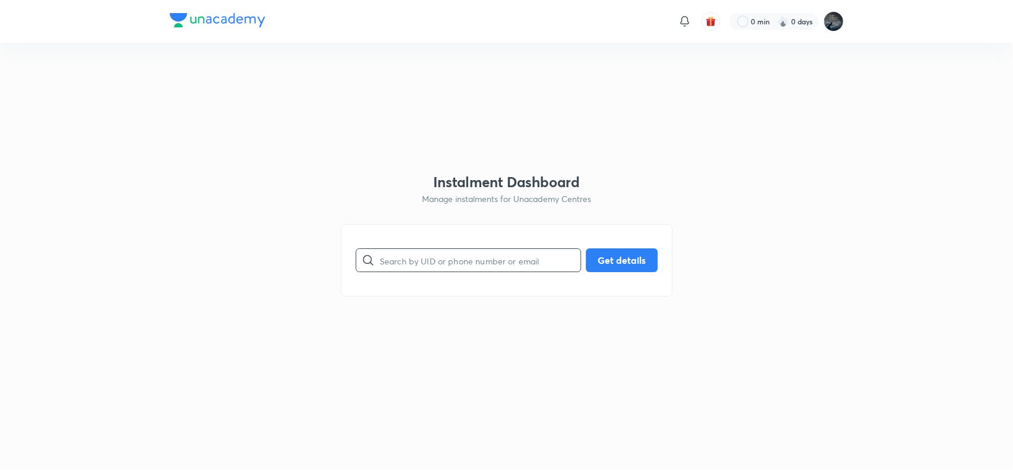
paste input "1MKKI1X7GR"
drag, startPoint x: 0, startPoint y: 0, endPoint x: 449, endPoint y: 263, distance: 520.7
click at [449, 263] on input "1MKKI1X7GR" at bounding box center [480, 260] width 201 height 30
type input "1MKKI1X7GR"
click at [628, 258] on button "Get details" at bounding box center [622, 259] width 72 height 24
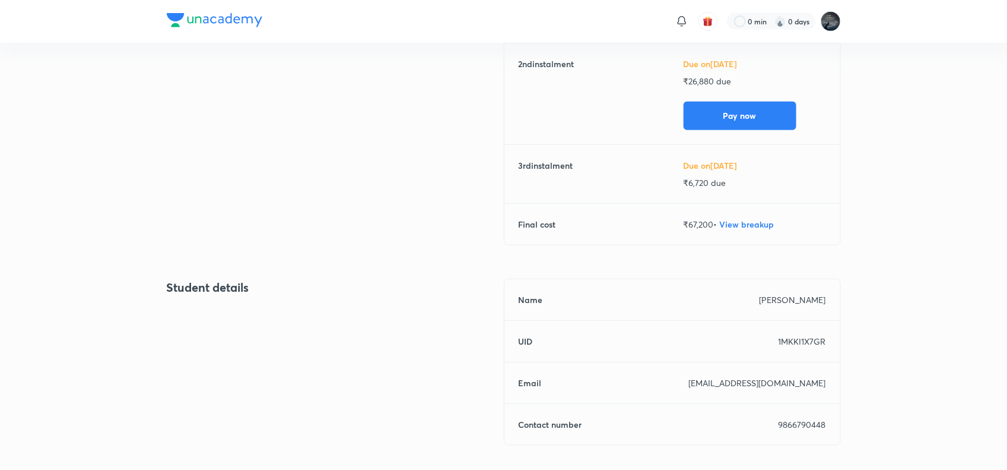
scroll to position [263, 0]
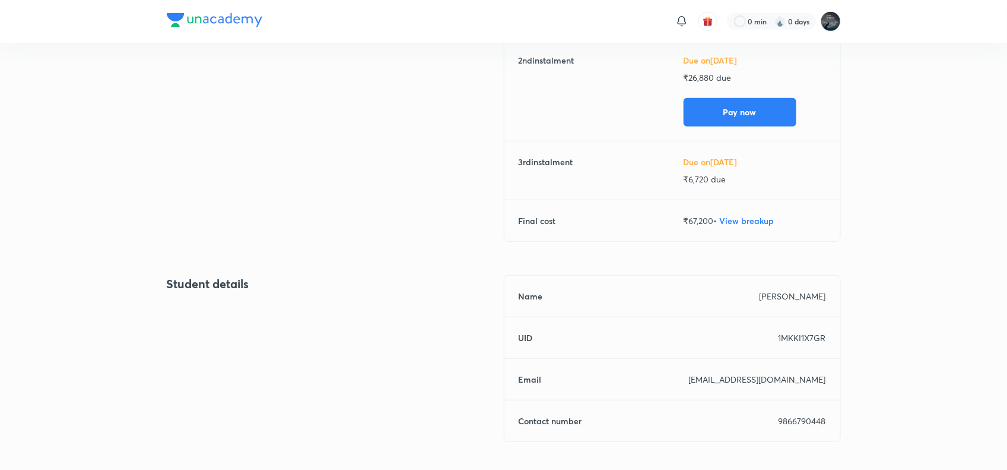
click at [803, 416] on p "9866790448" at bounding box center [802, 420] width 47 height 12
copy p "9866790448"
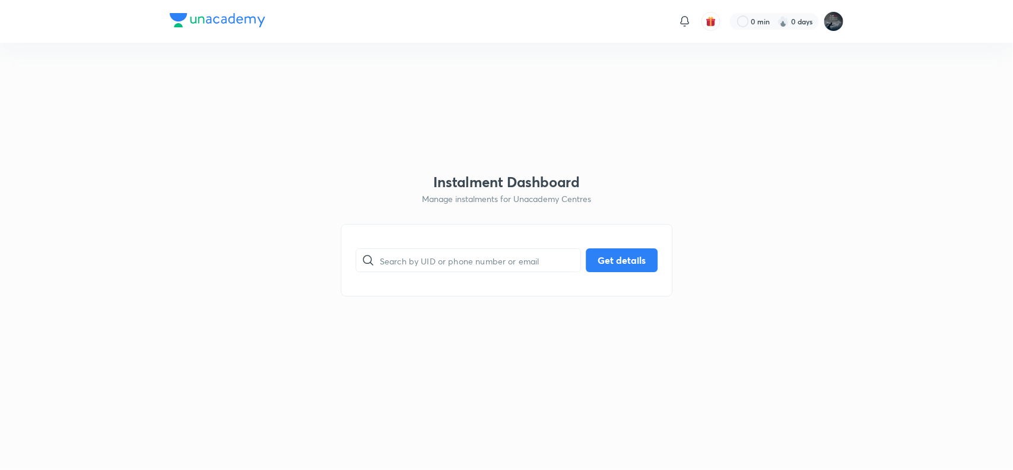
paste input "S2BYWMZIAN"
click at [430, 253] on input "S2BYWMZIAN" at bounding box center [480, 260] width 201 height 30
type input "S2BYWMZIAN"
click at [628, 259] on button "Get details" at bounding box center [622, 259] width 72 height 24
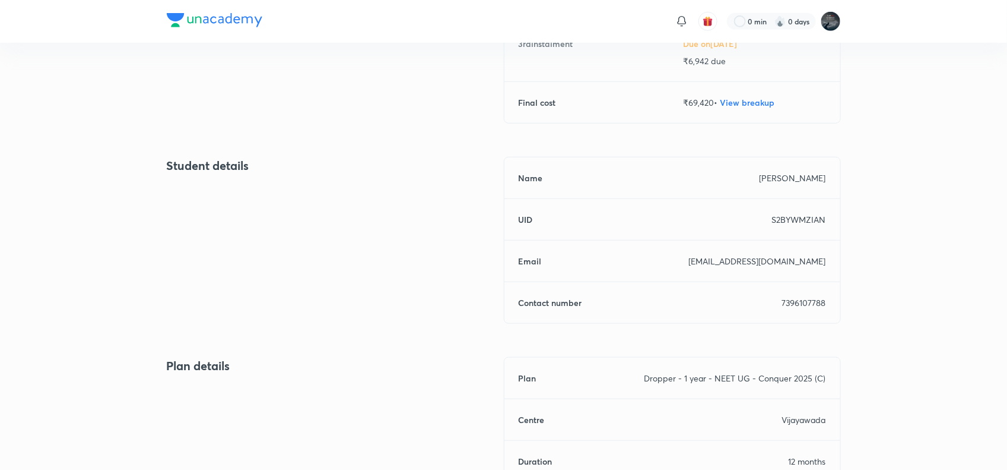
scroll to position [382, 0]
click at [803, 302] on p "7396107788" at bounding box center [804, 302] width 44 height 12
copy p "7396107788"
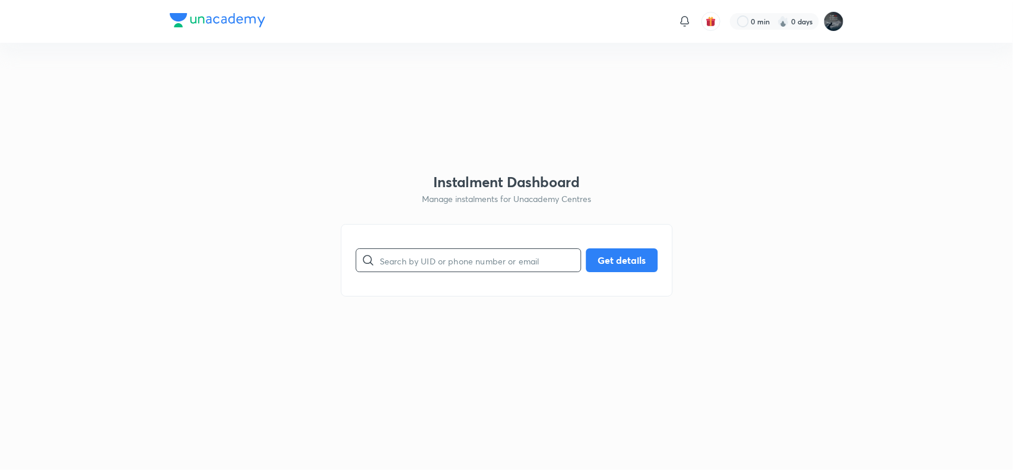
click at [442, 256] on input "text" at bounding box center [480, 260] width 201 height 30
paste input "V60UXON3H9"
type input "V60UXON3H9"
click at [639, 262] on button "Get details" at bounding box center [622, 259] width 72 height 24
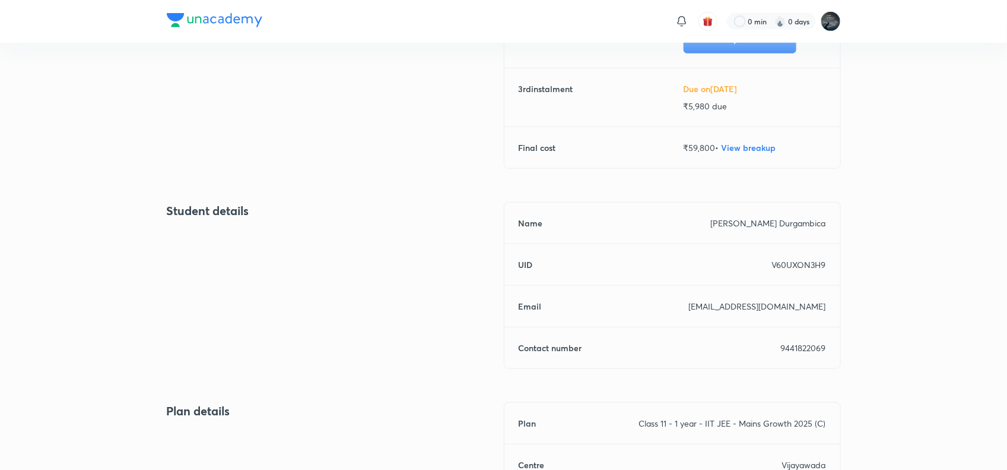
scroll to position [337, 0]
click at [798, 351] on p "9441822069" at bounding box center [803, 347] width 45 height 12
copy p "9441822069"
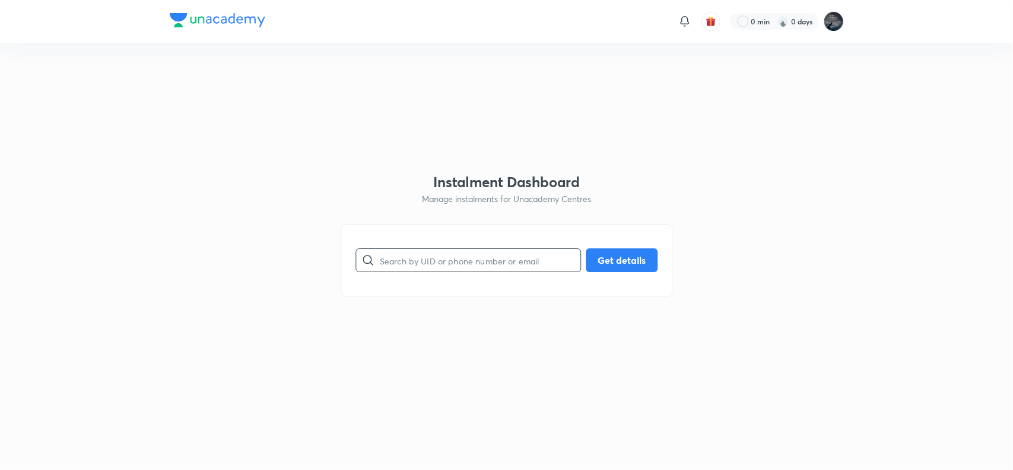
click at [442, 274] on input "text" at bounding box center [480, 260] width 201 height 30
paste input "OAW1IY5JP8"
type input "OAW1IY5JP8"
click at [619, 262] on button "Get details" at bounding box center [622, 259] width 72 height 24
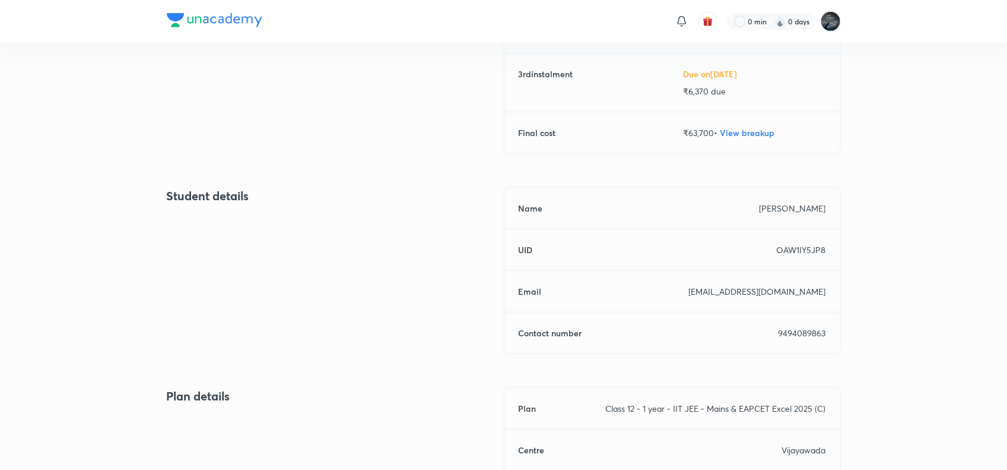
scroll to position [351, 0]
click at [808, 327] on p "9494089863" at bounding box center [802, 332] width 47 height 12
copy p "9494089863"
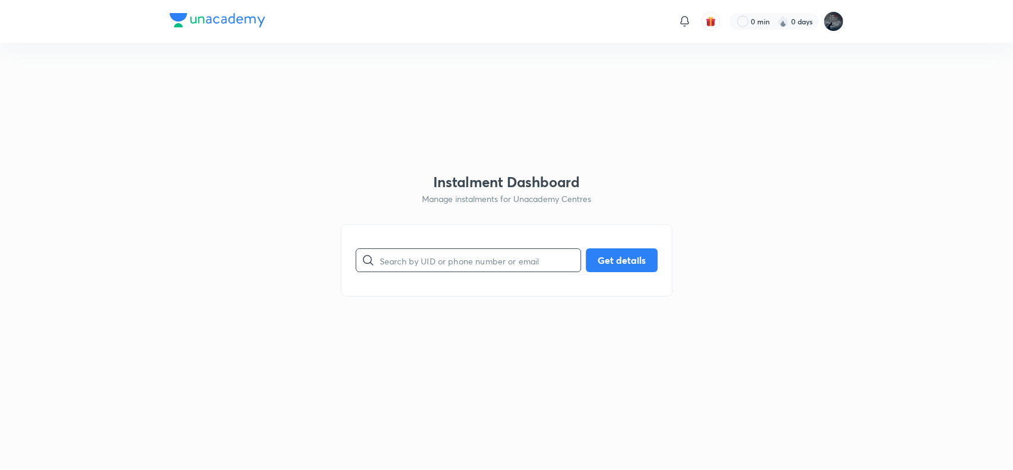
drag, startPoint x: 0, startPoint y: 0, endPoint x: 401, endPoint y: 262, distance: 478.7
click at [401, 262] on div "​ Get details" at bounding box center [507, 260] width 332 height 72
click at [401, 262] on input "text" at bounding box center [480, 260] width 201 height 30
paste input "FVT6JHSAV2"
type input "FVT6JHSAV2"
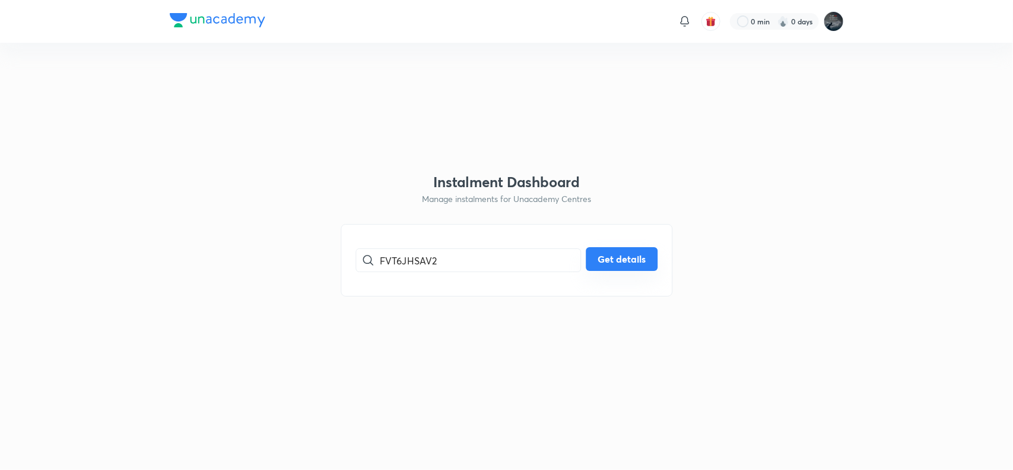
click at [607, 261] on button "Get details" at bounding box center [622, 259] width 72 height 24
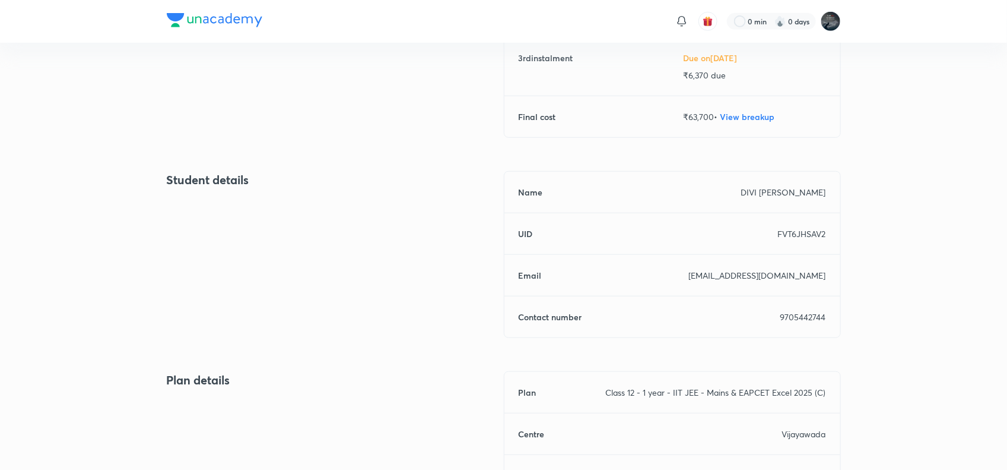
scroll to position [368, 0]
click at [803, 308] on div "Name DIVI VARSHITH UID FVT6JHSAV2 Email divirahul65@gmail.com Contact number 97…" at bounding box center [672, 253] width 337 height 167
copy p "9705442744"
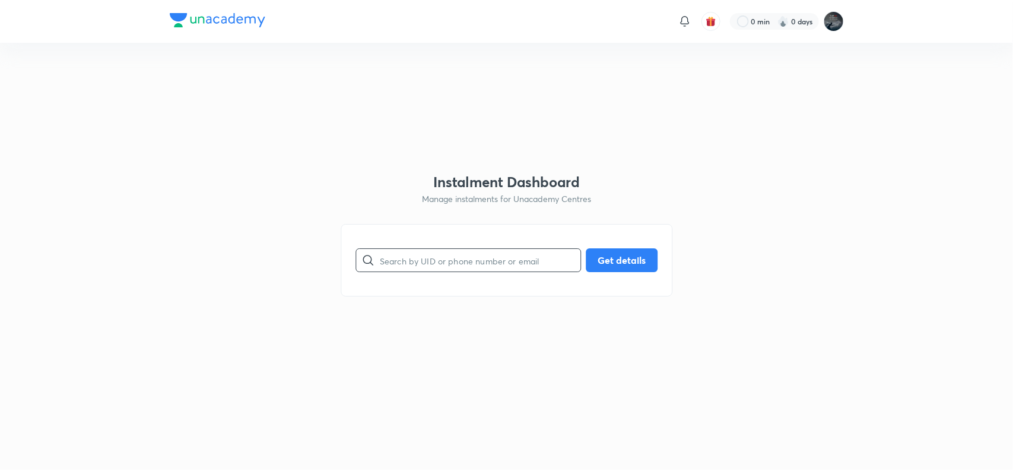
click at [444, 256] on input "text" at bounding box center [480, 260] width 201 height 30
paste input "YHOLB2ANVS"
type input "YHOLB2ANVS"
click at [623, 251] on button "Get details" at bounding box center [622, 259] width 72 height 24
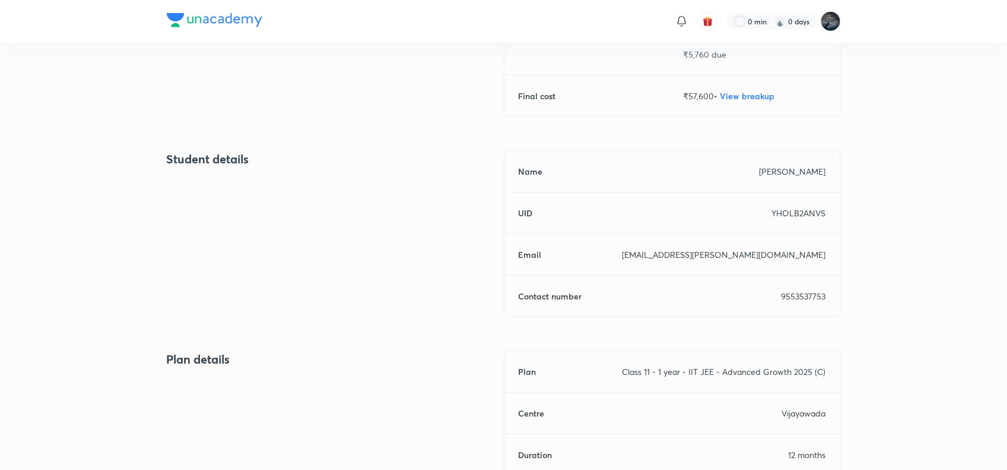
scroll to position [389, 0]
click at [808, 291] on p "9553537753" at bounding box center [804, 295] width 45 height 12
copy p "9553537753"
click at [808, 291] on p "9553537753" at bounding box center [804, 295] width 45 height 12
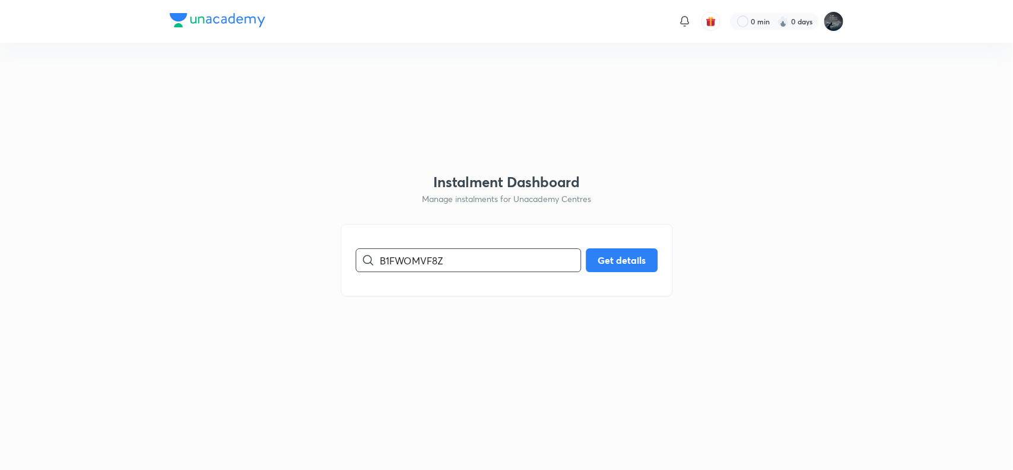
click at [444, 263] on input "B1FWOMVF8Z" at bounding box center [480, 260] width 201 height 30
type input "B1FWOMVF8Z"
click at [615, 256] on button "Get details" at bounding box center [622, 259] width 72 height 24
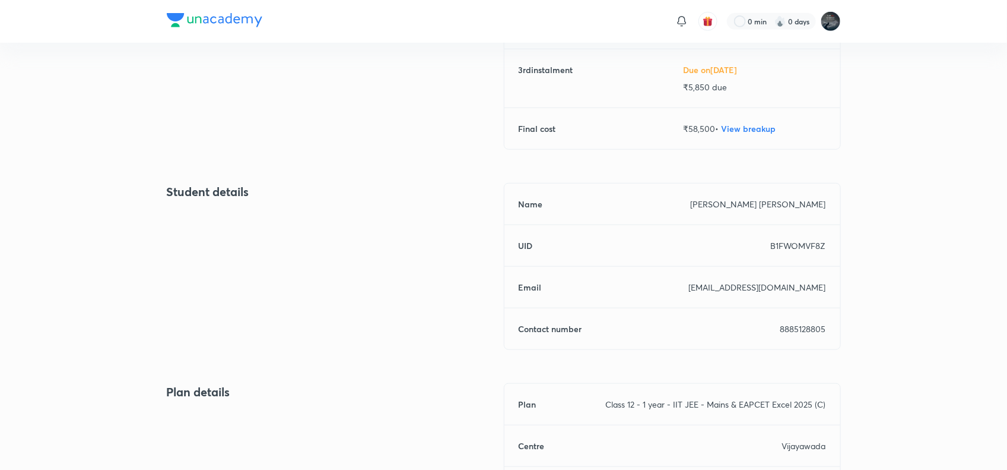
scroll to position [356, 0]
click at [806, 329] on p "8885128805" at bounding box center [804, 327] width 46 height 12
copy p "8885128805"
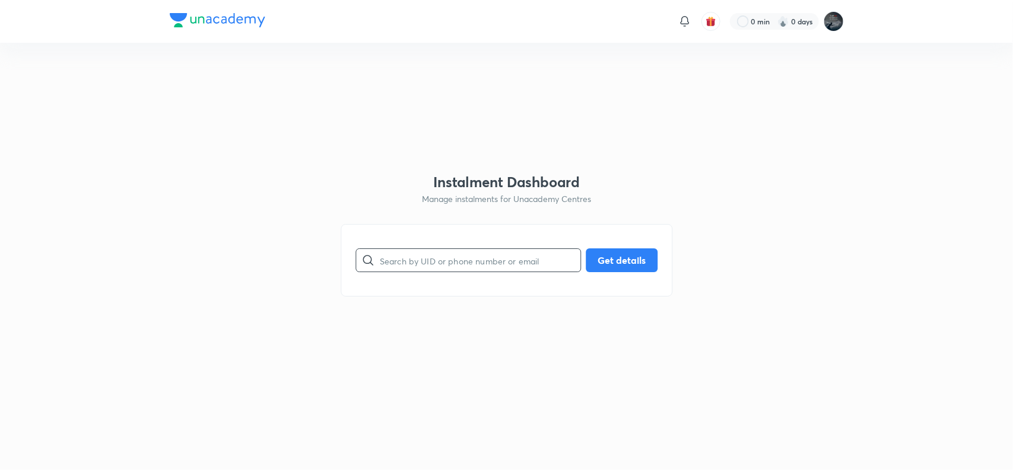
click at [455, 259] on input "text" at bounding box center [480, 260] width 201 height 30
paste input "GEWHEF9IA8"
type input "GEWHEF9IA8"
click at [603, 255] on button "Get details" at bounding box center [622, 259] width 72 height 24
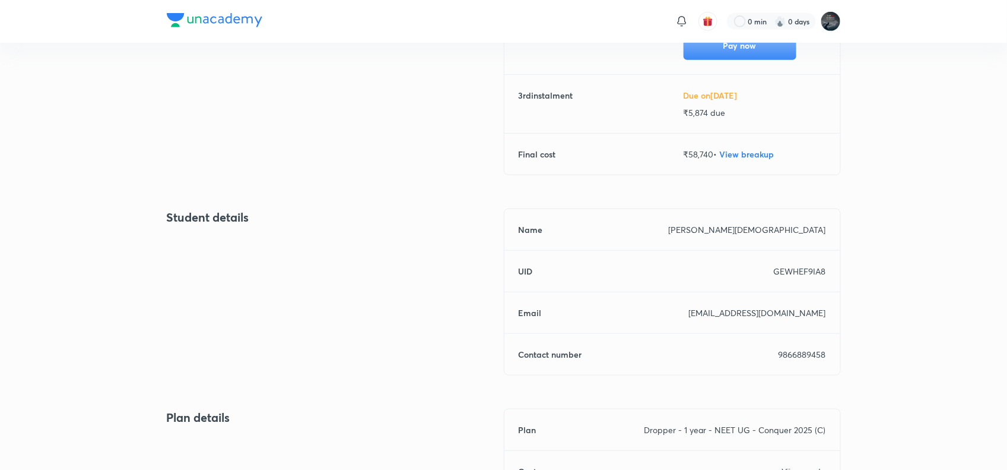
scroll to position [336, 0]
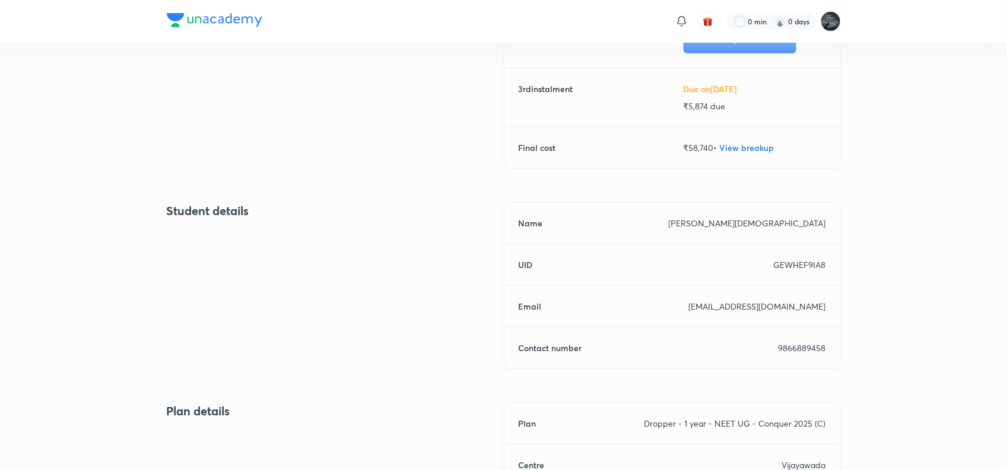
click at [793, 342] on p "9866889458" at bounding box center [802, 347] width 47 height 12
copy p "9866889458"
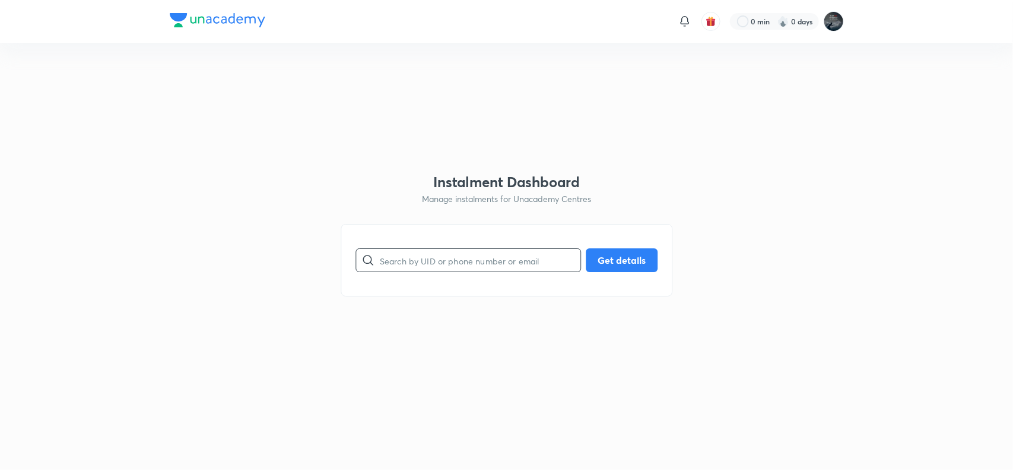
paste input "5SA23CRR6P"
click at [419, 253] on input "5SA23CRR6P" at bounding box center [480, 260] width 201 height 30
type input "5SA23CRR6P"
click at [620, 253] on button "Get details" at bounding box center [622, 259] width 72 height 24
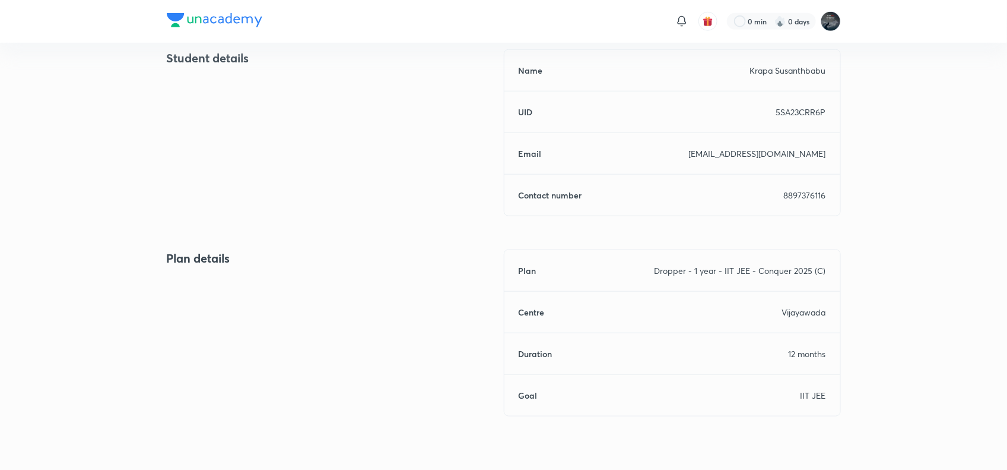
scroll to position [490, 0]
click at [810, 186] on div "Name [PERSON_NAME] UID 5SA23CRR6P Email [EMAIL_ADDRESS][DOMAIN_NAME] Contact nu…" at bounding box center [672, 131] width 337 height 167
copy p "8897376116"
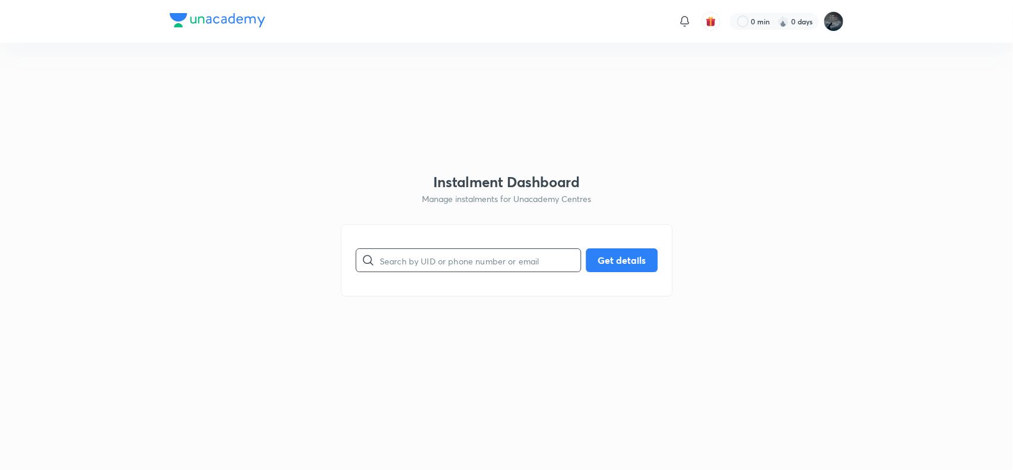
click at [399, 259] on input "text" at bounding box center [480, 260] width 201 height 30
paste input "JVS4IG61O5"
type input "JVS4IG61O5"
click at [639, 261] on button "Get details" at bounding box center [622, 259] width 72 height 24
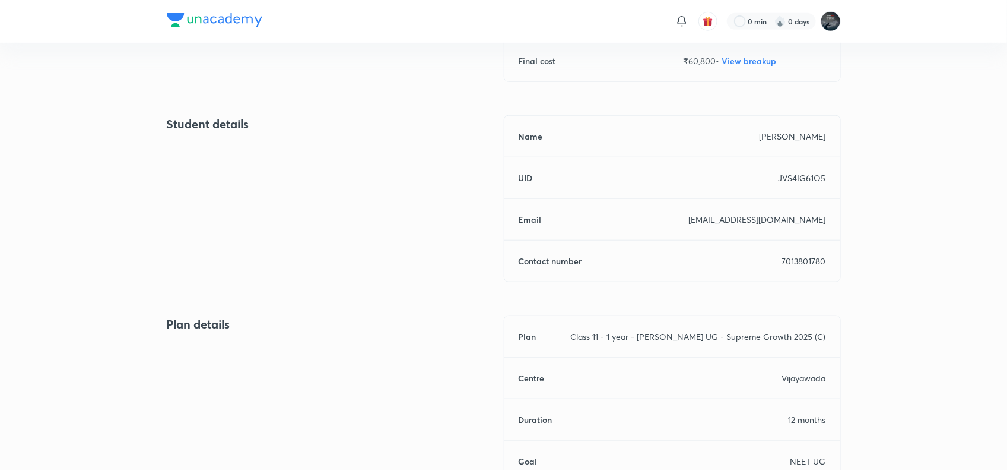
scroll to position [432, 0]
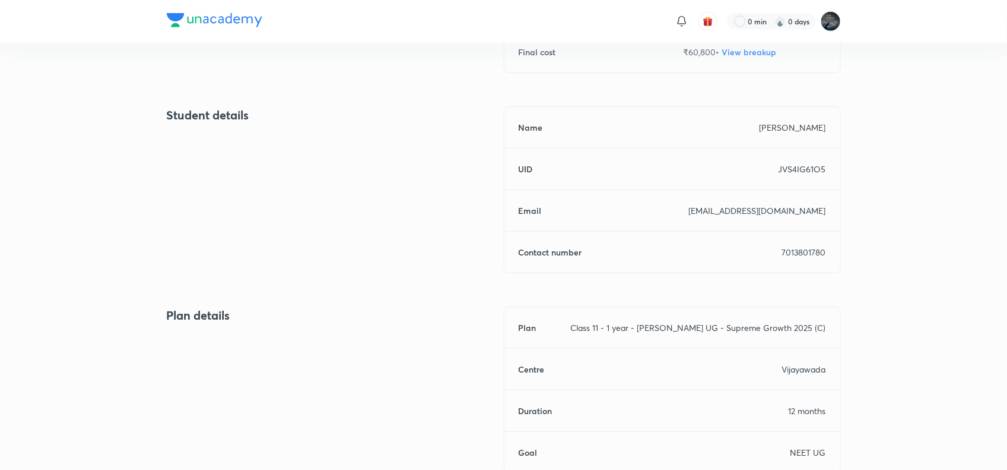
click at [803, 256] on p "7013801780" at bounding box center [804, 252] width 44 height 12
copy p "7013801780"
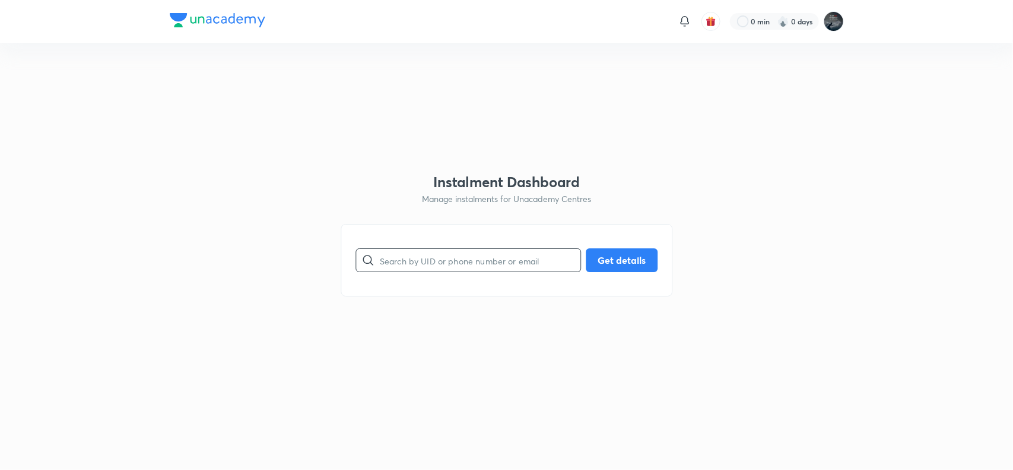
paste input "WDPIJRG3GI"
drag, startPoint x: 0, startPoint y: 0, endPoint x: 416, endPoint y: 264, distance: 492.9
click at [416, 264] on input "WDPIJRG3GI" at bounding box center [480, 260] width 201 height 30
type input "WDPIJRG3GI"
click at [620, 255] on button "Get details" at bounding box center [622, 259] width 72 height 24
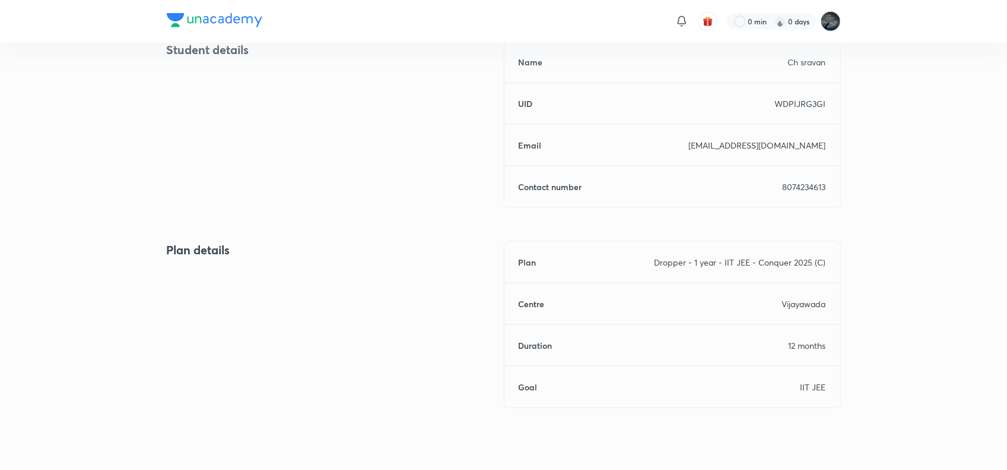
scroll to position [497, 0]
click at [799, 185] on p "8074234613" at bounding box center [804, 186] width 43 height 12
copy p "8074234613"
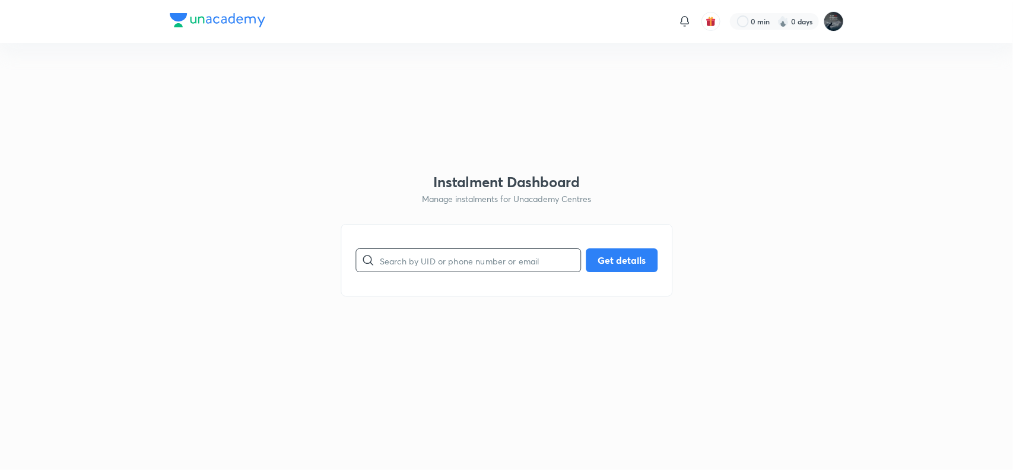
click at [511, 271] on input "text" at bounding box center [480, 260] width 201 height 30
paste input "NRT9HUAHX6"
type input "NRT9HUAHX6"
click at [608, 262] on button "Get details" at bounding box center [622, 259] width 72 height 24
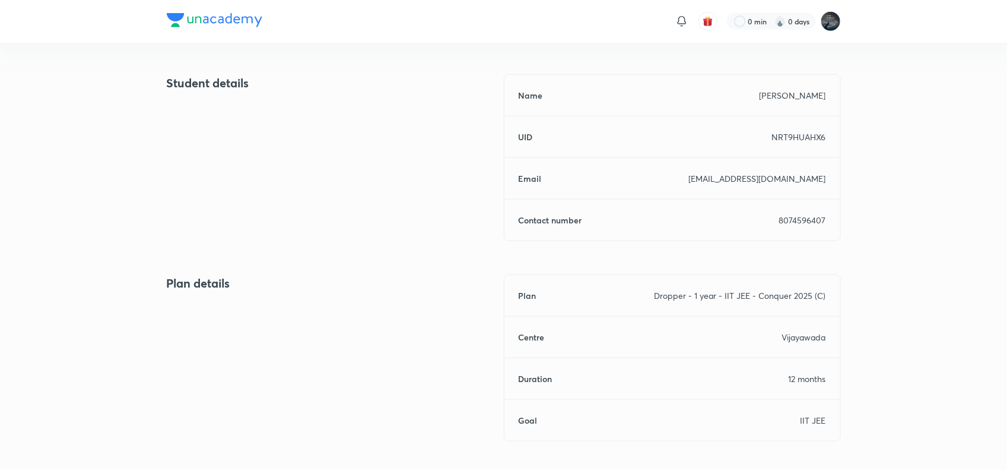
scroll to position [521, 0]
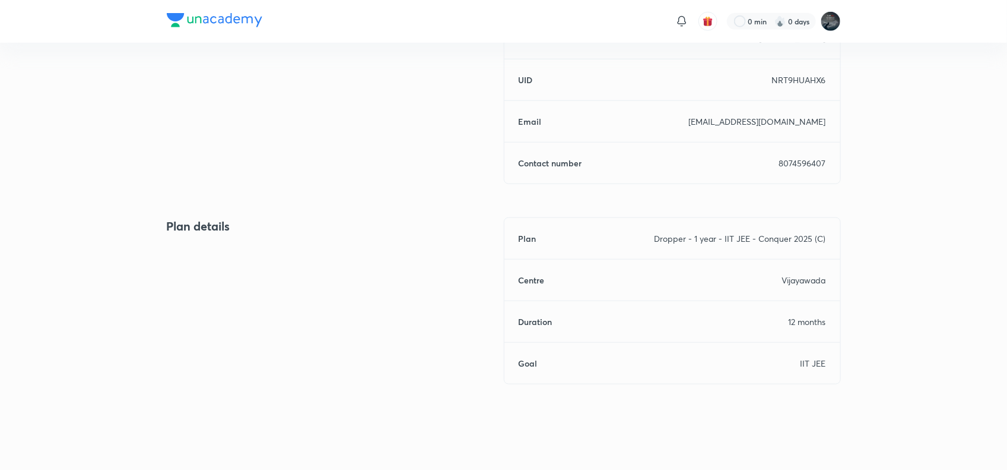
click at [812, 160] on p "8074596407" at bounding box center [802, 163] width 47 height 12
copy p "8074596407"
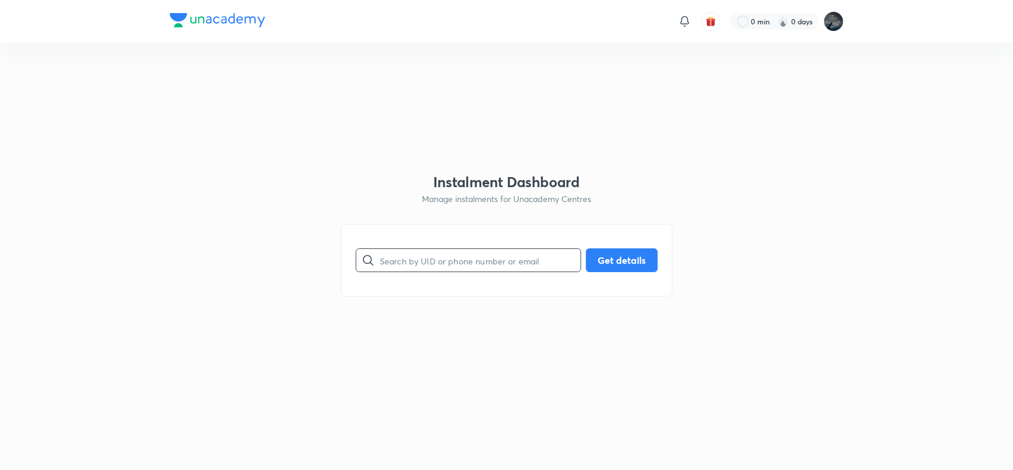
click at [493, 251] on input "text" at bounding box center [480, 260] width 201 height 30
paste input "TFSIS8G1JQ"
type input "TFSIS8G1JQ"
click at [606, 249] on button "Get details" at bounding box center [622, 259] width 72 height 24
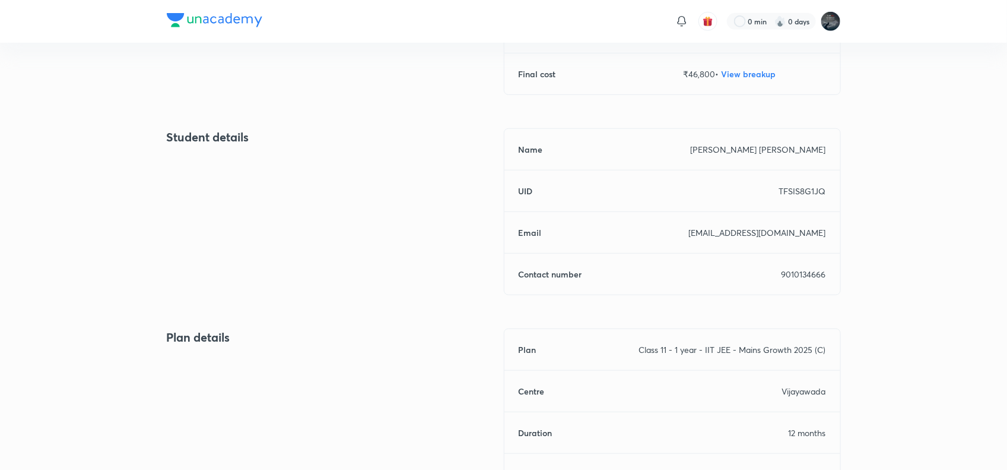
scroll to position [521, 0]
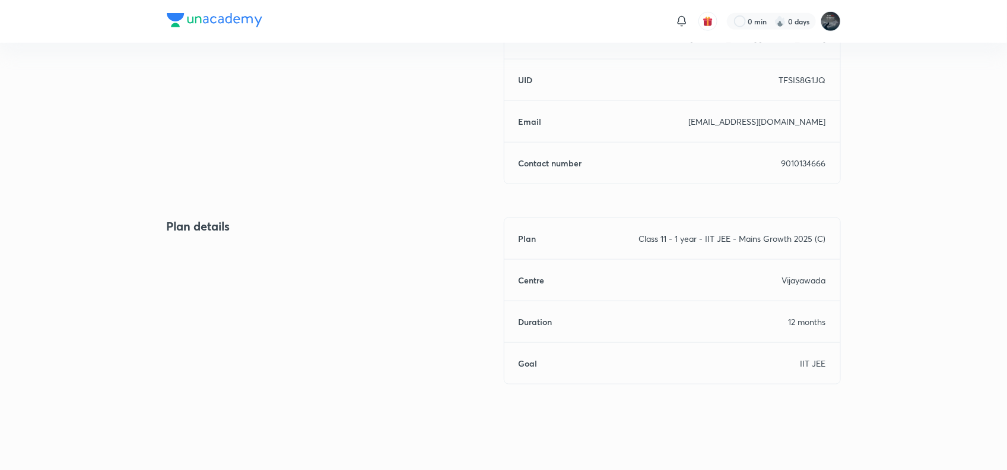
click at [809, 161] on p "9010134666" at bounding box center [804, 163] width 45 height 12
copy p "9010134666"
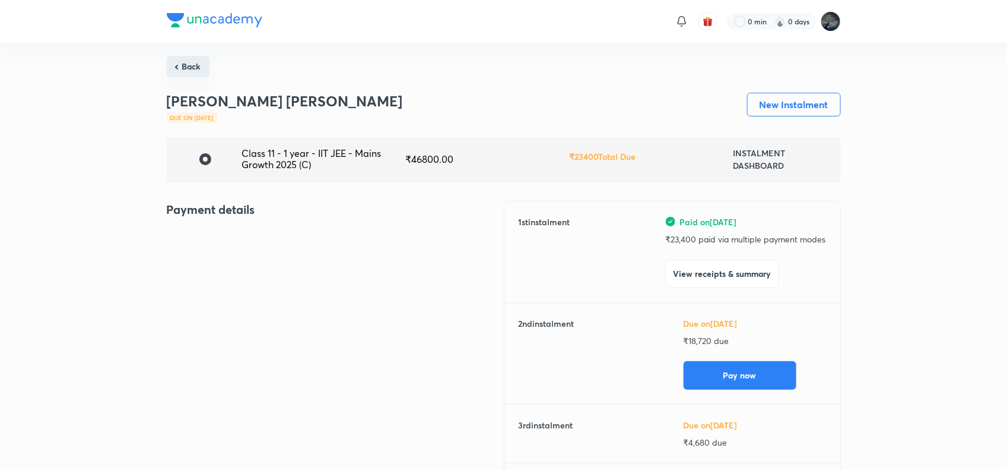
click at [185, 65] on button "Back" at bounding box center [188, 66] width 43 height 21
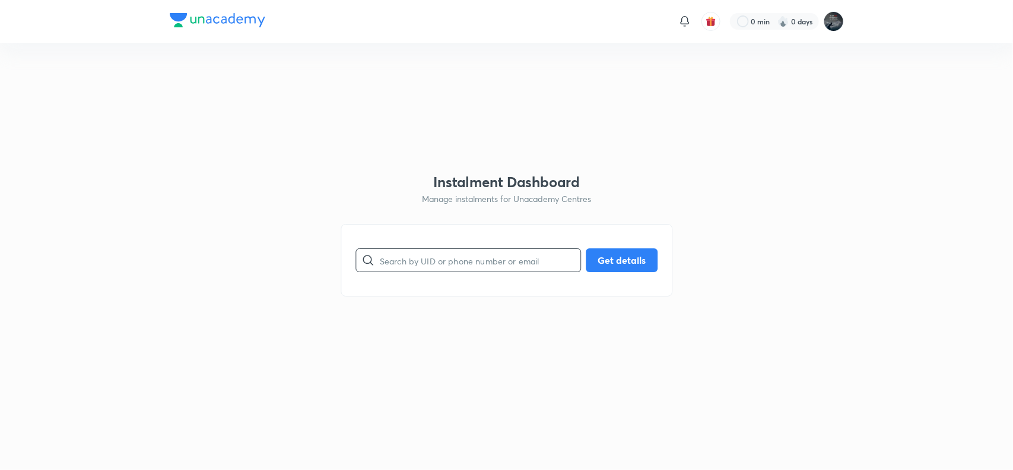
click at [405, 259] on input "text" at bounding box center [480, 260] width 201 height 30
paste input "ZWRJ0V8C9M"
type input "ZWRJ0V8C9M"
click at [636, 251] on button "Get details" at bounding box center [622, 259] width 72 height 24
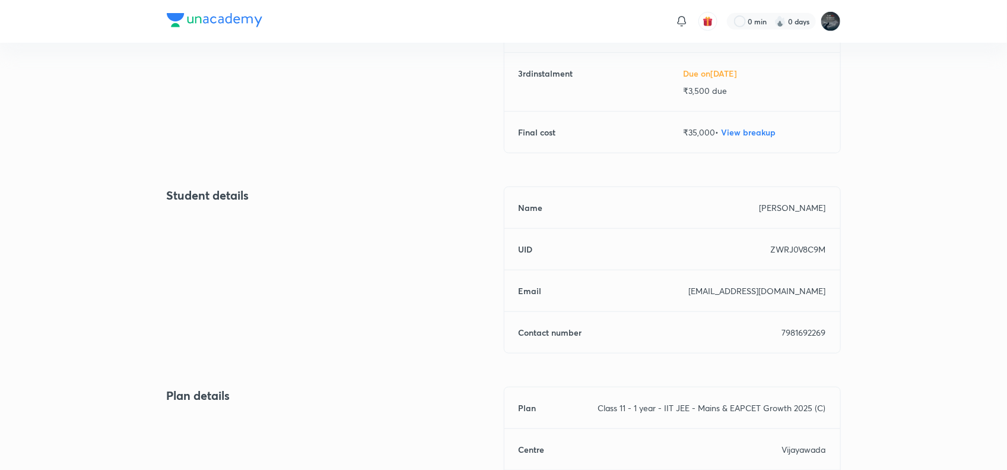
scroll to position [353, 0]
click at [799, 330] on p "7981692269" at bounding box center [804, 330] width 44 height 12
copy p "7981692269"
click at [799, 330] on p "7981692269" at bounding box center [804, 330] width 44 height 12
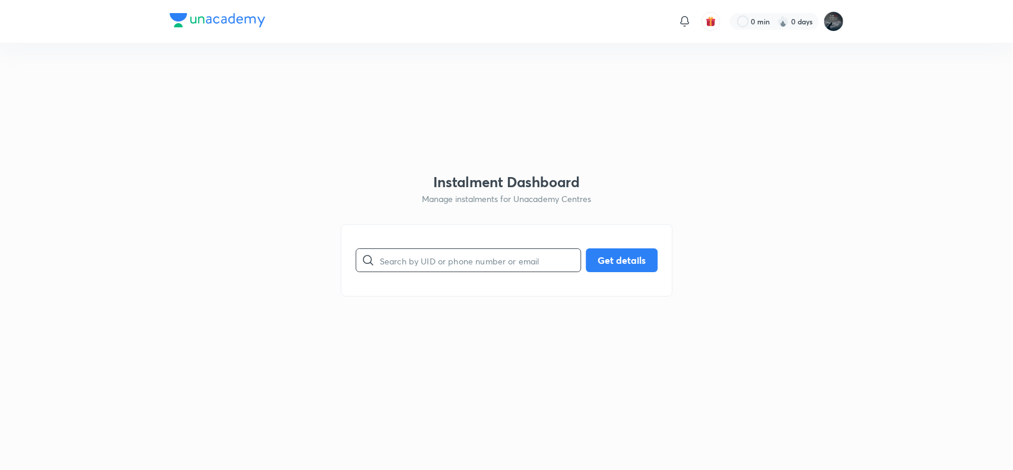
click at [433, 264] on input "text" at bounding box center [480, 260] width 201 height 30
type input "47R2F8AUW0"
click at [619, 255] on button "Get details" at bounding box center [622, 259] width 72 height 24
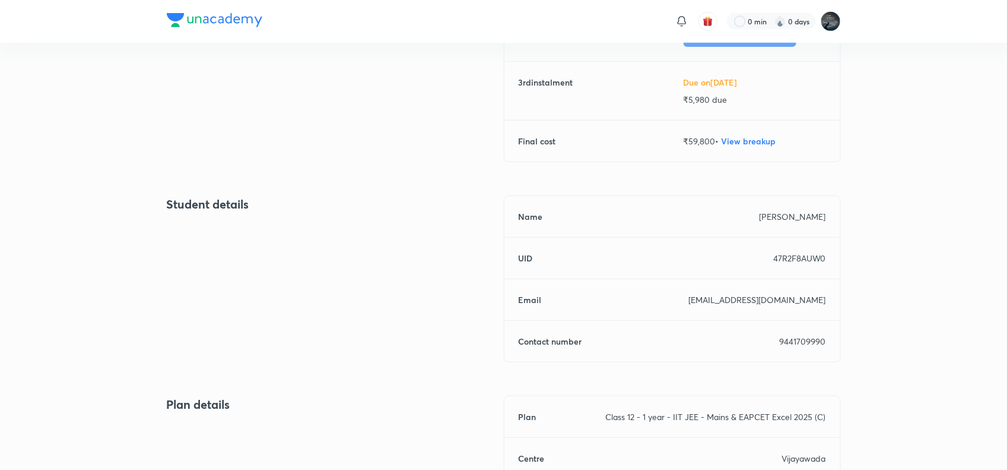
scroll to position [343, 0]
click at [798, 343] on p "9441709990" at bounding box center [803, 340] width 46 height 12
copy p "9441709990"
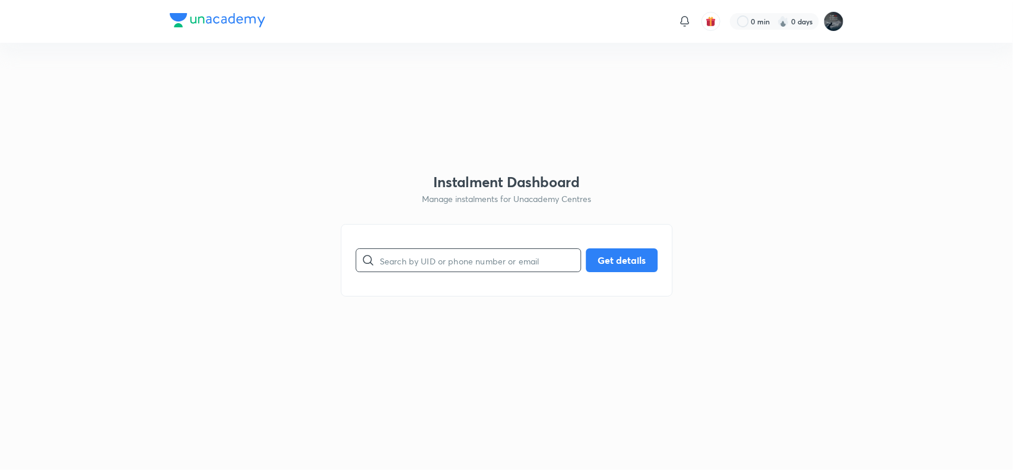
click at [453, 263] on input "text" at bounding box center [480, 260] width 201 height 30
paste input "2UDL5846WE"
type input "2UDL5846WE"
click at [619, 253] on button "Get details" at bounding box center [622, 259] width 72 height 24
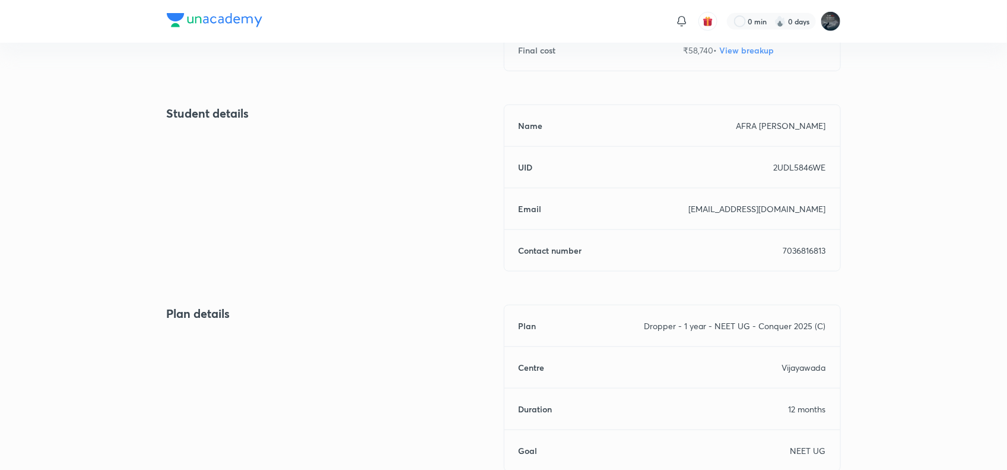
scroll to position [438, 0]
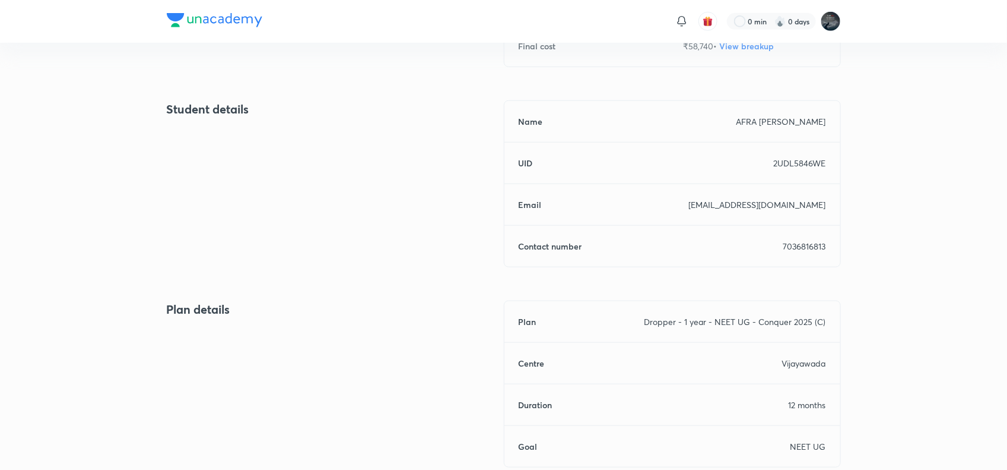
click at [798, 246] on p "7036816813" at bounding box center [805, 246] width 43 height 12
copy p "7036816813"
click at [798, 246] on p "7036816813" at bounding box center [805, 246] width 43 height 12
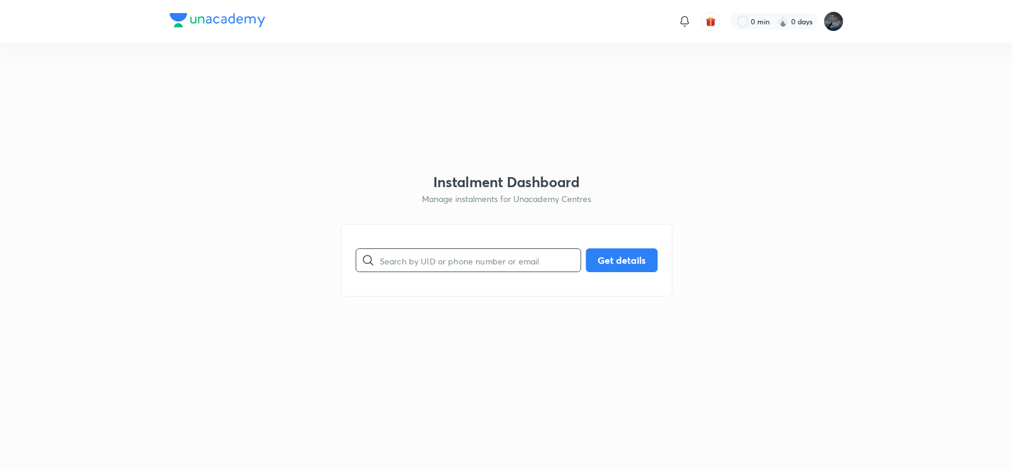
click at [432, 265] on input "text" at bounding box center [480, 260] width 201 height 30
paste input "IHD2M35640"
type input "IHD2M35640"
click at [626, 251] on button "Get details" at bounding box center [622, 259] width 72 height 24
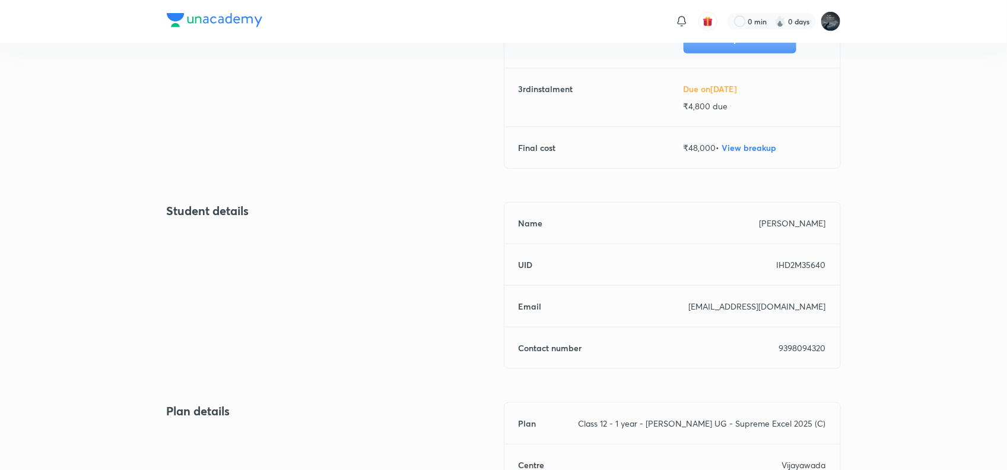
scroll to position [337, 0]
click at [785, 339] on div "Name [PERSON_NAME] UID IHD2M35640 Email [EMAIL_ADDRESS][DOMAIN_NAME] Contact nu…" at bounding box center [672, 284] width 337 height 167
copy p "9398094320"
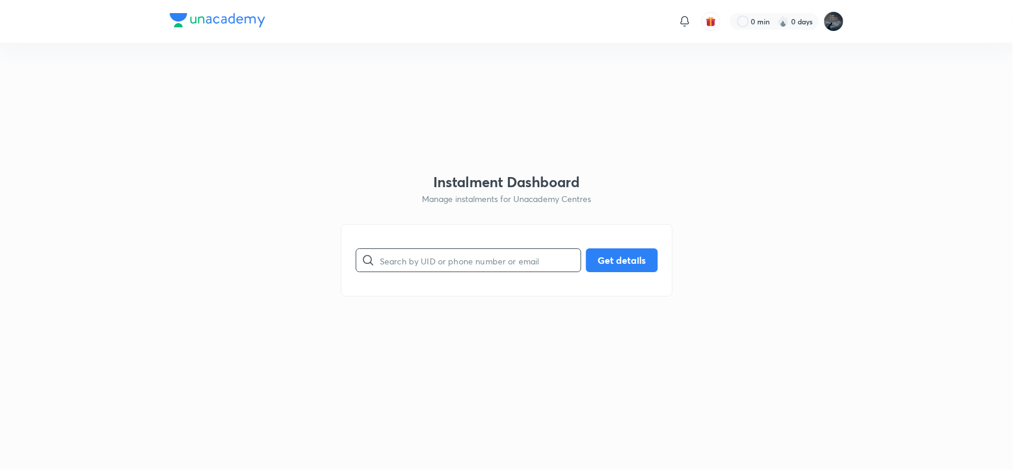
click at [432, 246] on input "text" at bounding box center [480, 260] width 201 height 30
paste input "B33OX6NHRR"
type input "B33OX6NHRR"
click at [607, 264] on button "Get details" at bounding box center [622, 259] width 72 height 24
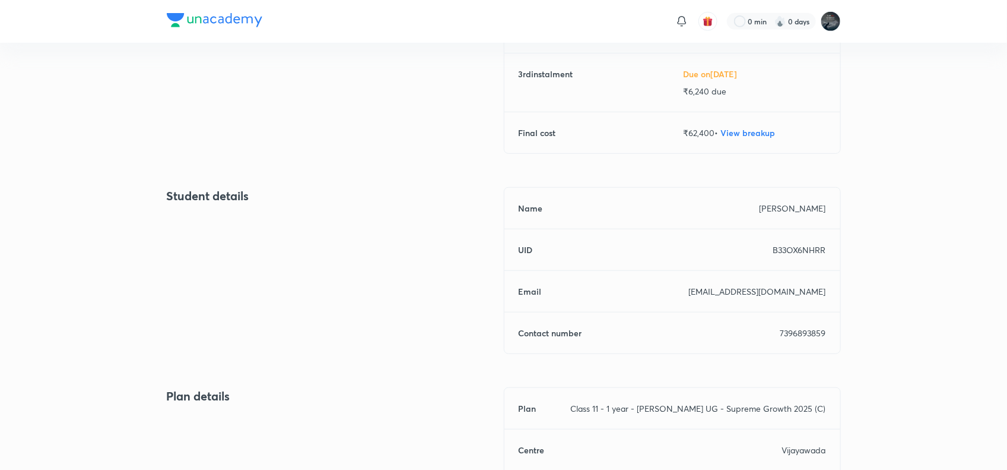
scroll to position [351, 0]
click at [790, 322] on div "Name BOLAPATI SURYA UID B33OX6NHRR Email sureshkumarbolapati@gmail.com Contact …" at bounding box center [672, 269] width 337 height 167
copy p "7396893859"
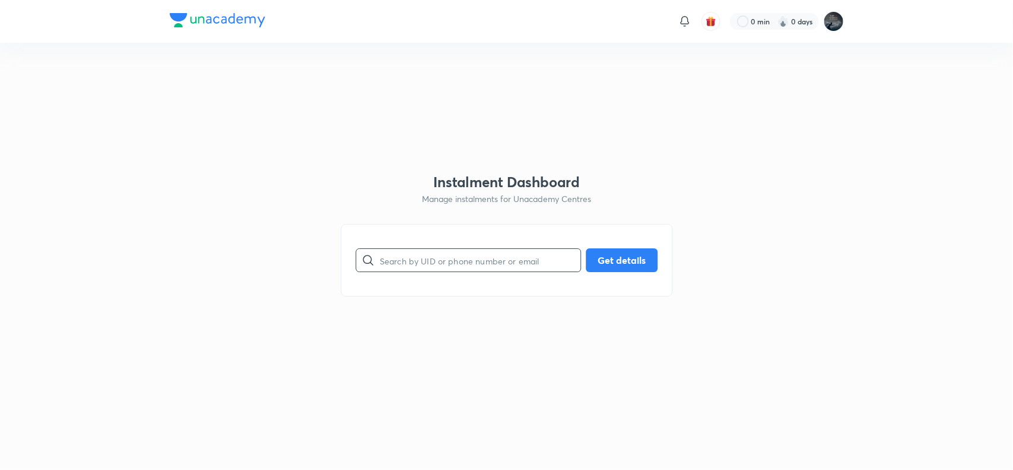
click at [401, 259] on input "text" at bounding box center [480, 260] width 201 height 30
paste input "222LJJ7JX7"
type input "222LJJ7JX7"
click at [627, 256] on button "Get details" at bounding box center [622, 259] width 72 height 24
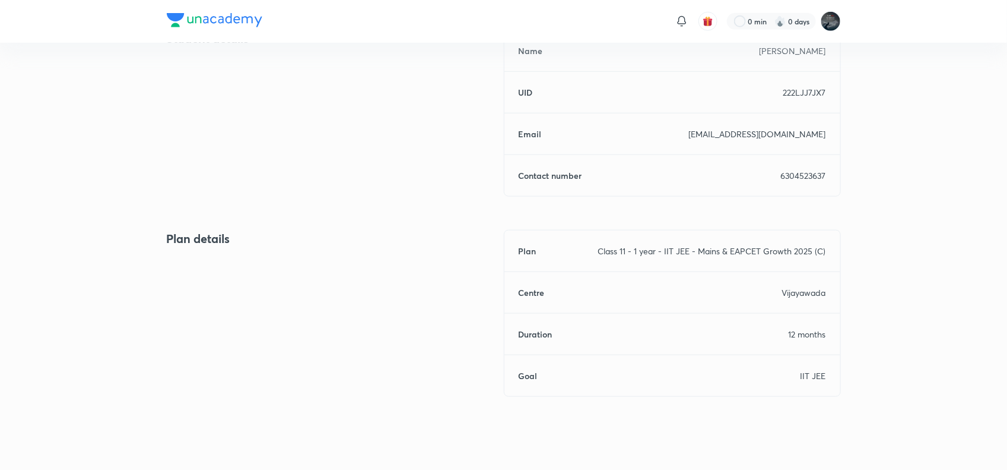
scroll to position [512, 0]
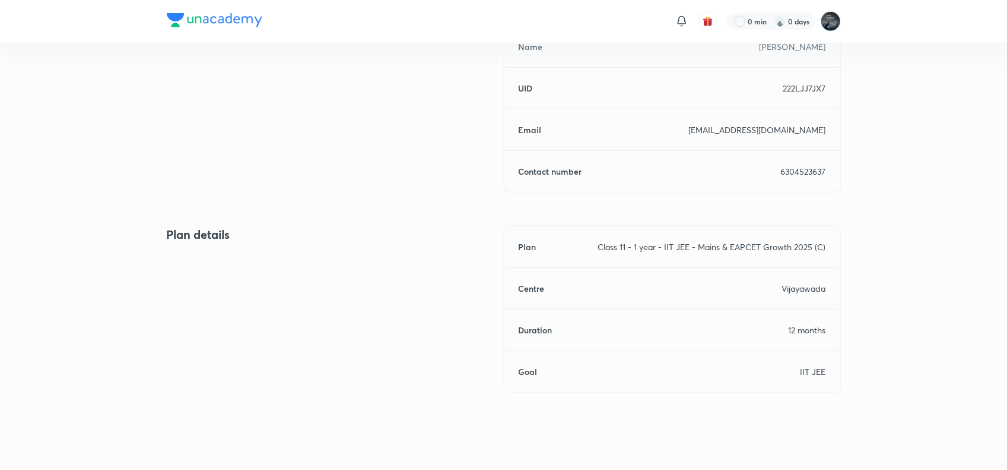
click at [796, 174] on p "6304523637" at bounding box center [803, 171] width 45 height 12
copy p "6304523637"
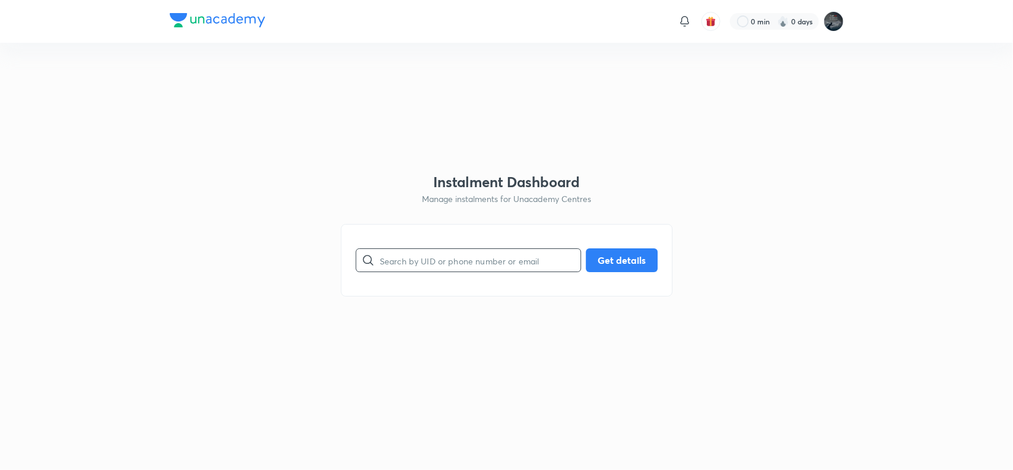
drag, startPoint x: 0, startPoint y: 0, endPoint x: 449, endPoint y: 259, distance: 518.9
click at [449, 259] on input "text" at bounding box center [480, 260] width 201 height 30
paste input "B43PYT27U9"
type input "B43PYT27U9"
click at [627, 261] on button "Get details" at bounding box center [622, 259] width 72 height 24
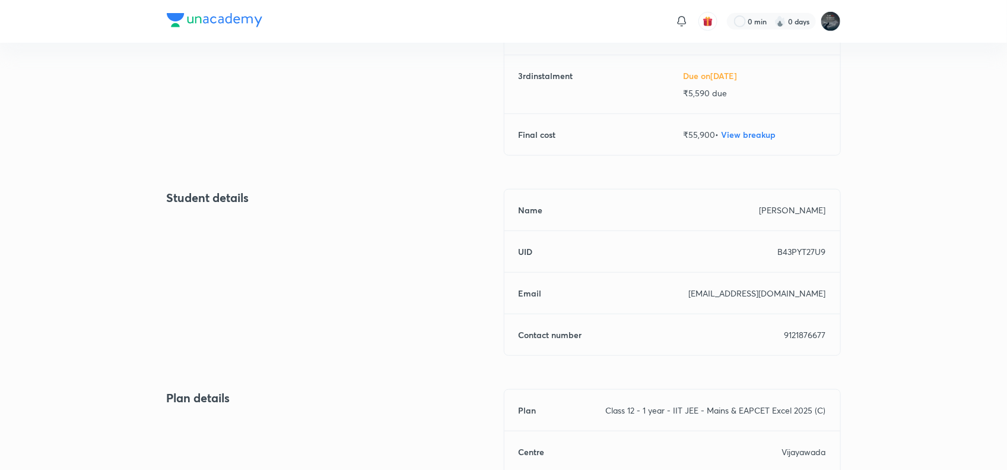
scroll to position [357, 0]
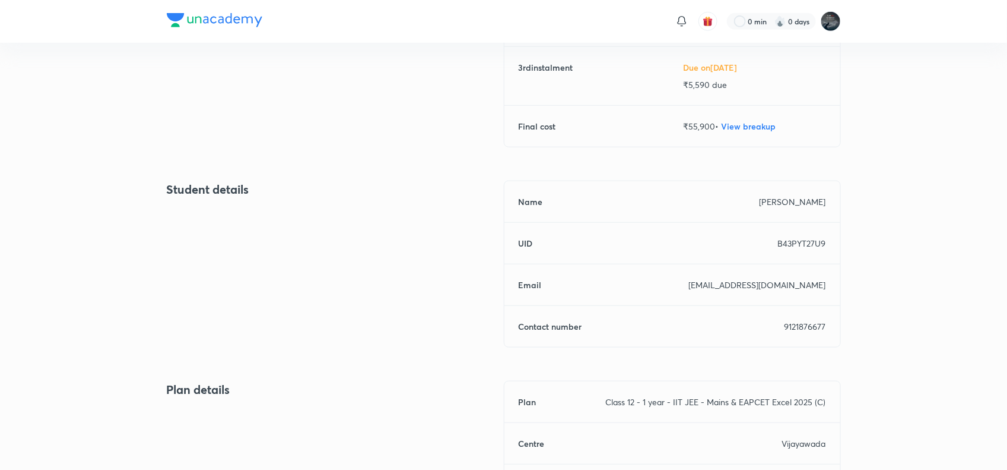
click at [810, 331] on p "9121876677" at bounding box center [806, 326] width 42 height 12
copy p "9121876677"
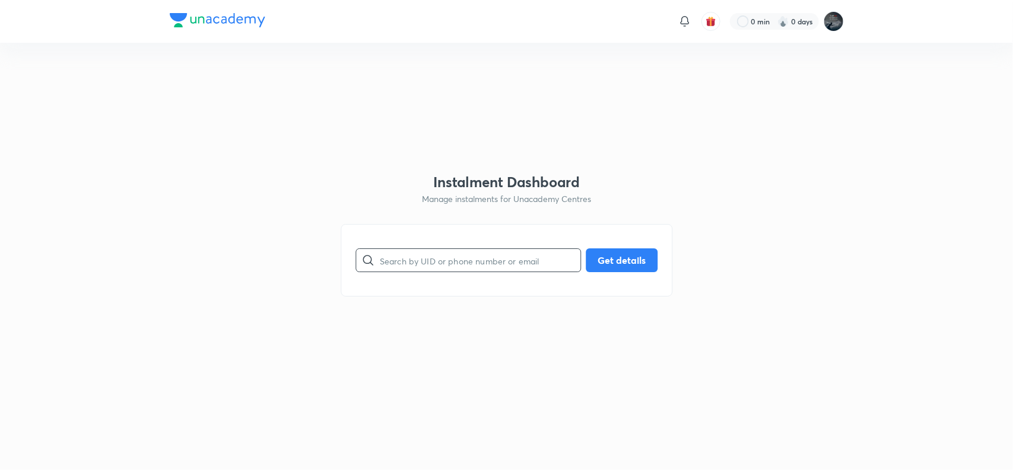
click at [396, 254] on input "text" at bounding box center [480, 260] width 201 height 30
type input "K14YUT4FHS"
click at [606, 248] on button "Get details" at bounding box center [622, 259] width 72 height 24
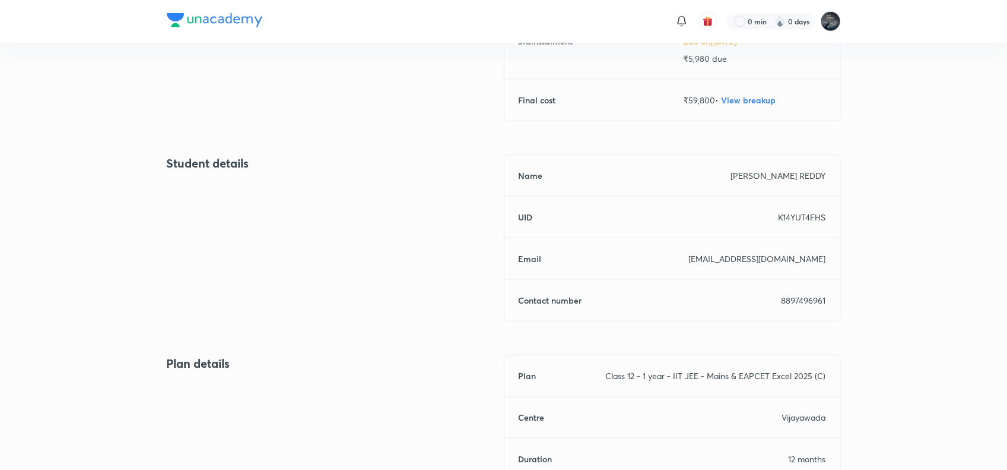
scroll to position [385, 0]
click at [791, 300] on p "8897496961" at bounding box center [804, 299] width 45 height 12
copy p "8897496961"
click at [791, 300] on p "8897496961" at bounding box center [804, 299] width 45 height 12
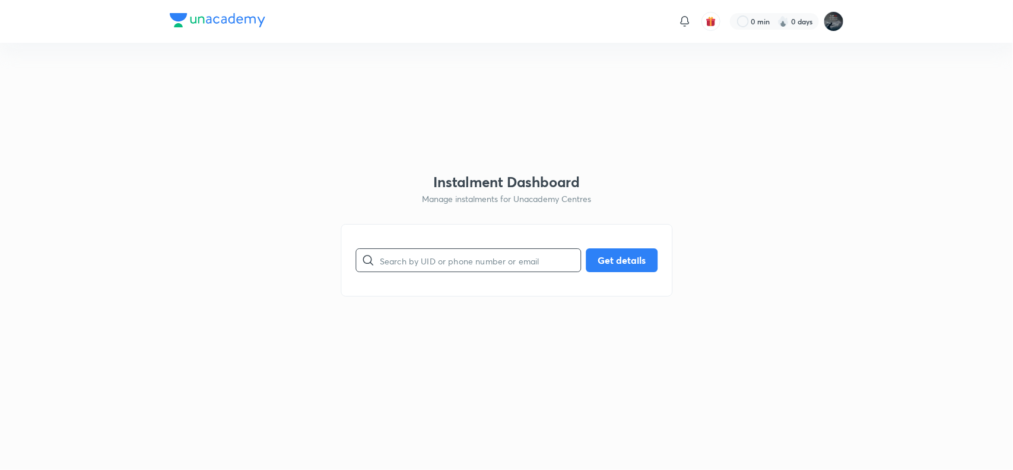
click at [489, 270] on input "text" at bounding box center [480, 260] width 201 height 30
paste input "L2H7S6CMEU"
type input "L2H7S6CMEU"
click at [616, 256] on button "Get details" at bounding box center [622, 259] width 72 height 24
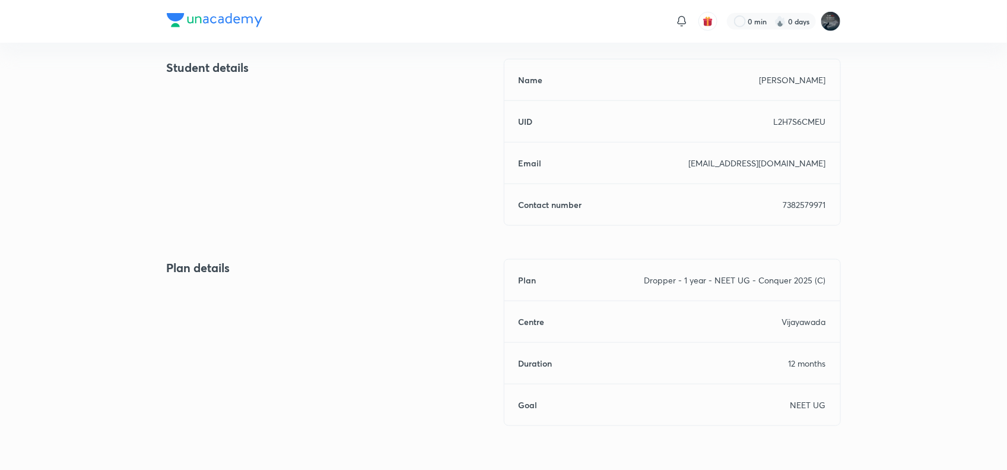
scroll to position [482, 0]
click at [812, 205] on p "7382579971" at bounding box center [805, 201] width 43 height 12
copy p "7382579971"
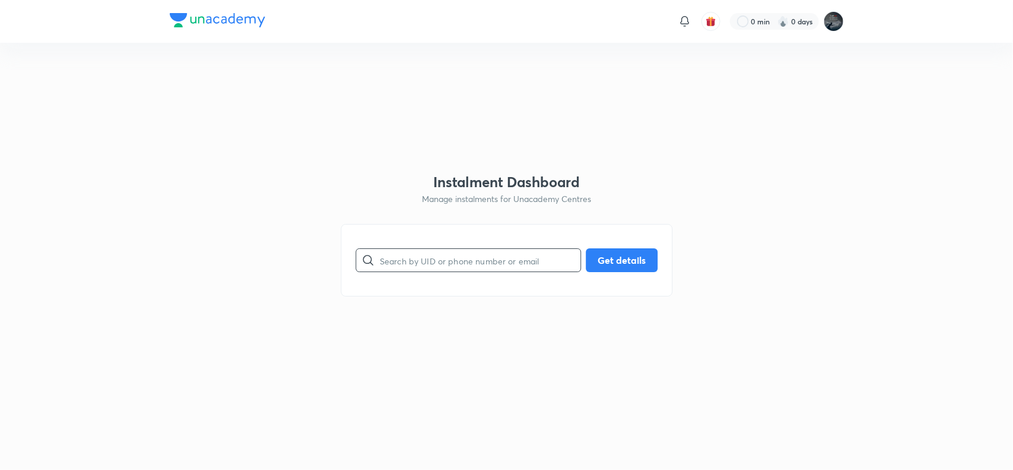
click at [425, 255] on input "text" at bounding box center [480, 260] width 201 height 30
paste input "KI1GJ17FLC"
type input "KI1GJ17FLC"
click at [644, 257] on button "Get details" at bounding box center [622, 259] width 72 height 24
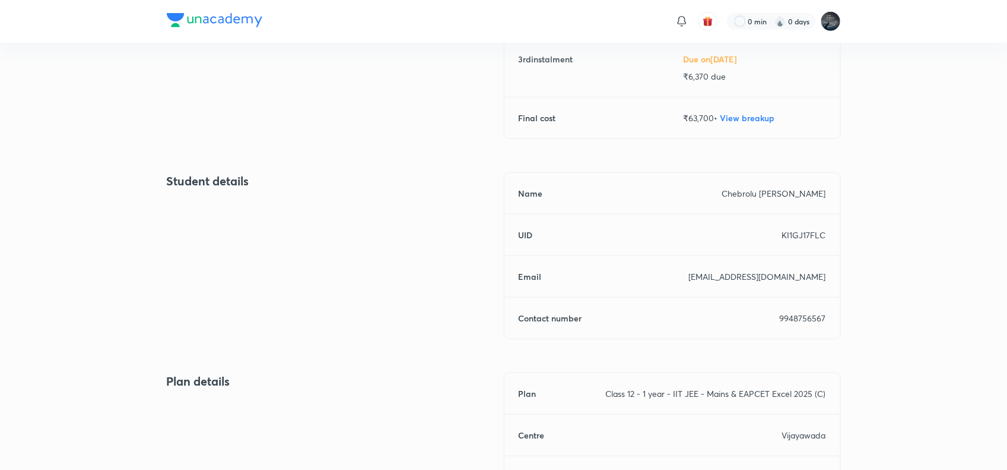
scroll to position [369, 0]
click at [801, 321] on div "Name Chebrolu Pooja Priya UID KI1GJ17FLC Email [EMAIL_ADDRESS][DOMAIN_NAME] Con…" at bounding box center [672, 252] width 337 height 167
copy p "9948756567"
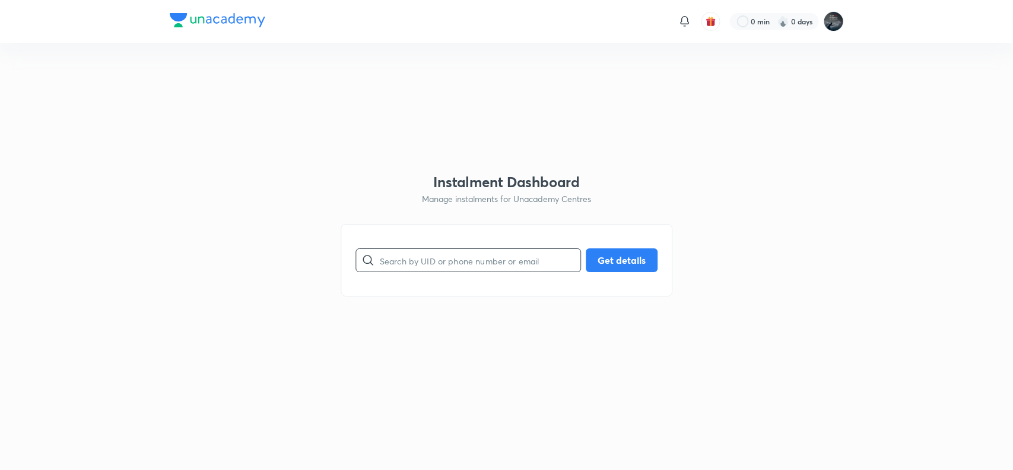
paste input "XSDVPZV20E"
click at [461, 265] on input "XSDVPZV20E" at bounding box center [480, 260] width 201 height 30
type input "XSDVPZV20E"
click at [625, 262] on button "Get details" at bounding box center [622, 259] width 72 height 24
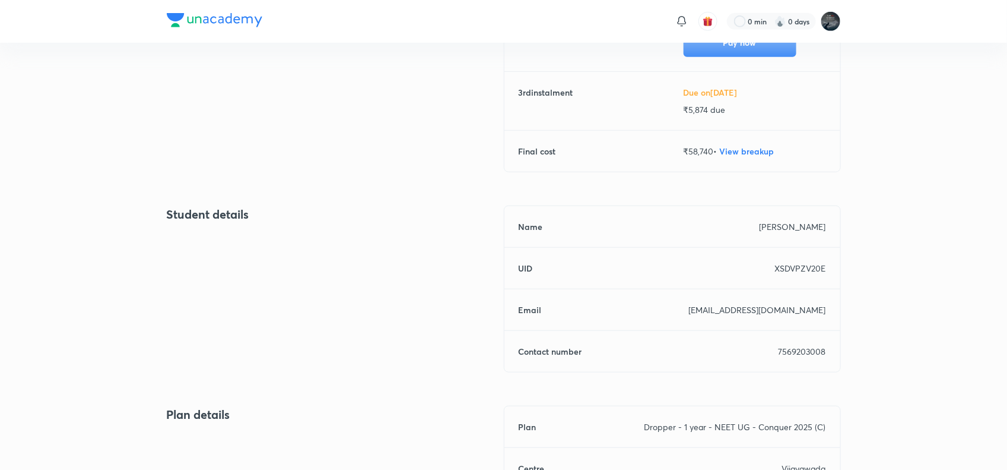
scroll to position [333, 0]
click at [793, 349] on p "7569203008" at bounding box center [802, 350] width 47 height 12
copy p "7569203008"
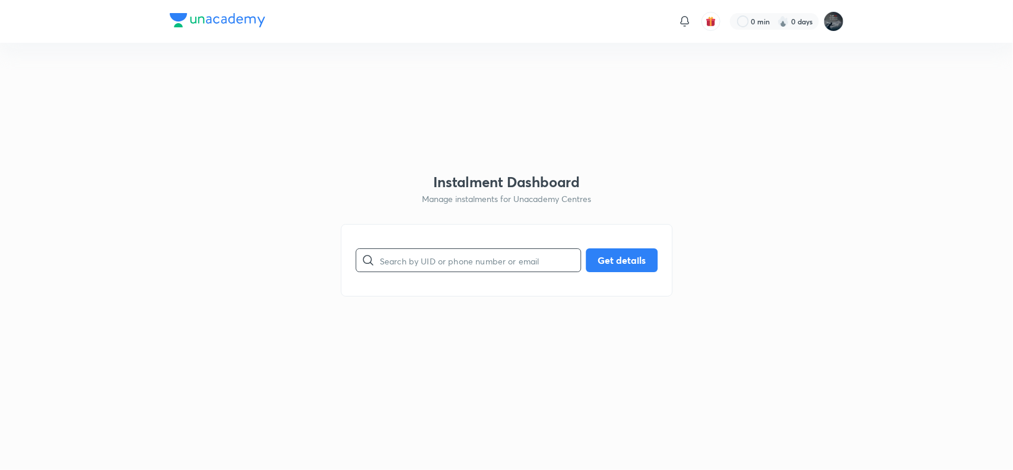
click at [440, 255] on input "text" at bounding box center [480, 260] width 201 height 30
paste input "7F2QFM39TH"
type input "7F2QFM39TH"
click at [613, 259] on button "Get details" at bounding box center [622, 259] width 72 height 24
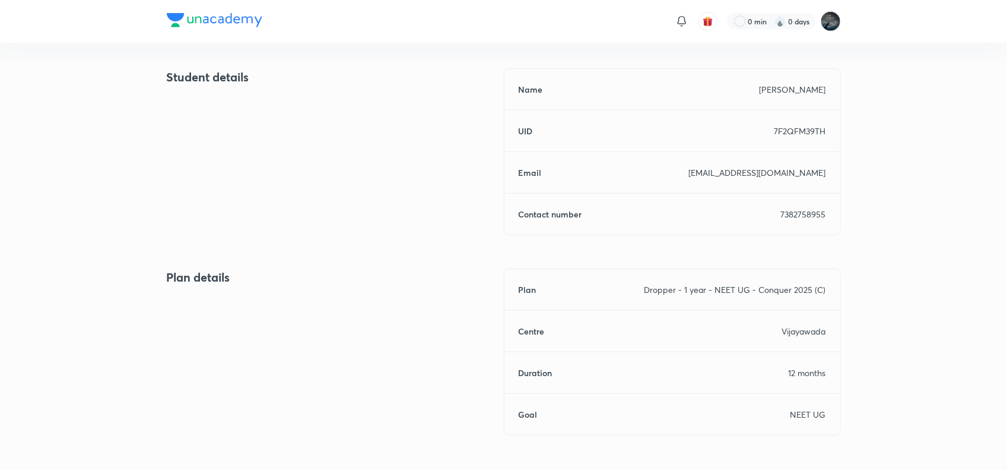
scroll to position [470, 0]
click at [806, 211] on p "7382758955" at bounding box center [803, 213] width 45 height 12
copy p "7382758955"
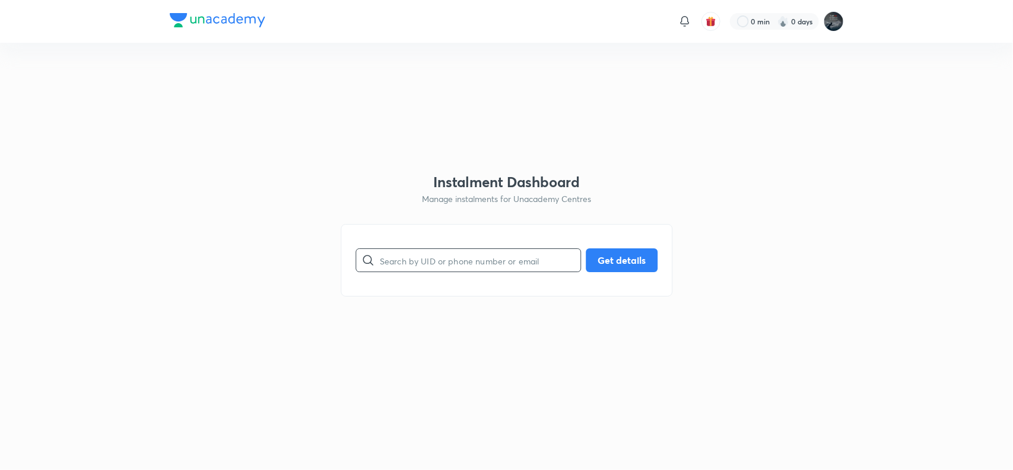
paste input "8W6LDXD6F7"
drag, startPoint x: 0, startPoint y: 0, endPoint x: 429, endPoint y: 259, distance: 501.0
click at [429, 259] on input "8W6LDXD6F7" at bounding box center [480, 260] width 201 height 30
type input "8W6LDXD6F7"
click at [616, 248] on button "Get details" at bounding box center [622, 259] width 72 height 24
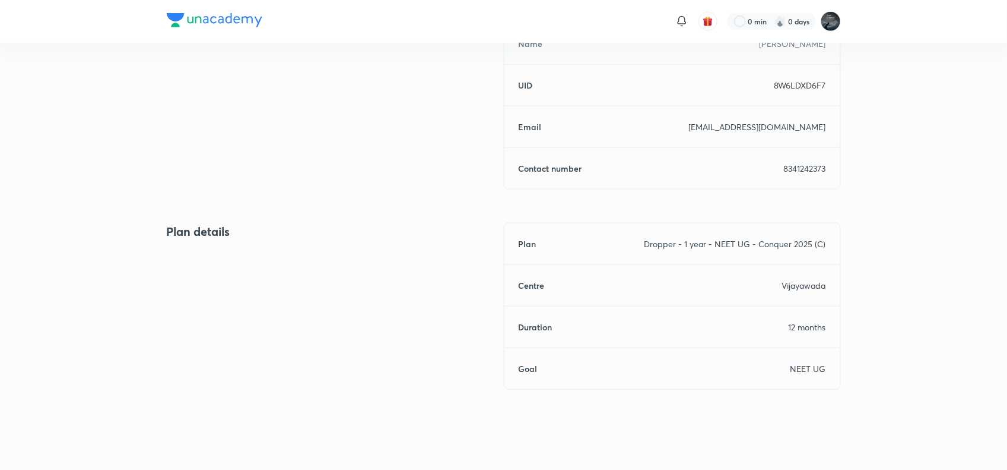
scroll to position [516, 0]
click at [794, 170] on p "8341242373" at bounding box center [805, 167] width 42 height 12
copy p "8341242373"
click at [794, 170] on p "8341242373" at bounding box center [805, 167] width 42 height 12
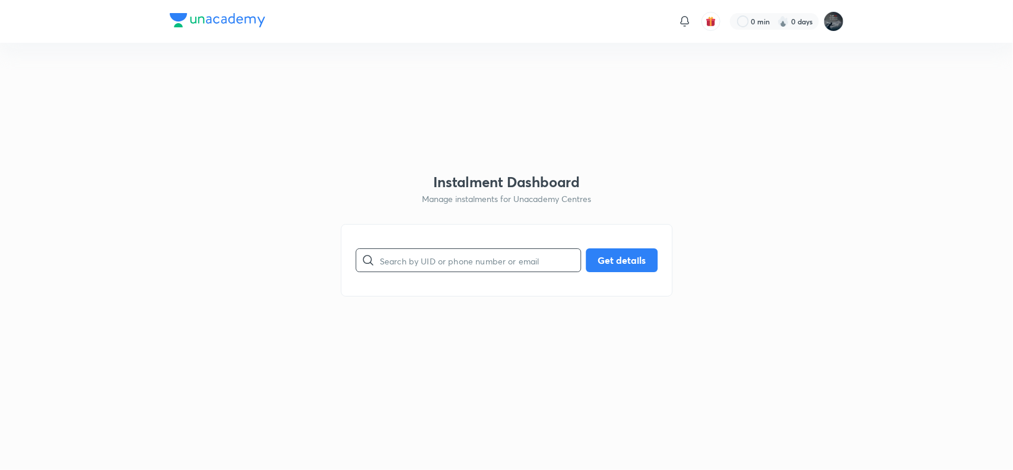
click at [478, 269] on input "text" at bounding box center [480, 260] width 201 height 30
paste input "S8GEQA7NC3"
type input "S8GEQA7NC3"
click at [625, 268] on button "Get details" at bounding box center [622, 259] width 72 height 24
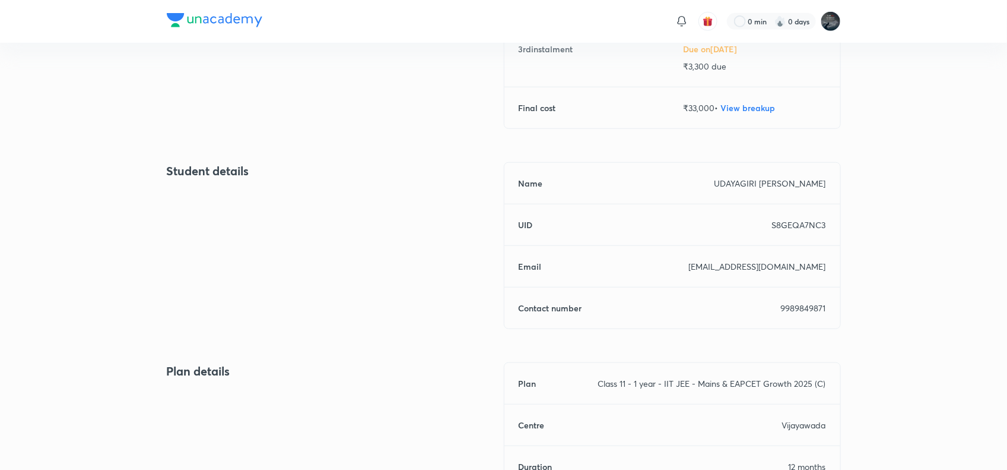
scroll to position [502, 0]
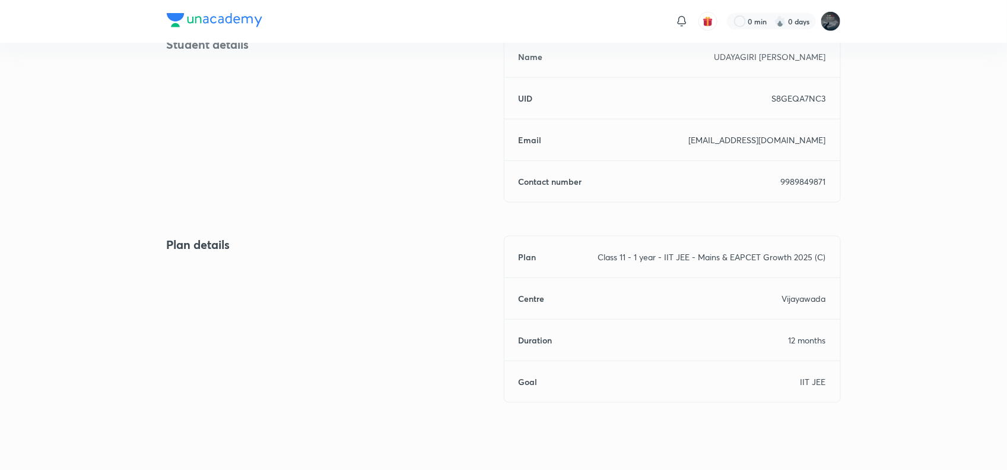
click at [804, 177] on p "9989849871" at bounding box center [803, 181] width 45 height 12
copy p "9989849871"
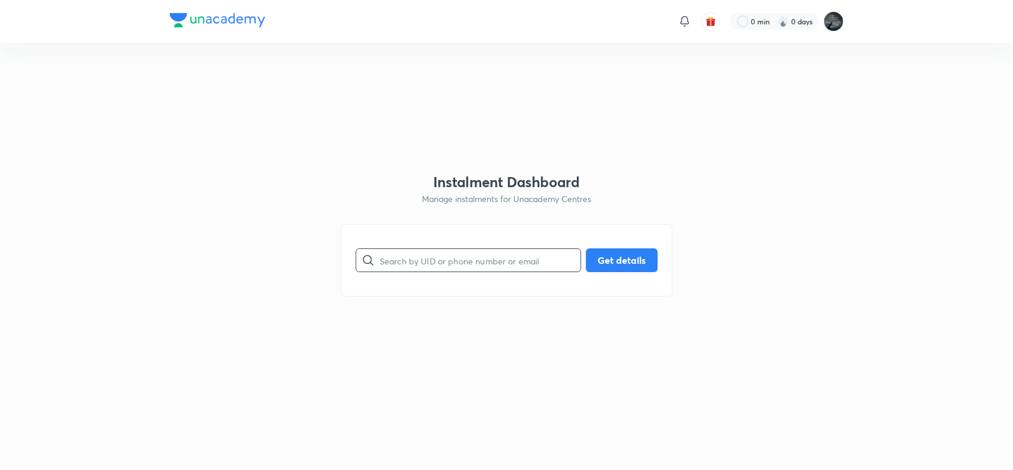
click at [441, 263] on input "text" at bounding box center [480, 260] width 201 height 30
paste input "095EQBU7B7"
type input "095EQBU7B7"
click at [606, 260] on button "Get details" at bounding box center [622, 259] width 72 height 24
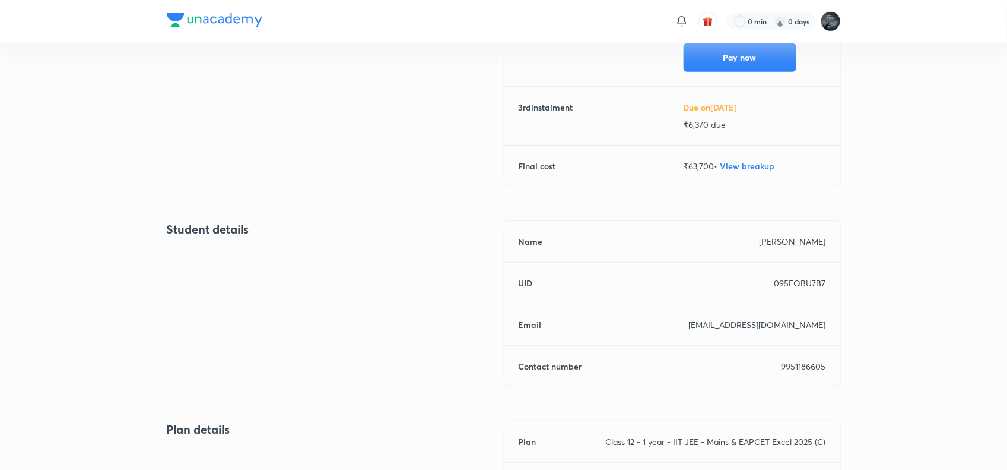
scroll to position [327, 0]
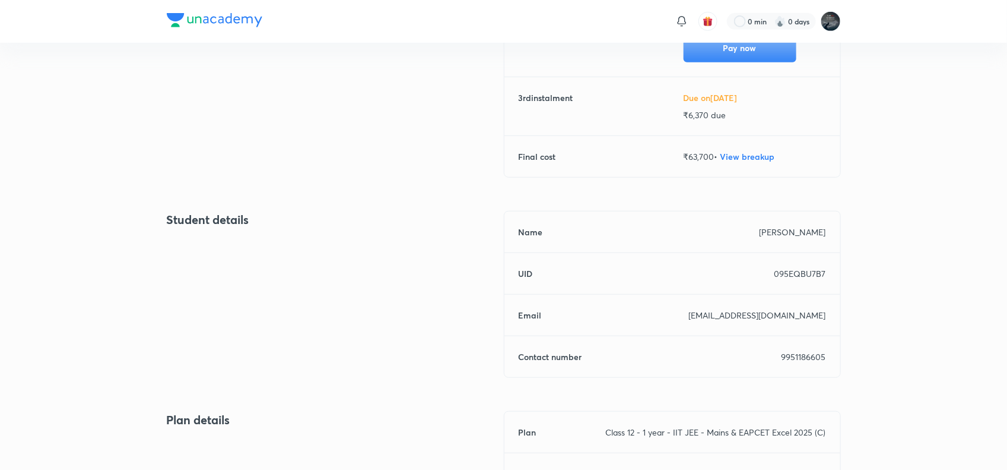
click at [800, 354] on p "9951186605" at bounding box center [804, 356] width 45 height 12
copy p "9951186605"
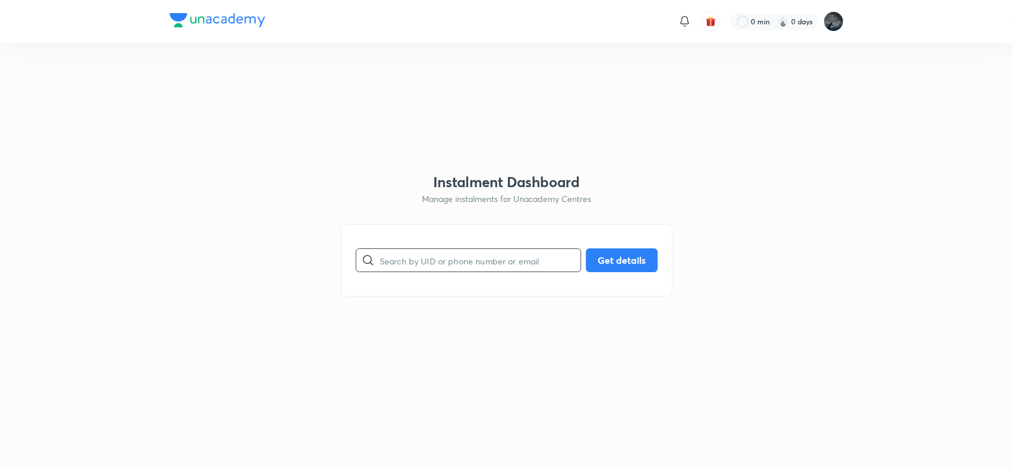
paste input "YD5VJIHPVP"
click at [446, 265] on input "text" at bounding box center [480, 260] width 201 height 30
type input "YD5VJIHPVP"
click at [608, 260] on button "Get details" at bounding box center [622, 259] width 72 height 24
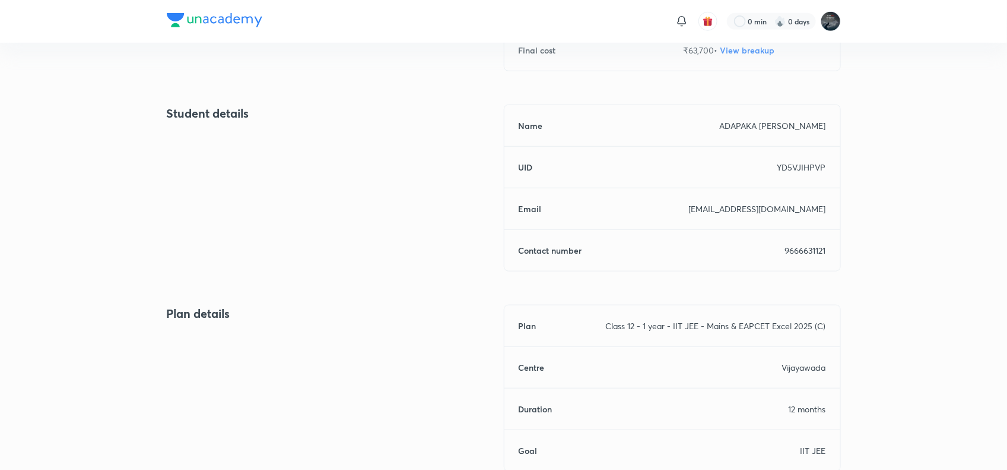
scroll to position [434, 0]
click at [803, 249] on p "9666631121" at bounding box center [805, 249] width 41 height 12
copy p "9666631121"
click at [803, 249] on p "9666631121" at bounding box center [805, 249] width 41 height 12
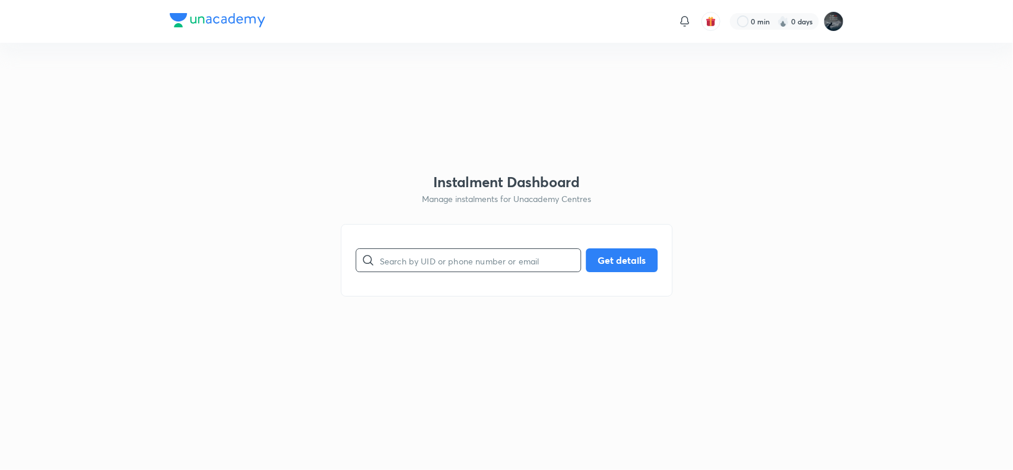
click at [445, 251] on input "text" at bounding box center [480, 260] width 201 height 30
paste input "VKZPEEJD4H"
type input "VKZPEEJD4H"
click at [607, 262] on button "Get details" at bounding box center [622, 259] width 72 height 24
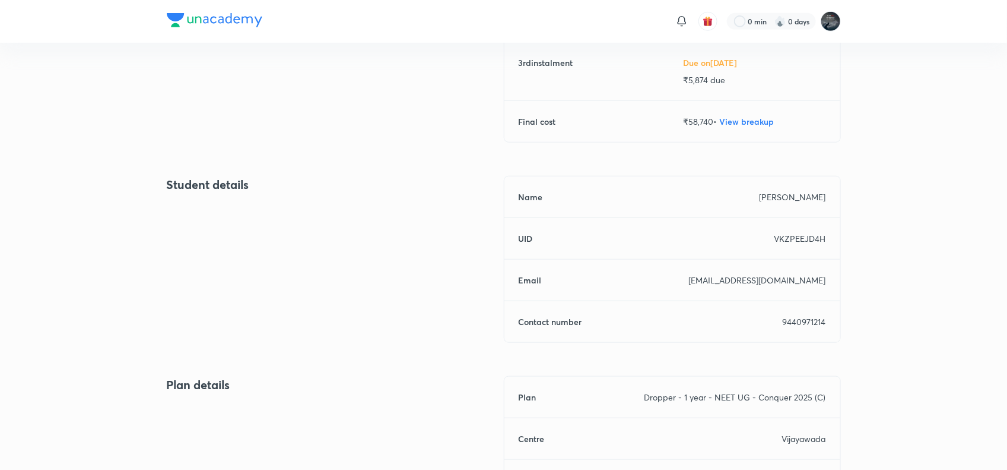
scroll to position [364, 0]
click at [809, 325] on div "Name [PERSON_NAME] UID VKZPEEJD4H Email [EMAIL_ADDRESS][DOMAIN_NAME] Contact nu…" at bounding box center [672, 257] width 337 height 167
copy p "9440971214"
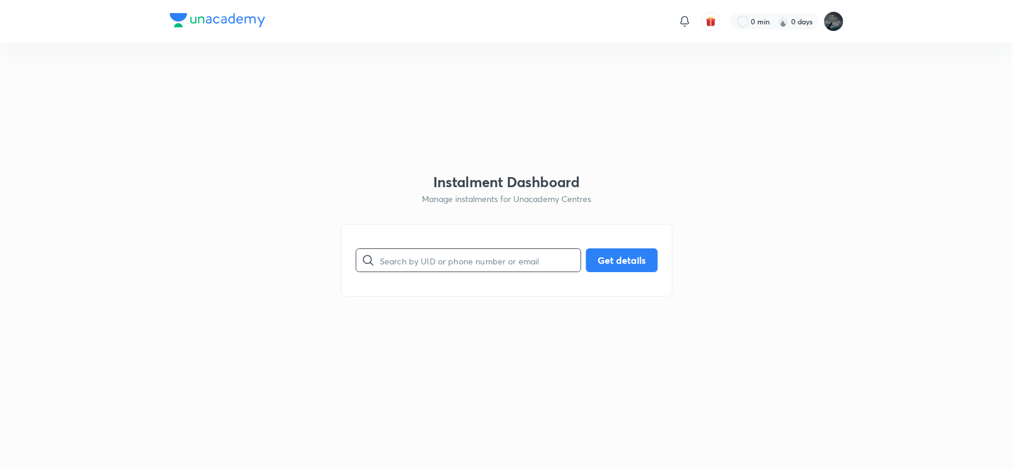
click at [432, 261] on input "text" at bounding box center [480, 260] width 201 height 30
paste input "W1SOYU74SD"
type input "W1SOYU74SD"
click at [612, 258] on button "Get details" at bounding box center [622, 259] width 72 height 24
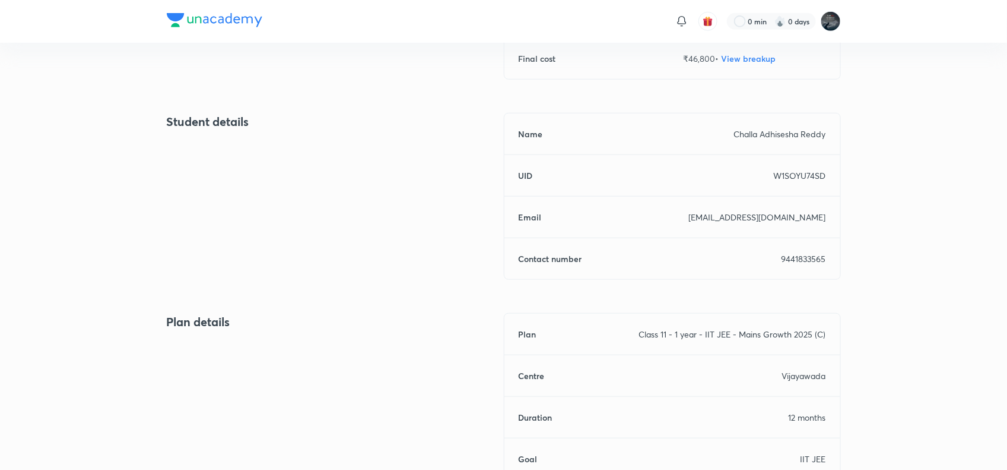
scroll to position [429, 0]
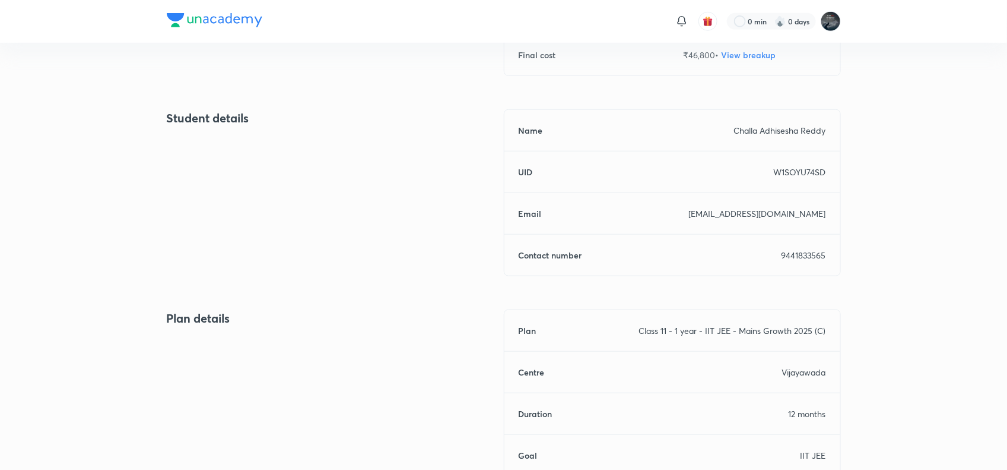
click at [785, 261] on div "Name [PERSON_NAME] UID W1SOYU74SD Email [EMAIL_ADDRESS][DOMAIN_NAME] Contact nu…" at bounding box center [672, 192] width 337 height 167
copy p "9441833565"
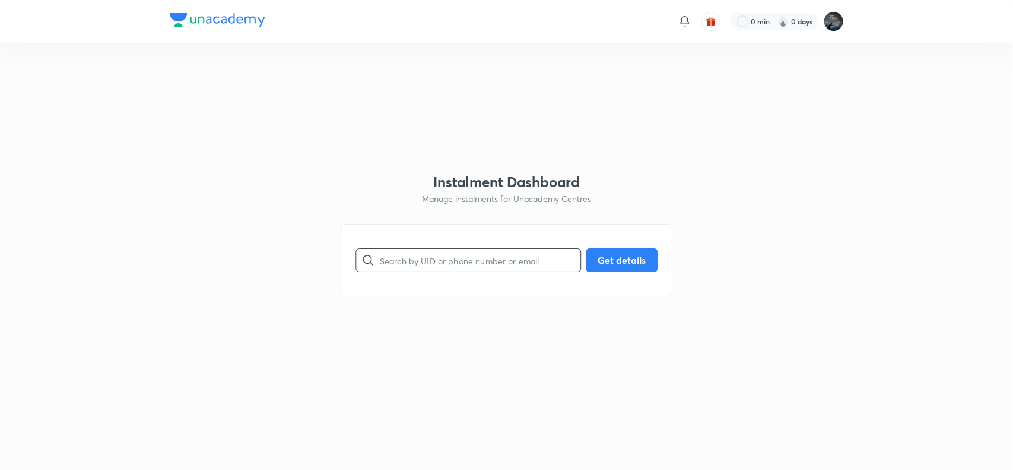
click at [435, 271] on input "text" at bounding box center [480, 260] width 201 height 30
paste input "15NKX6E1VV"
type input "15NKX6E1VV"
click at [619, 259] on button "Get details" at bounding box center [622, 259] width 72 height 24
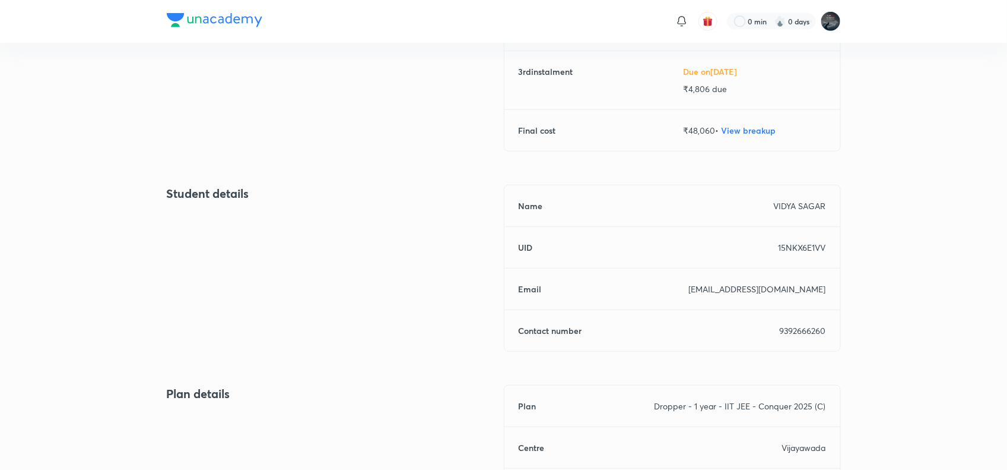
scroll to position [360, 0]
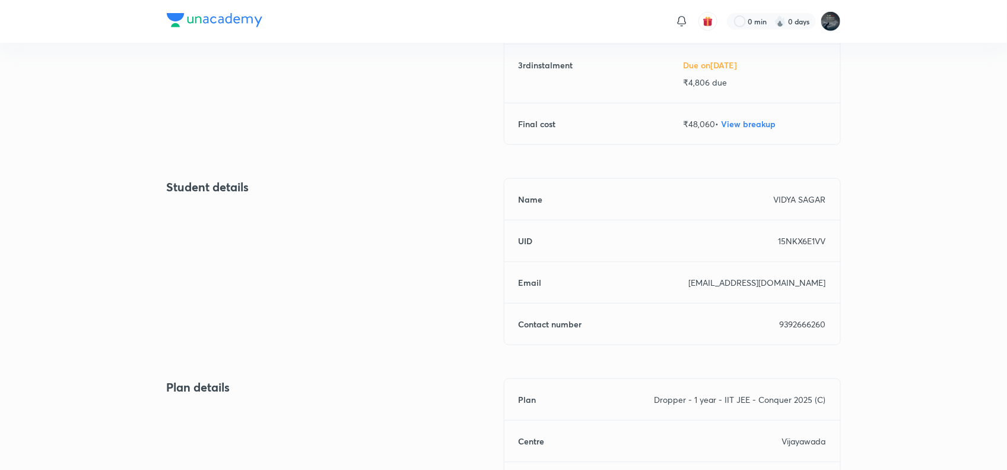
click at [812, 324] on p "9392666260" at bounding box center [803, 324] width 46 height 12
copy p "9392666260"
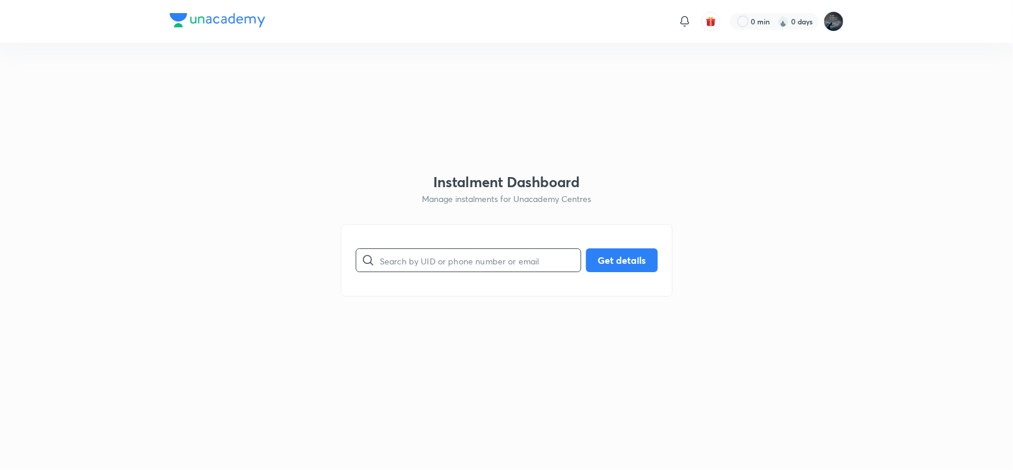
click at [456, 262] on input "text" at bounding box center [480, 260] width 201 height 30
paste input "8UIA9XENWB"
type input "8UIA9XENWB"
click at [606, 255] on button "Get details" at bounding box center [622, 259] width 72 height 24
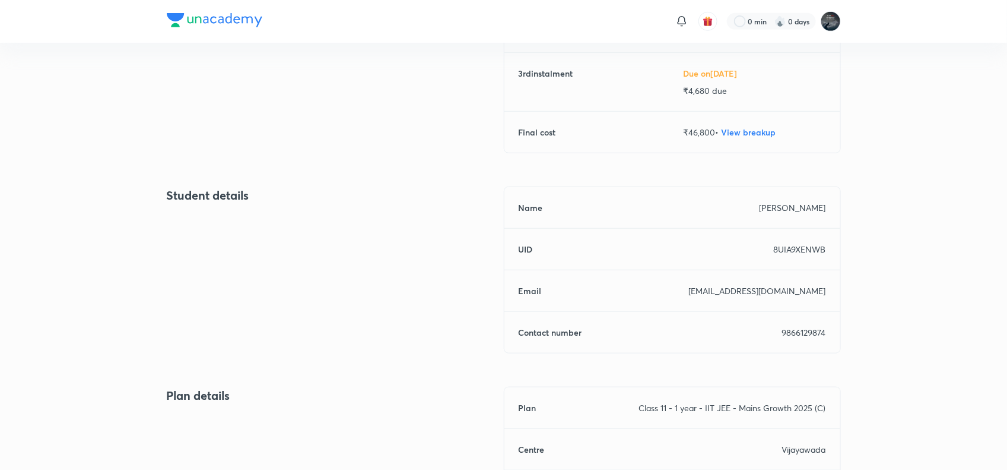
scroll to position [362, 0]
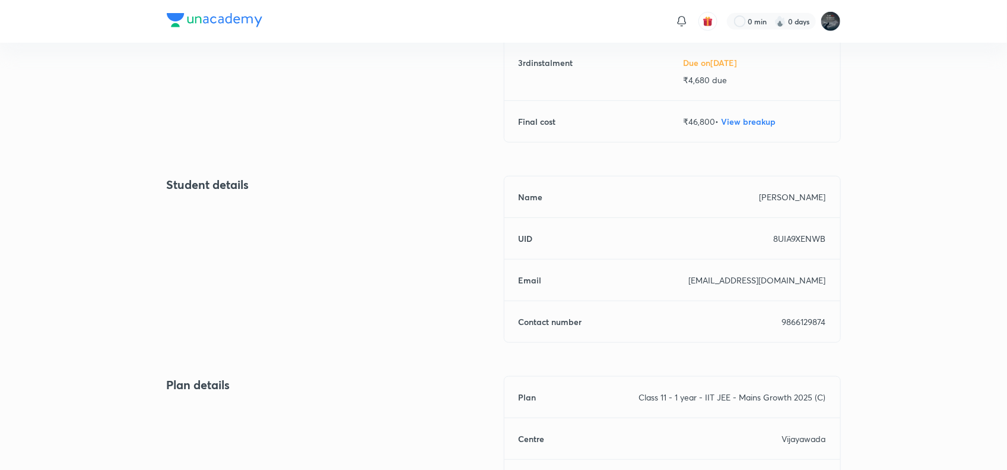
click at [803, 327] on p "9866129874" at bounding box center [804, 321] width 44 height 12
copy p "9866129874"
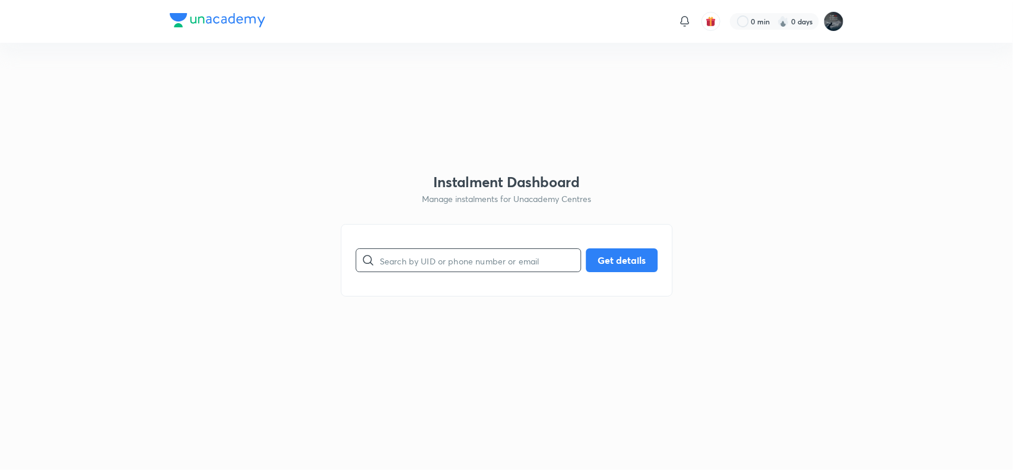
drag, startPoint x: 0, startPoint y: 0, endPoint x: 429, endPoint y: 265, distance: 503.8
click at [429, 265] on input "text" at bounding box center [480, 260] width 201 height 30
paste input "BKLDEJHI8E"
type input "BKLDEJHI8E"
click at [625, 257] on button "Get details" at bounding box center [622, 259] width 72 height 24
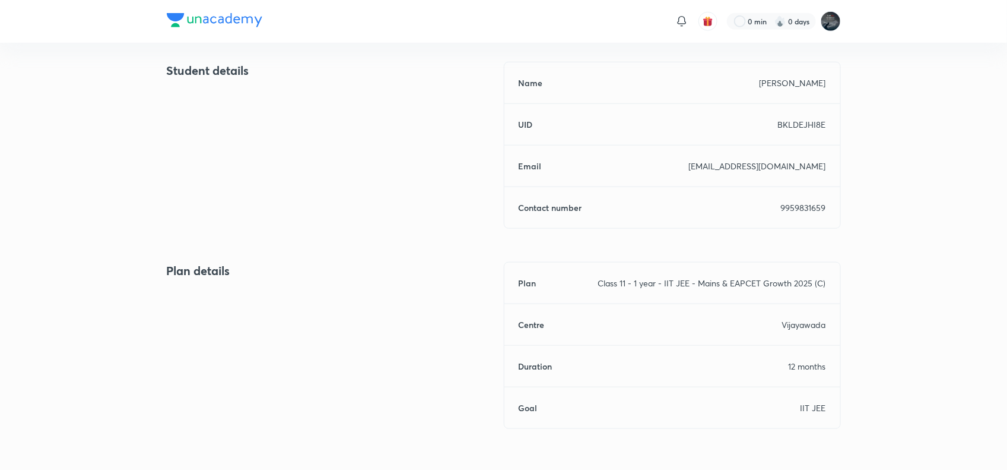
scroll to position [521, 0]
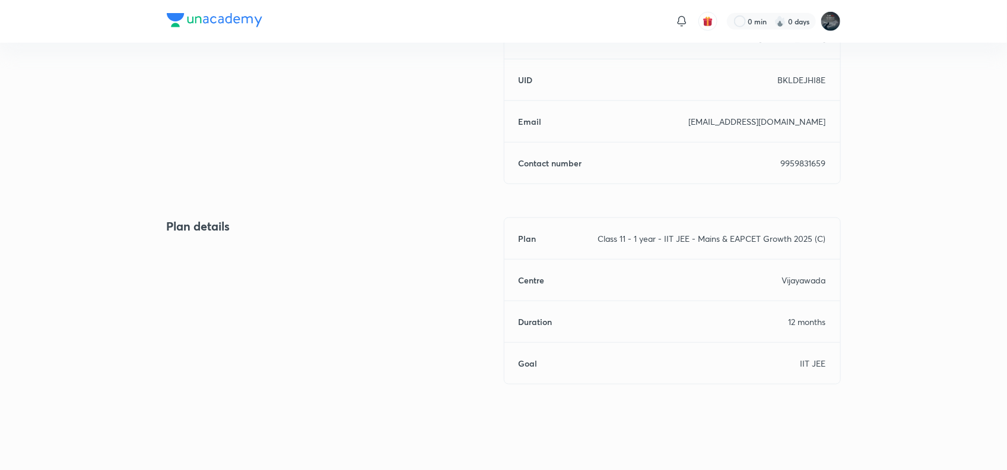
click at [803, 170] on div "Name [PERSON_NAME] UID BKLDEJHI8E Email [EMAIL_ADDRESS][DOMAIN_NAME] Contact nu…" at bounding box center [672, 100] width 337 height 167
click at [803, 170] on div "Name manda rajkumar UID BKLDEJHI8E Email srinivasmanda007@gmail.com Contact num…" at bounding box center [672, 100] width 337 height 167
copy p "9959831659"
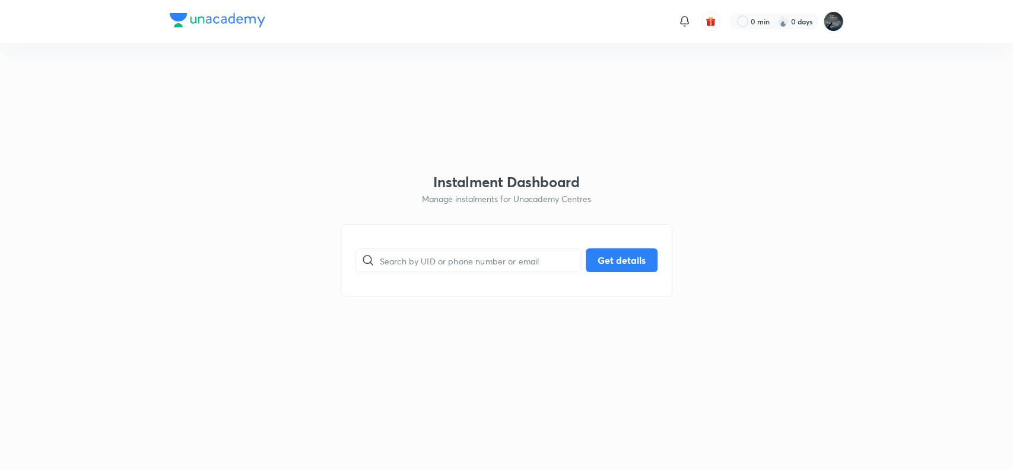
click at [452, 263] on input "text" at bounding box center [480, 260] width 201 height 30
paste input "AQ5GCEU2K6"
type input "AQ5GCEU2K6"
click at [630, 250] on button "Get details" at bounding box center [622, 259] width 72 height 24
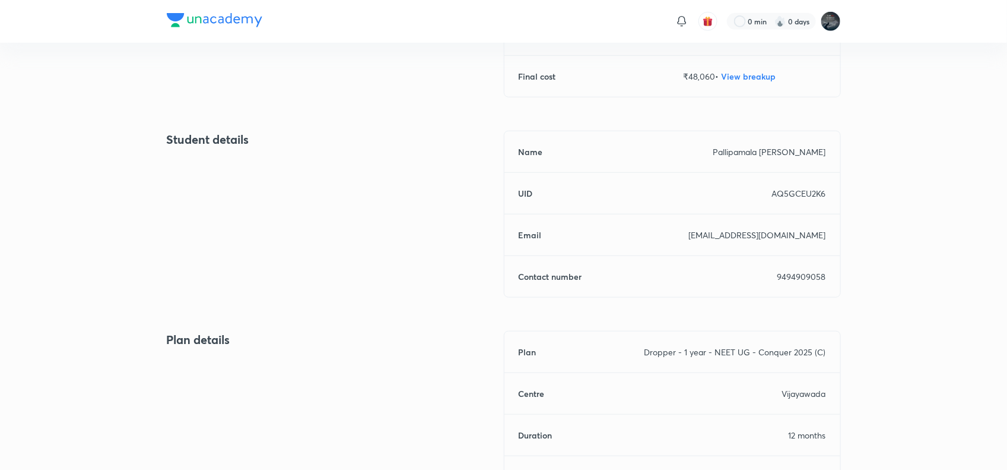
scroll to position [408, 0]
click at [795, 282] on div "Name Pallipamala [PERSON_NAME] UID AQ5GCEU2K6 Email [EMAIL_ADDRESS][DOMAIN_NAME…" at bounding box center [672, 213] width 337 height 167
copy p "9494909058"
